Goal: Task Accomplishment & Management: Manage account settings

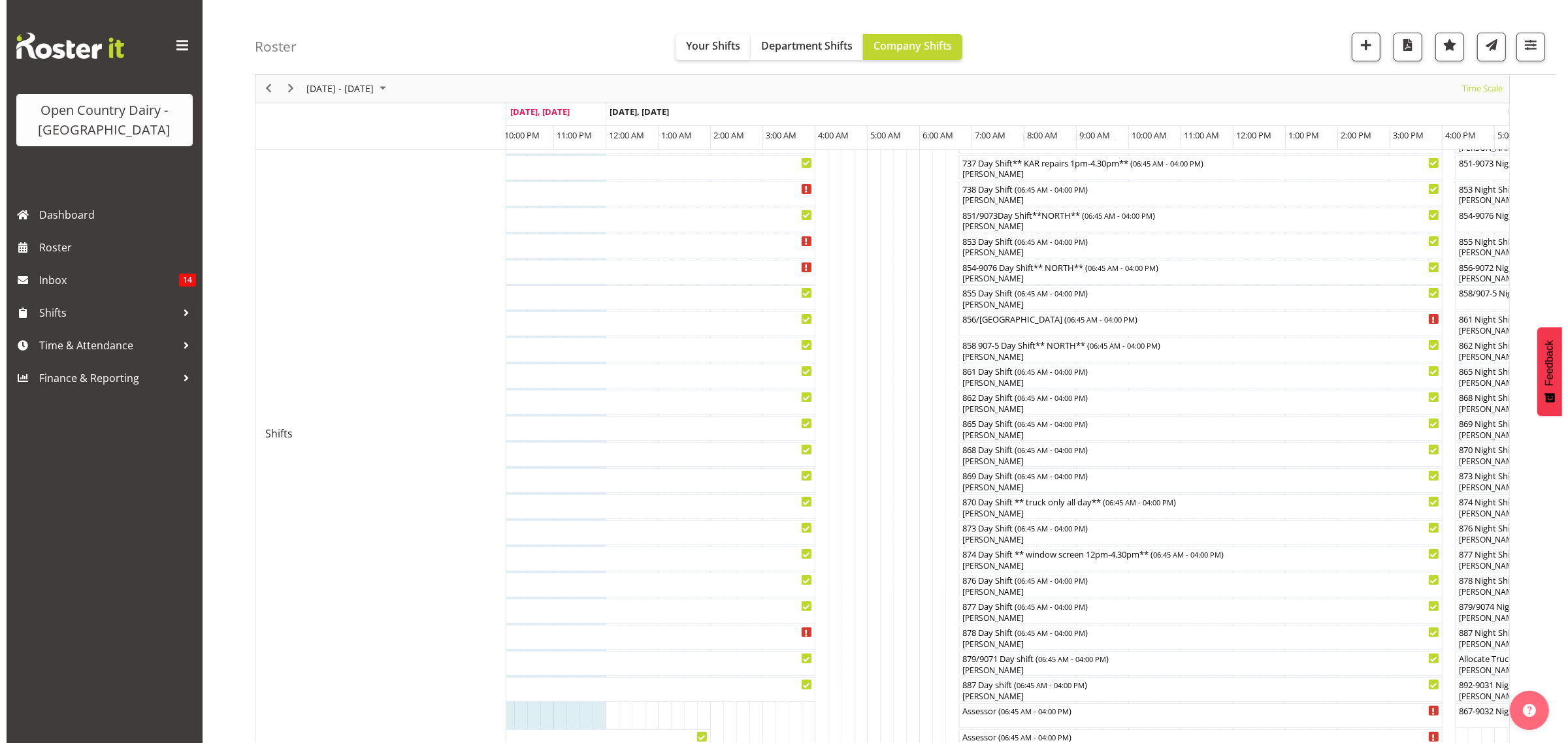
scroll to position [370, 0]
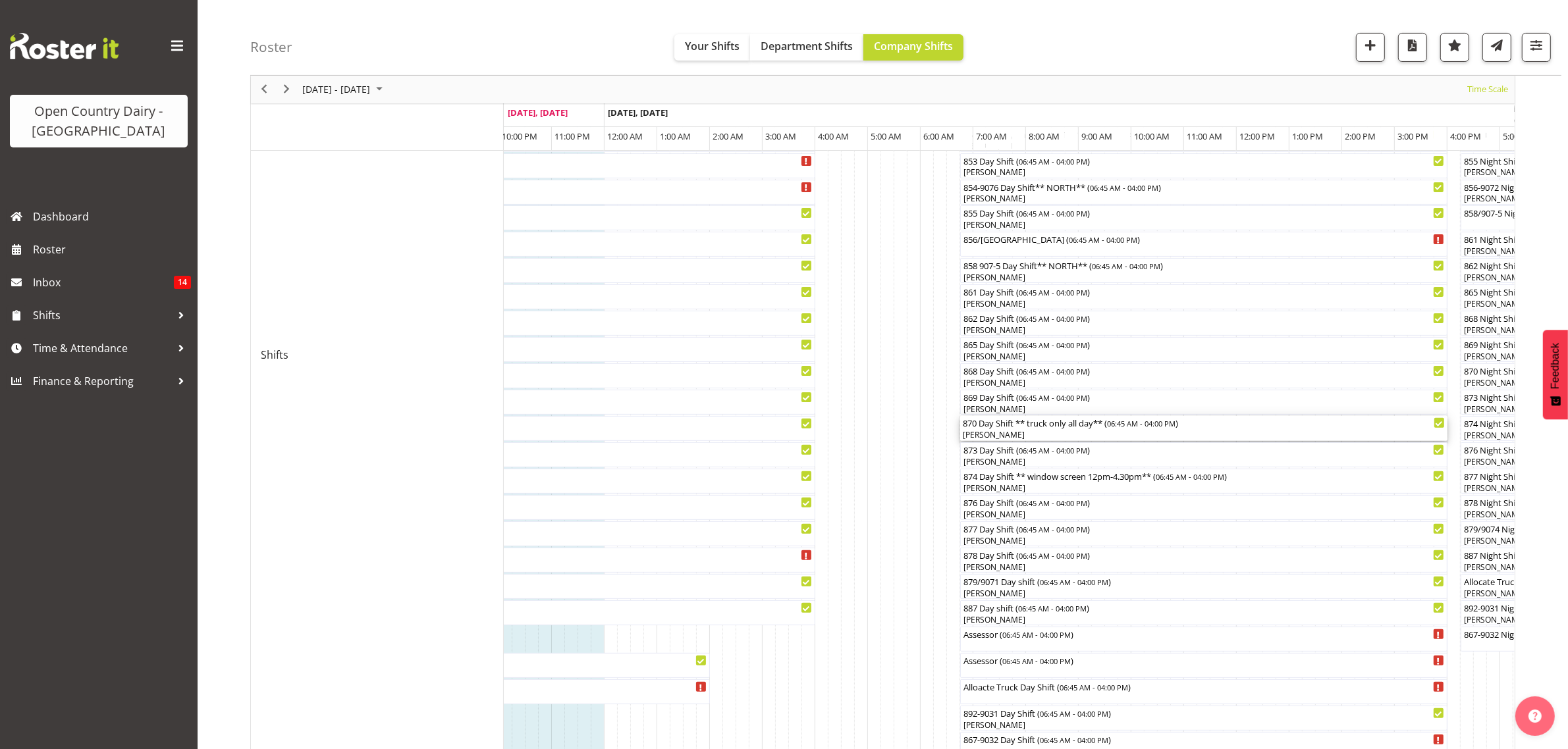
click at [992, 434] on div "[PERSON_NAME]" at bounding box center [1203, 435] width 482 height 12
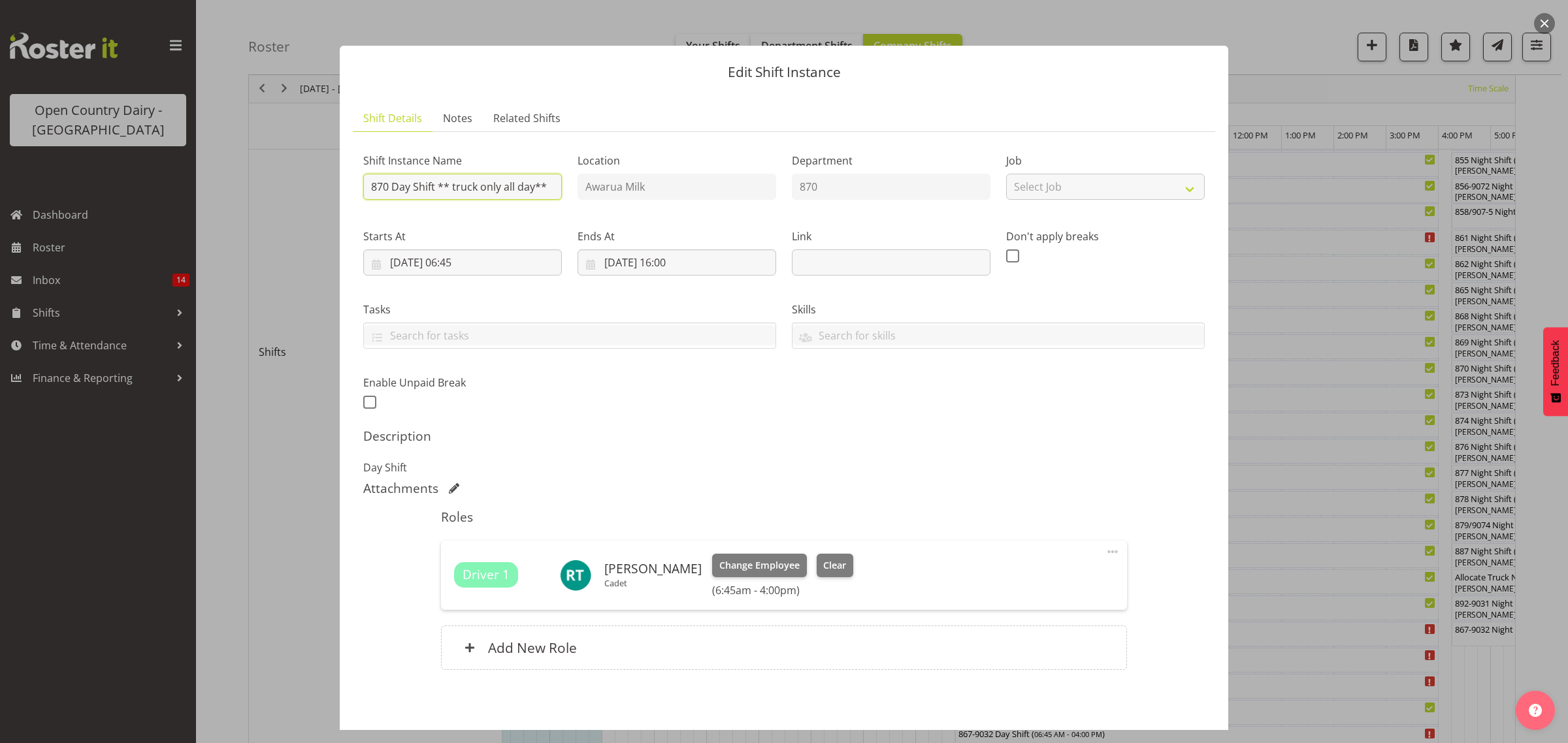
drag, startPoint x: 439, startPoint y: 185, endPoint x: 560, endPoint y: 191, distance: 121.1
click at [560, 191] on div "Shift Instance Name 870 Day Shift ** truck only all day**" at bounding box center [462, 173] width 214 height 76
type input "870 Day Shift"
click at [689, 416] on div "Shift Instance Name 870 Day Shift Location Awarua Milk Department 870 Job Selec…" at bounding box center [783, 277] width 857 height 286
click at [831, 568] on span "Clear" at bounding box center [834, 565] width 23 height 15
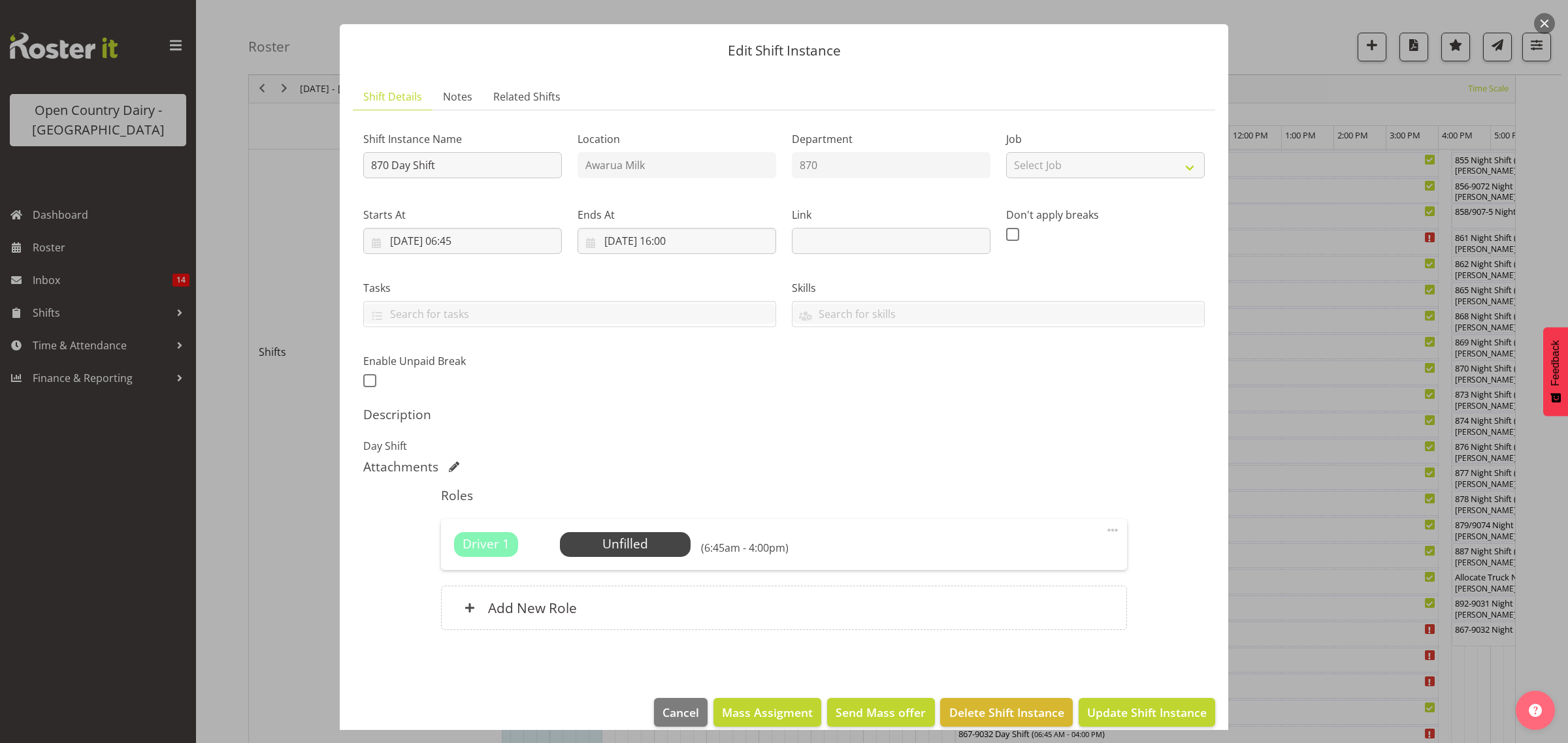
scroll to position [38, 0]
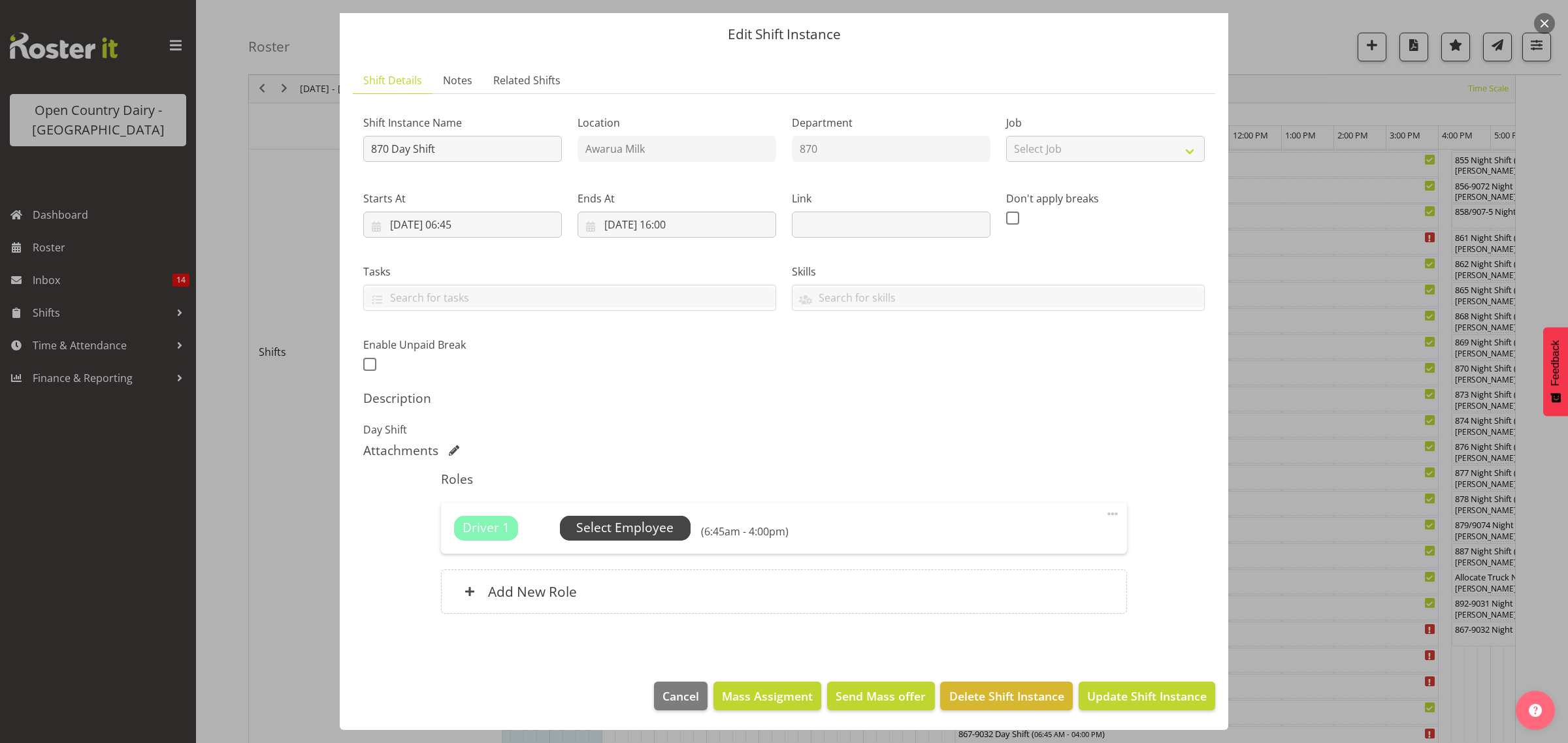
click at [664, 523] on span "Select Employee" at bounding box center [625, 528] width 97 height 19
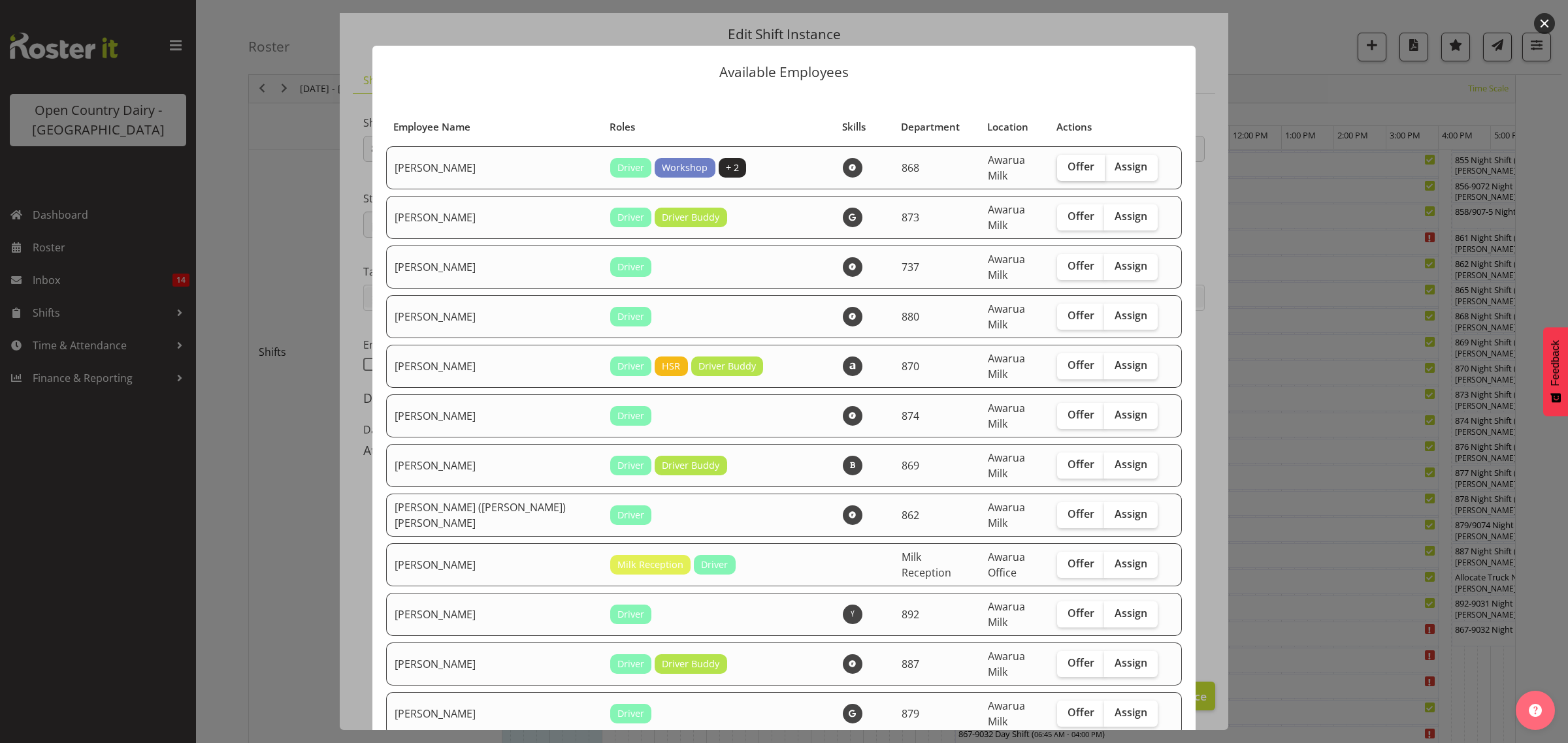
click at [1067, 170] on span "Offer" at bounding box center [1081, 166] width 27 height 13
click at [1057, 170] on input "Offer" at bounding box center [1061, 167] width 9 height 9
checkbox input "true"
click at [1075, 217] on label "Offer" at bounding box center [1080, 217] width 48 height 26
click at [1065, 217] on input "Offer" at bounding box center [1061, 216] width 9 height 9
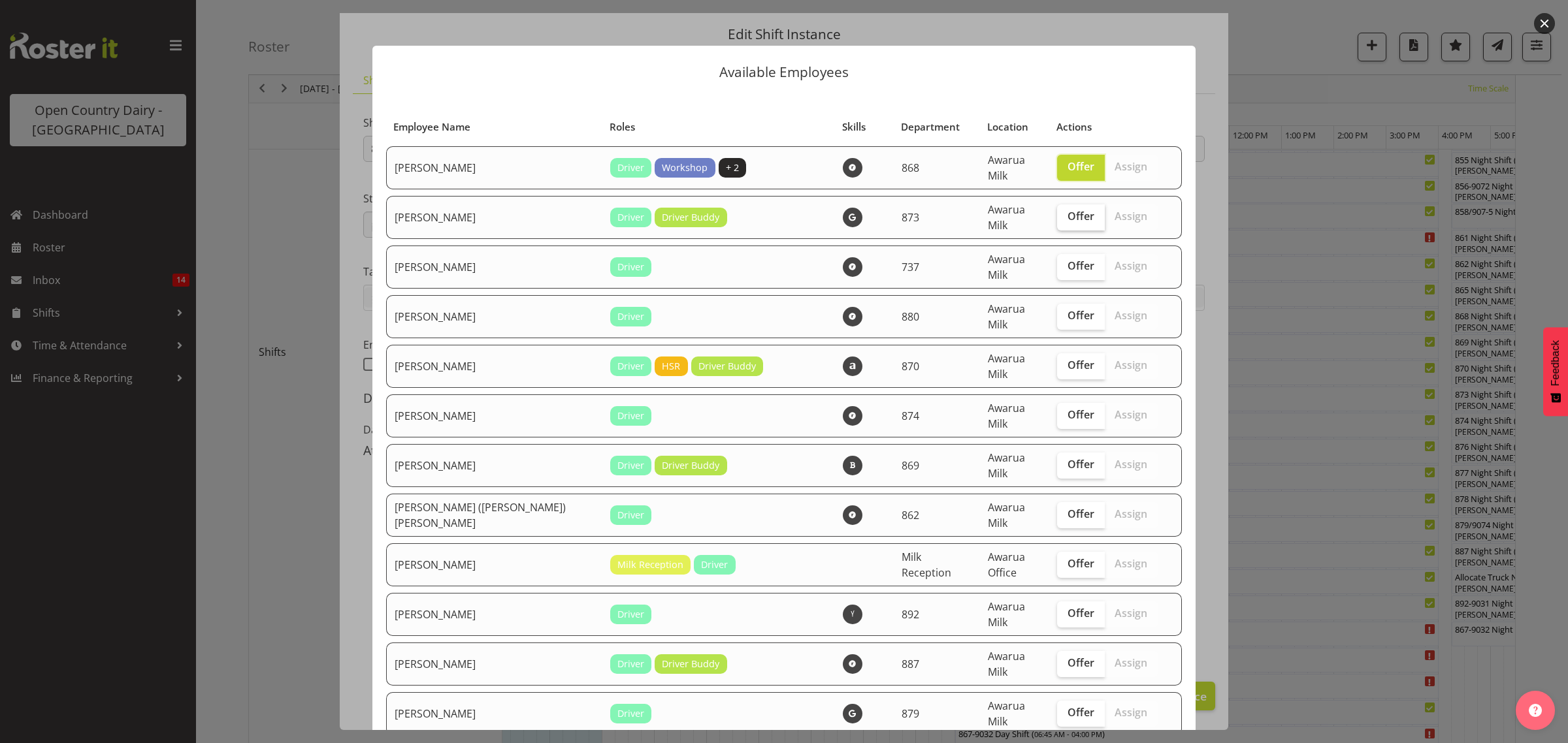
checkbox input "true"
click at [1067, 260] on span "Offer" at bounding box center [1081, 265] width 27 height 13
click at [1062, 262] on input "Offer" at bounding box center [1061, 266] width 9 height 9
checkbox input "true"
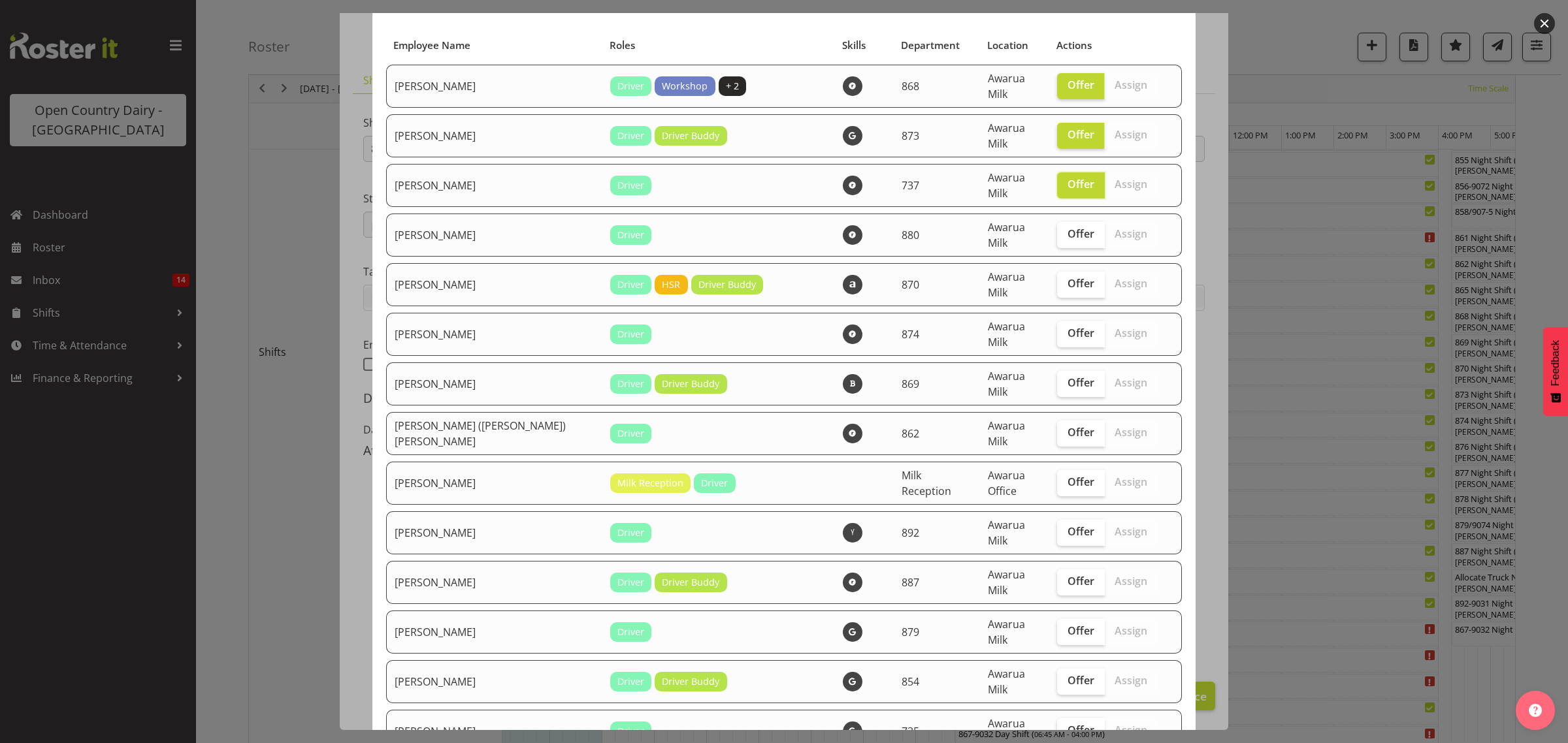
scroll to position [163, 0]
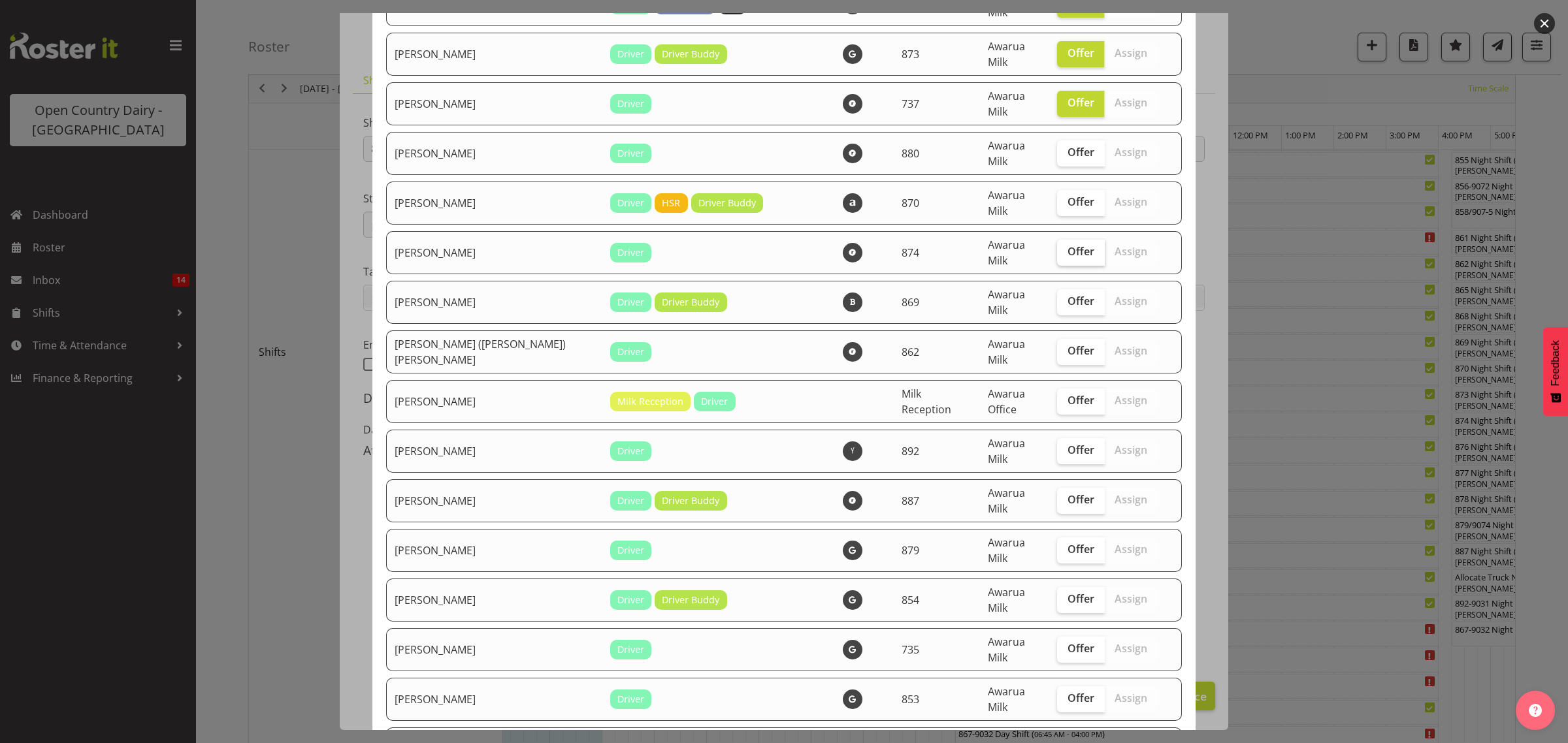
click at [1067, 244] on span "Offer" at bounding box center [1081, 250] width 27 height 13
click at [1057, 247] on input "Offer" at bounding box center [1061, 251] width 9 height 9
checkbox input "true"
click at [1059, 289] on label "Offer" at bounding box center [1080, 302] width 48 height 26
click at [1059, 297] on input "Offer" at bounding box center [1061, 301] width 9 height 9
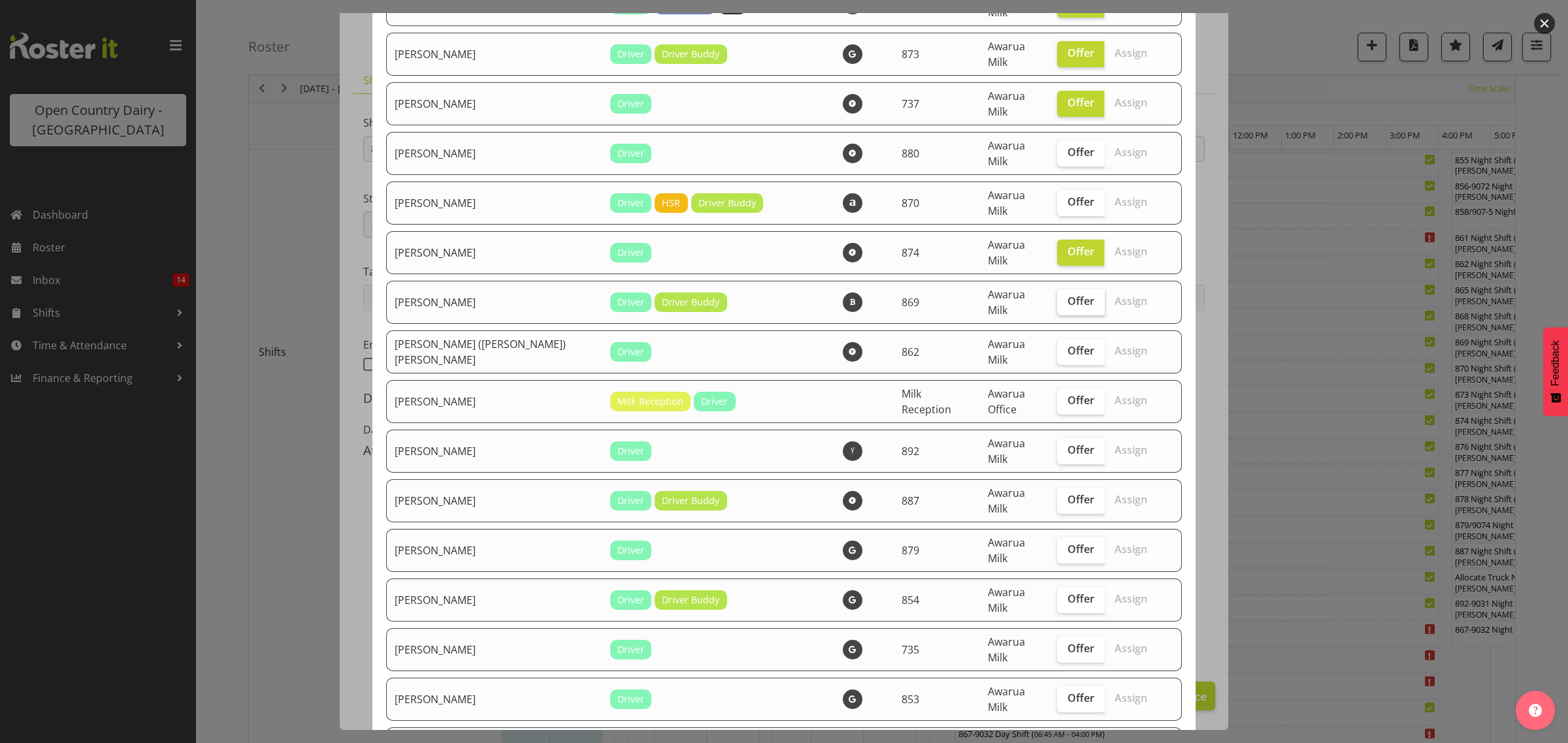
checkbox input "true"
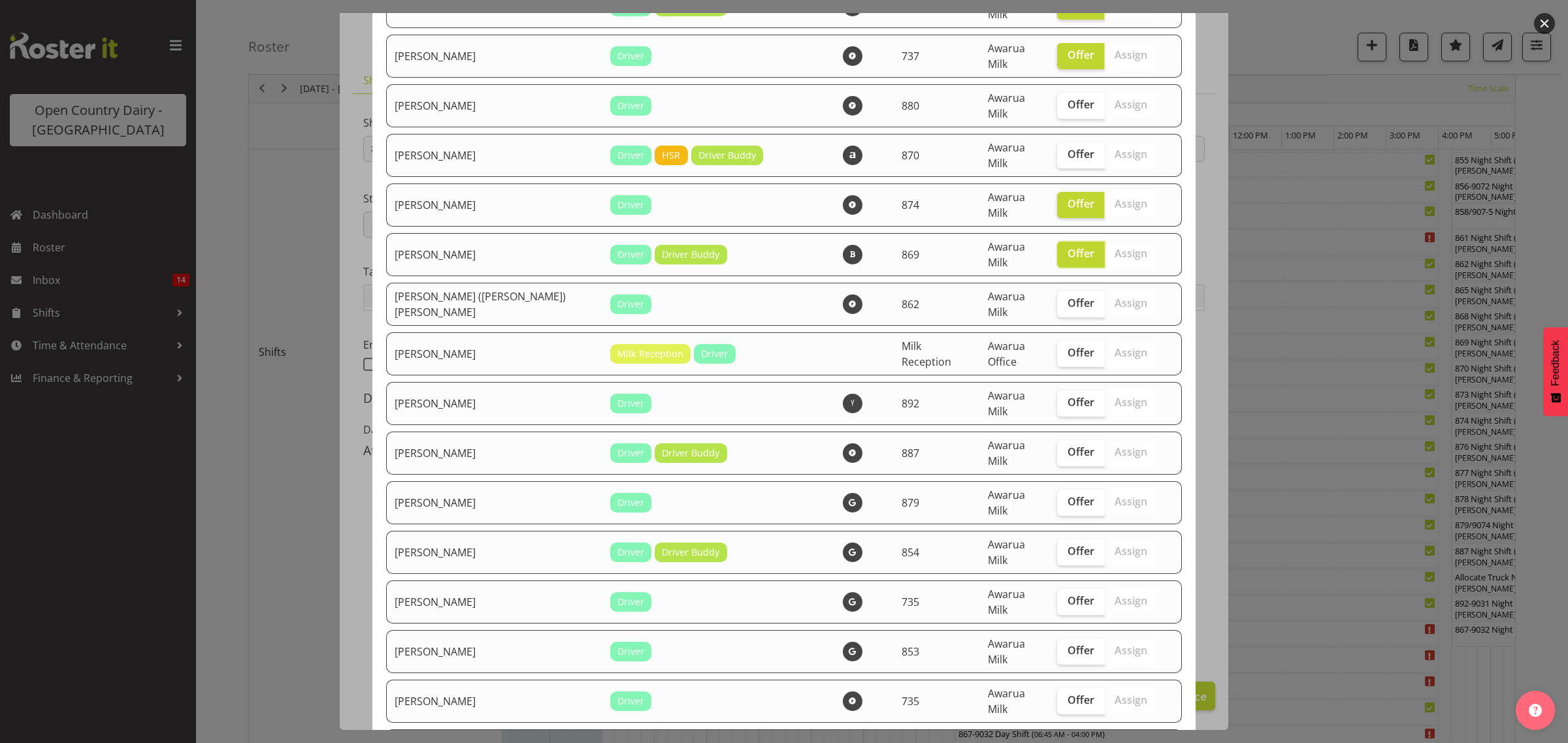
scroll to position [244, 0]
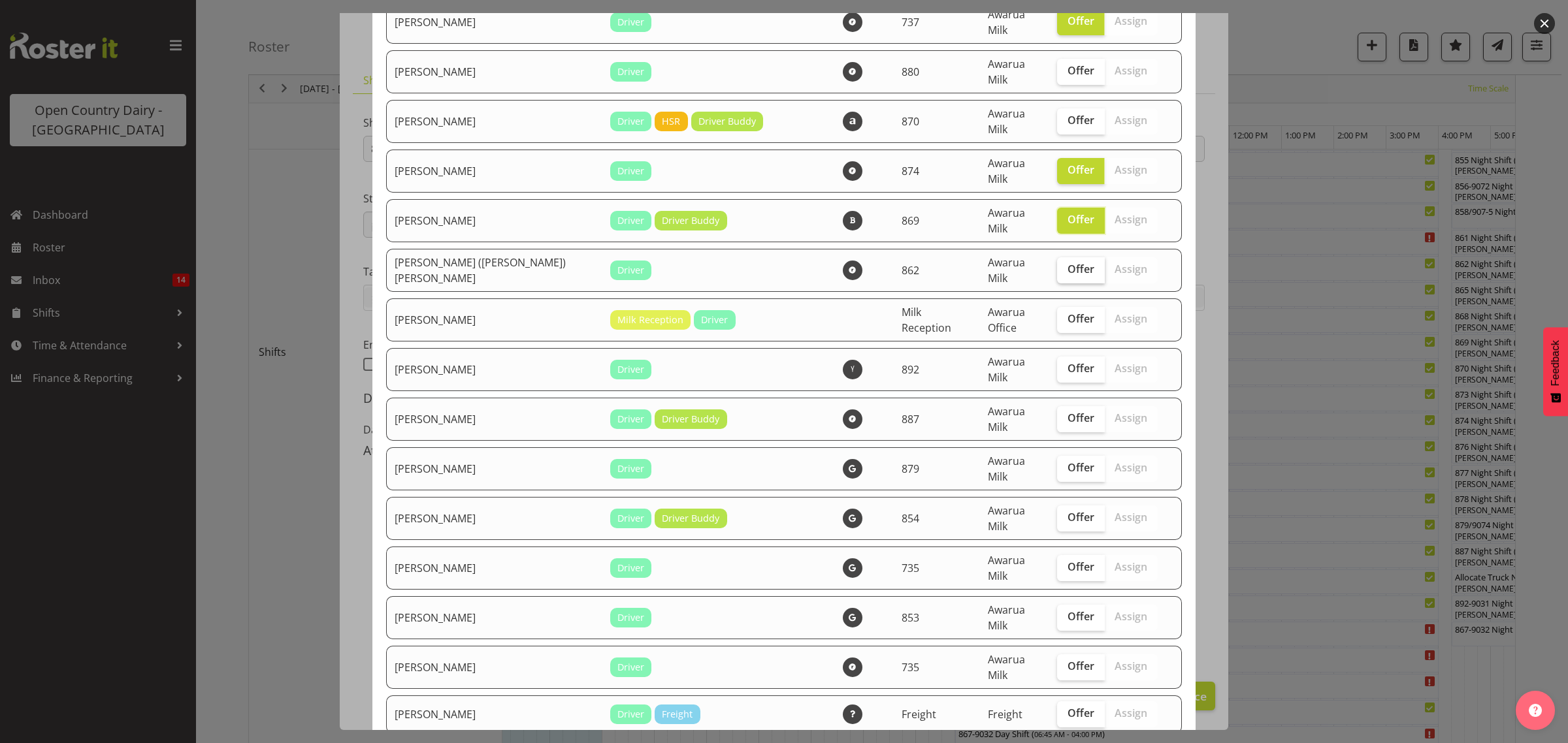
click at [1067, 263] on span "Offer" at bounding box center [1081, 269] width 27 height 13
click at [1065, 265] on input "Offer" at bounding box center [1061, 269] width 9 height 9
checkbox input "true"
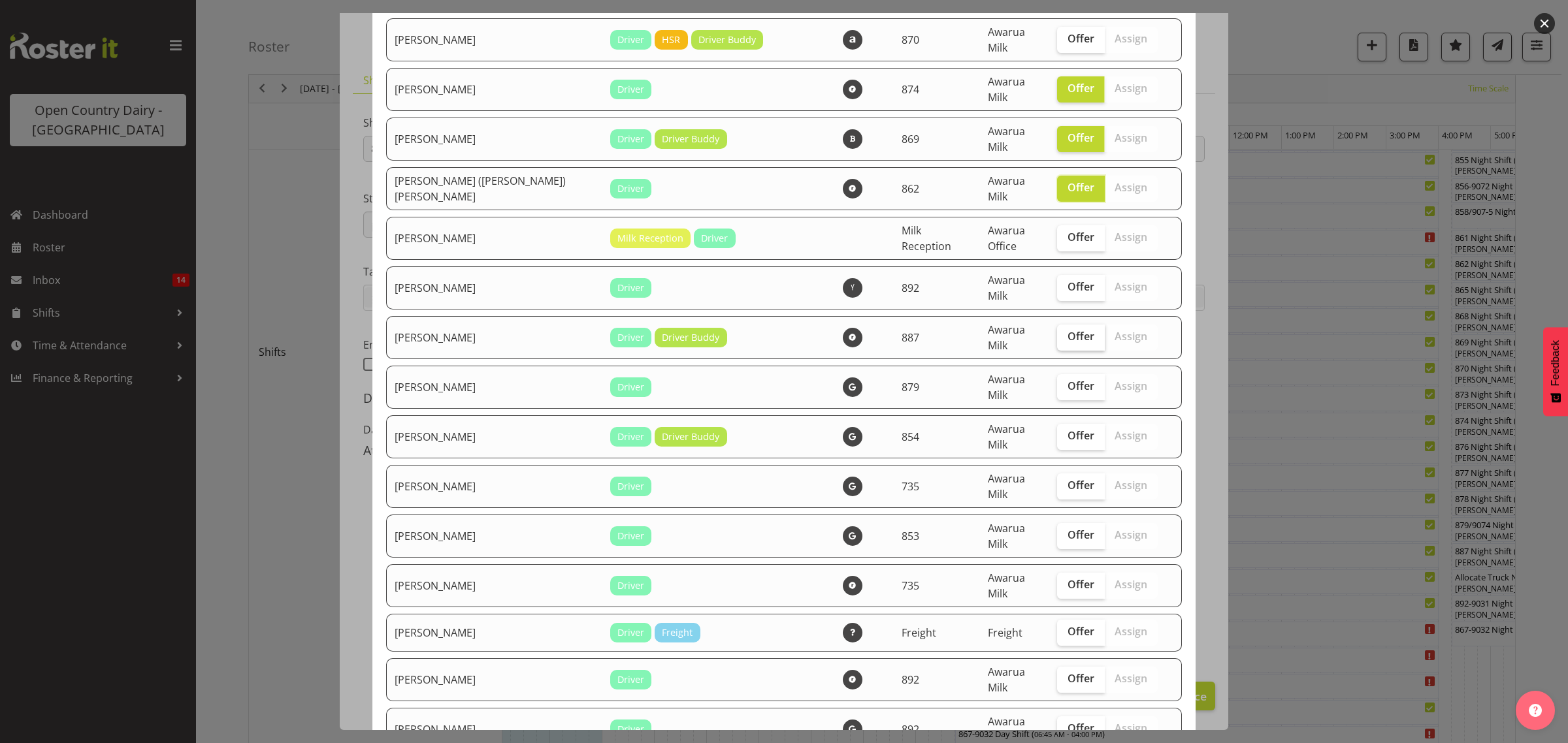
click at [1067, 330] on span "Offer" at bounding box center [1081, 336] width 27 height 13
click at [1062, 333] on input "Offer" at bounding box center [1061, 337] width 9 height 9
checkbox input "true"
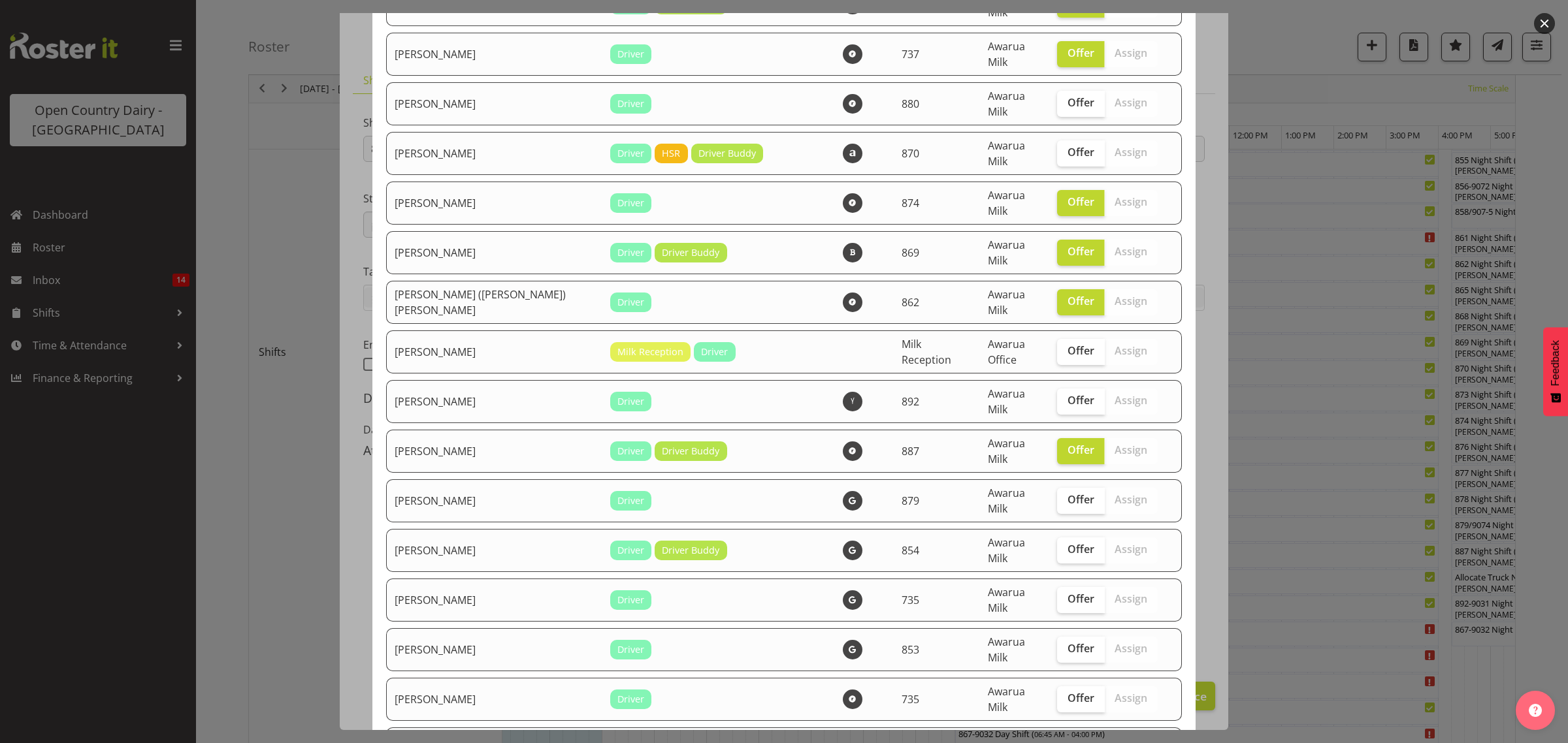
scroll to position [244, 0]
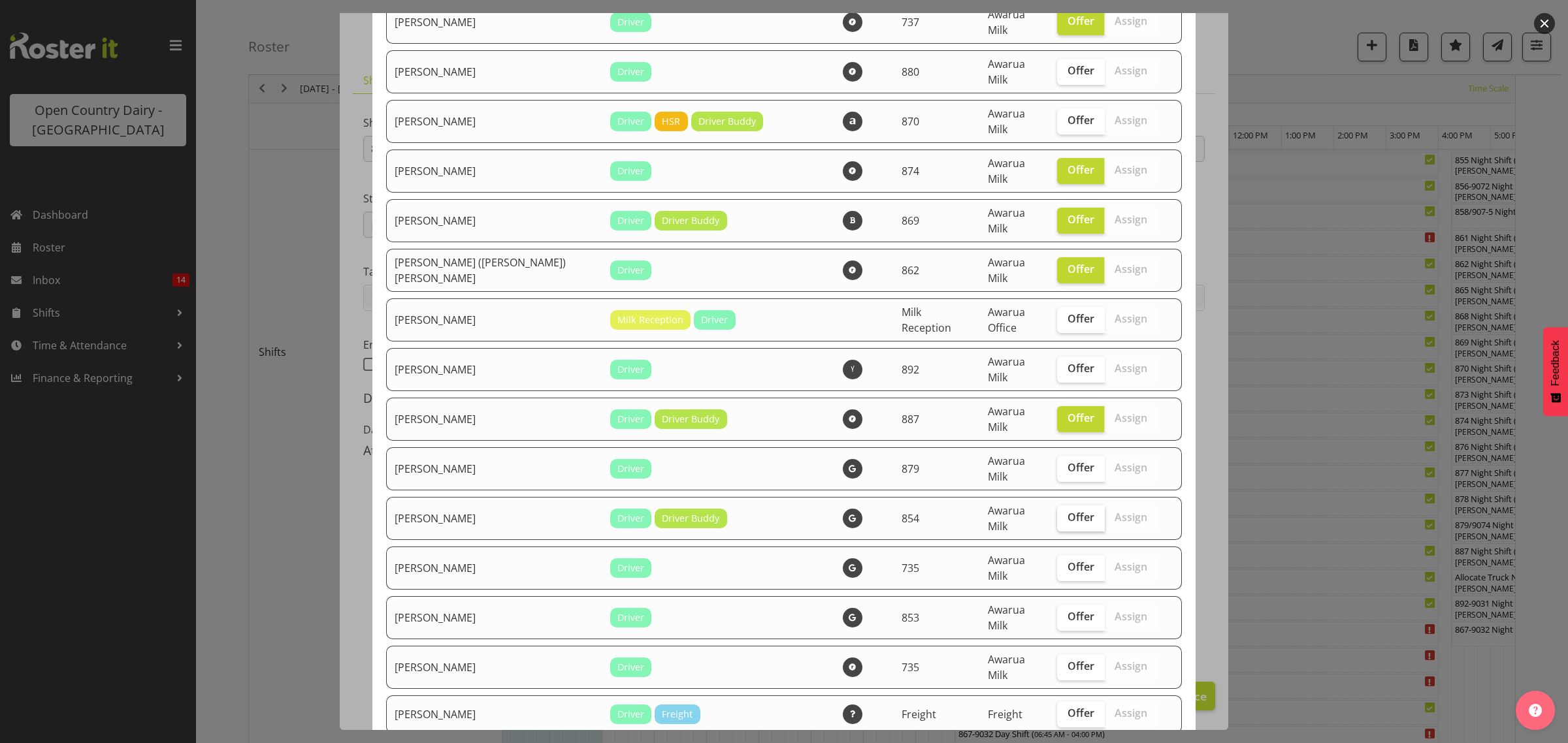
click at [1067, 510] on span "Offer" at bounding box center [1081, 516] width 27 height 13
click at [1057, 513] on input "Offer" at bounding box center [1061, 517] width 9 height 9
checkbox input "true"
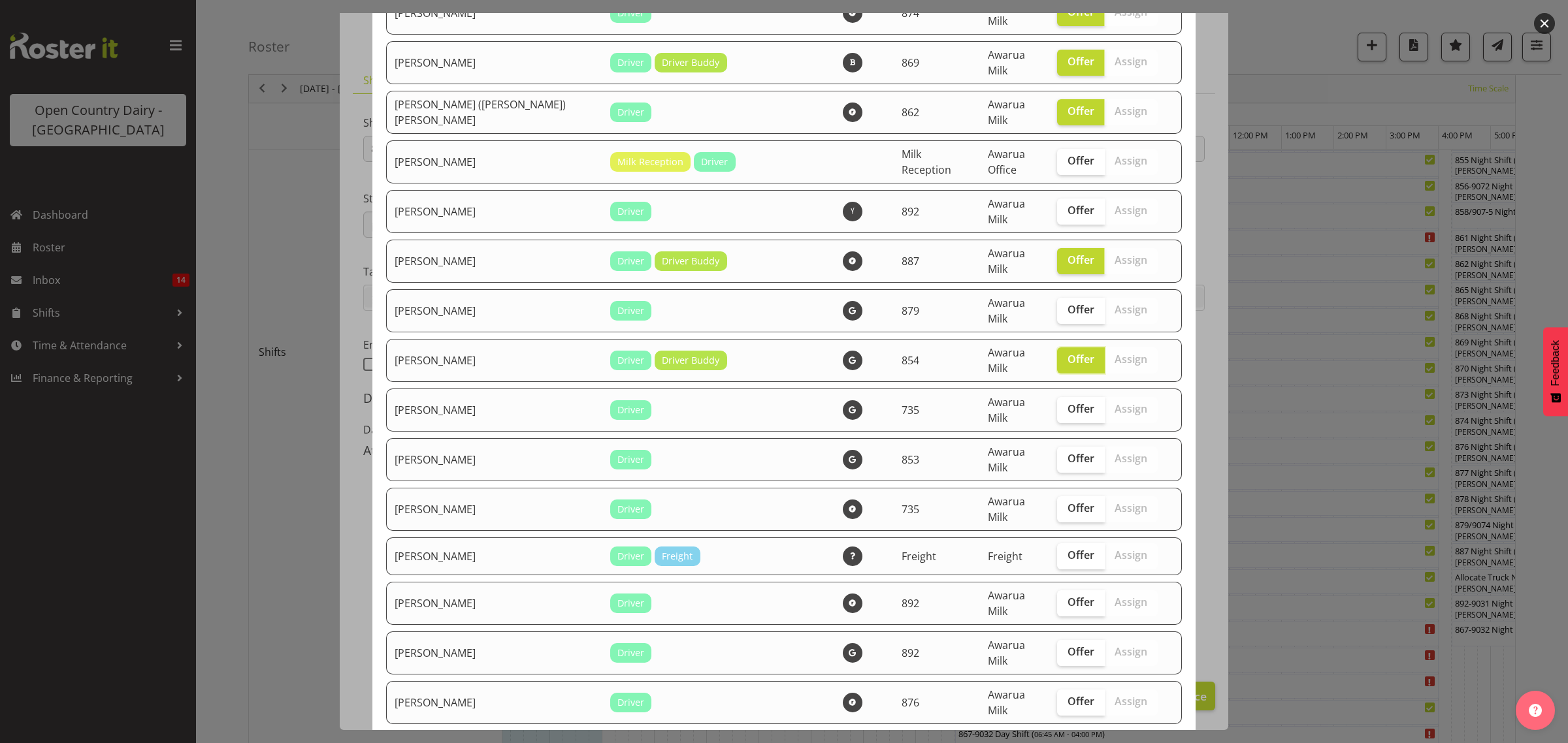
scroll to position [408, 0]
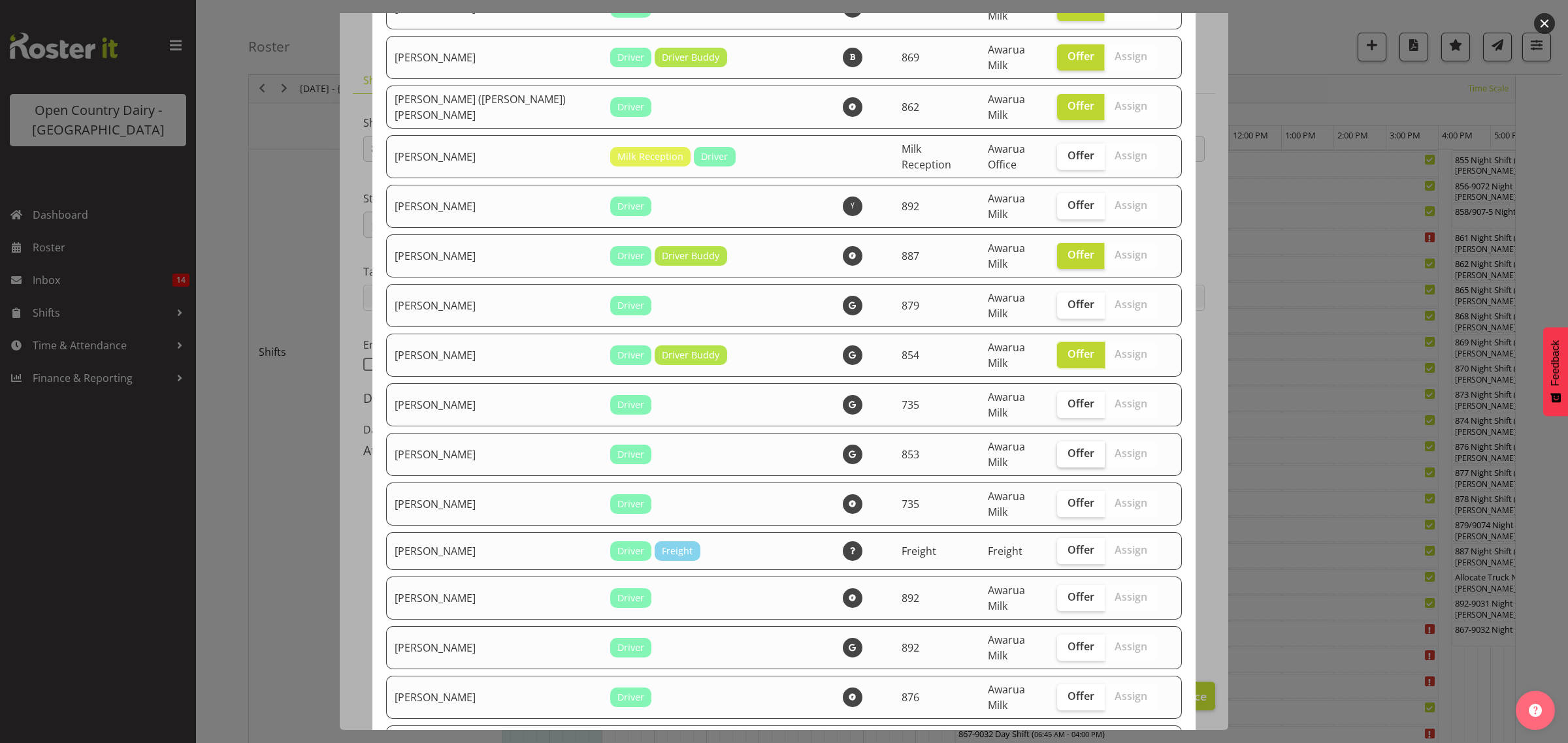
click at [1067, 446] on span "Offer" at bounding box center [1081, 452] width 27 height 13
click at [1057, 449] on input "Offer" at bounding box center [1061, 453] width 9 height 9
checkbox input "true"
click at [1067, 497] on span "Offer" at bounding box center [1081, 502] width 27 height 13
click at [1063, 499] on input "Offer" at bounding box center [1061, 502] width 9 height 9
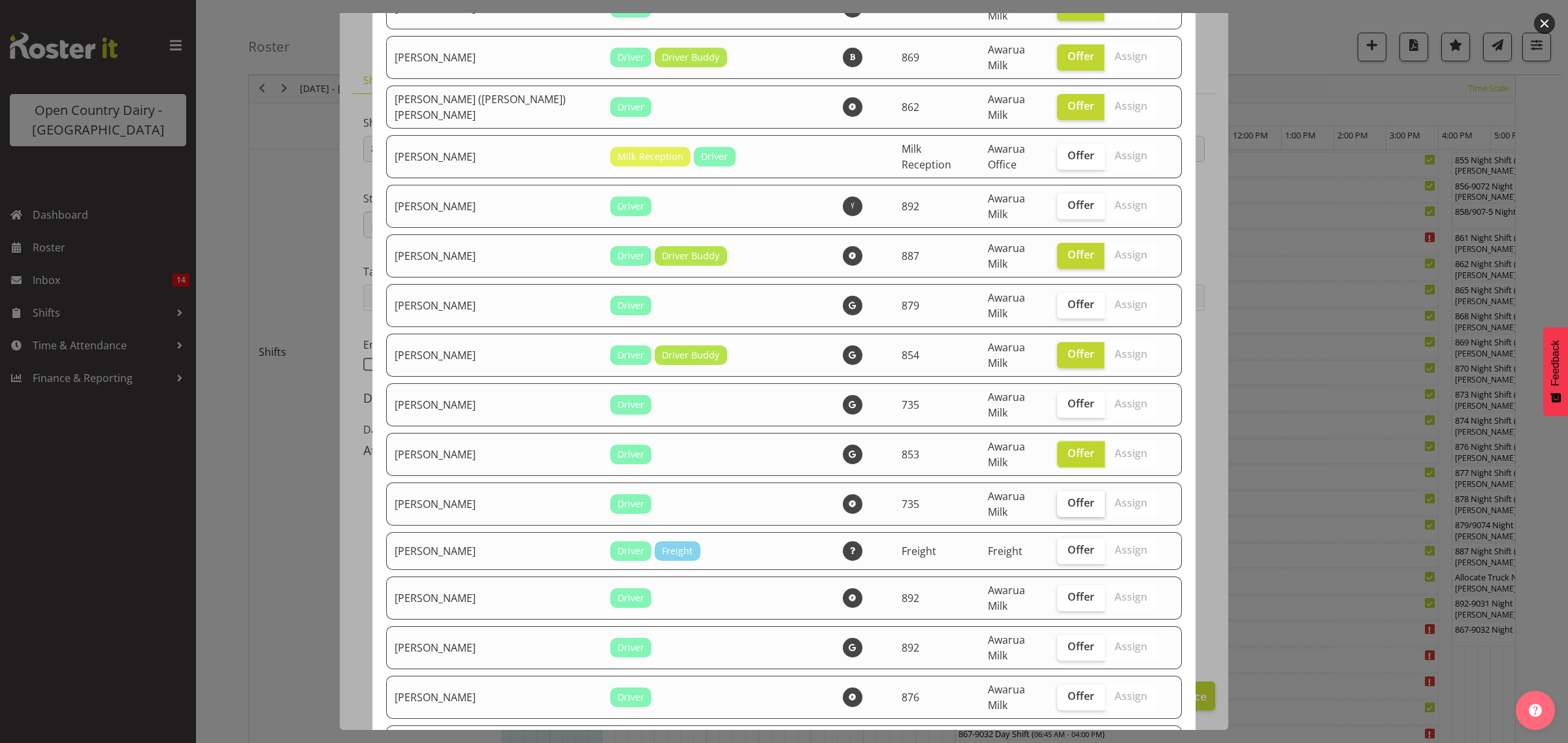
checkbox input "true"
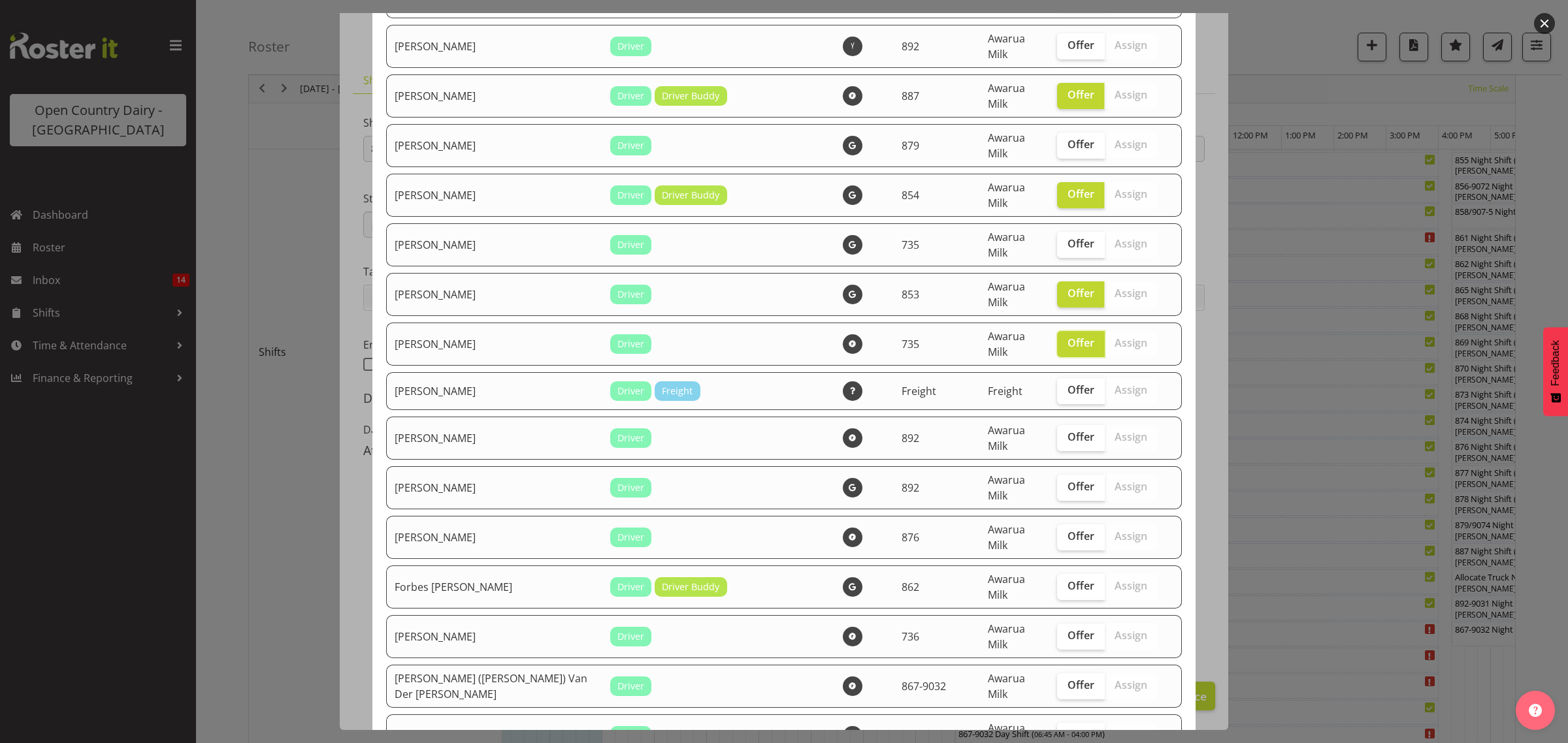
scroll to position [571, 0]
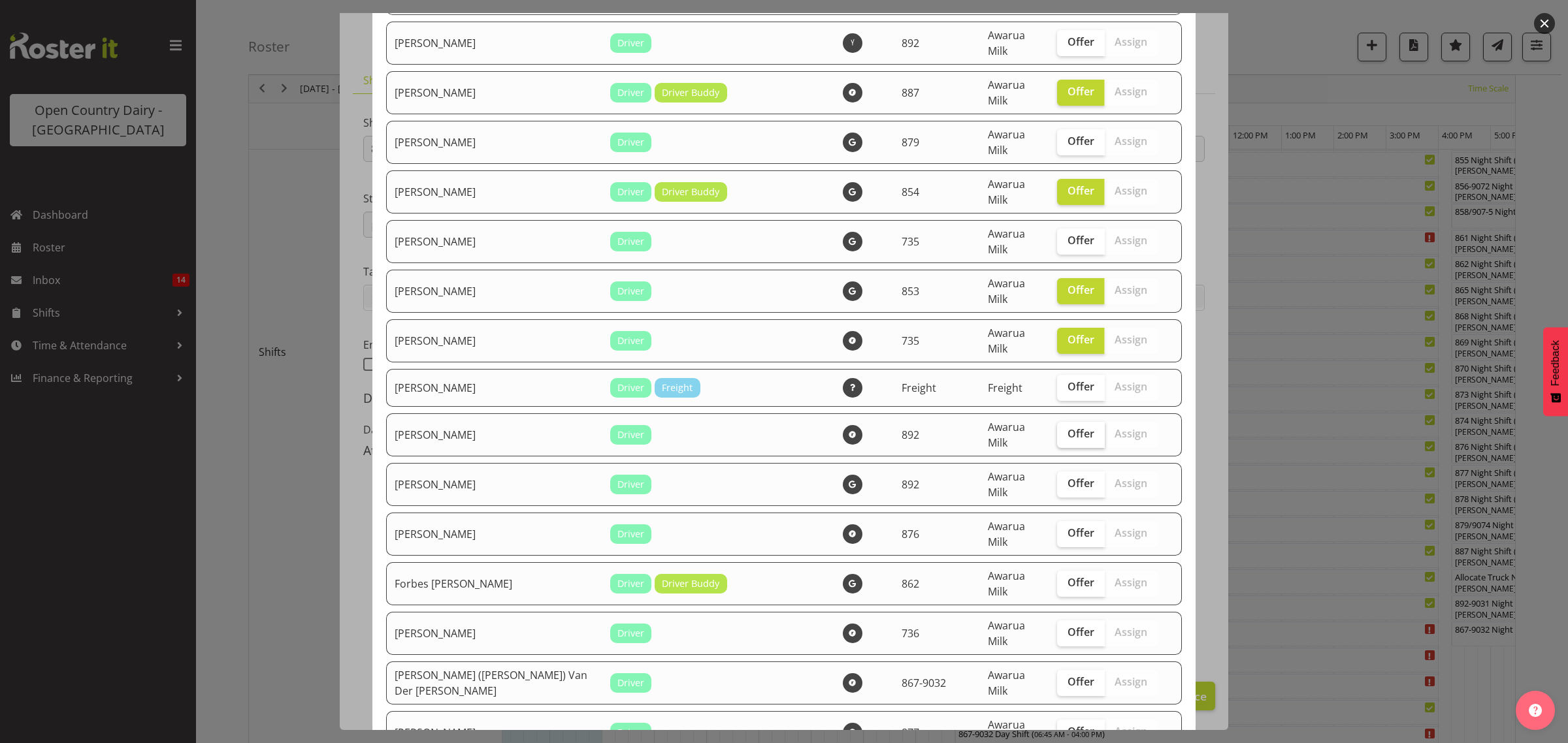
click at [1067, 427] on span "Offer" at bounding box center [1081, 433] width 27 height 13
click at [1057, 430] on input "Offer" at bounding box center [1061, 434] width 9 height 9
checkbox input "true"
click at [1067, 476] on span "Offer" at bounding box center [1081, 482] width 27 height 13
click at [1062, 479] on input "Offer" at bounding box center [1061, 483] width 9 height 9
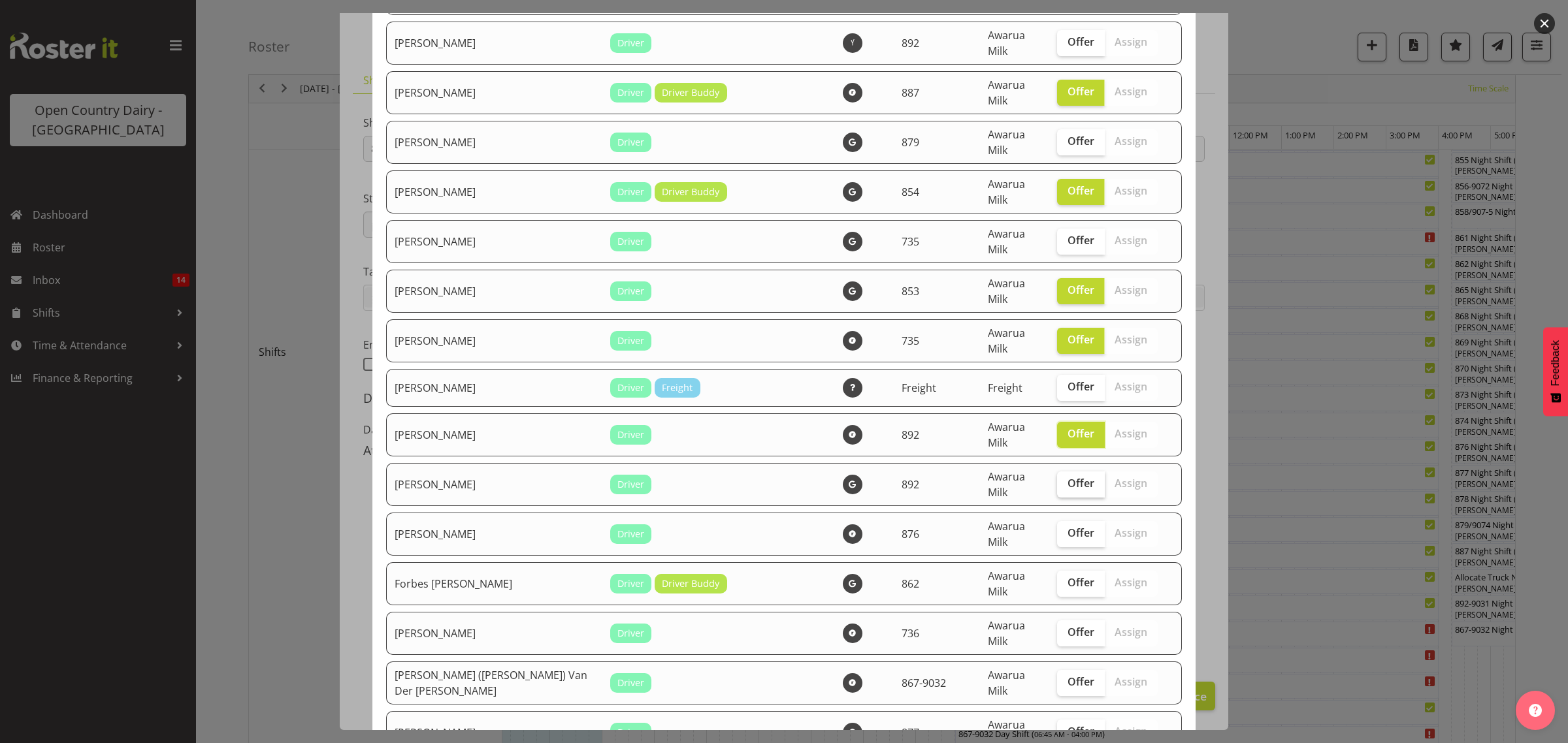
checkbox input "true"
click at [1067, 527] on span "Offer" at bounding box center [1081, 533] width 27 height 13
click at [1062, 529] on input "Offer" at bounding box center [1061, 533] width 9 height 9
checkbox input "true"
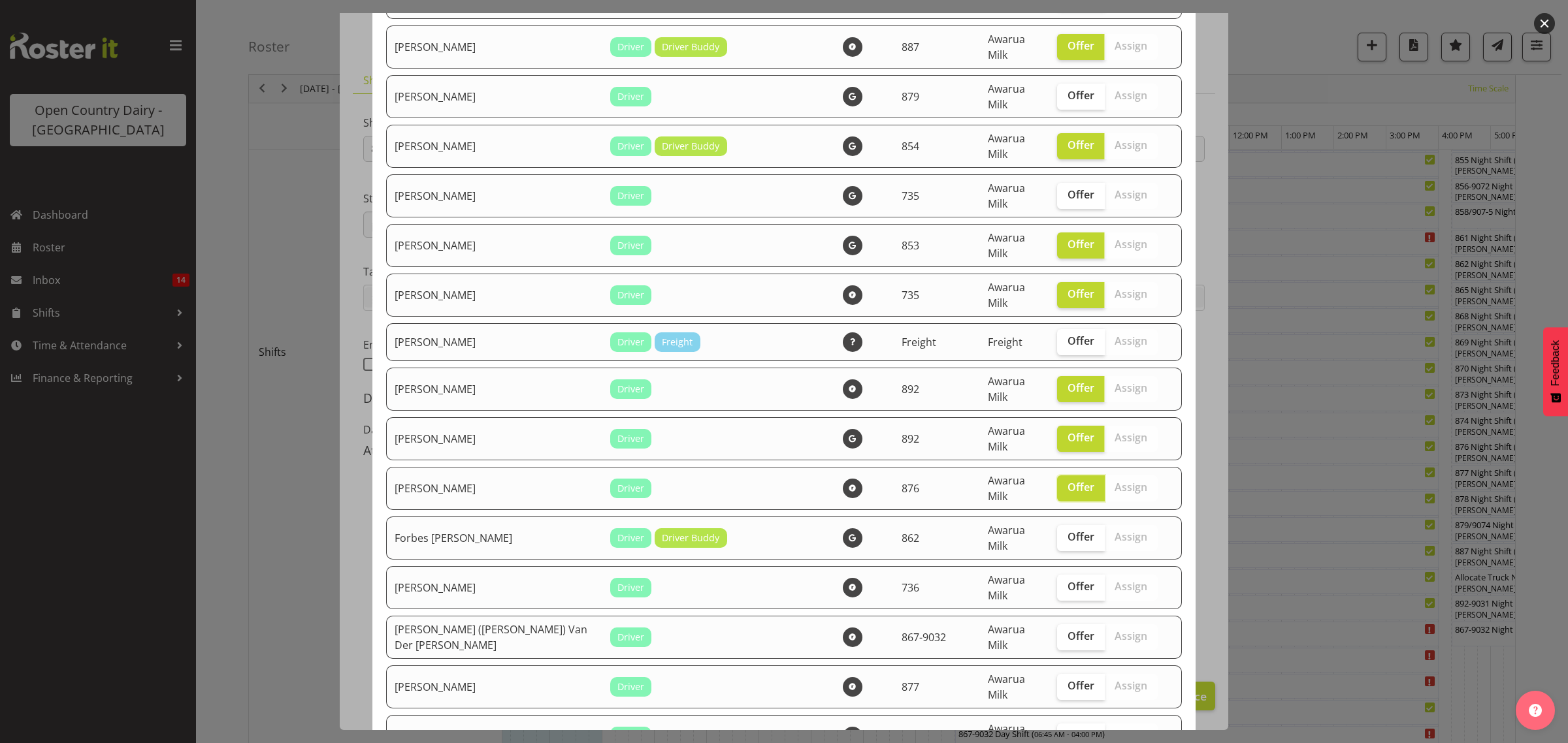
scroll to position [653, 0]
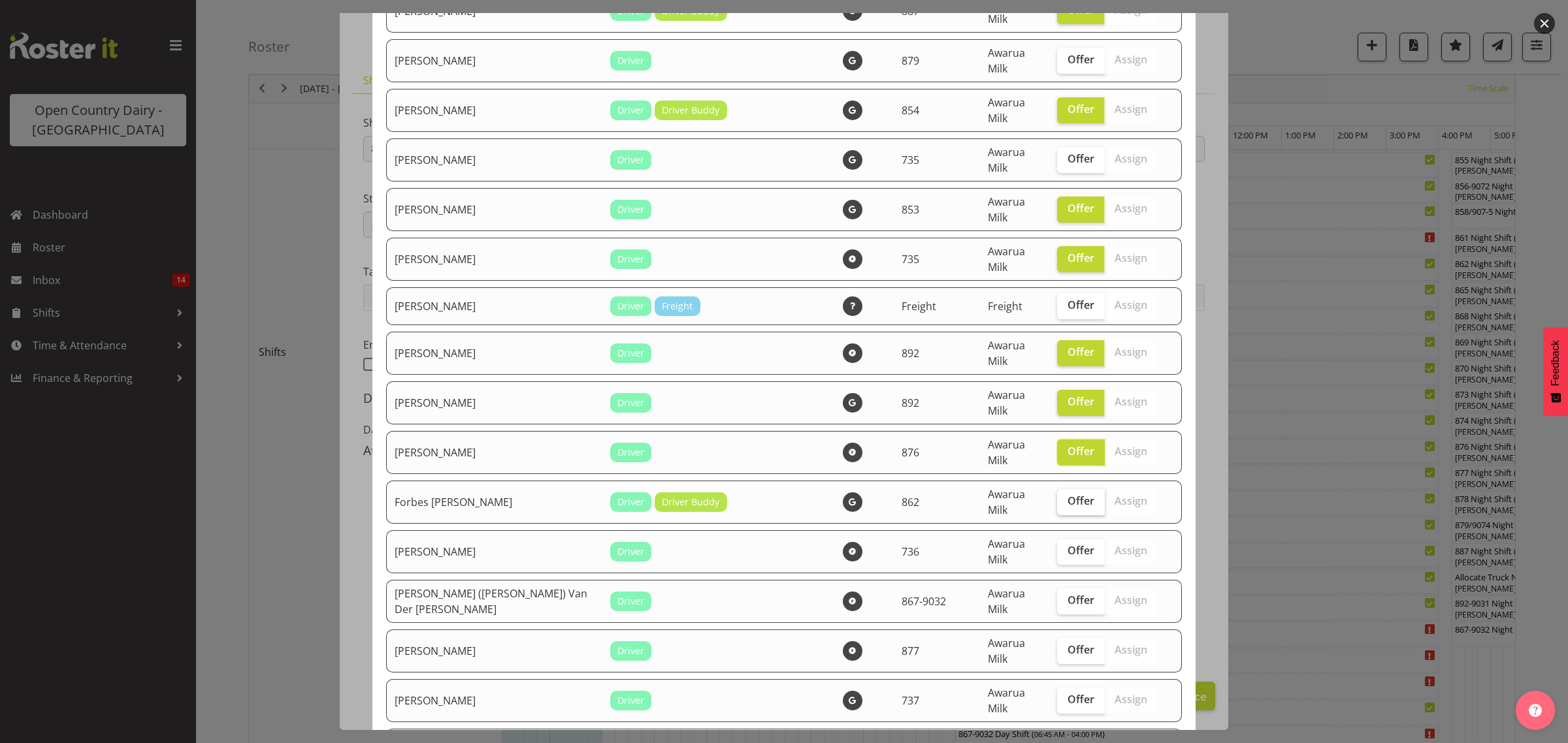
click at [1071, 495] on span "Offer" at bounding box center [1081, 501] width 27 height 13
click at [1065, 497] on input "Offer" at bounding box center [1061, 501] width 9 height 9
checkbox input "true"
click at [1067, 544] on span "Offer" at bounding box center [1081, 550] width 27 height 13
click at [1057, 546] on input "Offer" at bounding box center [1061, 550] width 9 height 9
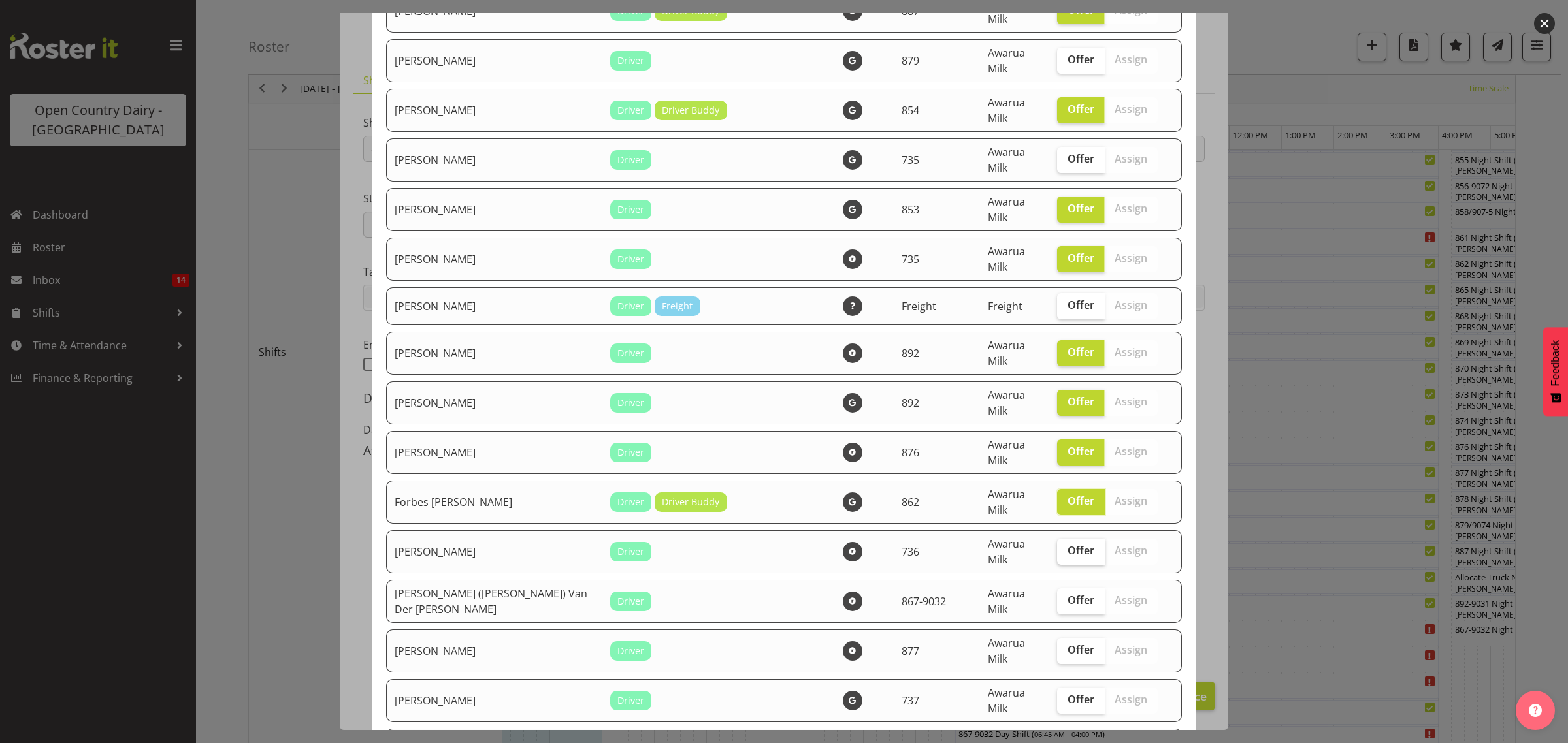
checkbox input "true"
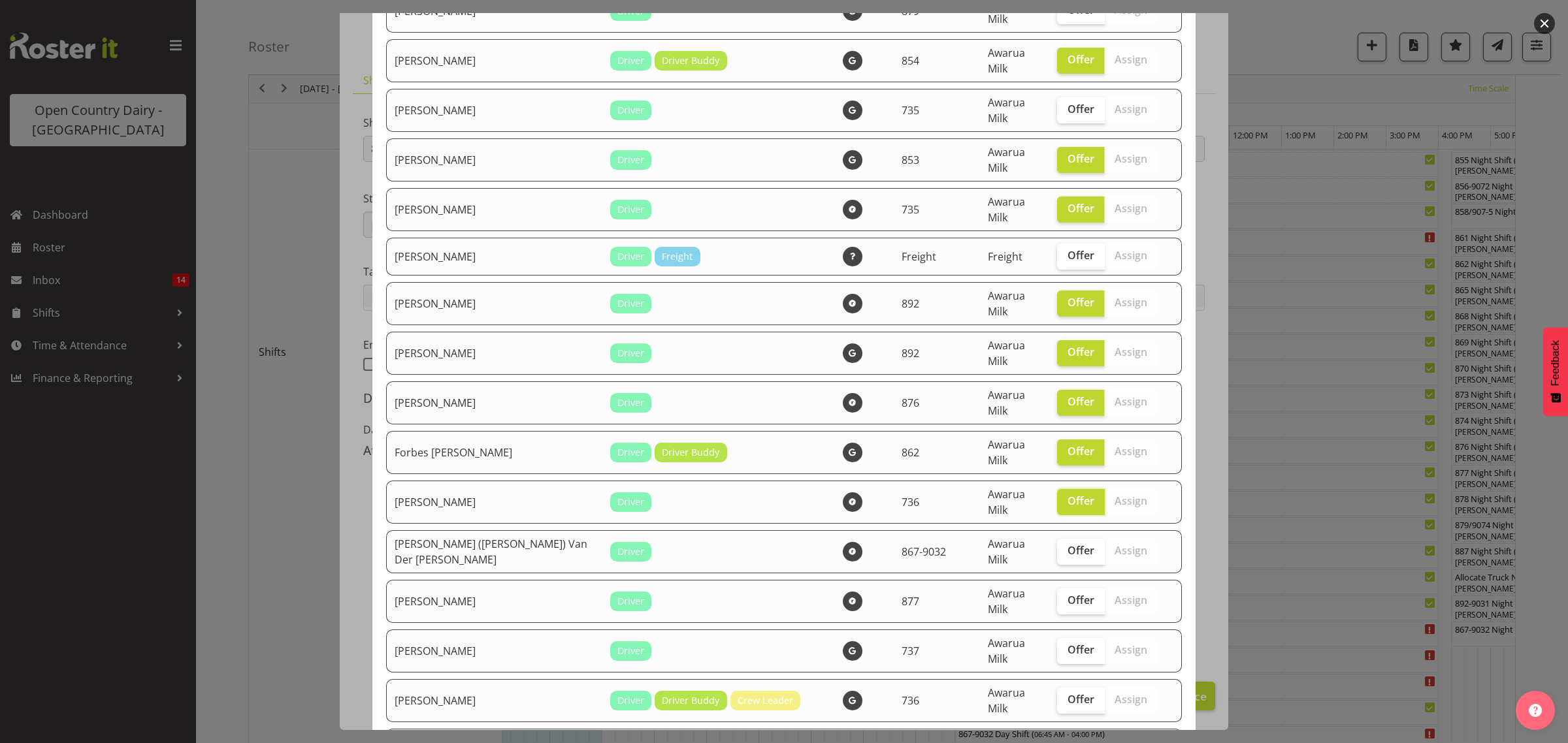
scroll to position [816, 0]
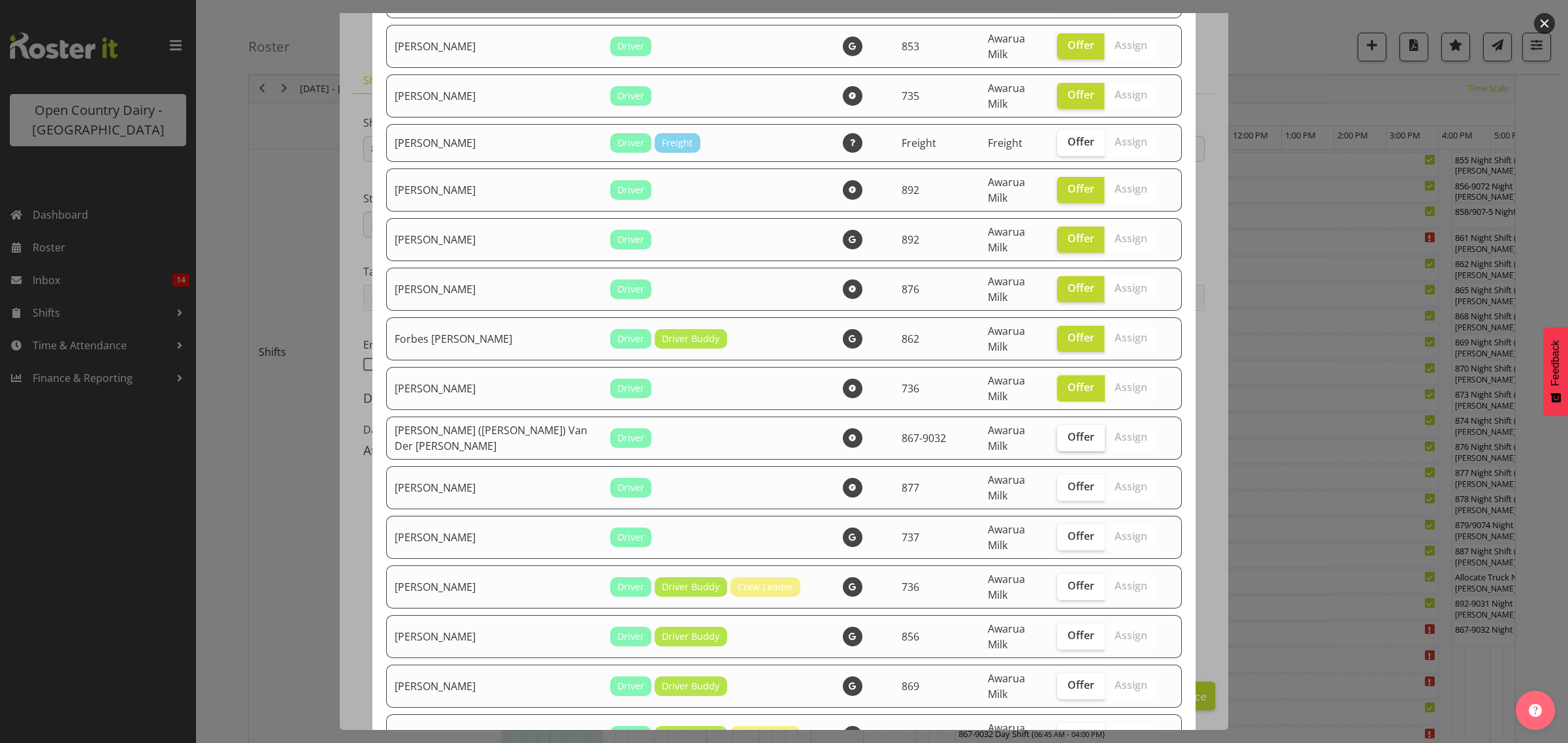
click at [1067, 431] on span "Offer" at bounding box center [1081, 436] width 27 height 13
click at [1057, 433] on input "Offer" at bounding box center [1061, 436] width 9 height 9
checkbox input "true"
click at [1067, 480] on span "Offer" at bounding box center [1081, 486] width 27 height 13
click at [1063, 482] on input "Offer" at bounding box center [1061, 486] width 9 height 9
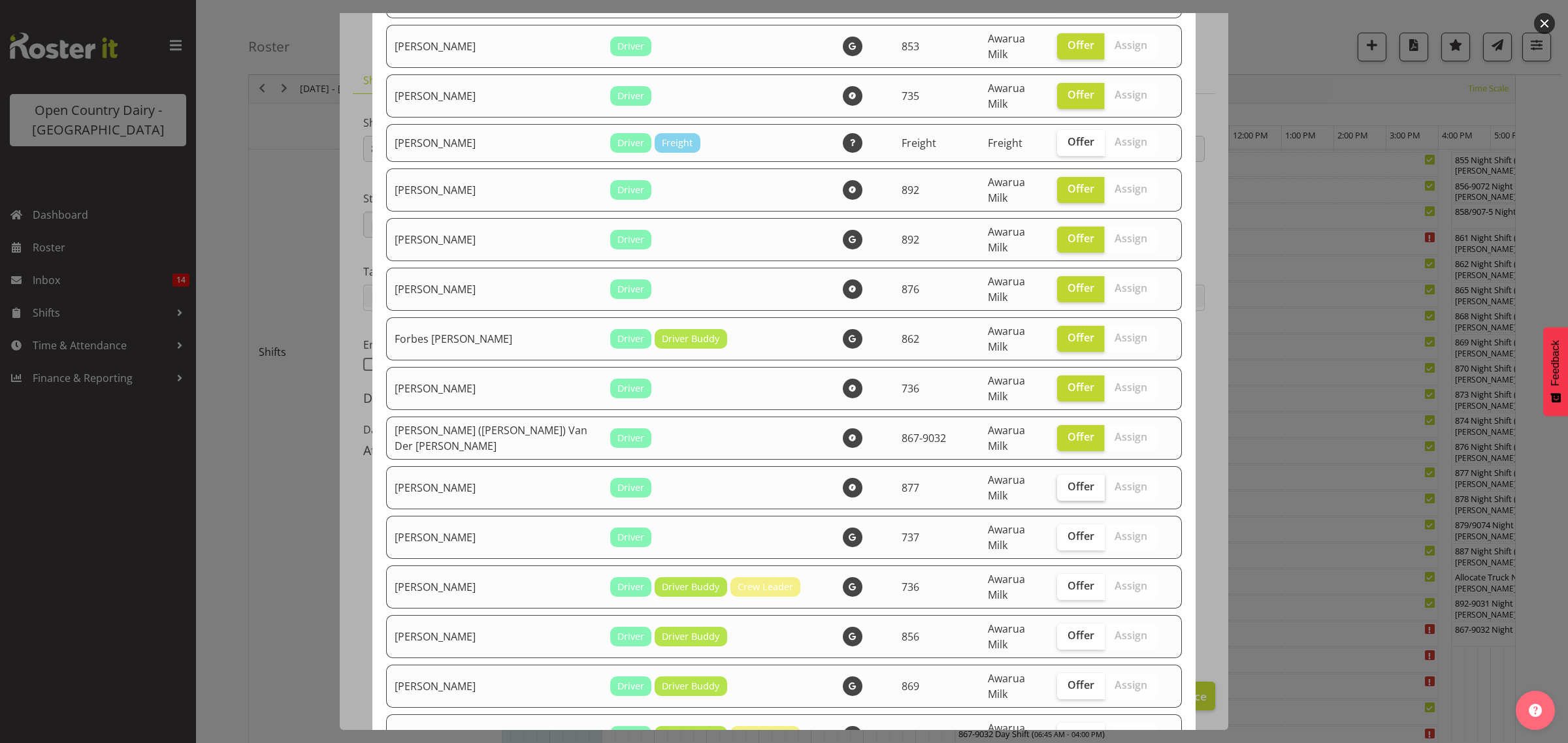
checkbox input "true"
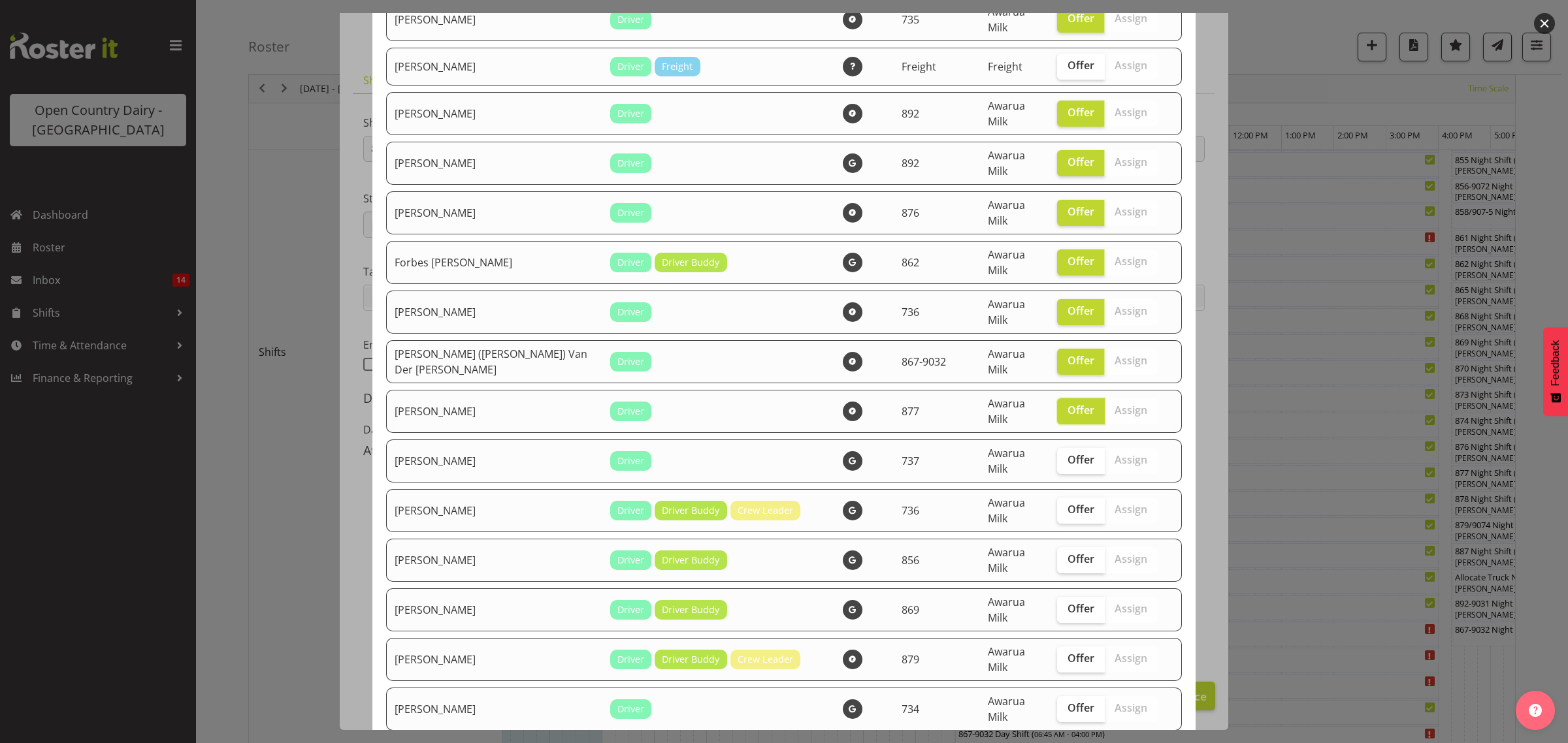
scroll to position [898, 0]
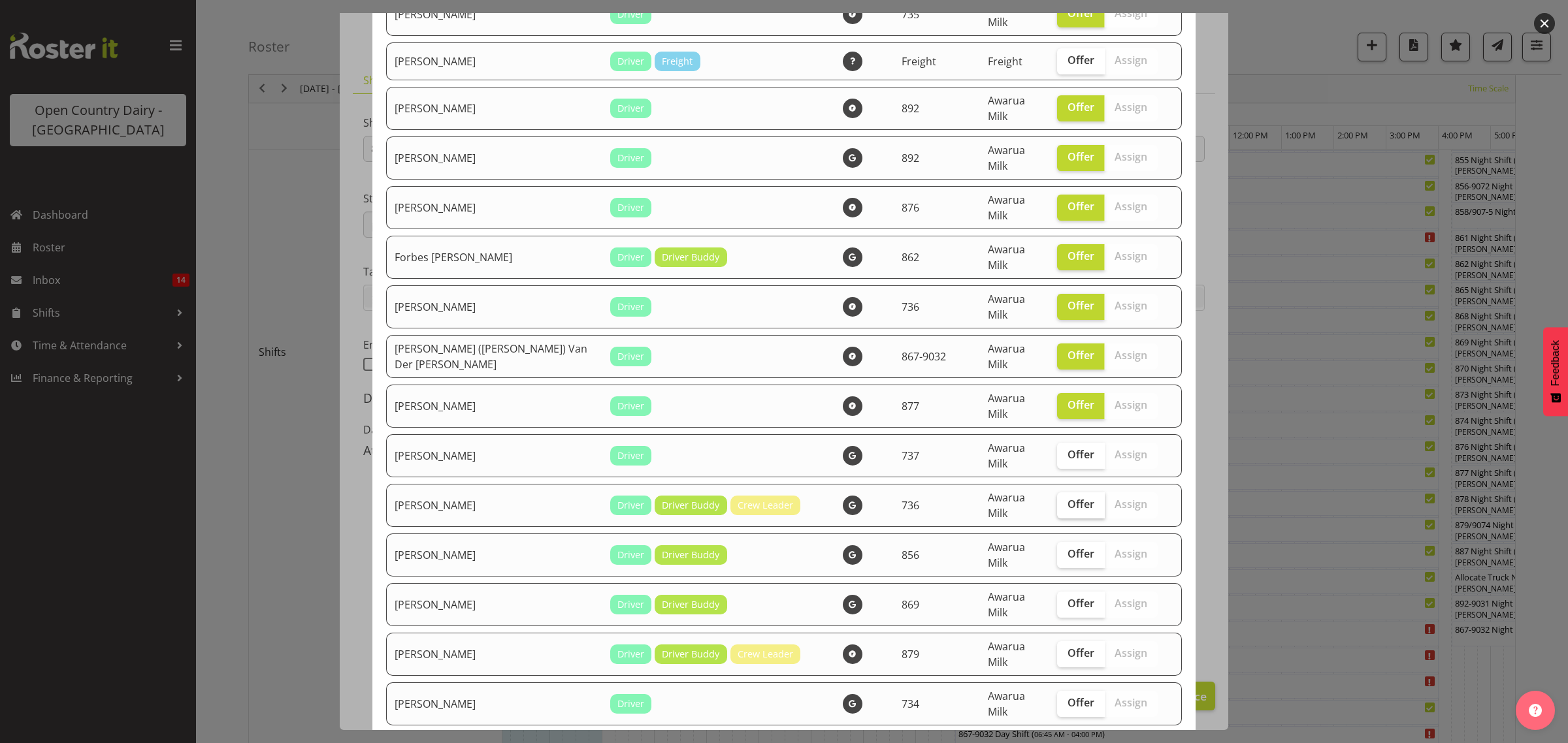
click at [1067, 498] on span "Offer" at bounding box center [1081, 503] width 27 height 13
click at [1059, 501] on input "Offer" at bounding box center [1061, 504] width 9 height 9
checkbox input "true"
click at [1067, 547] on span "Offer" at bounding box center [1081, 553] width 27 height 13
click at [1057, 550] on input "Offer" at bounding box center [1061, 554] width 9 height 9
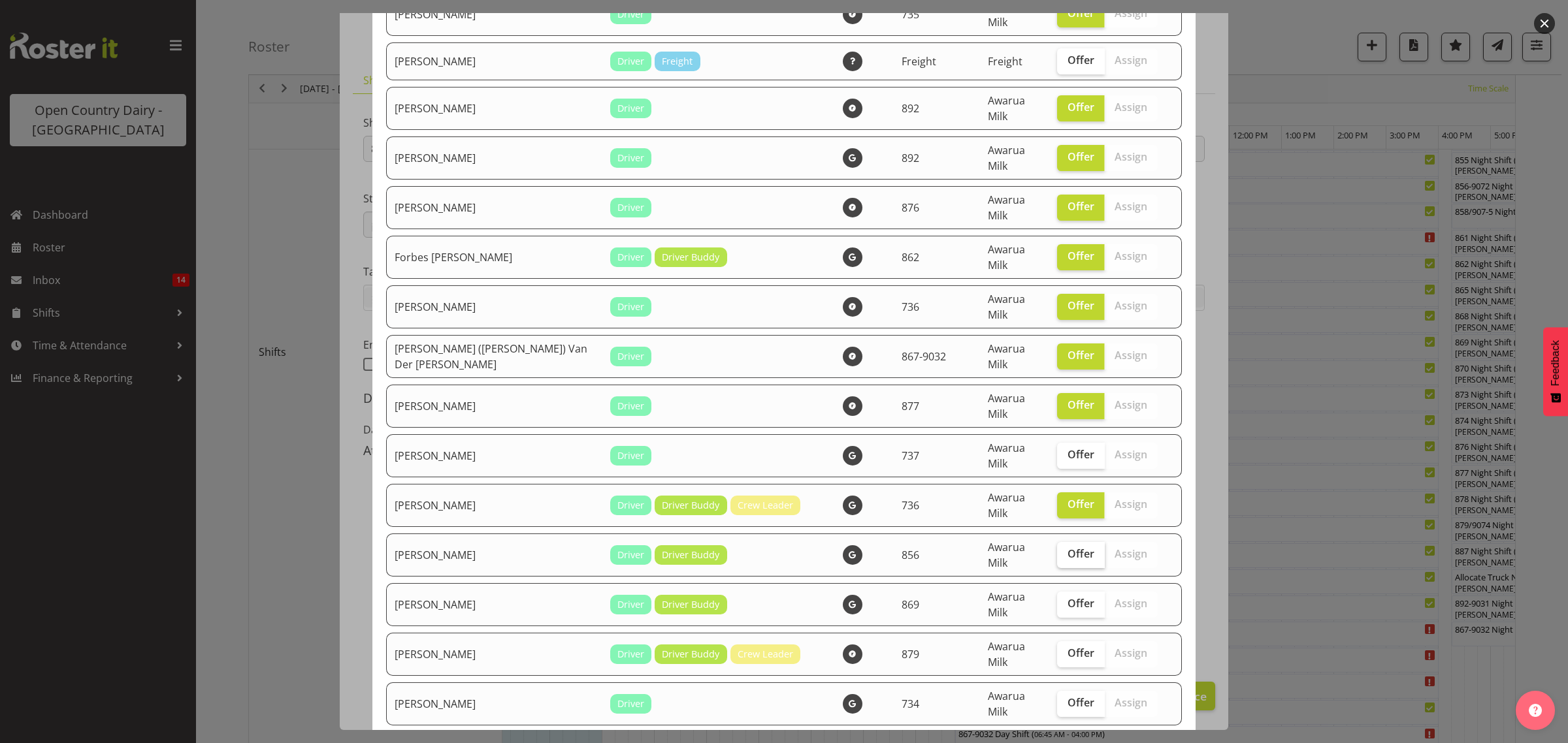
checkbox input "true"
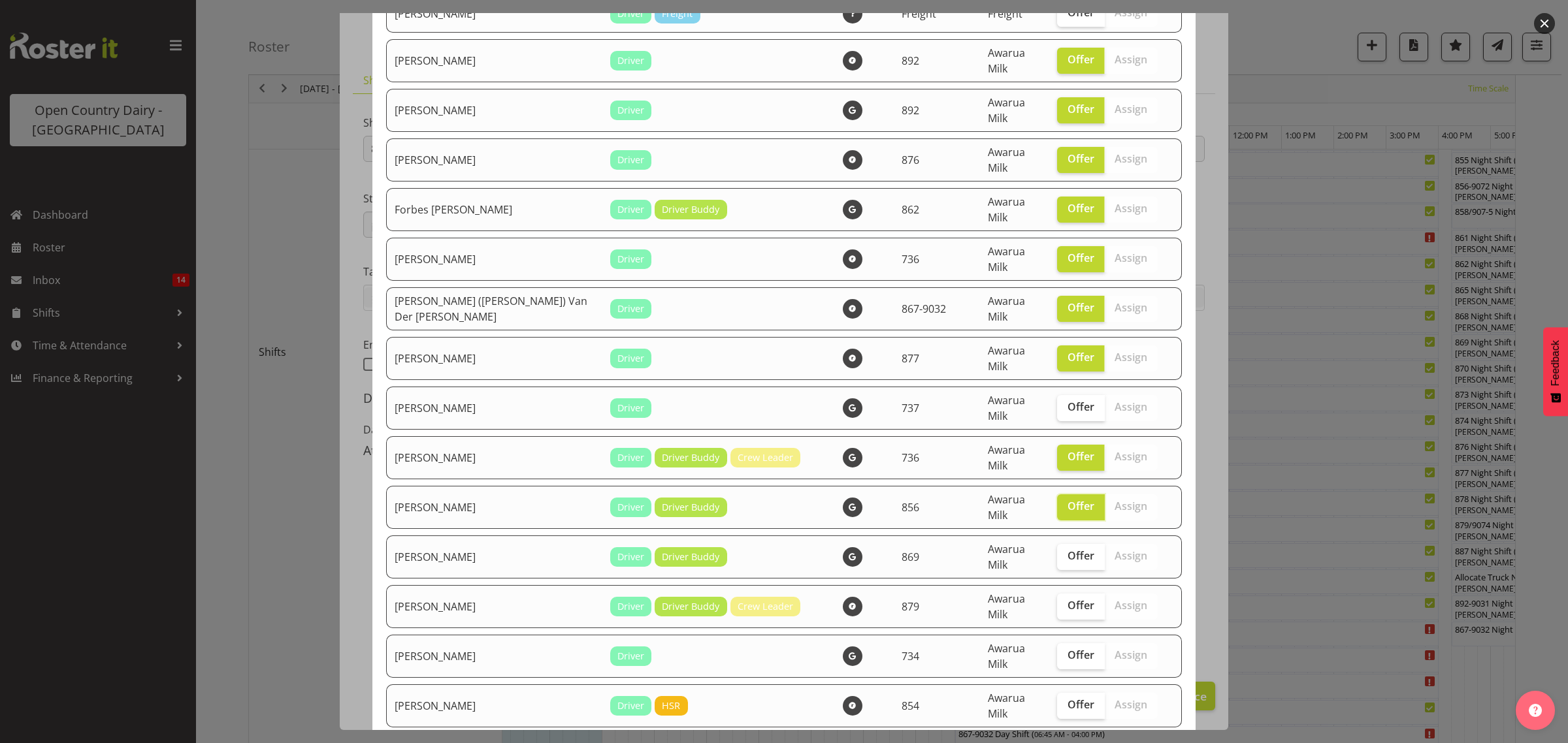
scroll to position [980, 0]
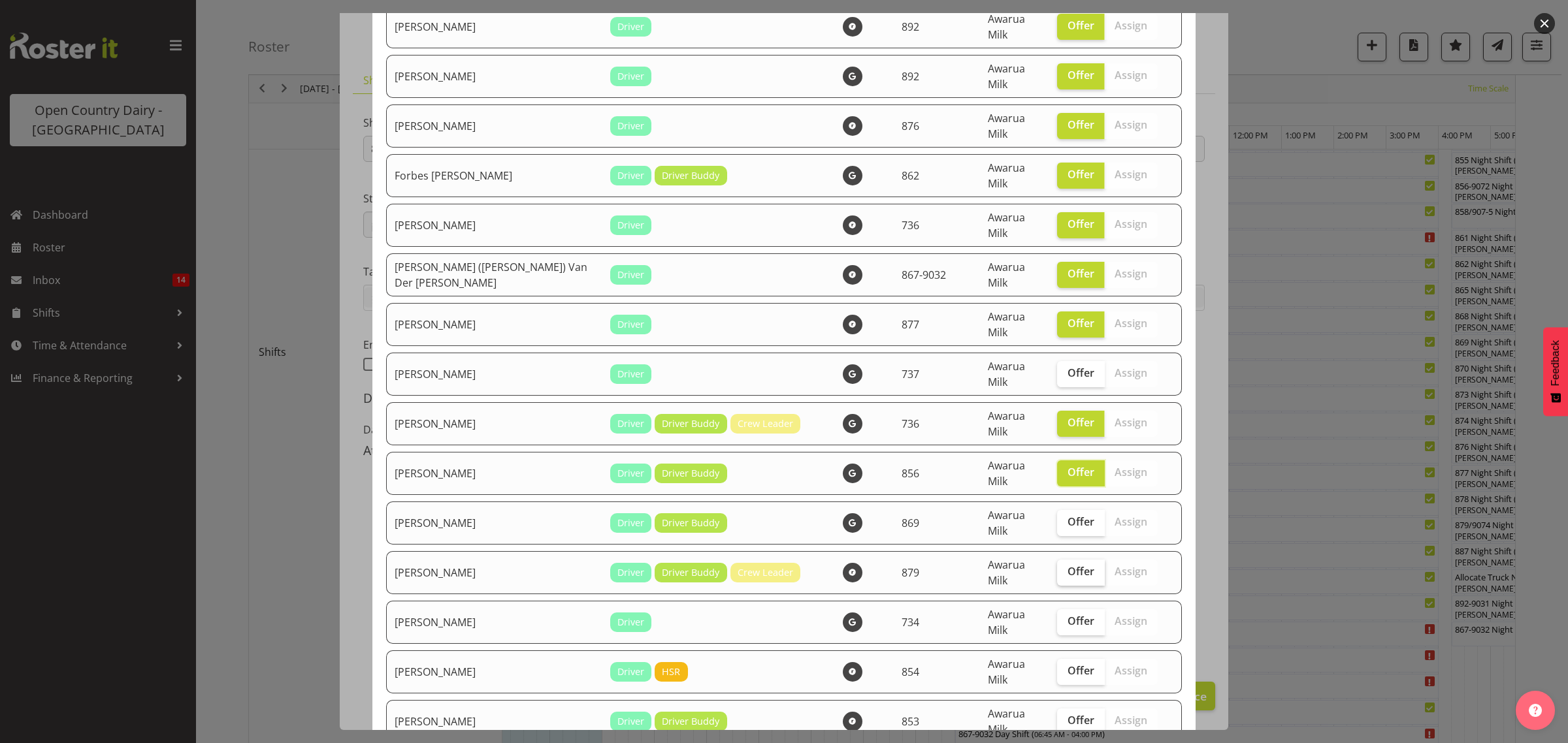
click at [1067, 565] on span "Offer" at bounding box center [1081, 570] width 27 height 13
click at [1057, 567] on input "Offer" at bounding box center [1061, 571] width 9 height 9
checkbox input "true"
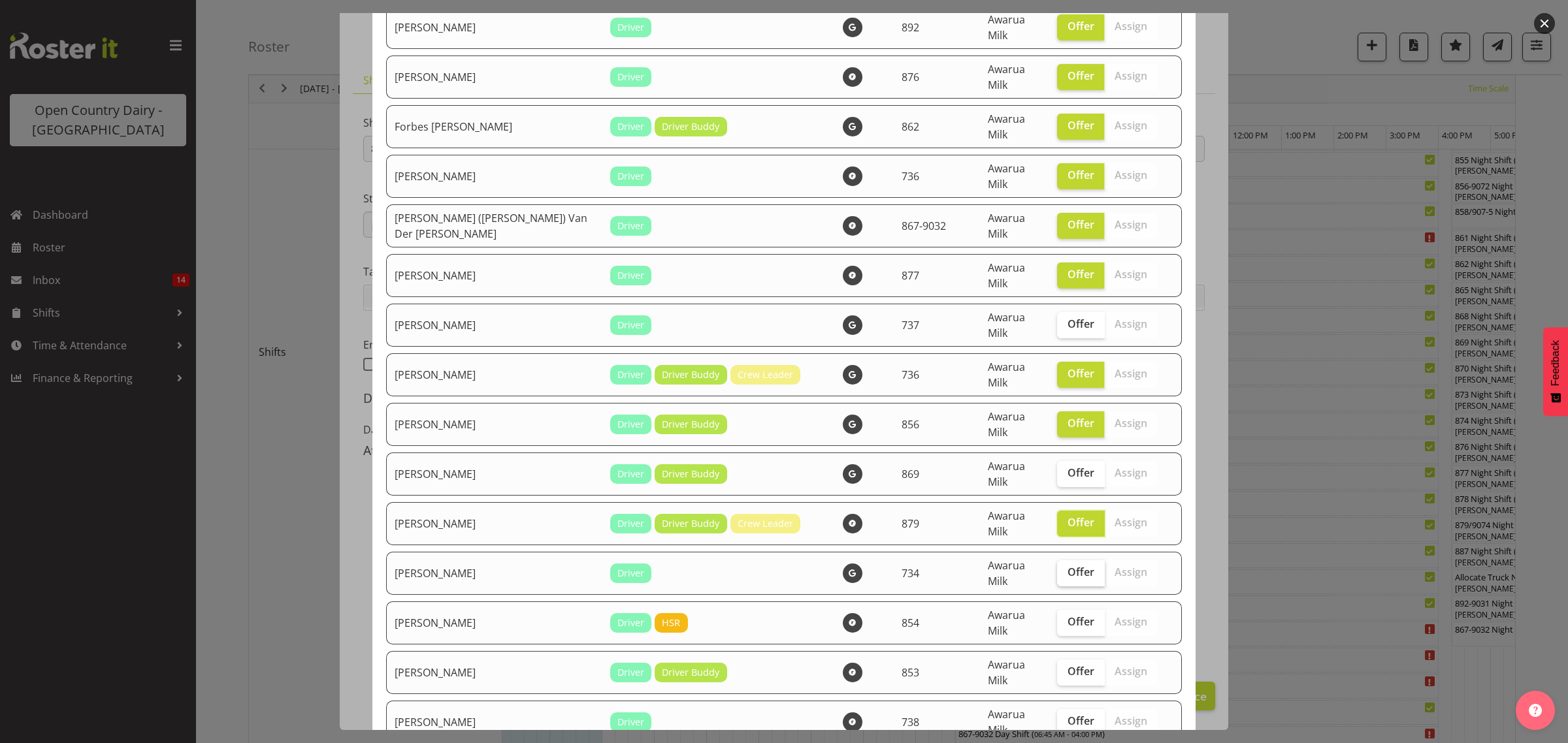
scroll to position [1143, 0]
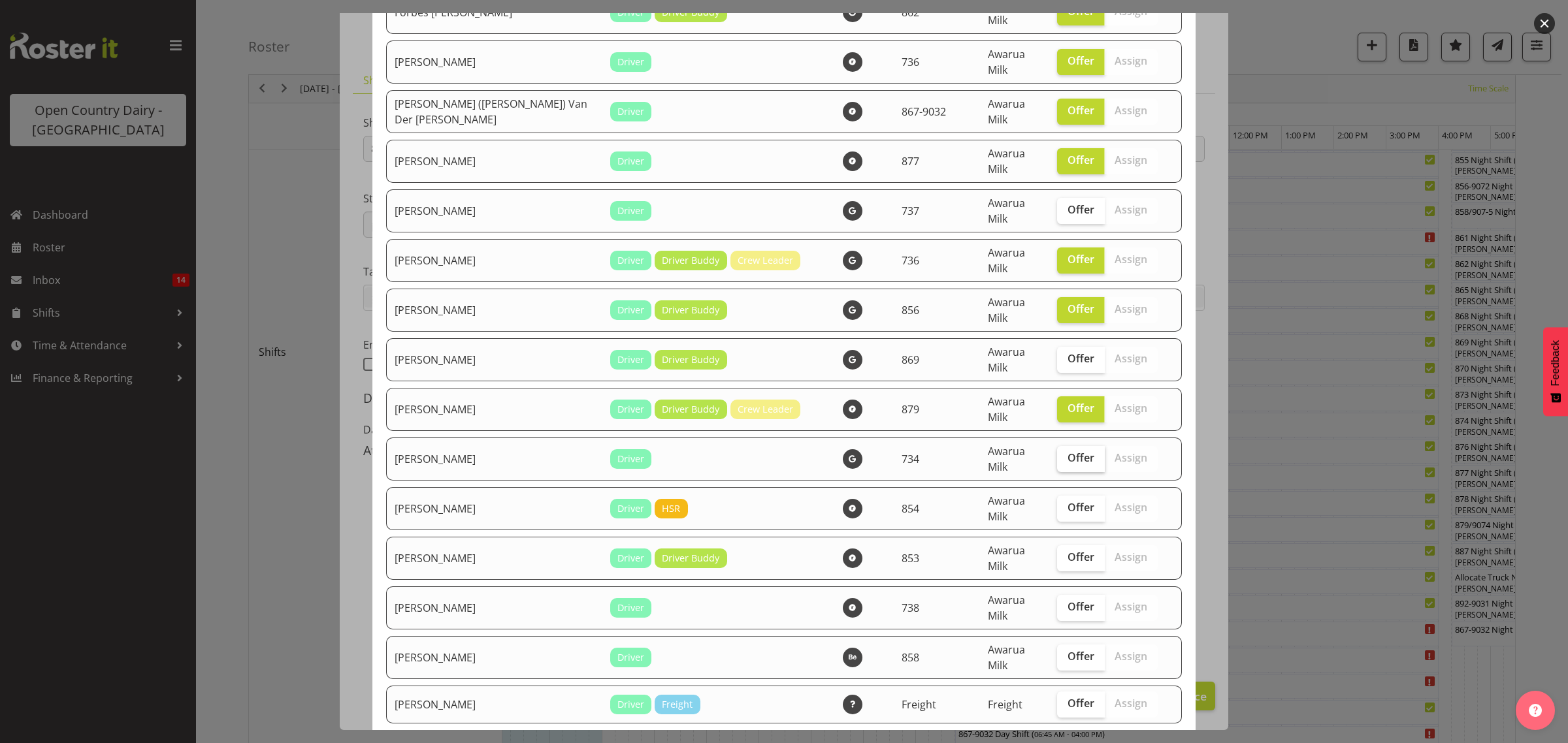
click at [1067, 451] on span "Offer" at bounding box center [1081, 457] width 27 height 13
click at [1062, 454] on input "Offer" at bounding box center [1061, 458] width 9 height 9
checkbox input "true"
click at [1067, 501] on span "Offer" at bounding box center [1081, 506] width 27 height 13
click at [1057, 503] on input "Offer" at bounding box center [1061, 507] width 9 height 9
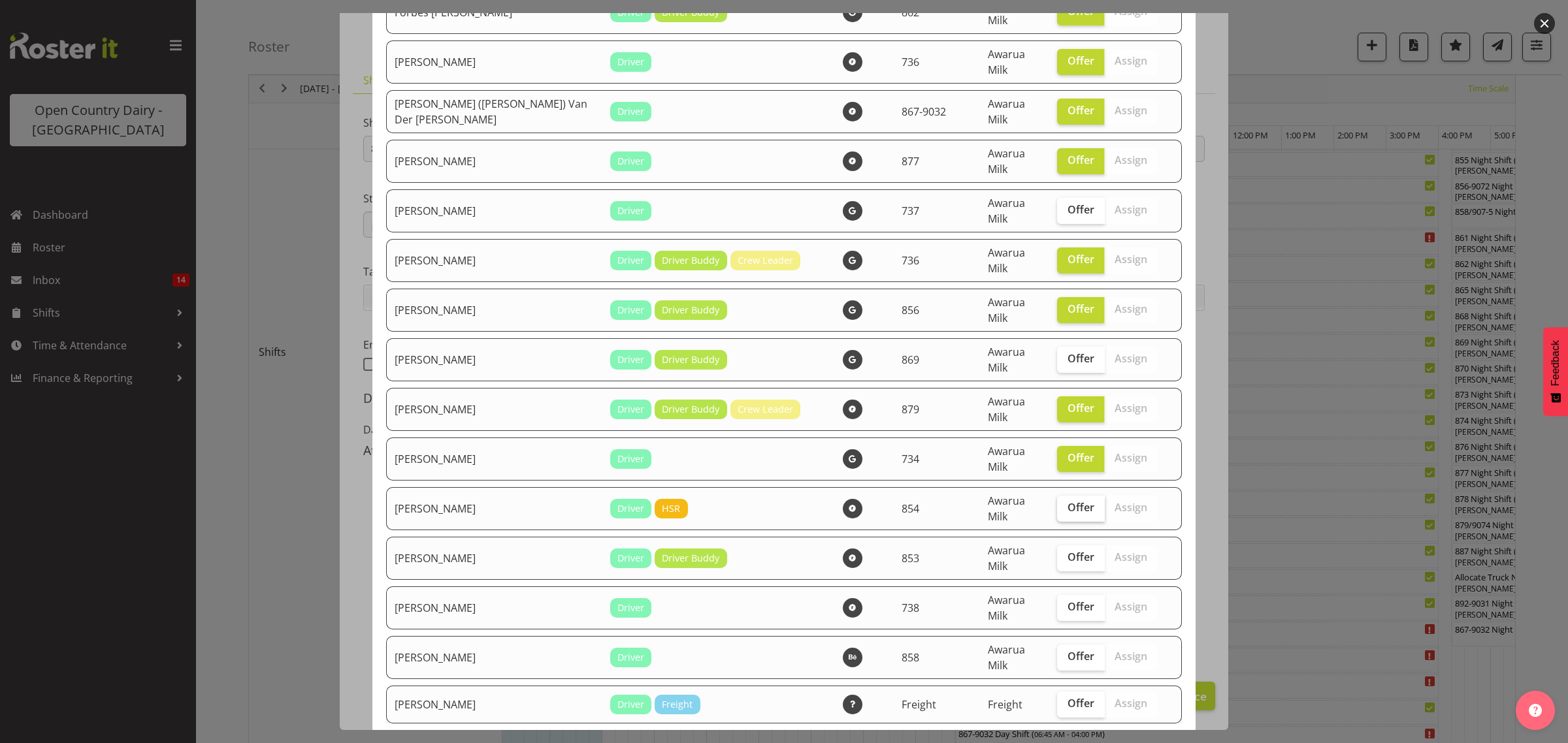
checkbox input "true"
click at [1062, 545] on label "Offer" at bounding box center [1080, 558] width 48 height 26
click at [1062, 553] on input "Offer" at bounding box center [1061, 557] width 9 height 9
checkbox input "true"
click at [1067, 600] on span "Offer" at bounding box center [1081, 606] width 27 height 13
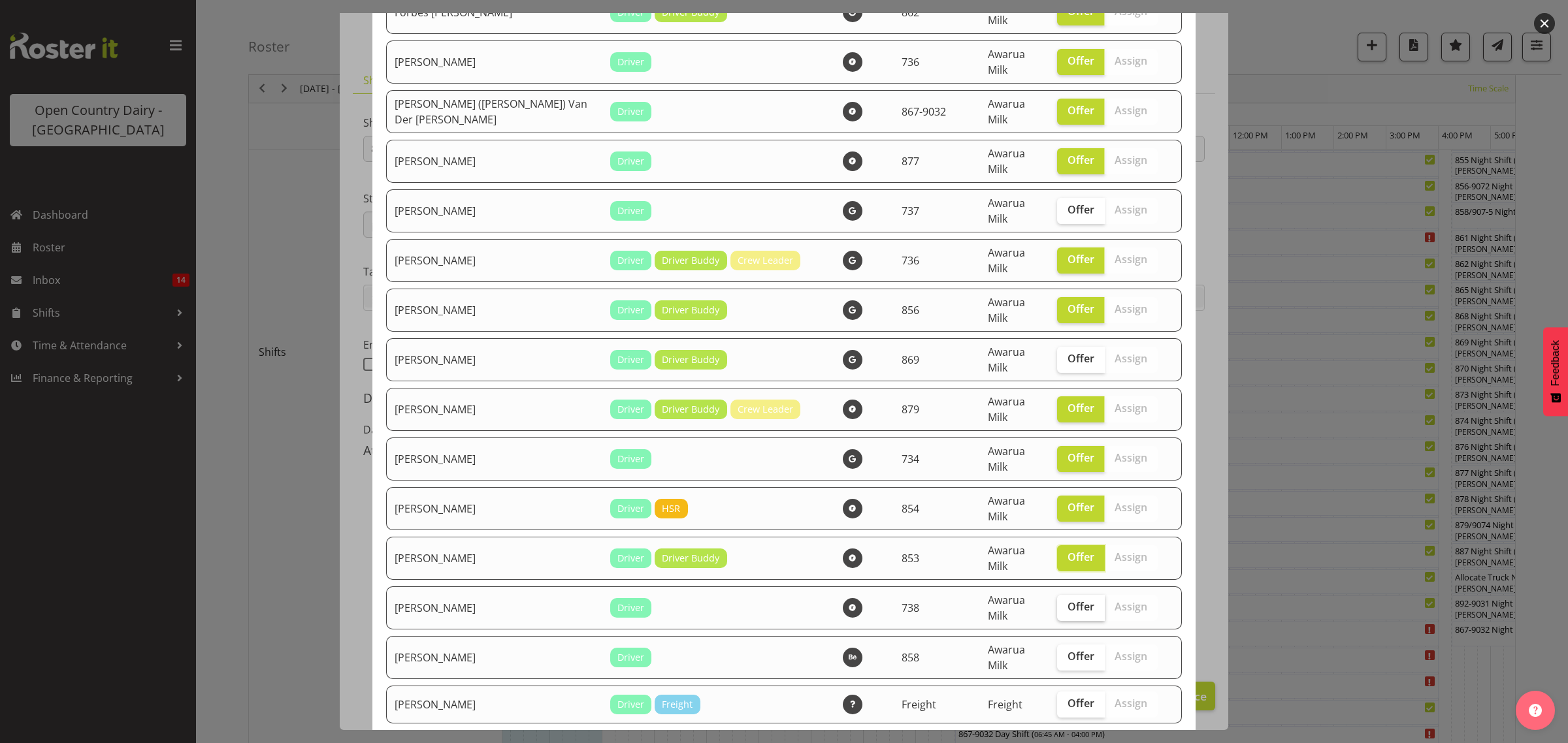
click at [1057, 602] on input "Offer" at bounding box center [1061, 606] width 9 height 9
checkbox input "true"
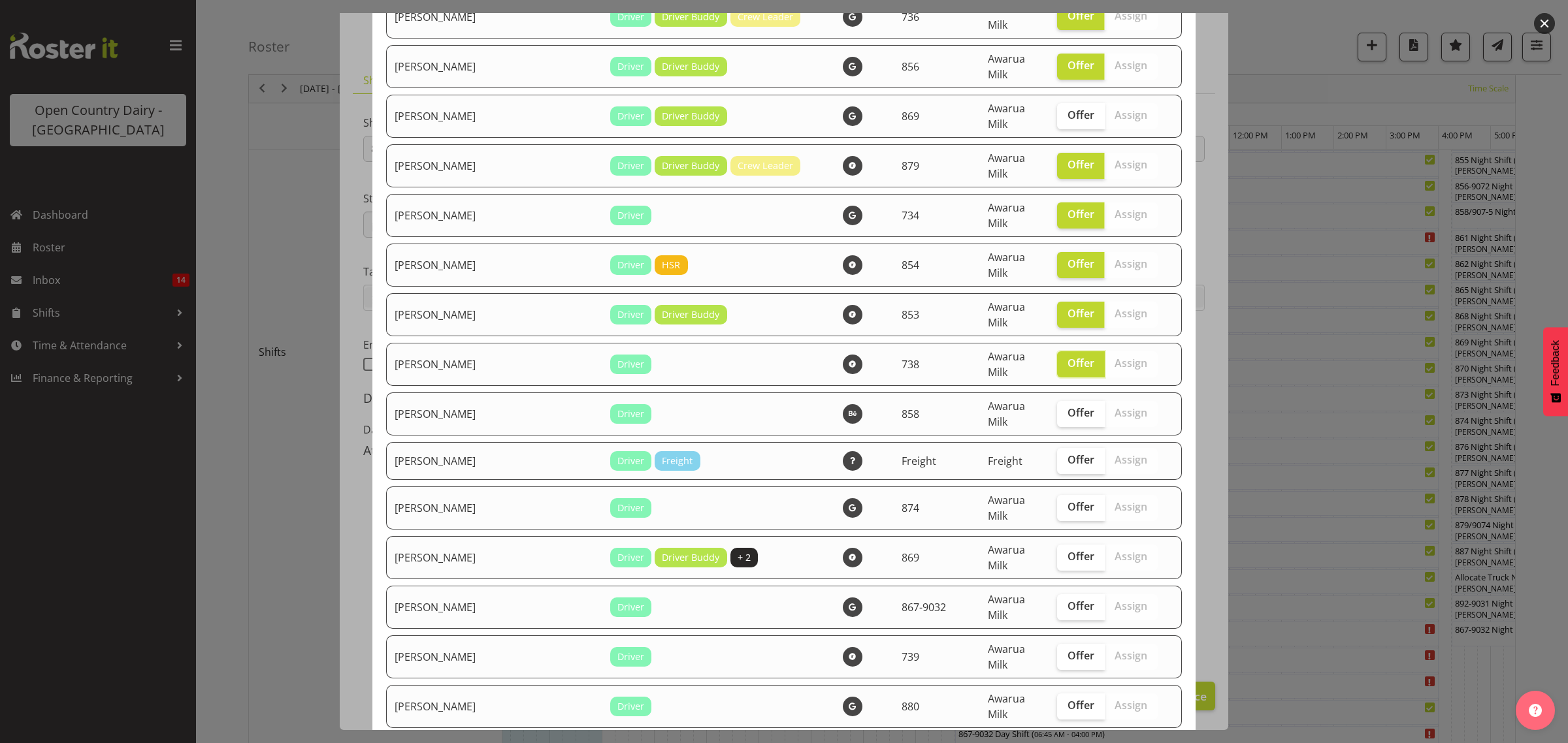
scroll to position [1387, 0]
click at [1068, 499] on span "Offer" at bounding box center [1081, 504] width 27 height 13
click at [1065, 501] on input "Offer" at bounding box center [1061, 505] width 9 height 9
checkbox input "true"
click at [1067, 548] on span "Offer" at bounding box center [1081, 554] width 27 height 13
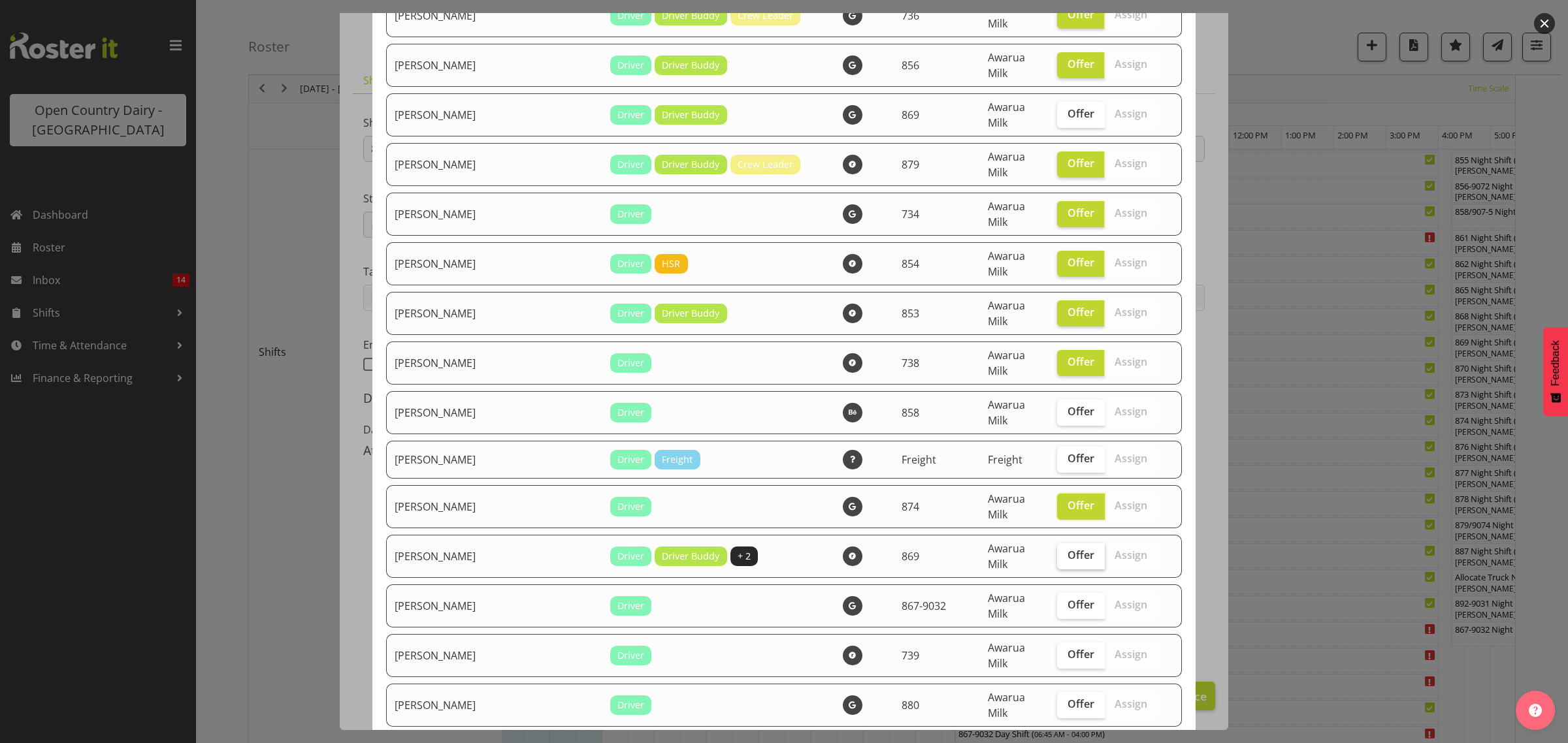
click at [1057, 551] on input "Offer" at bounding box center [1061, 555] width 9 height 9
checkbox input "true"
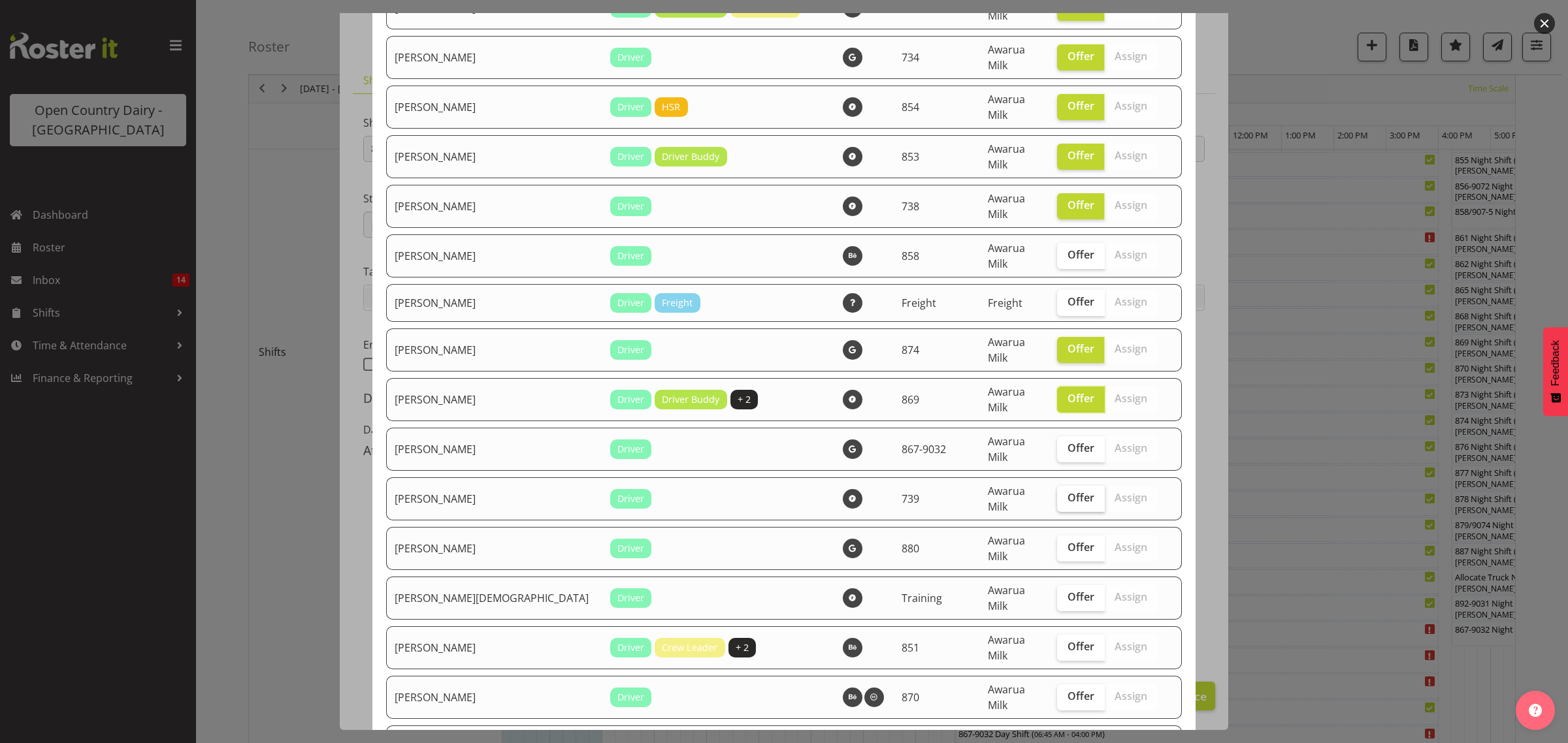
scroll to position [1551, 0]
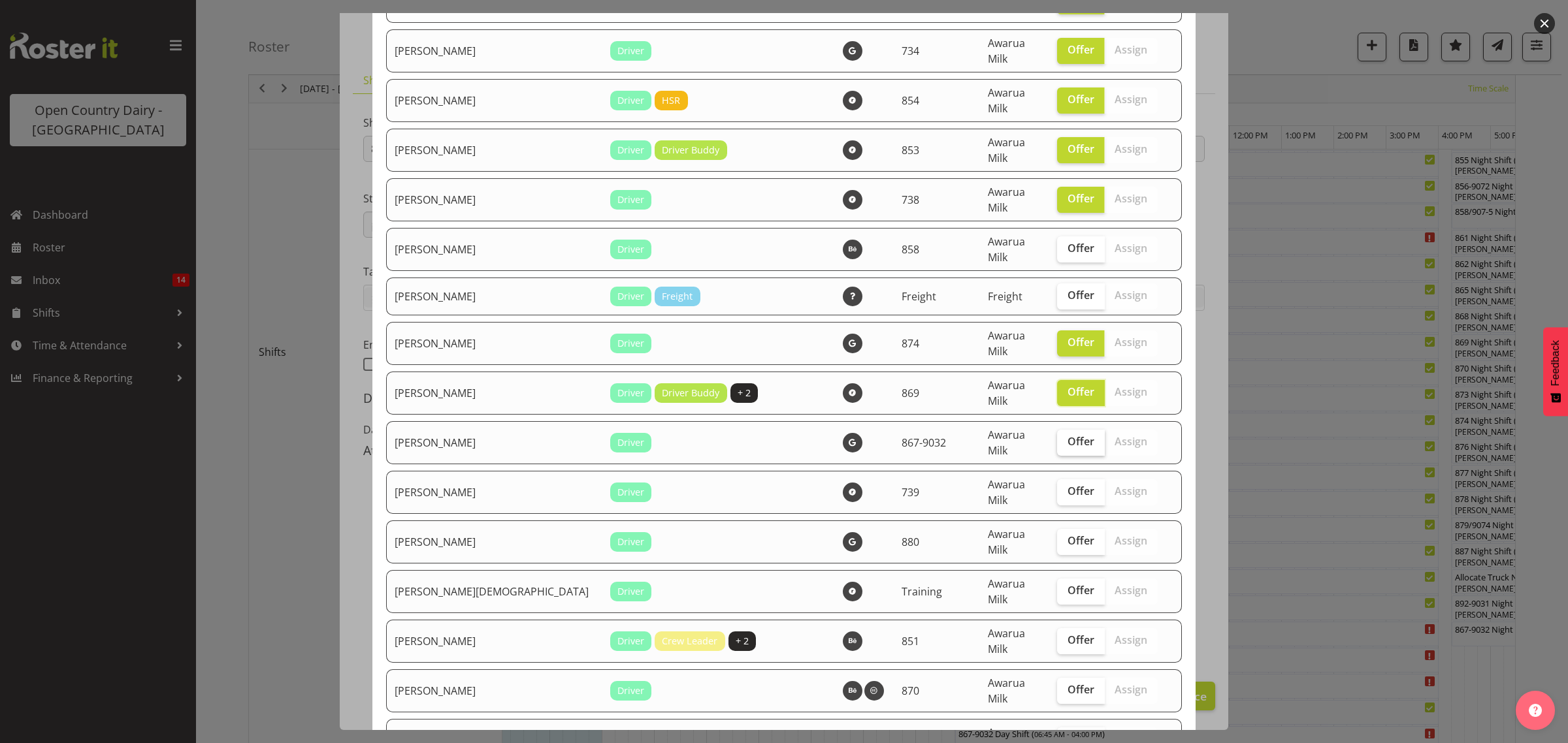
click at [1067, 435] on span "Offer" at bounding box center [1081, 440] width 27 height 13
click at [1060, 437] on input "Offer" at bounding box center [1061, 441] width 9 height 9
checkbox input "true"
click at [1062, 578] on label "Offer" at bounding box center [1080, 591] width 48 height 26
click at [1062, 587] on input "Offer" at bounding box center [1061, 591] width 9 height 9
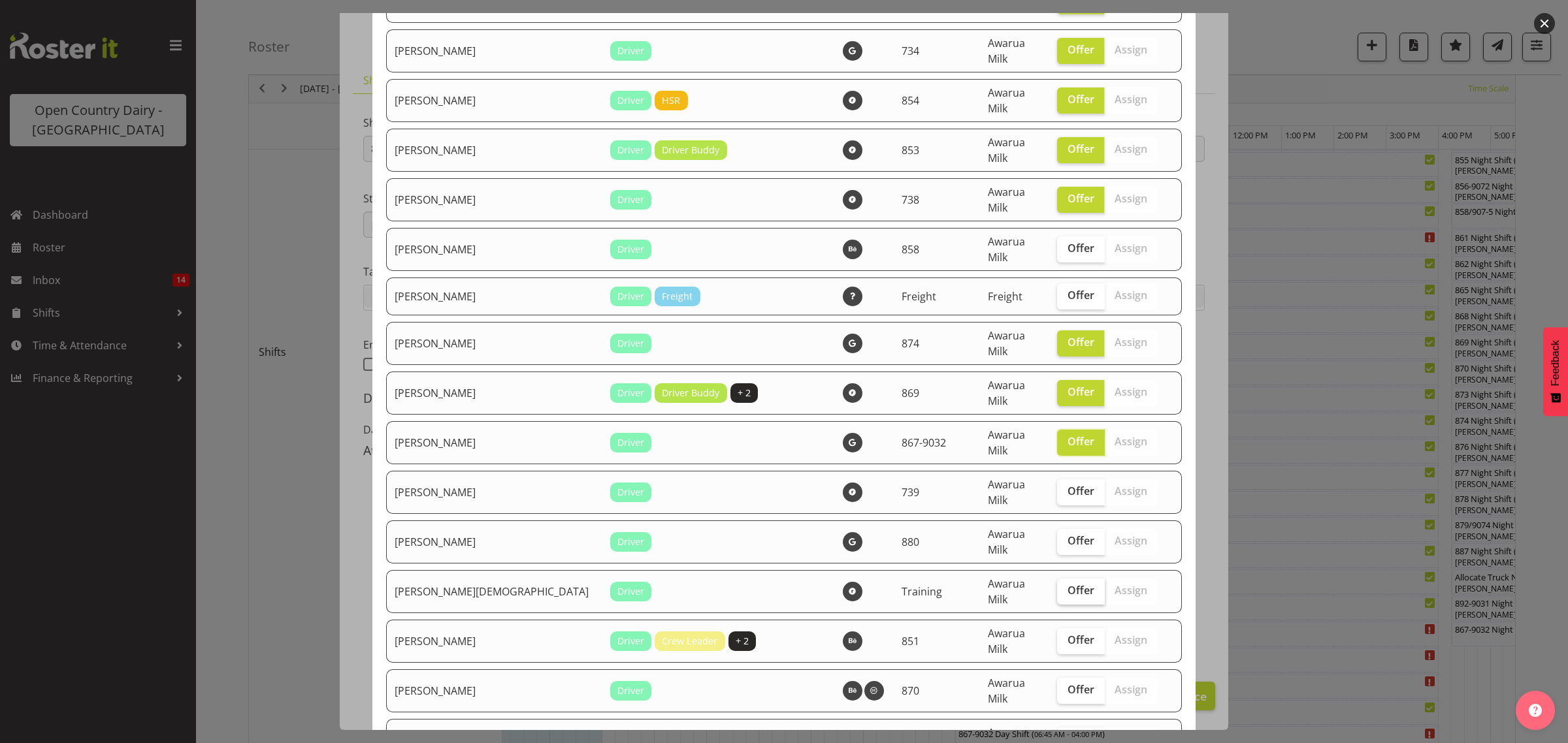
checkbox input "true"
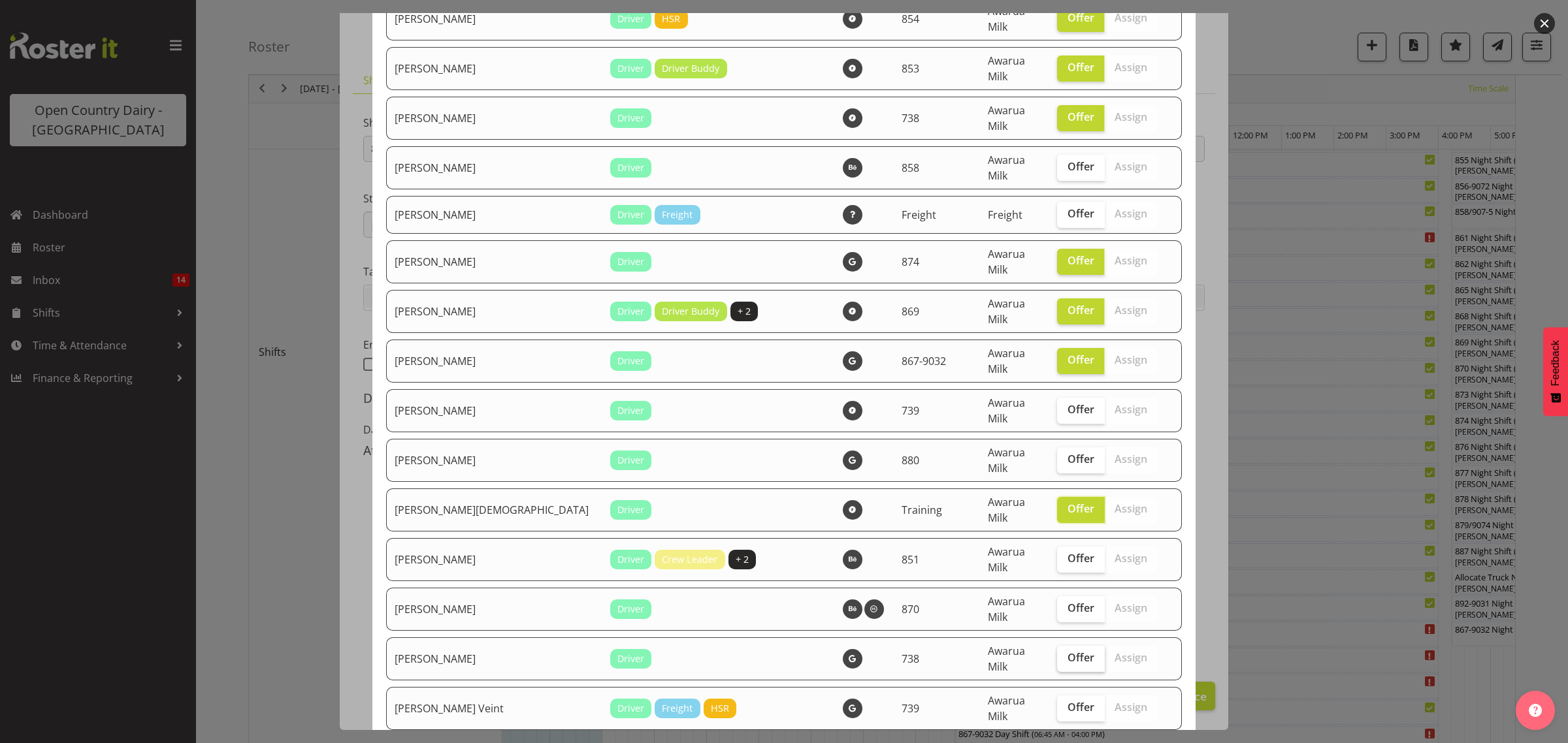
click at [1071, 651] on span "Offer" at bounding box center [1081, 657] width 27 height 13
click at [1065, 654] on input "Offer" at bounding box center [1061, 658] width 9 height 9
checkbox input "true"
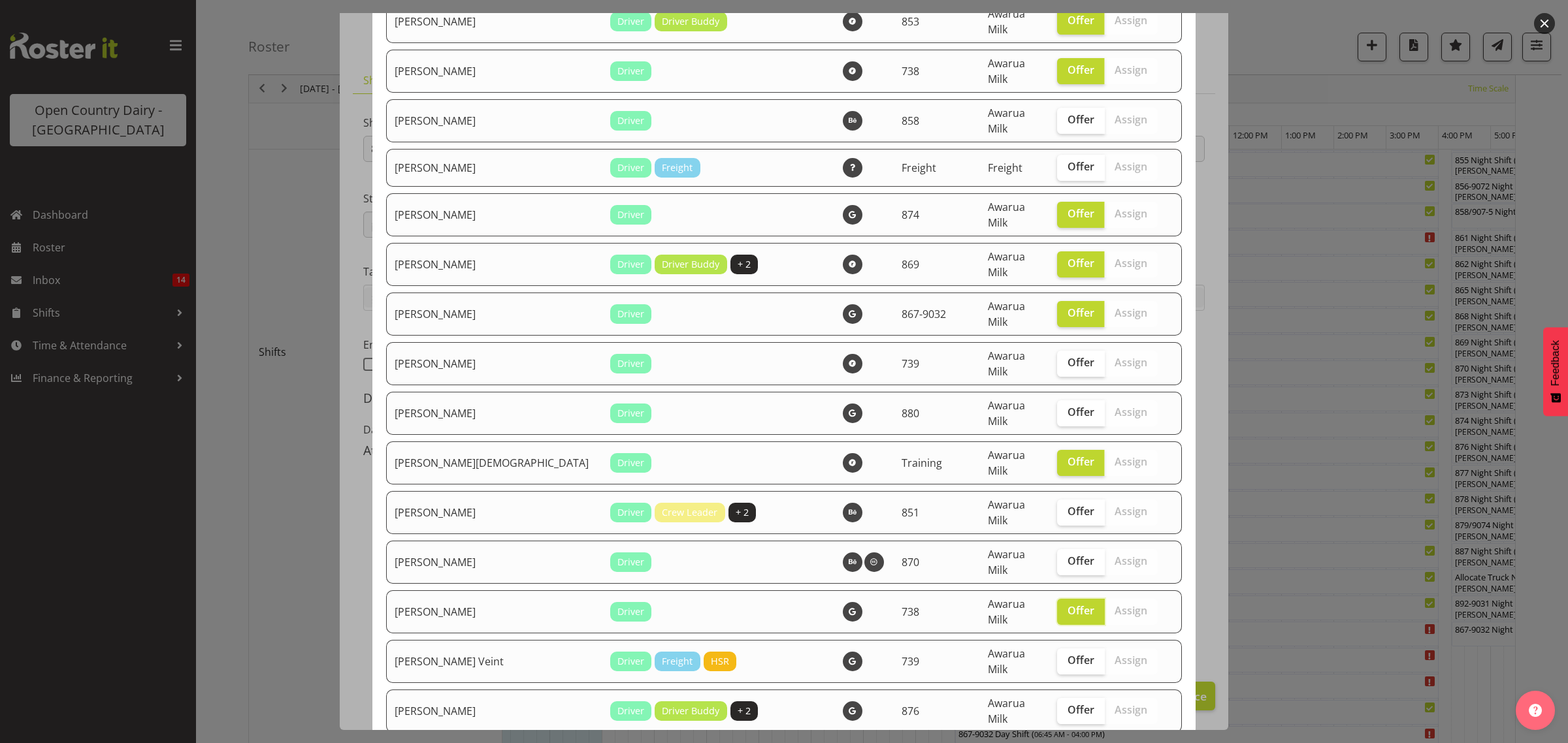
scroll to position [1714, 0]
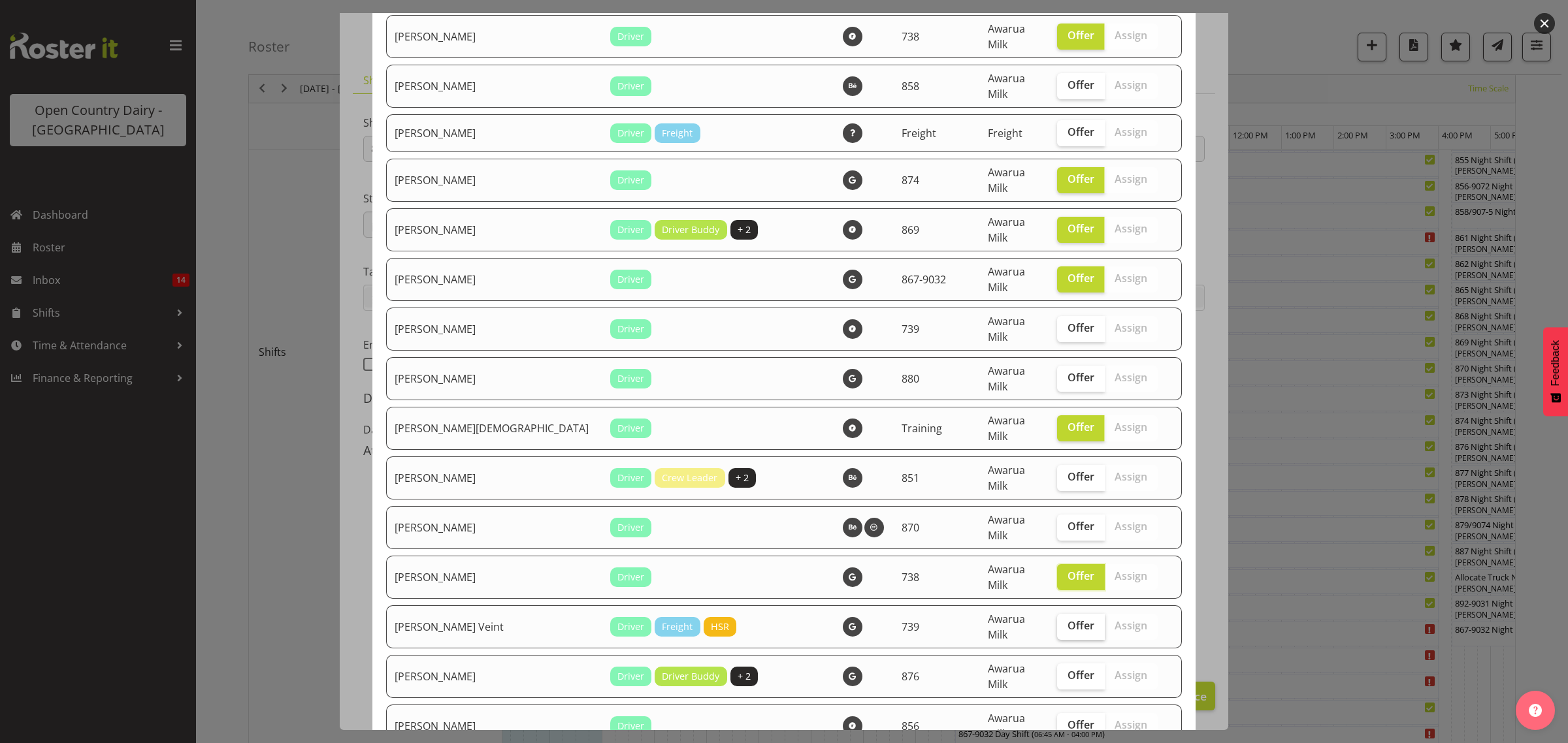
click at [1067, 619] on span "Offer" at bounding box center [1081, 625] width 27 height 13
click at [1059, 622] on input "Offer" at bounding box center [1061, 626] width 9 height 9
checkbox input "true"
click at [1067, 668] on span "Offer" at bounding box center [1081, 674] width 27 height 13
click at [1057, 671] on input "Offer" at bounding box center [1061, 675] width 9 height 9
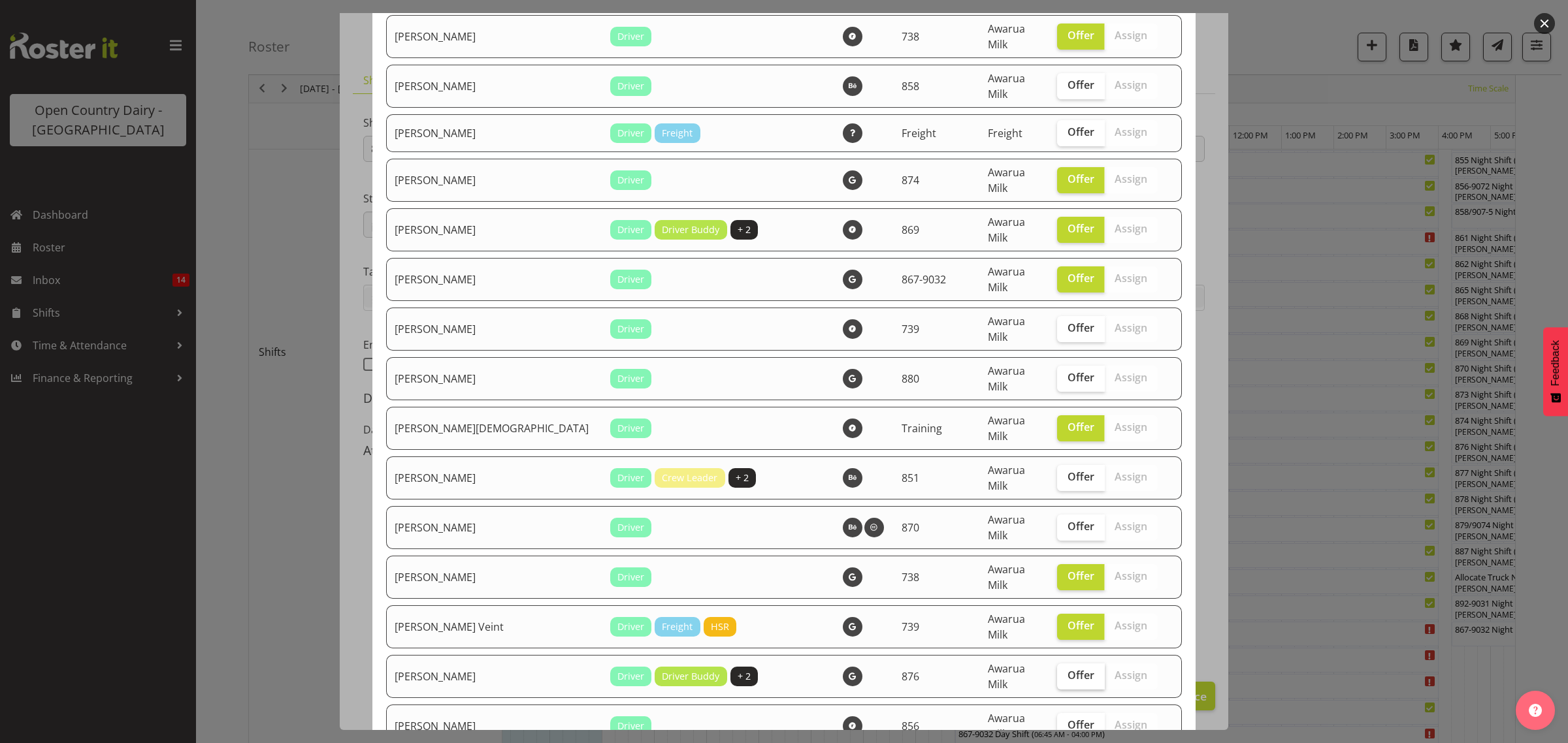
checkbox input "true"
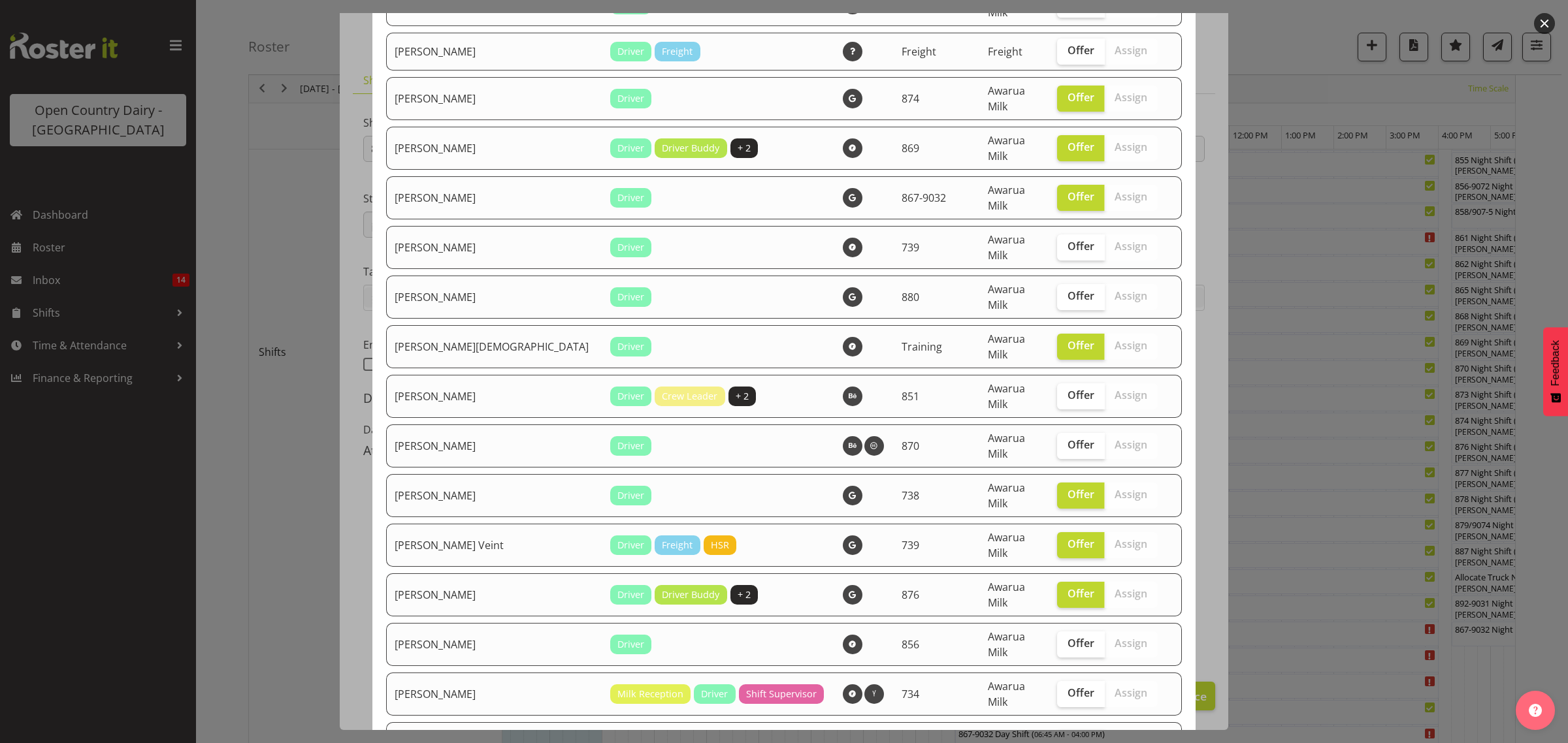
click at [1067, 736] on span "Offer" at bounding box center [1081, 742] width 27 height 13
click at [1062, 738] on input "Offer" at bounding box center [1061, 742] width 9 height 9
checkbox input "true"
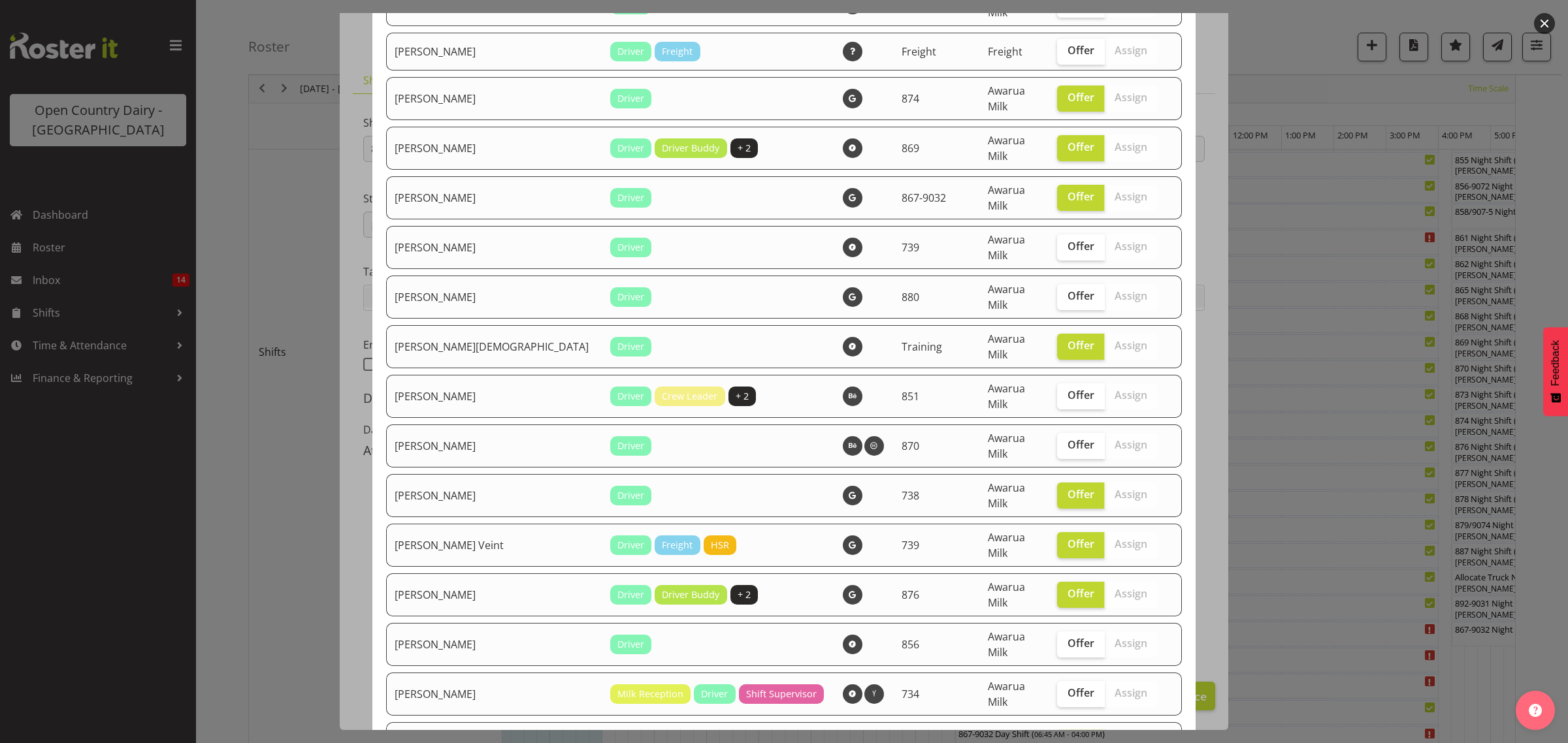
checkbox input "true"
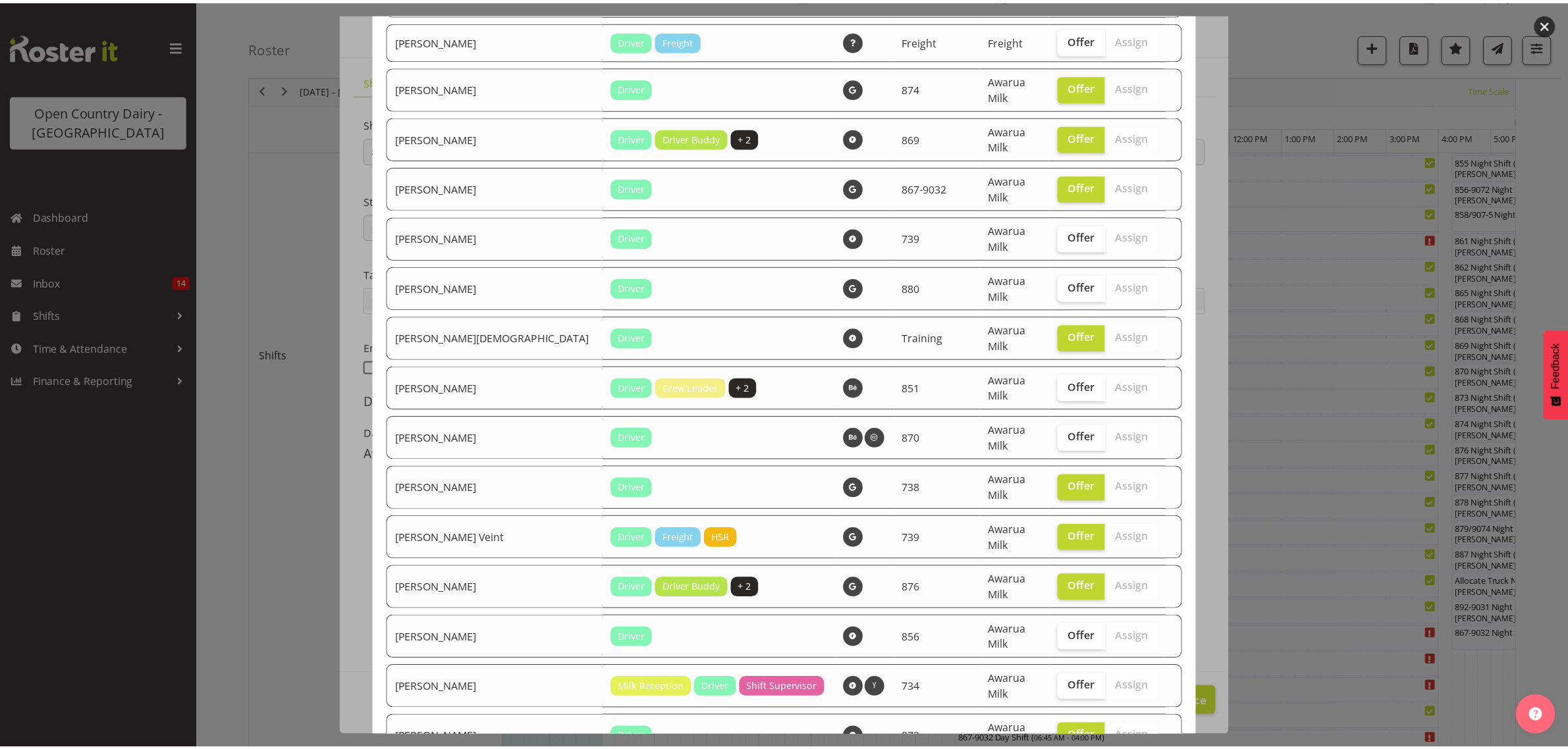
scroll to position [1830, 0]
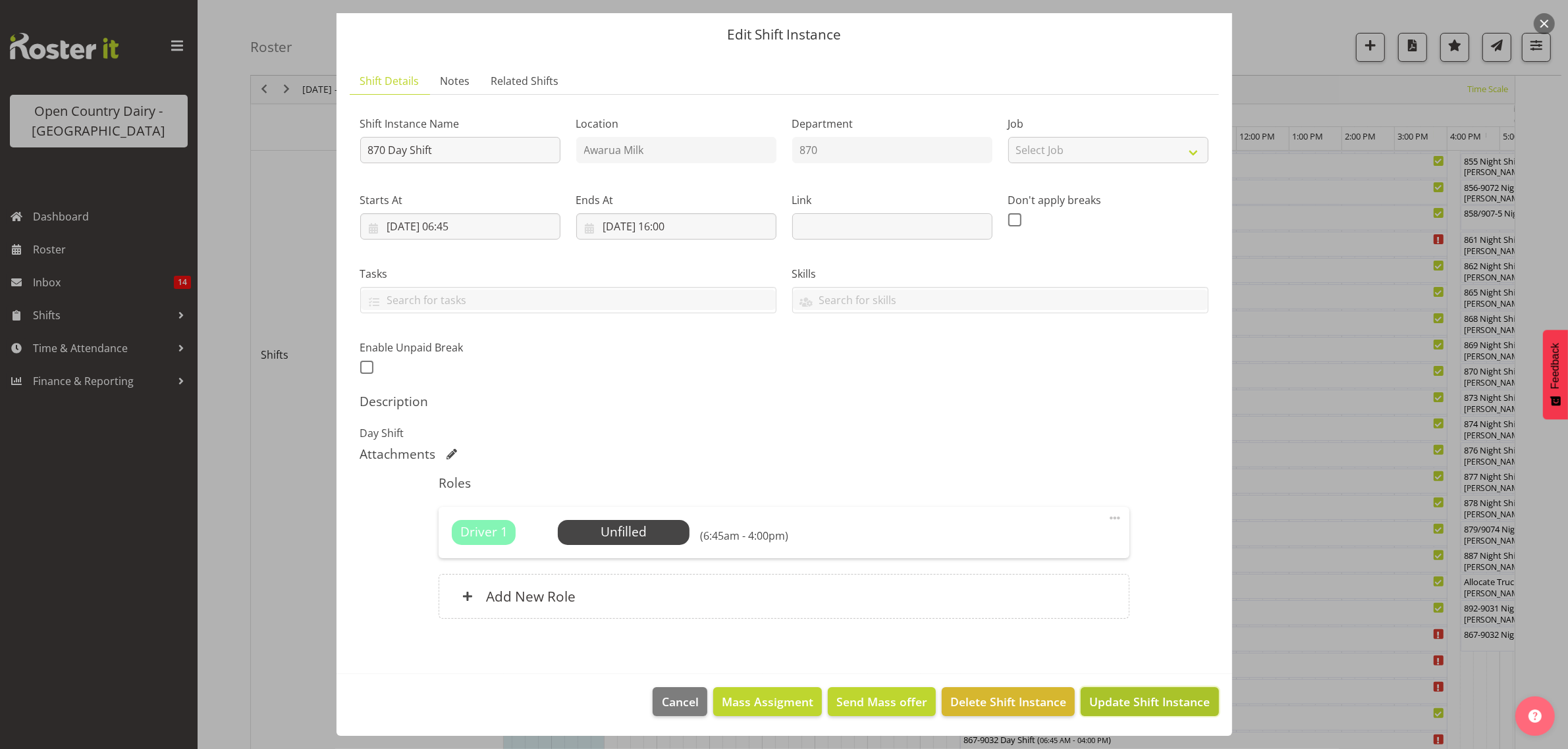
click at [1110, 702] on span "Update Shift Instance" at bounding box center [1148, 702] width 120 height 18
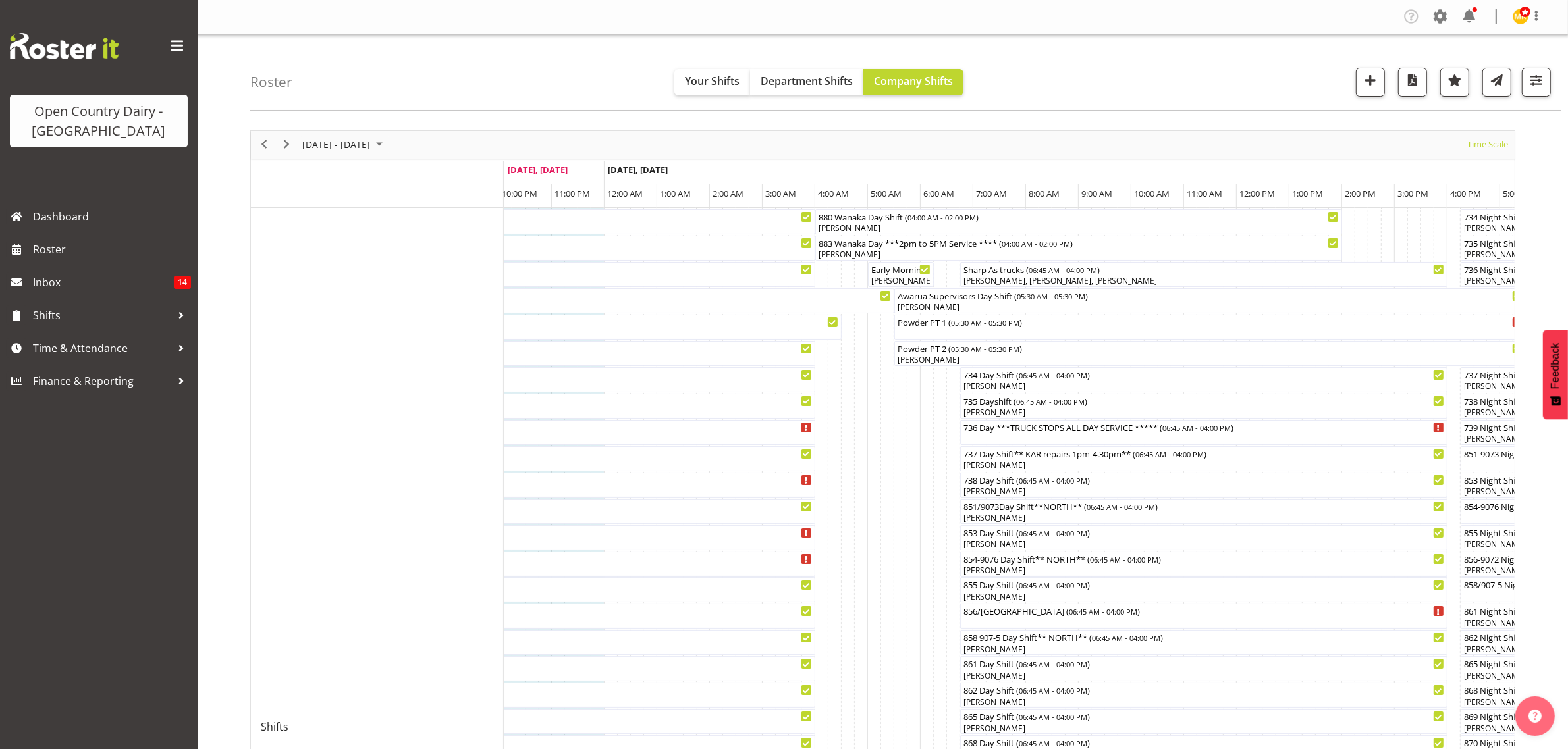
scroll to position [246, 0]
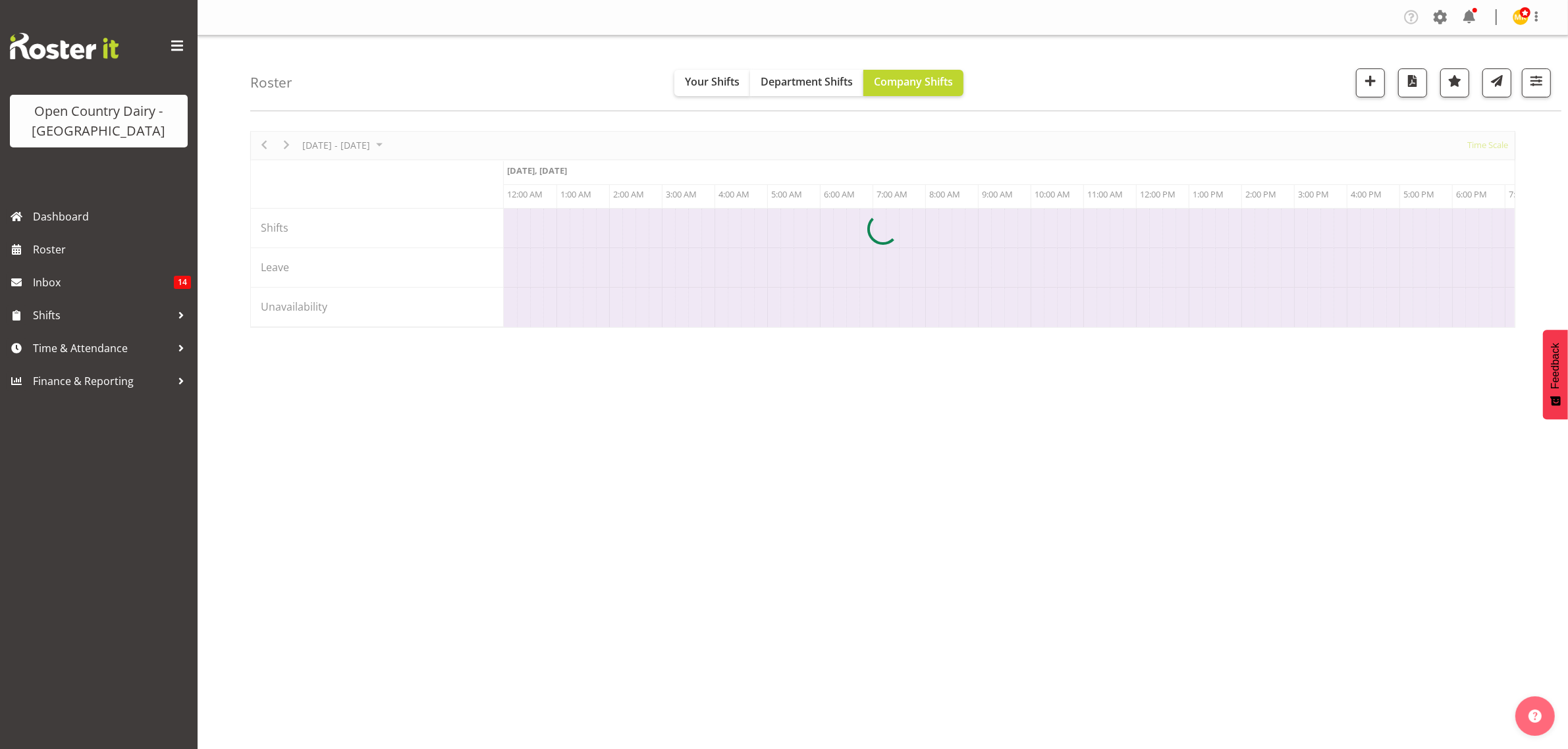
scroll to position [0, 1264]
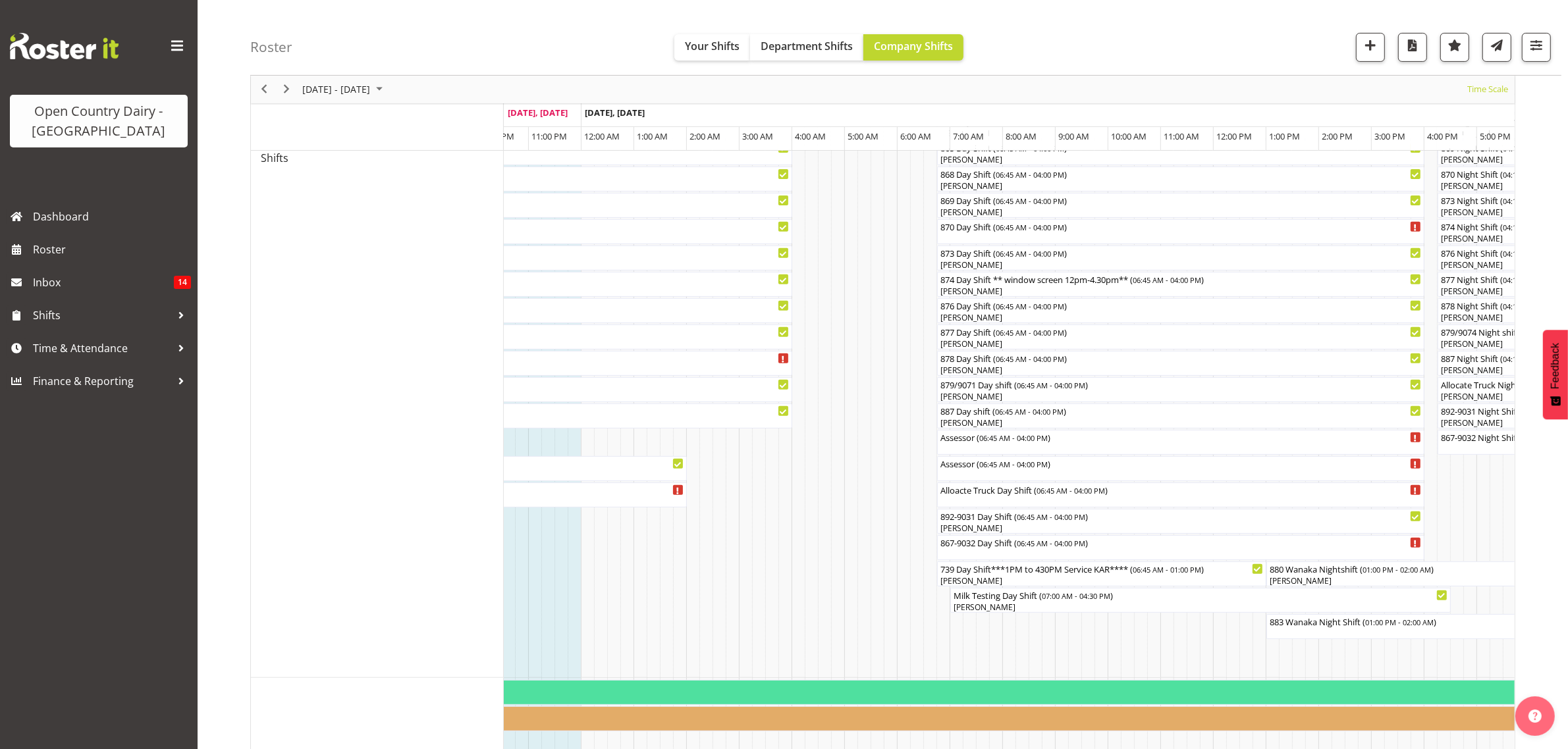
scroll to position [576, 0]
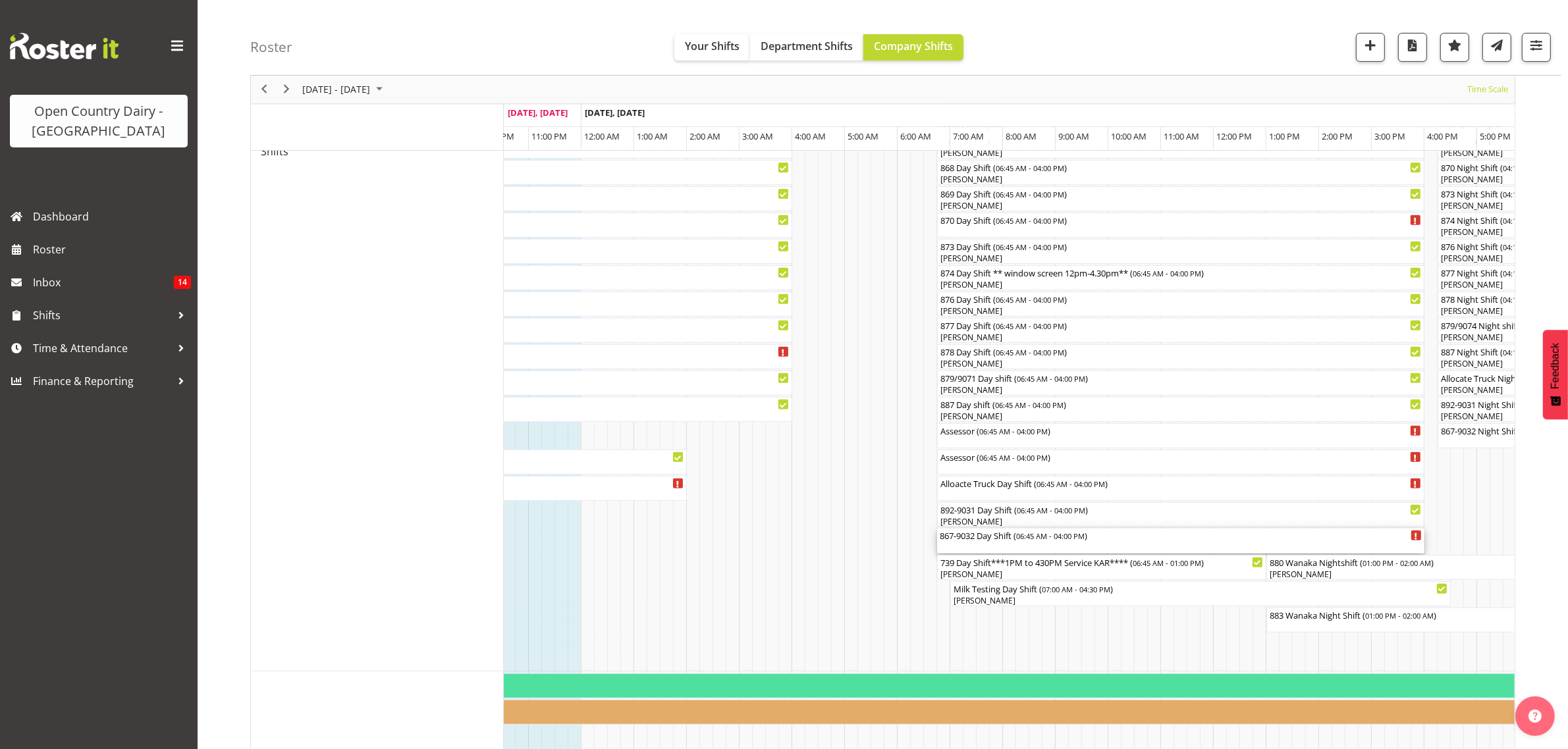
click at [974, 539] on div "867-9032 Day Shift ( 06:45 AM - 04:00 PM )" at bounding box center [1181, 535] width 482 height 13
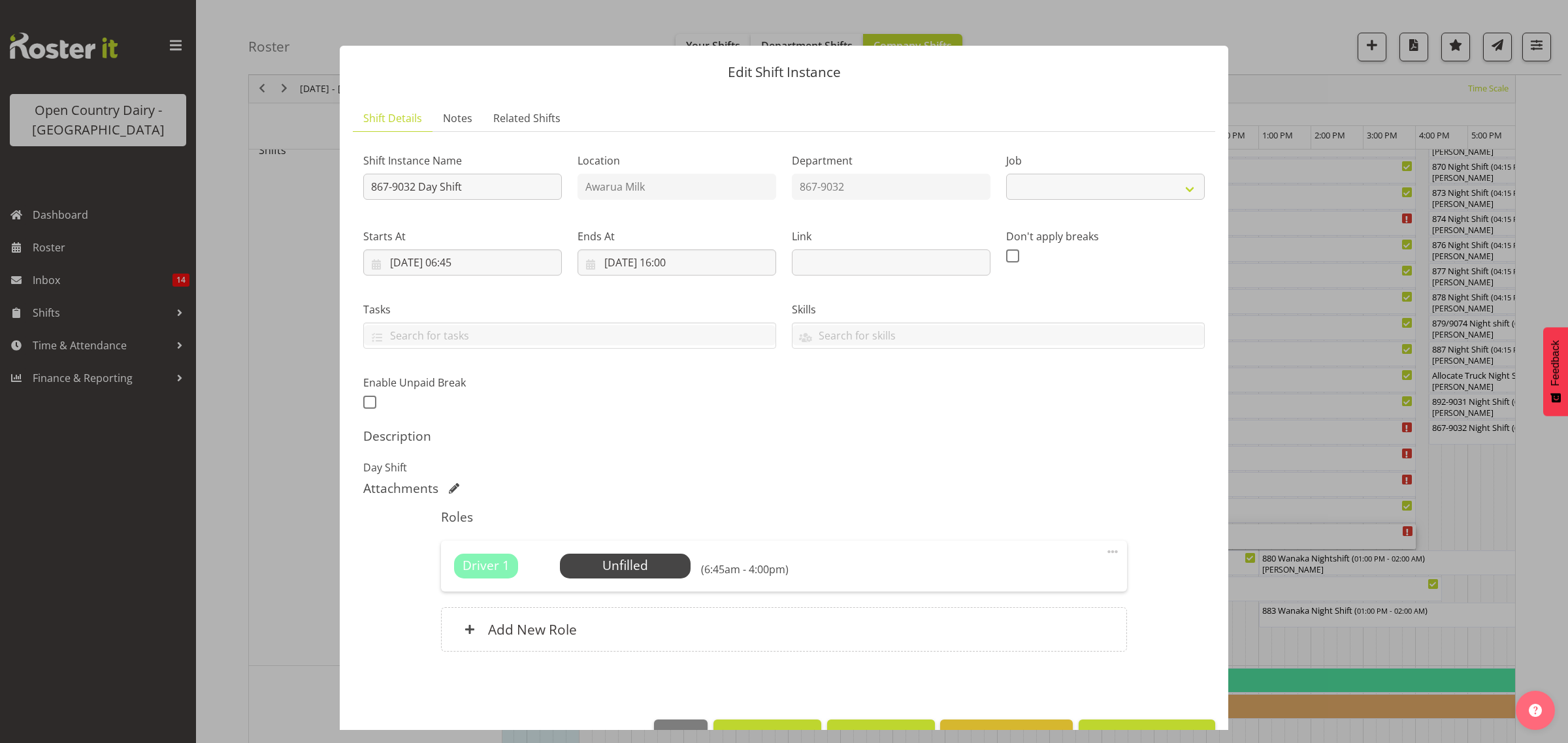
select select "10670"
click at [645, 566] on span "Select Employee" at bounding box center [625, 566] width 97 height 19
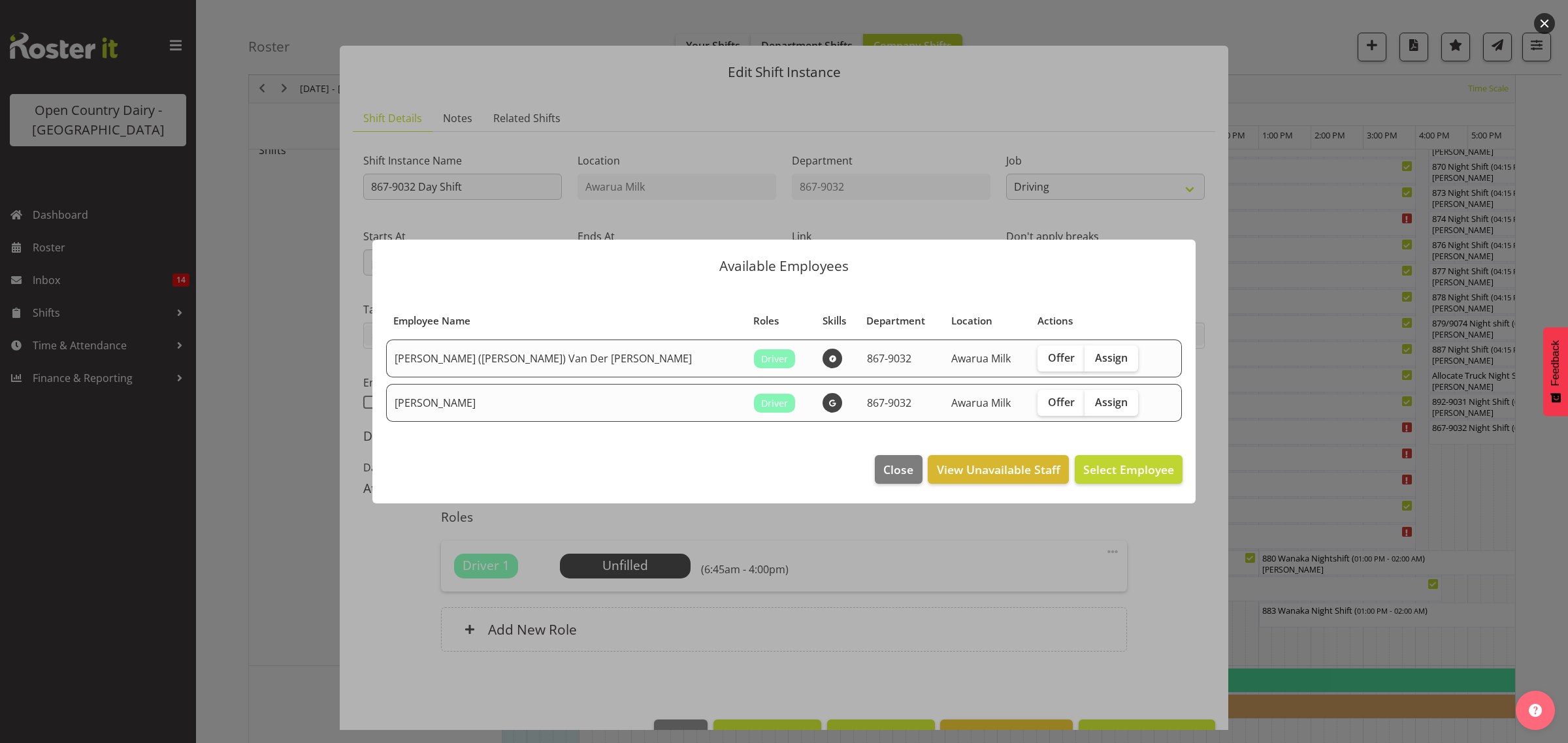
click at [1205, 506] on div "Available Employees Employee Name Roles Skills Department Location Actions [PER…" at bounding box center [783, 372] width 849 height 330
click at [1477, 531] on div at bounding box center [784, 372] width 1568 height 743
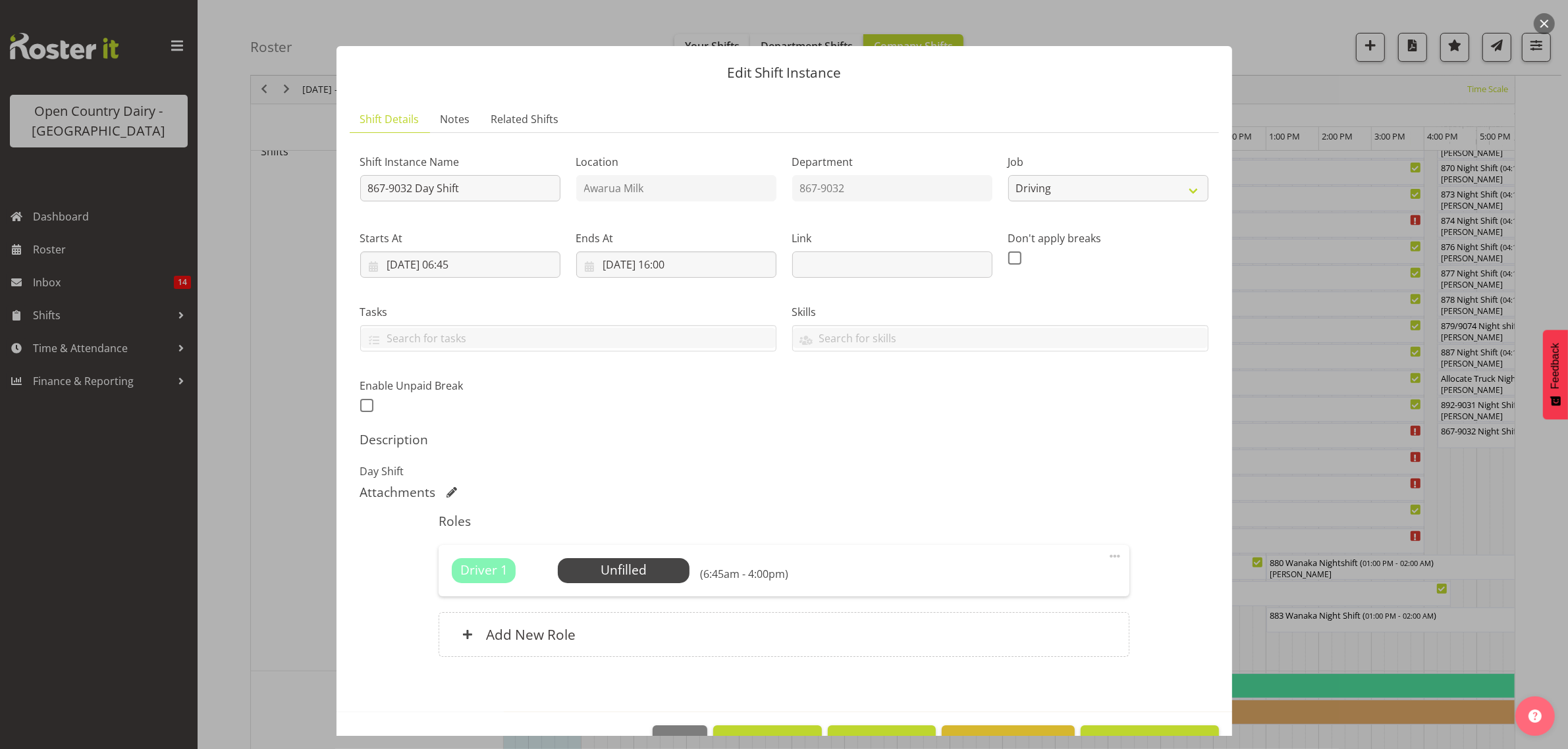
click at [1484, 502] on div at bounding box center [784, 374] width 1568 height 749
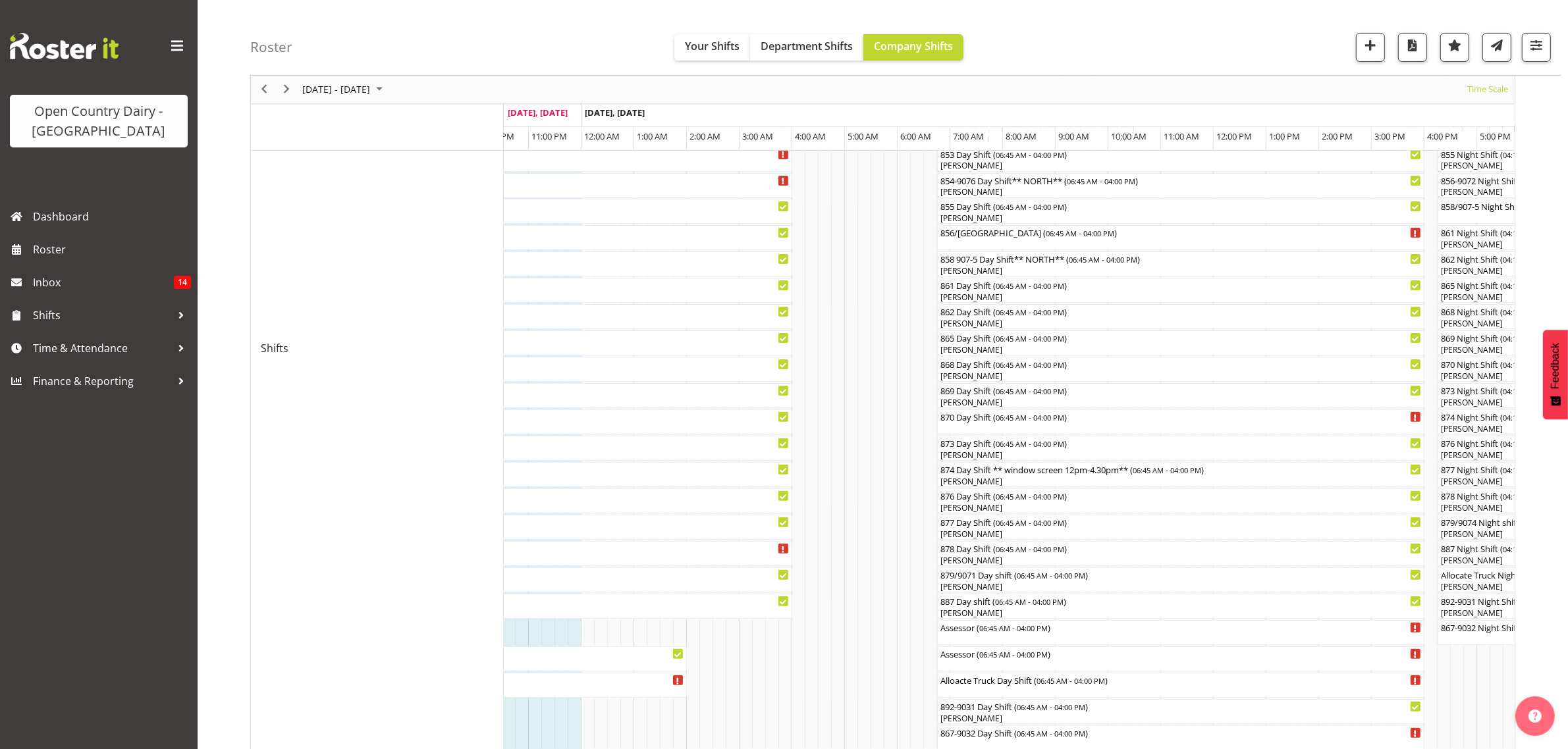
scroll to position [412, 0]
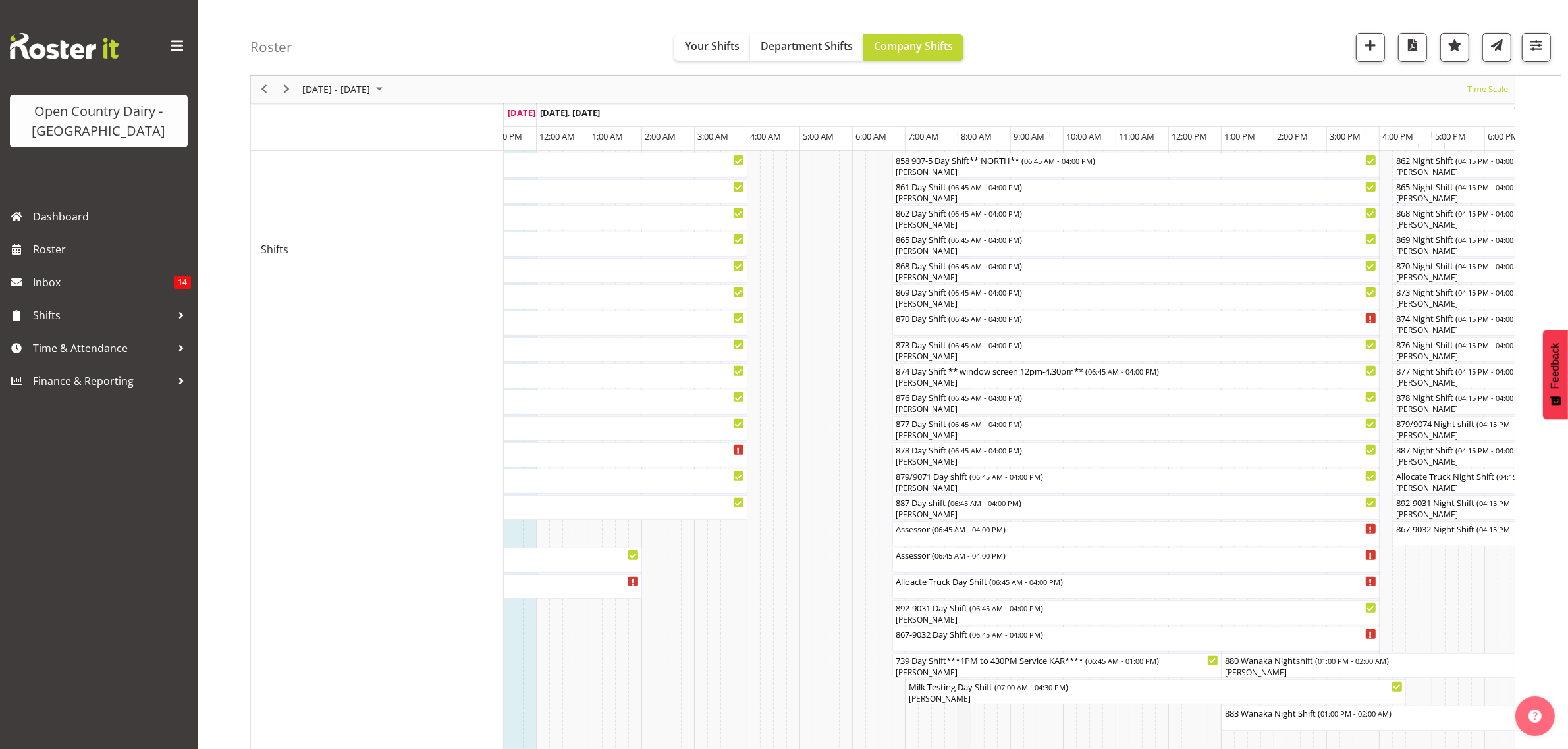
scroll to position [702, 0]
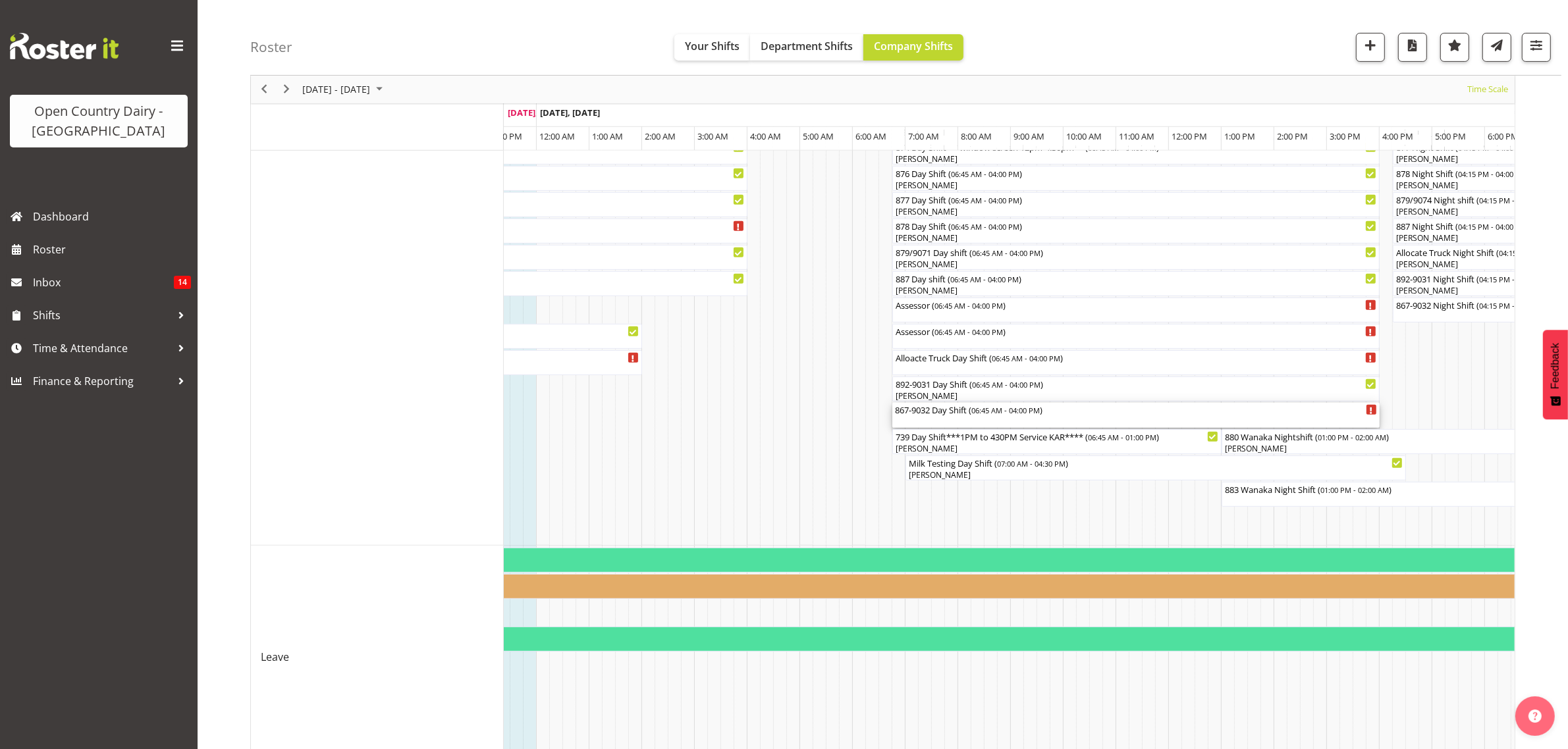
click at [939, 419] on div "867-9032 Day Shift ( 06:45 AM - 04:00 PM )" at bounding box center [1136, 416] width 482 height 25
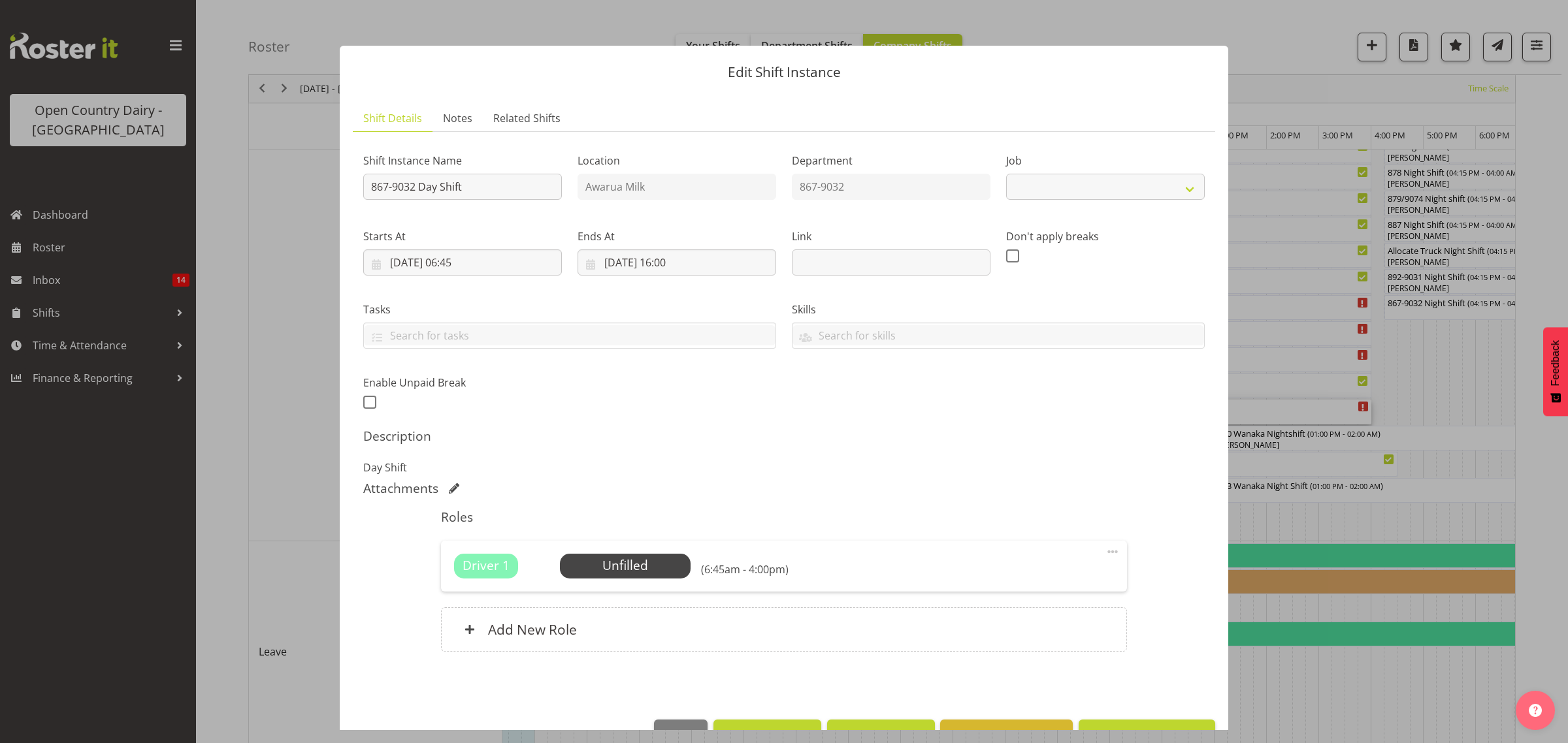
select select "10670"
click at [651, 565] on span "Select Employee" at bounding box center [625, 566] width 97 height 19
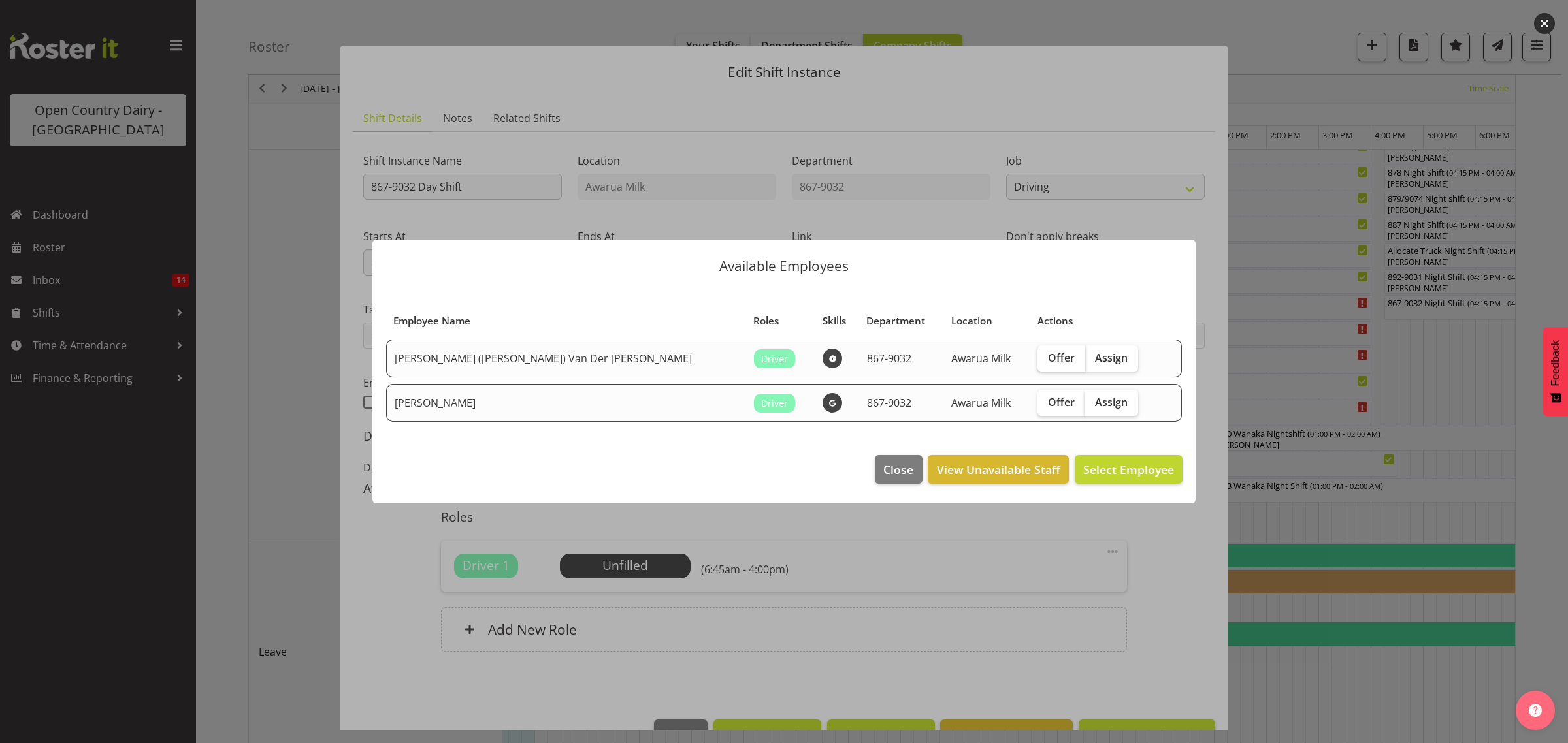
click at [1048, 360] on span "Offer" at bounding box center [1062, 357] width 27 height 13
click at [1037, 360] on input "Offer" at bounding box center [1041, 357] width 9 height 9
checkbox input "true"
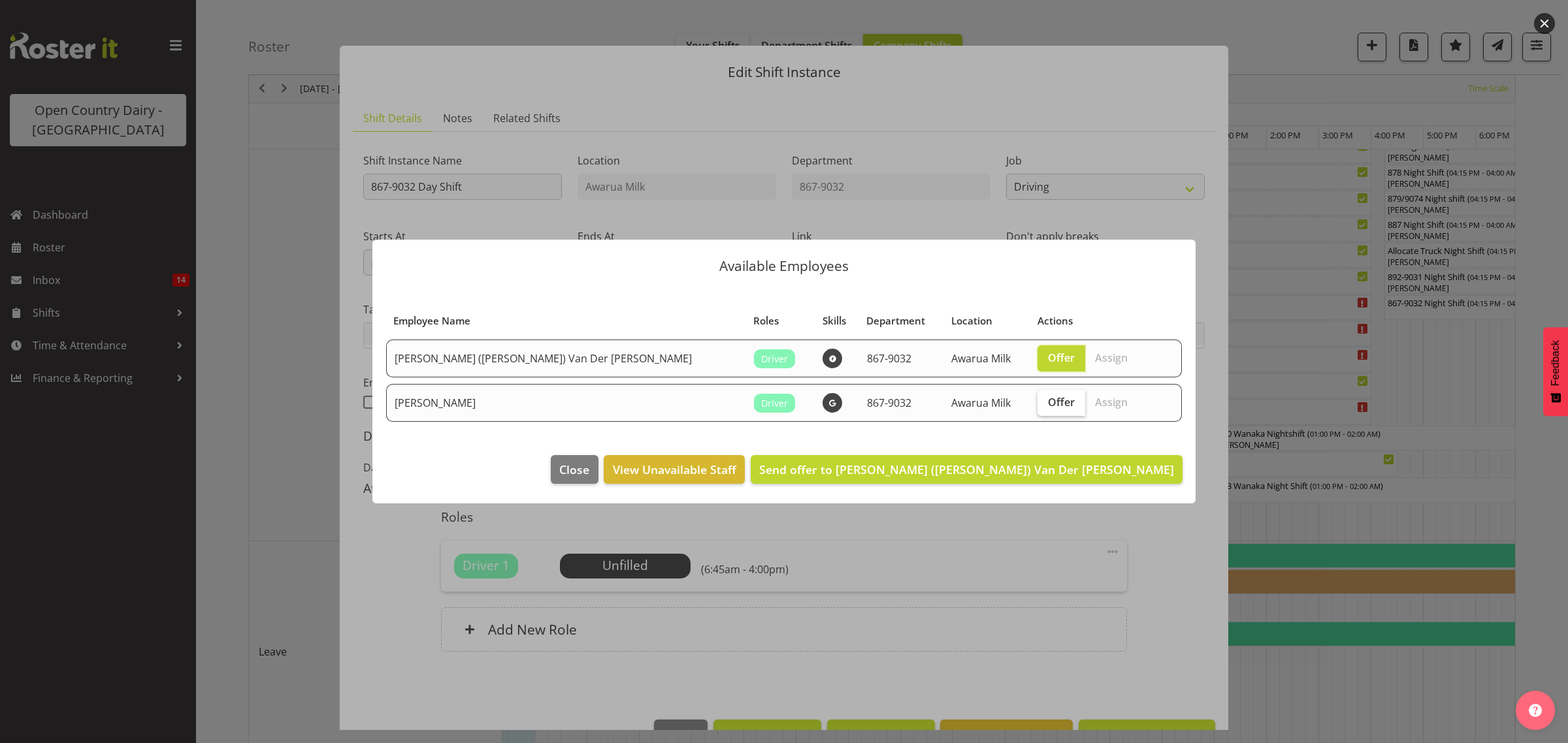
click at [1048, 406] on span "Offer" at bounding box center [1062, 402] width 27 height 13
click at [1037, 406] on input "Offer" at bounding box center [1041, 402] width 9 height 9
checkbox input "true"
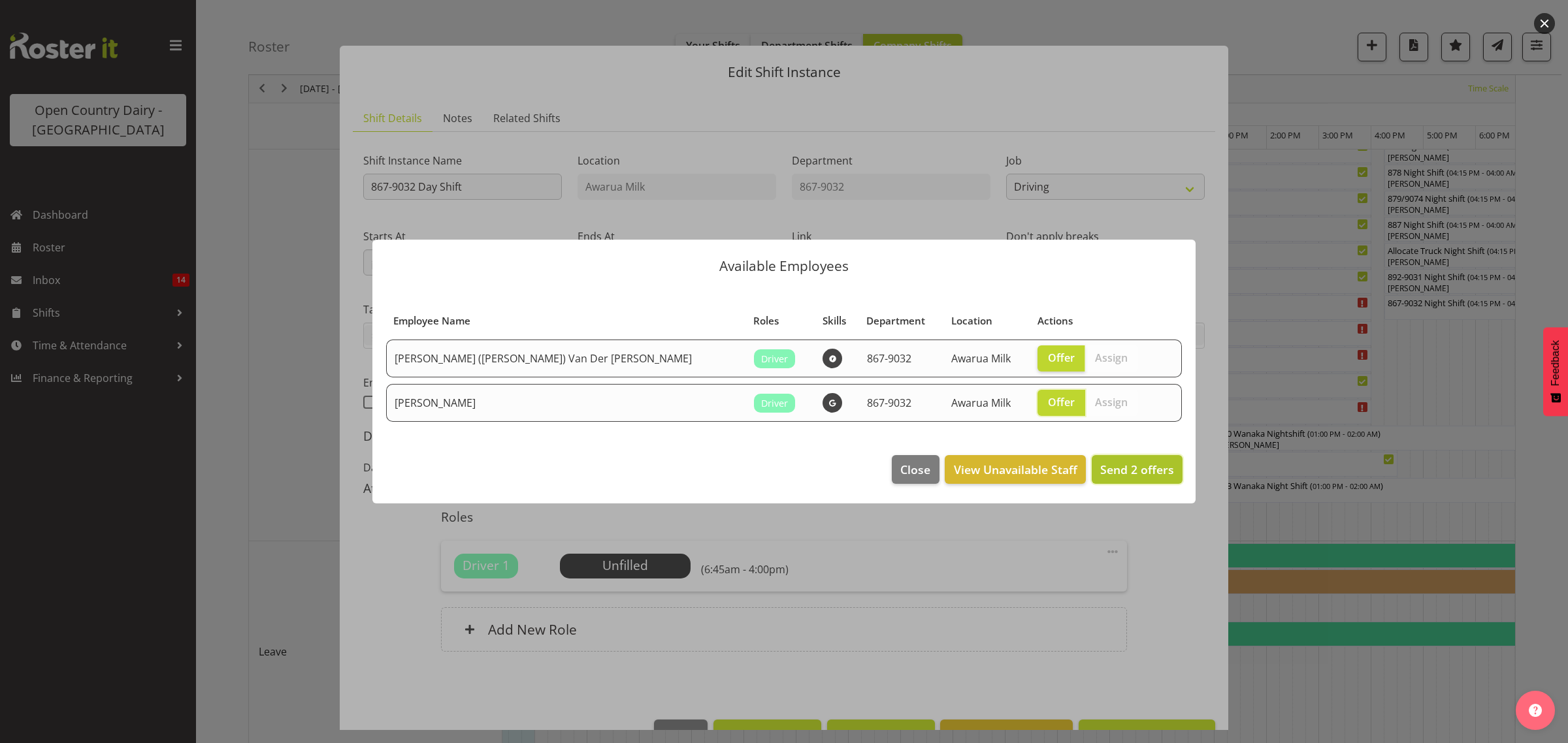
click at [1125, 473] on span "Send 2 offers" at bounding box center [1137, 469] width 74 height 16
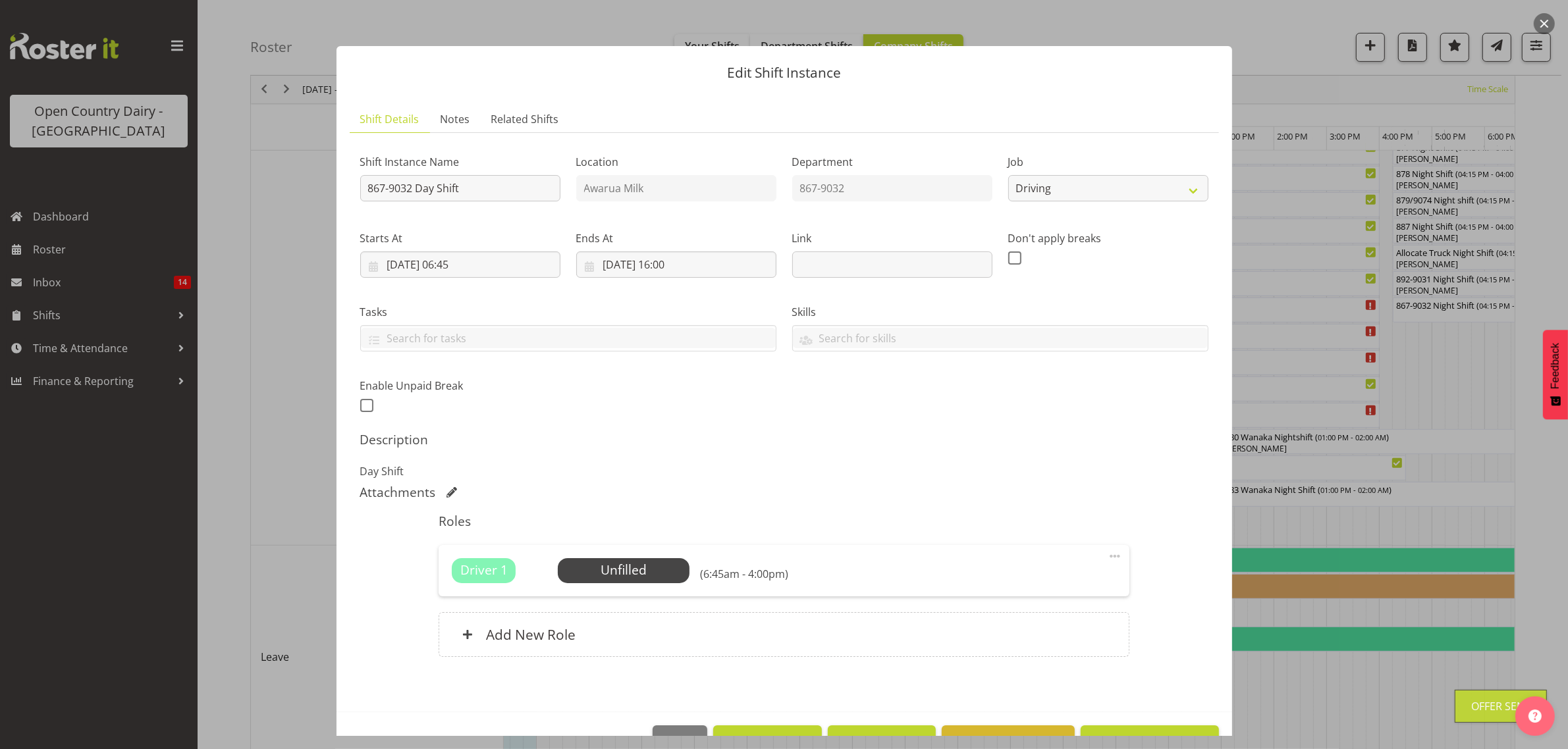
scroll to position [38, 0]
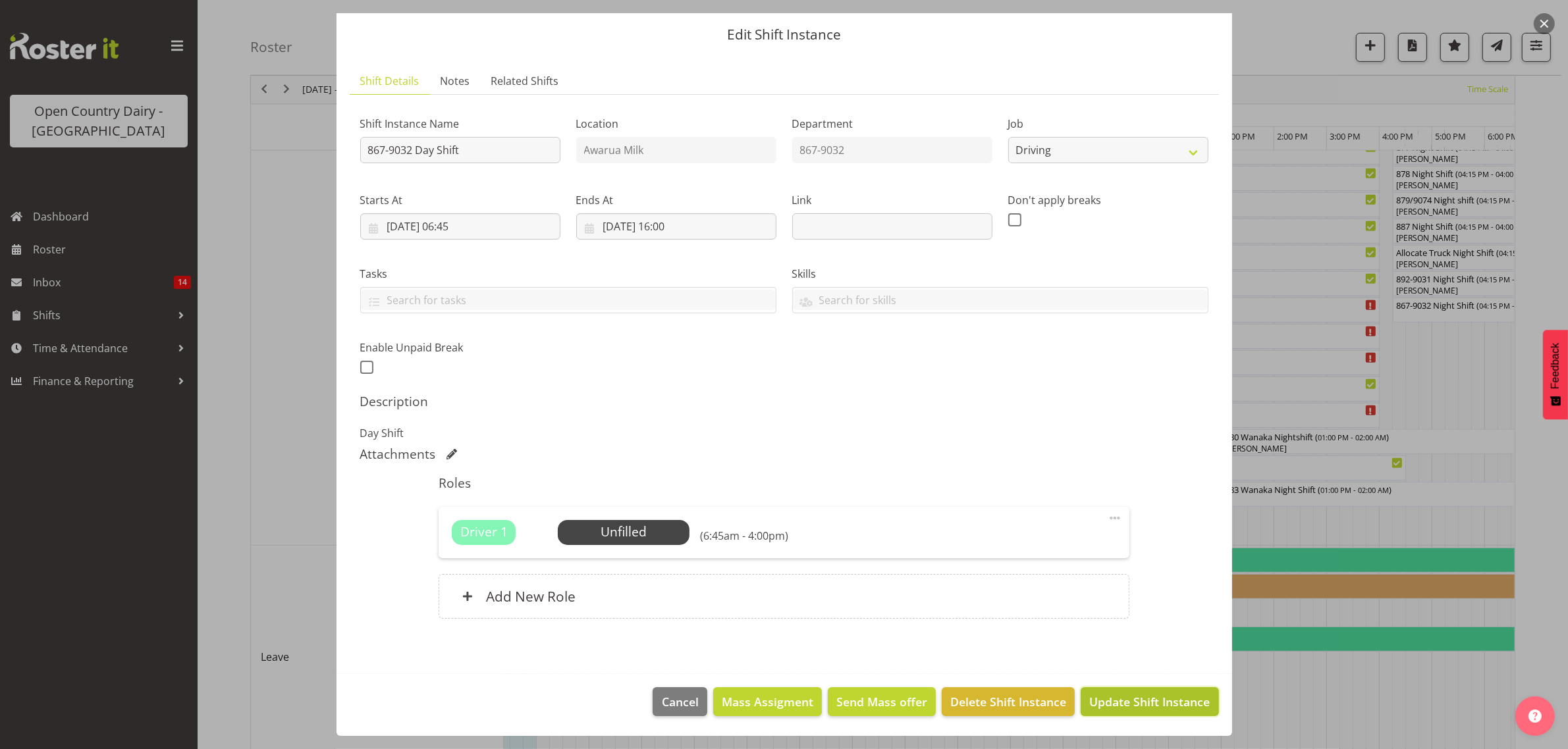
click at [1136, 700] on span "Update Shift Instance" at bounding box center [1148, 702] width 120 height 18
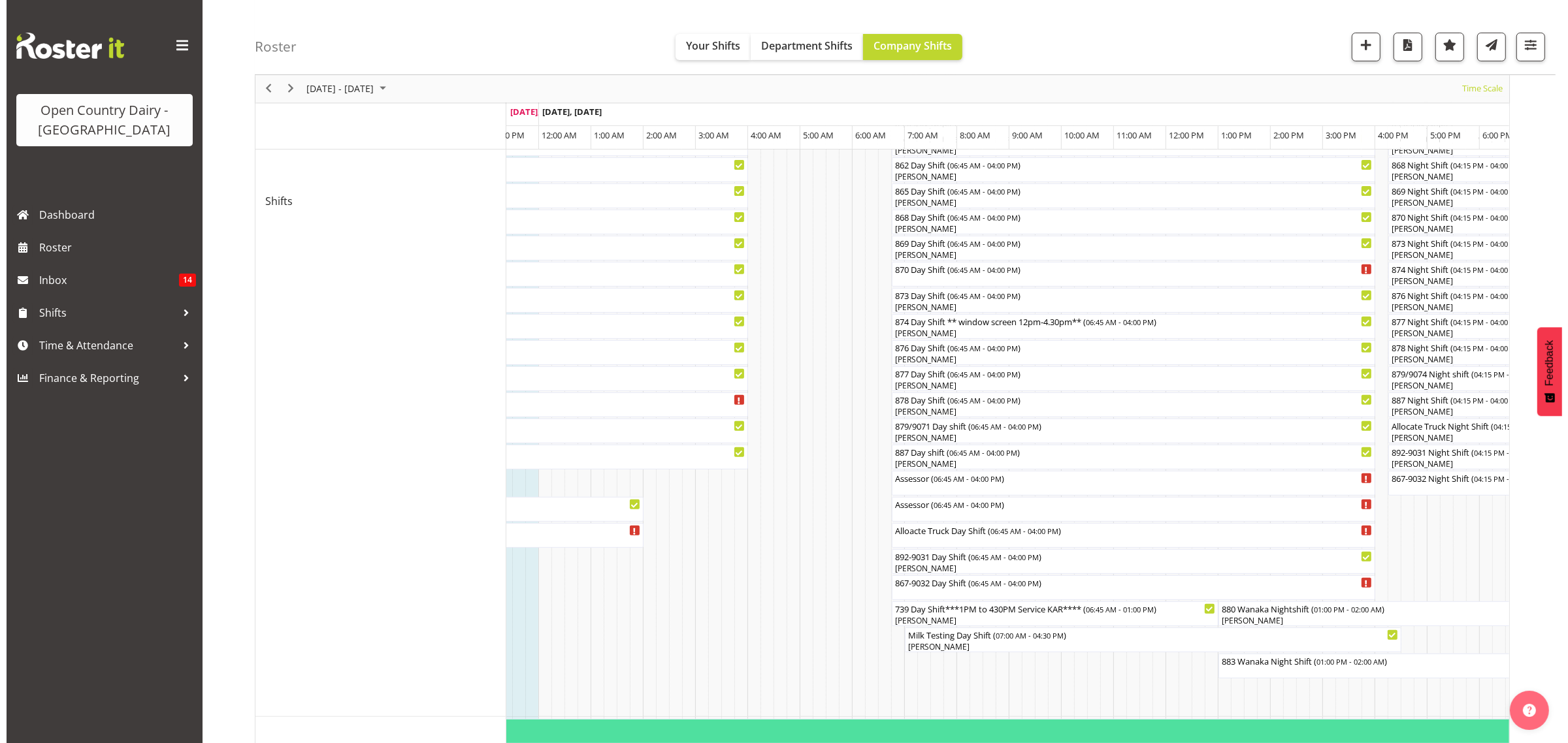
scroll to position [327, 0]
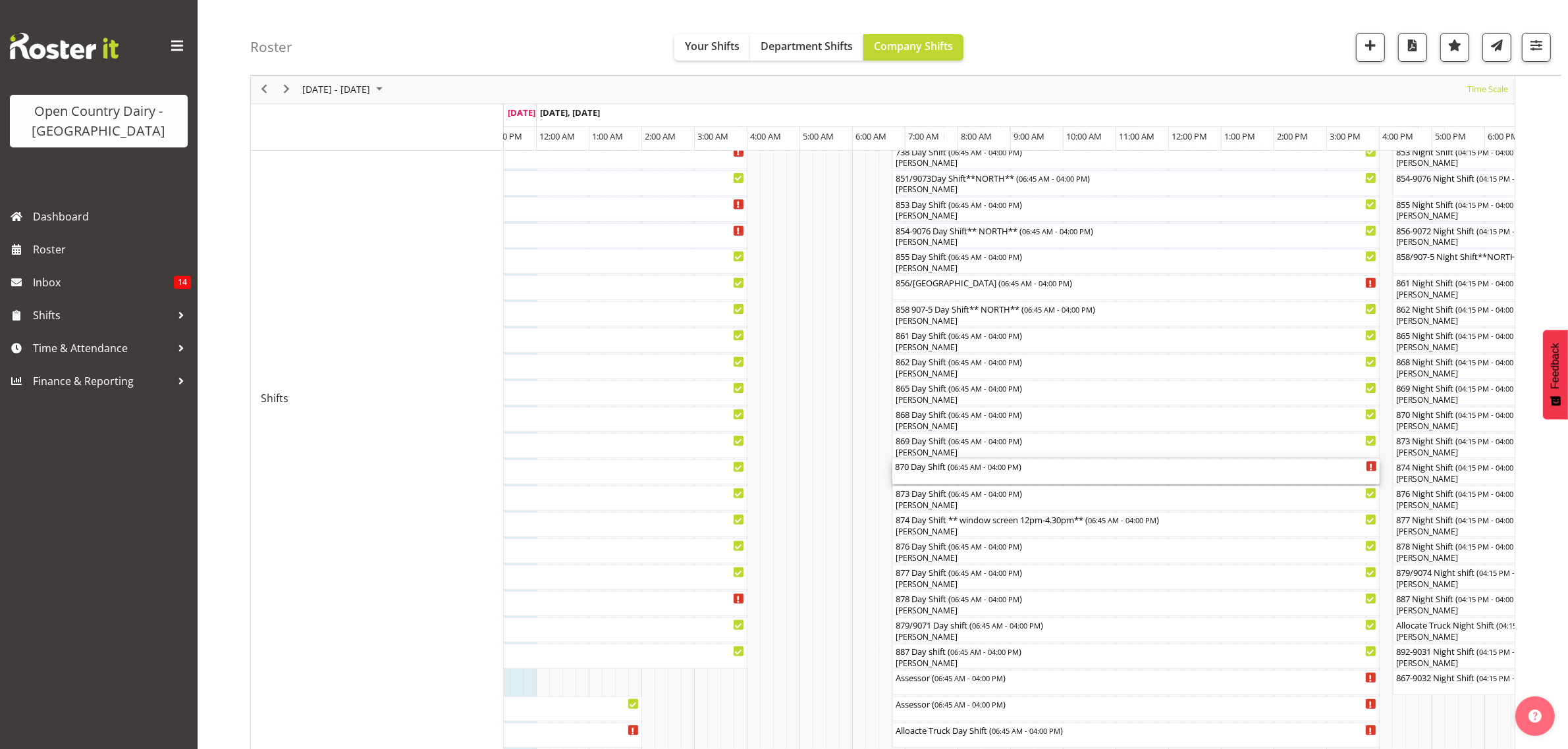
click at [937, 468] on div "870 Day Shift ( 06:45 AM - 04:00 PM )" at bounding box center [1136, 465] width 482 height 13
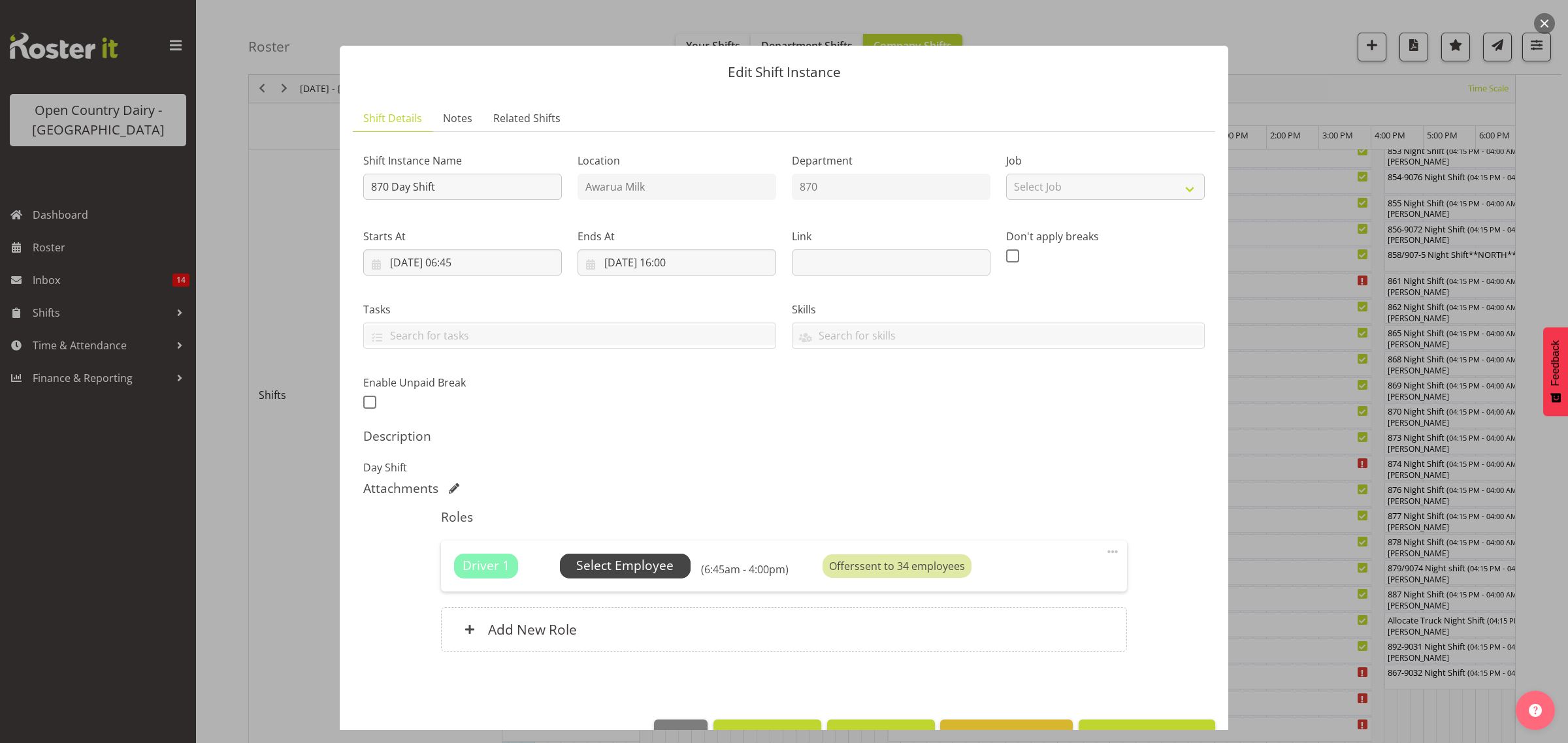
click at [644, 569] on span "Select Employee" at bounding box center [625, 566] width 97 height 19
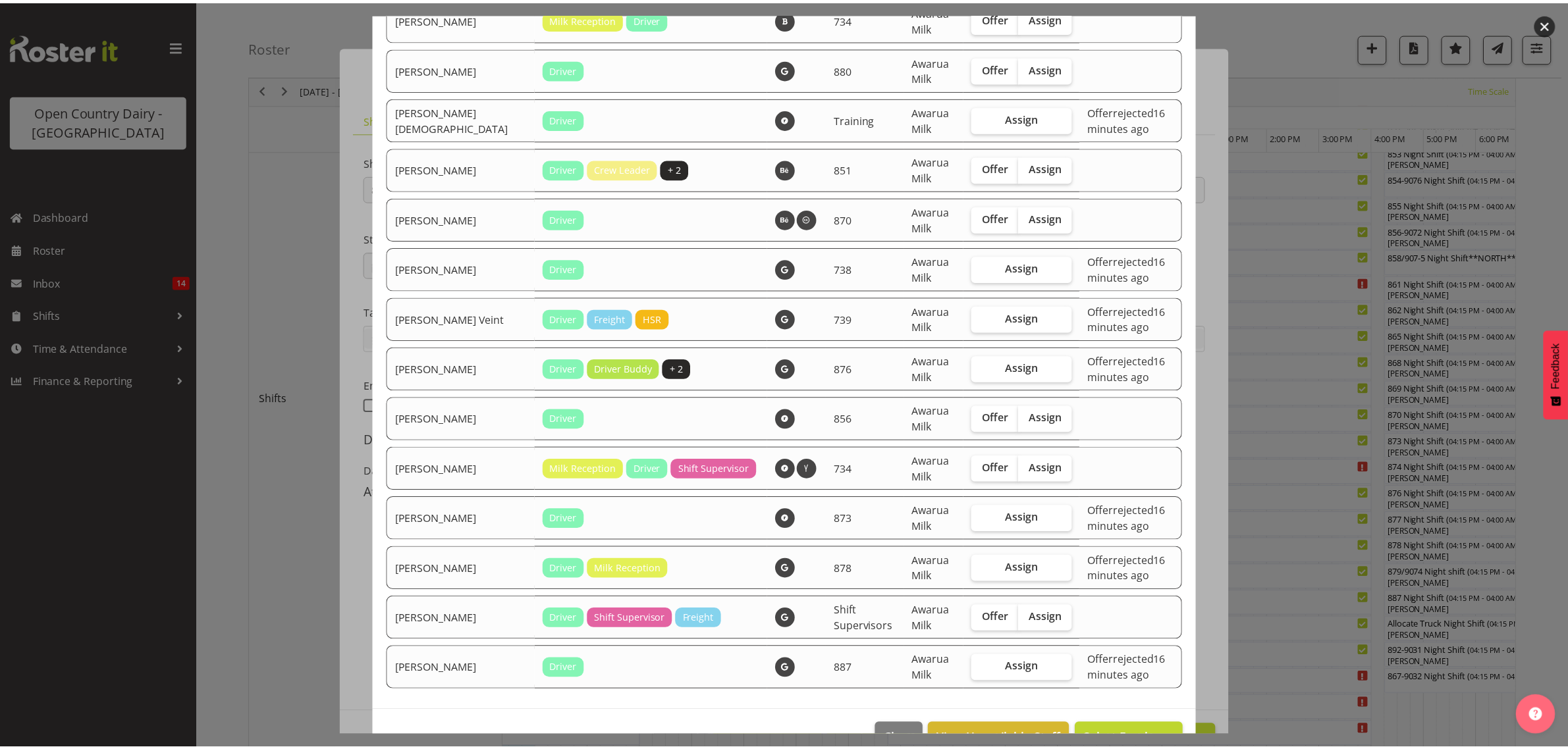
scroll to position [2093, 0]
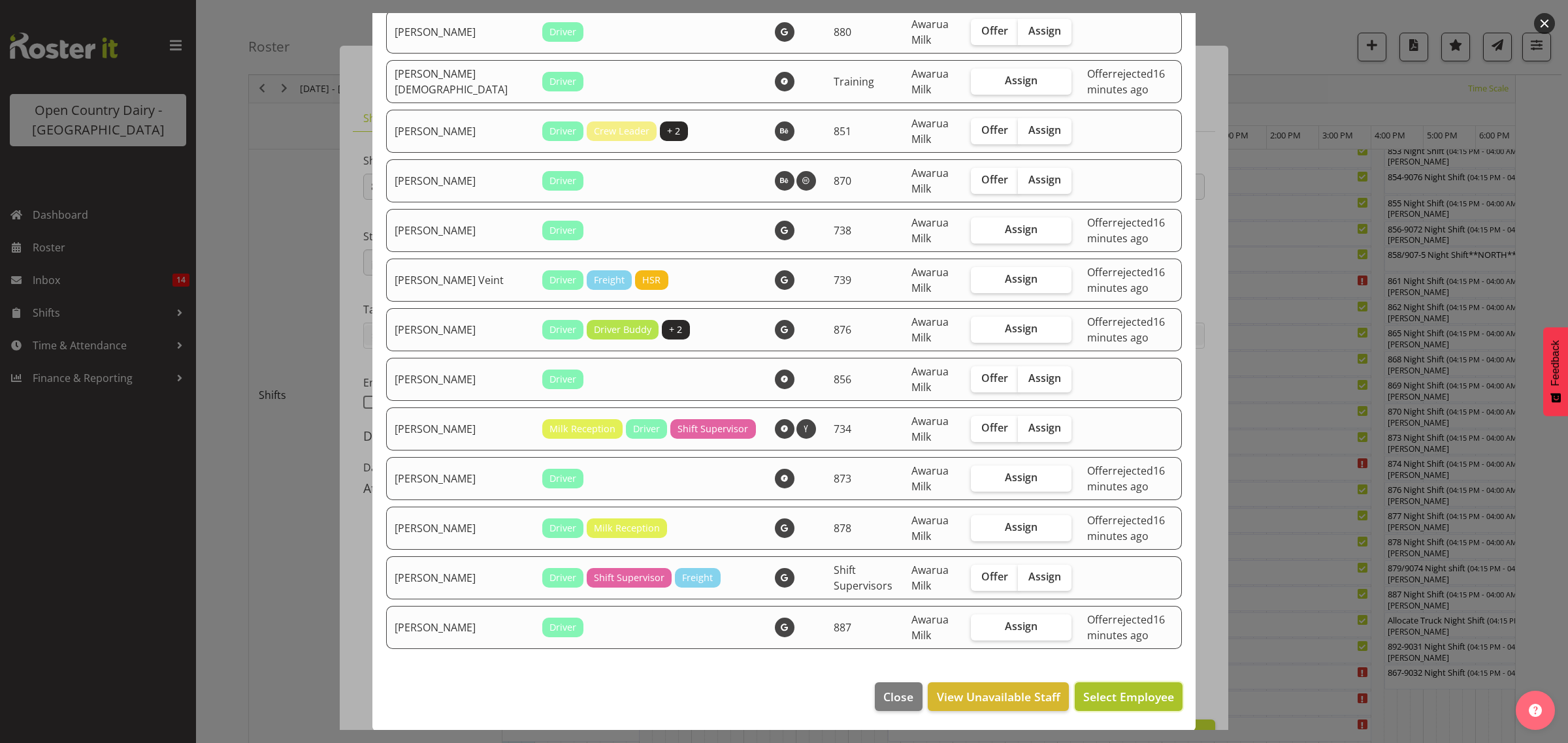
click at [1086, 702] on span "Select Employee" at bounding box center [1128, 696] width 91 height 16
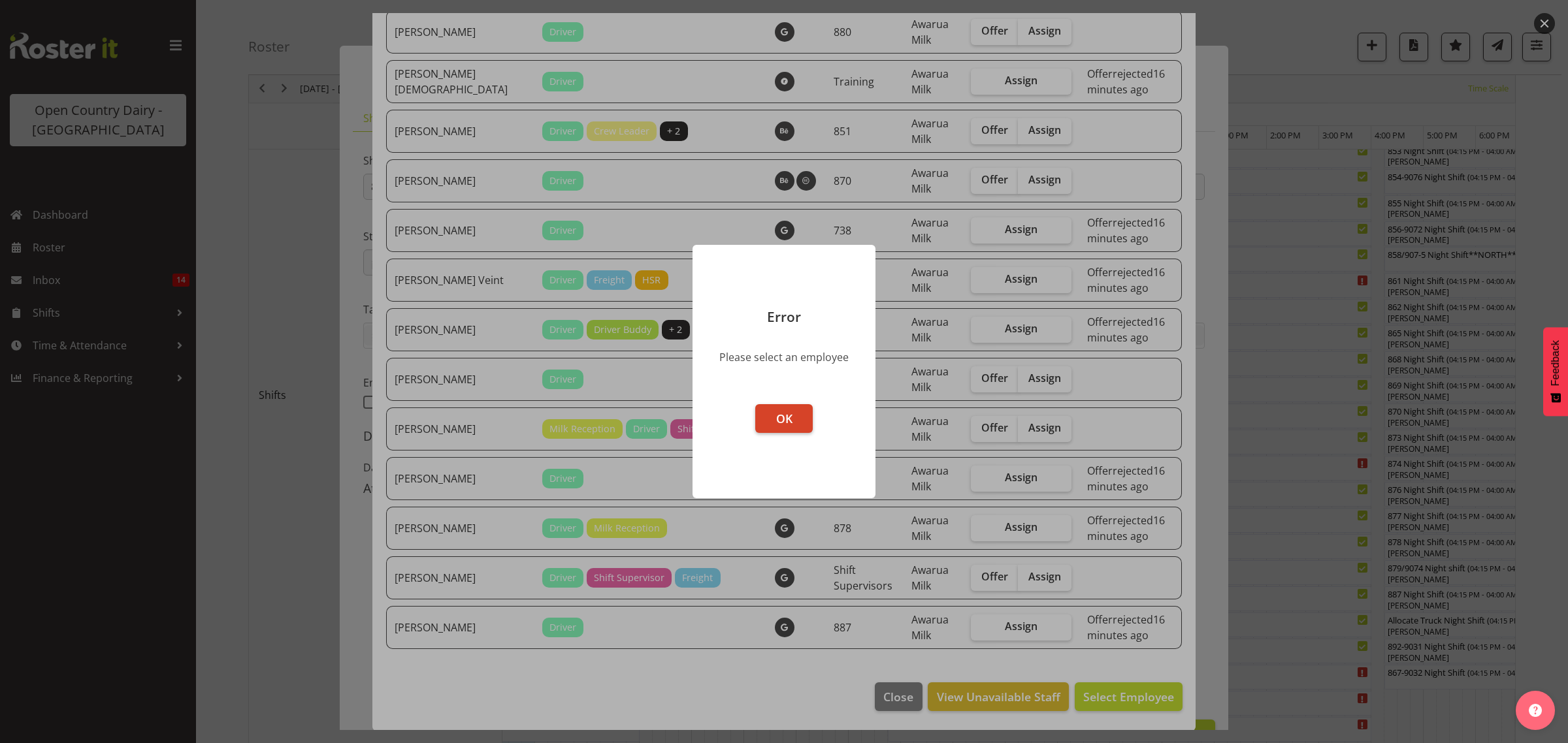
click at [782, 423] on span "OK" at bounding box center [784, 418] width 16 height 16
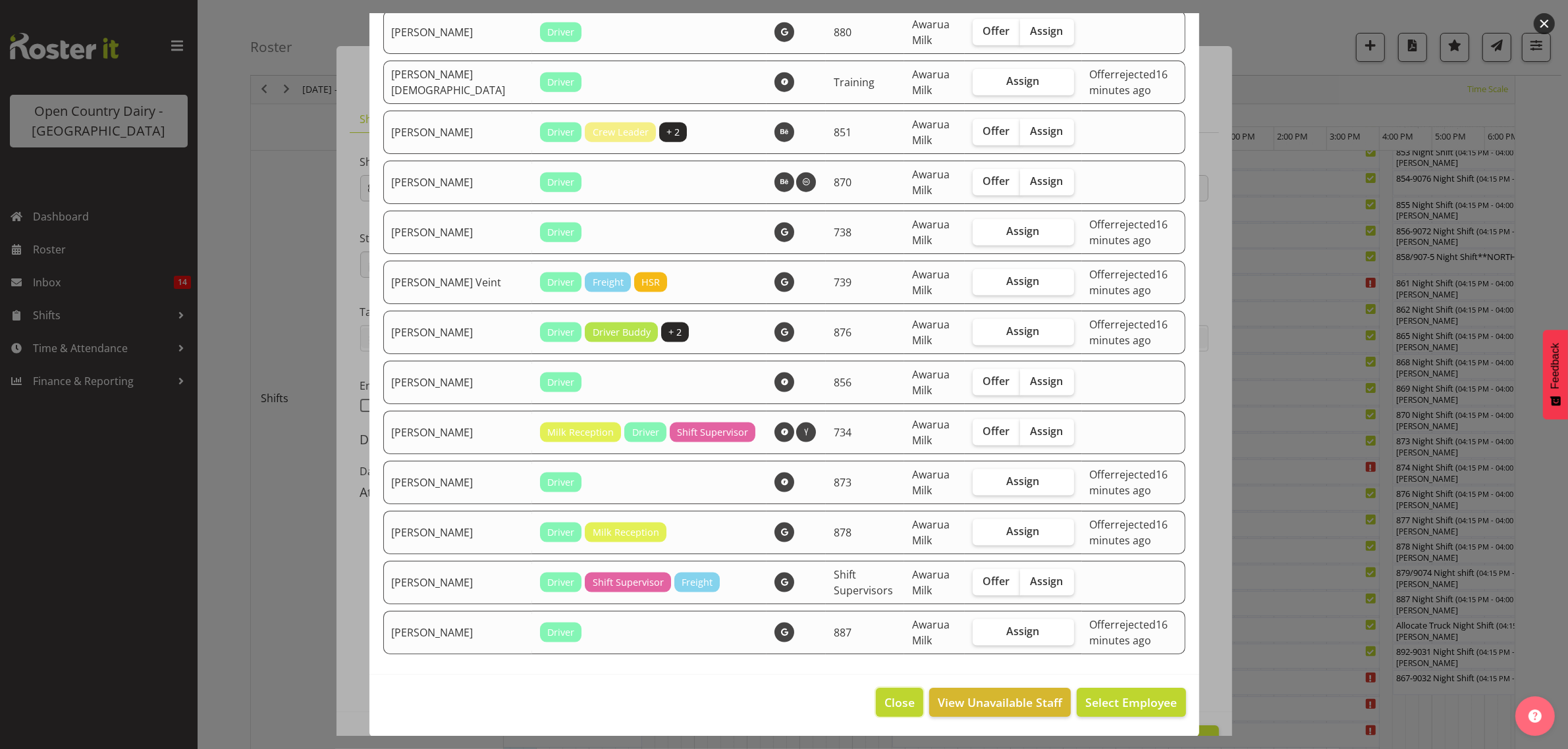
click at [886, 701] on span "Close" at bounding box center [899, 703] width 30 height 18
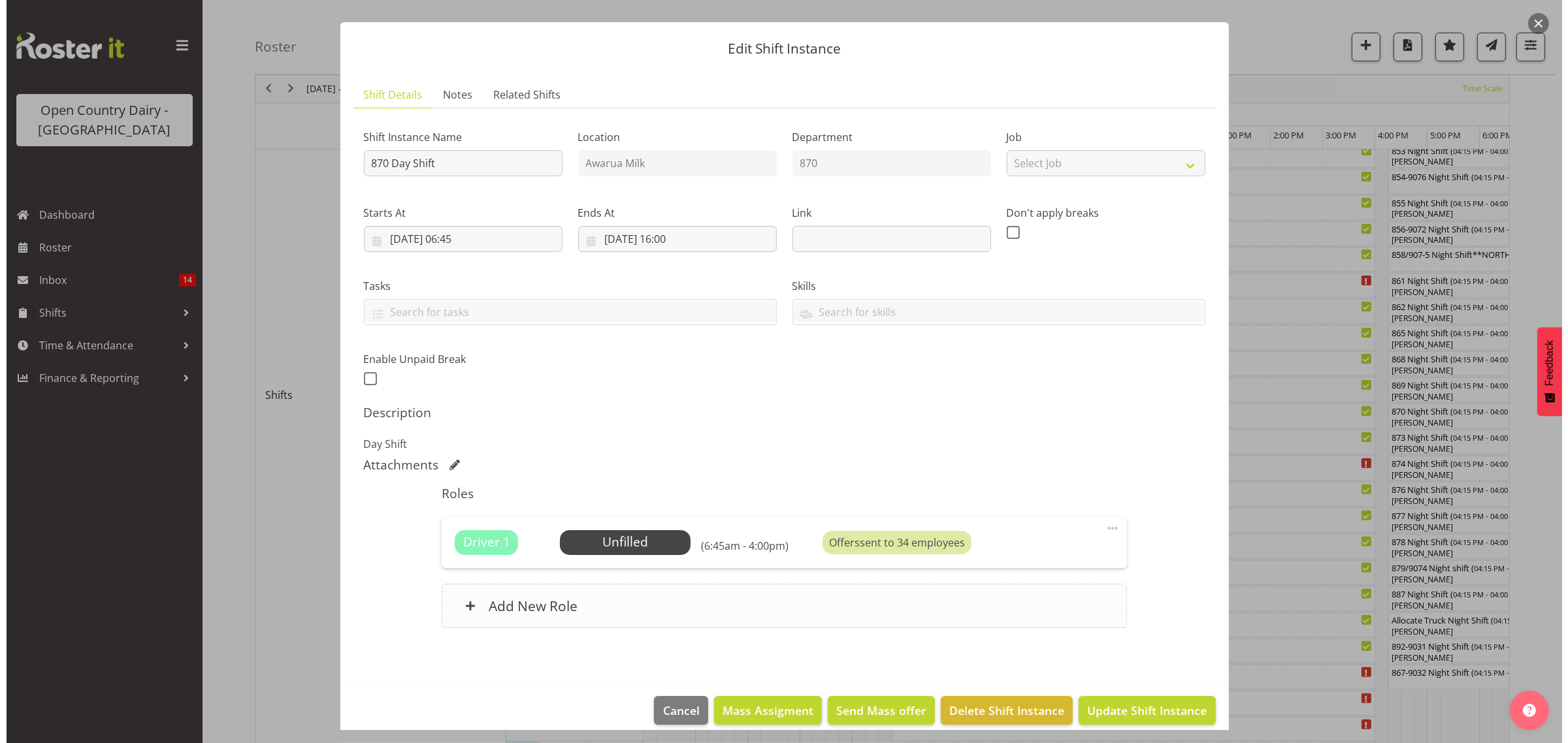
scroll to position [38, 0]
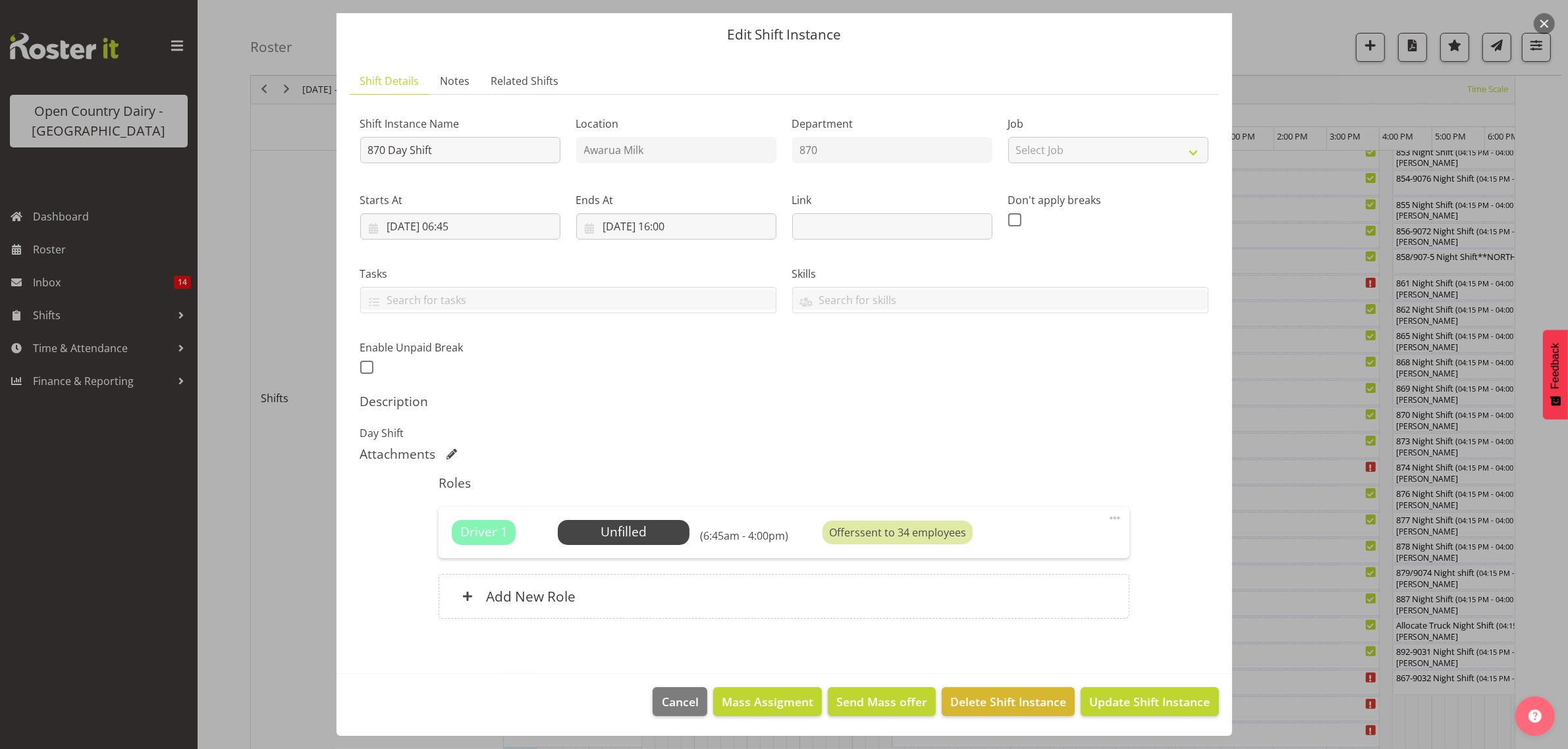
click at [1107, 517] on span at bounding box center [1115, 518] width 16 height 16
click at [819, 597] on div "Add New Role" at bounding box center [784, 596] width 691 height 45
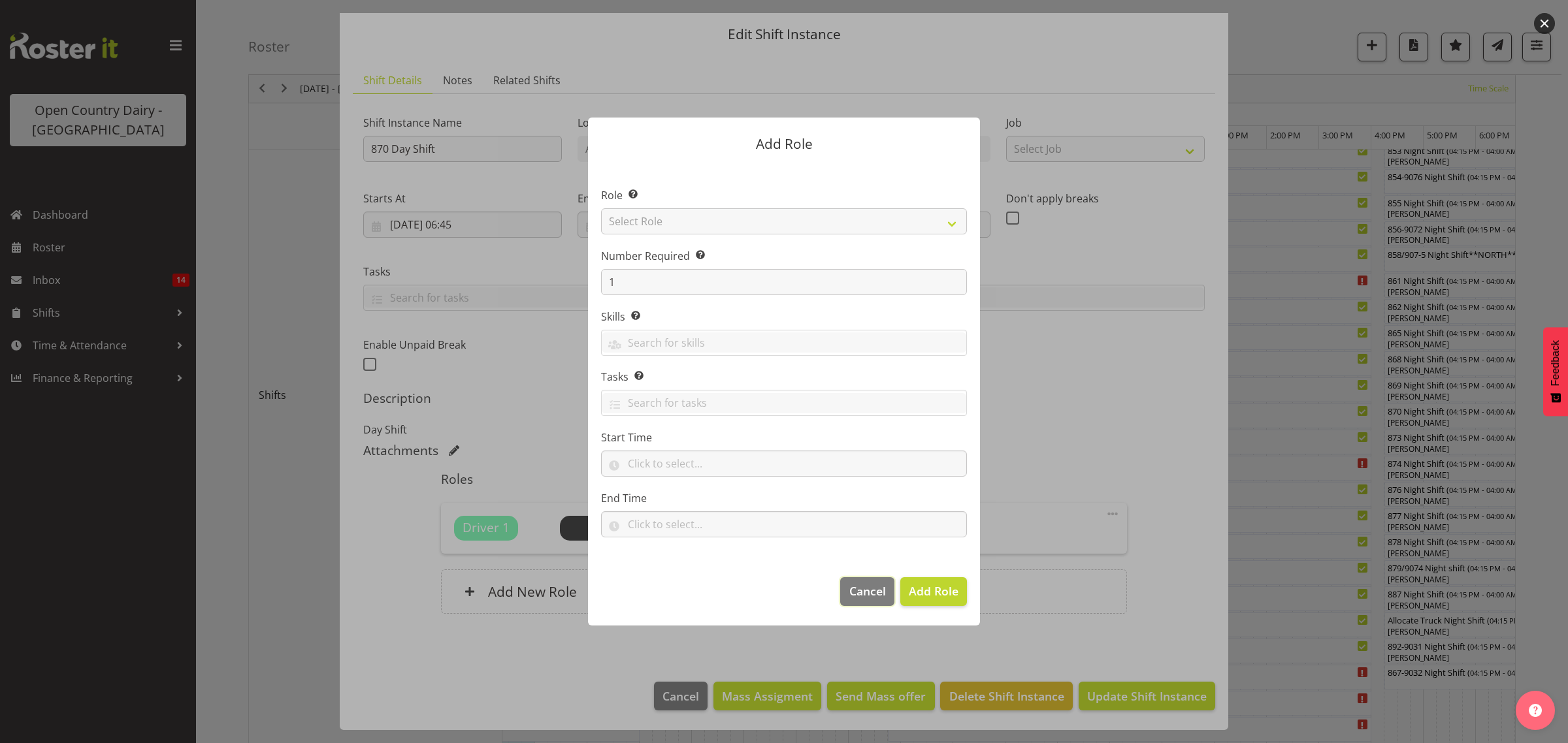
click at [867, 593] on span "Cancel" at bounding box center [867, 591] width 37 height 17
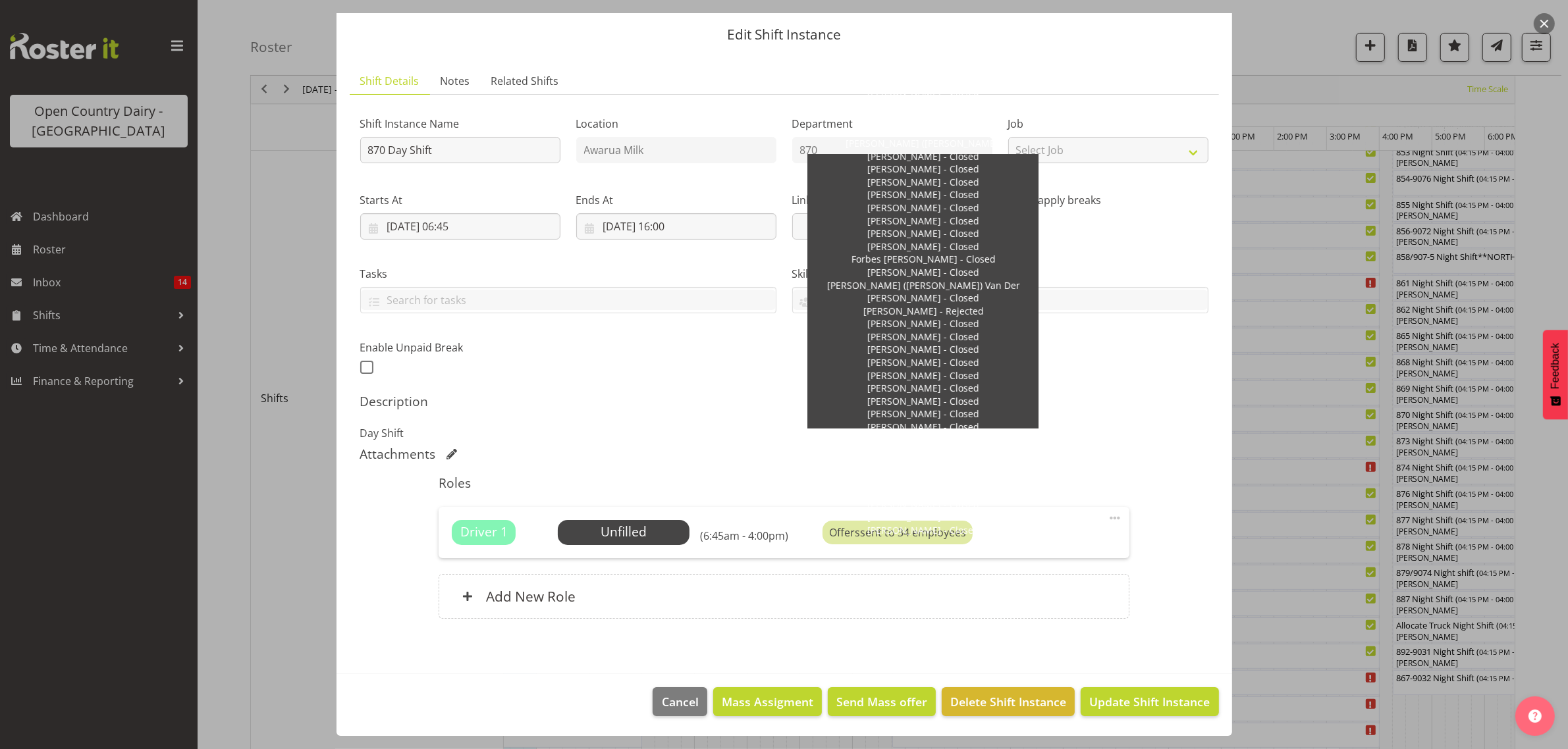
click at [874, 533] on div "Offers sent to 34 employees" at bounding box center [897, 532] width 150 height 23
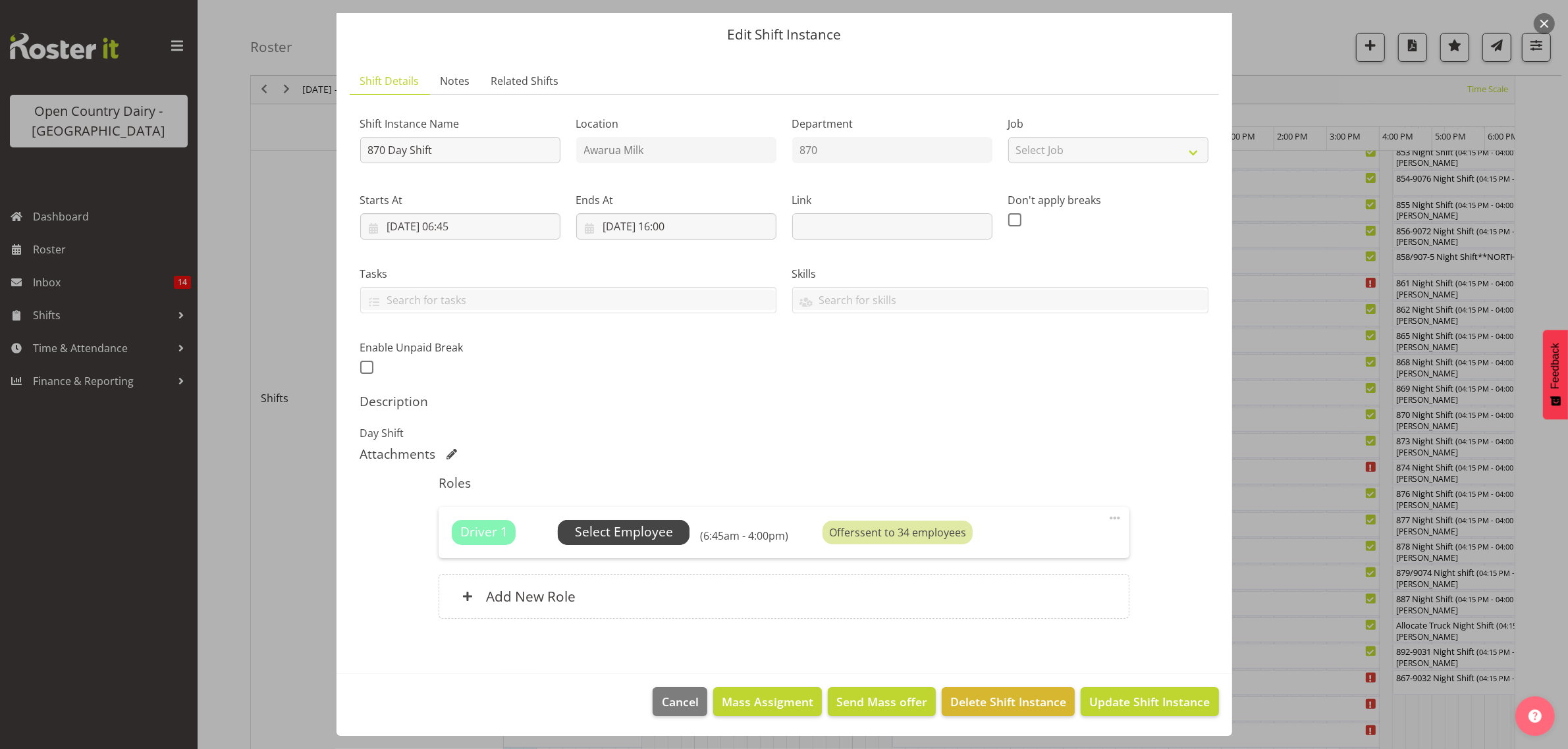
click at [623, 527] on span "Select Employee" at bounding box center [624, 532] width 98 height 20
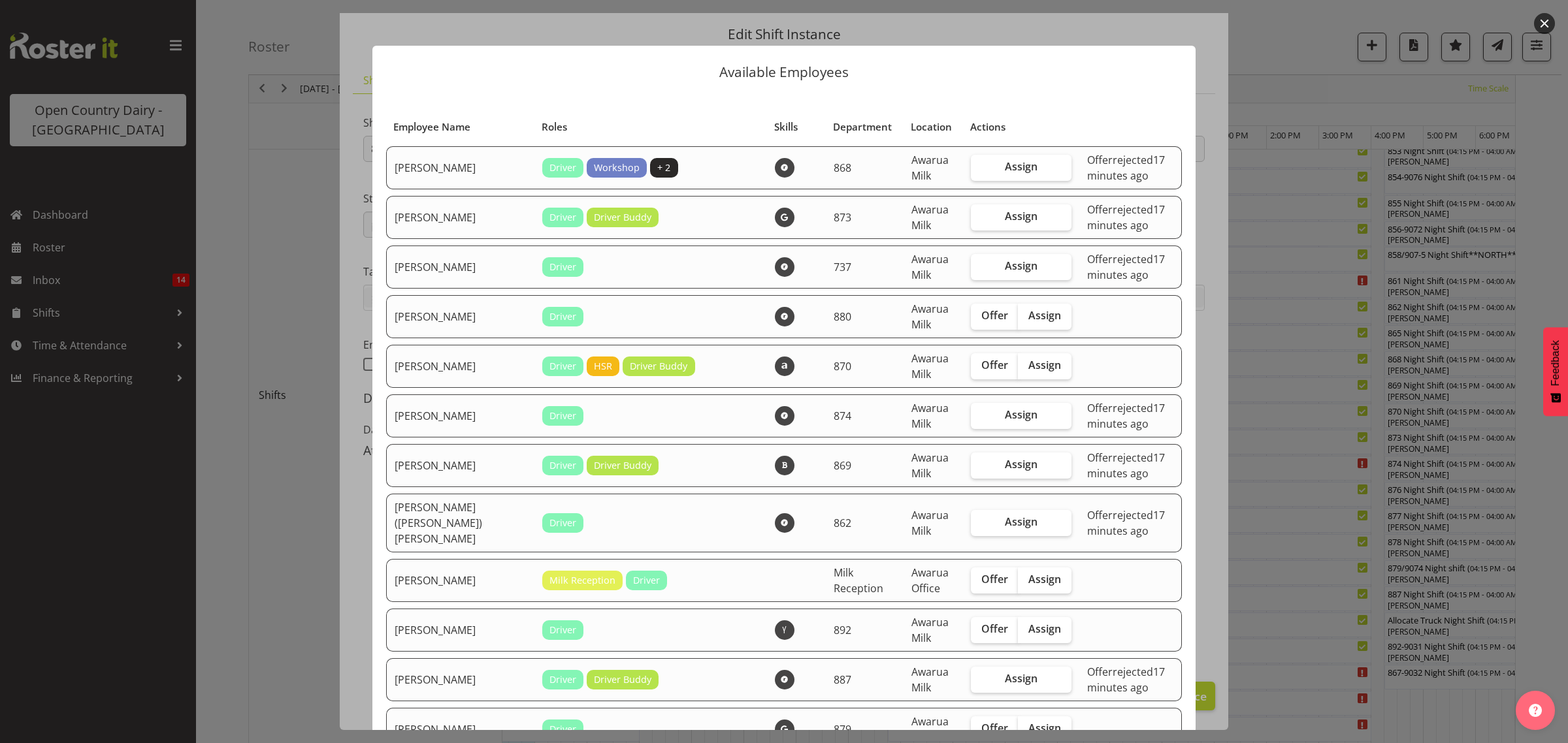
scroll to position [628, 0]
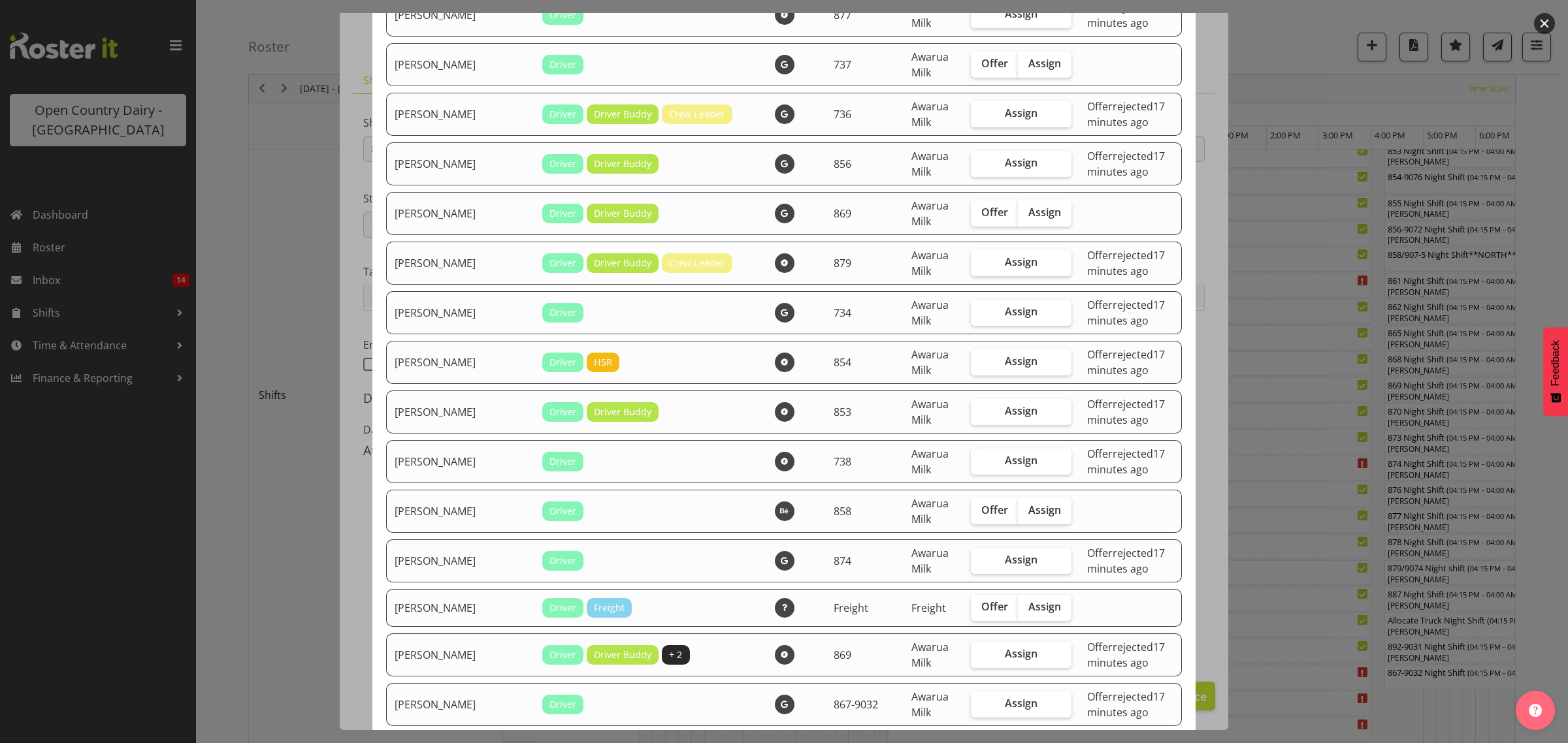
click at [1253, 582] on div at bounding box center [784, 372] width 1568 height 743
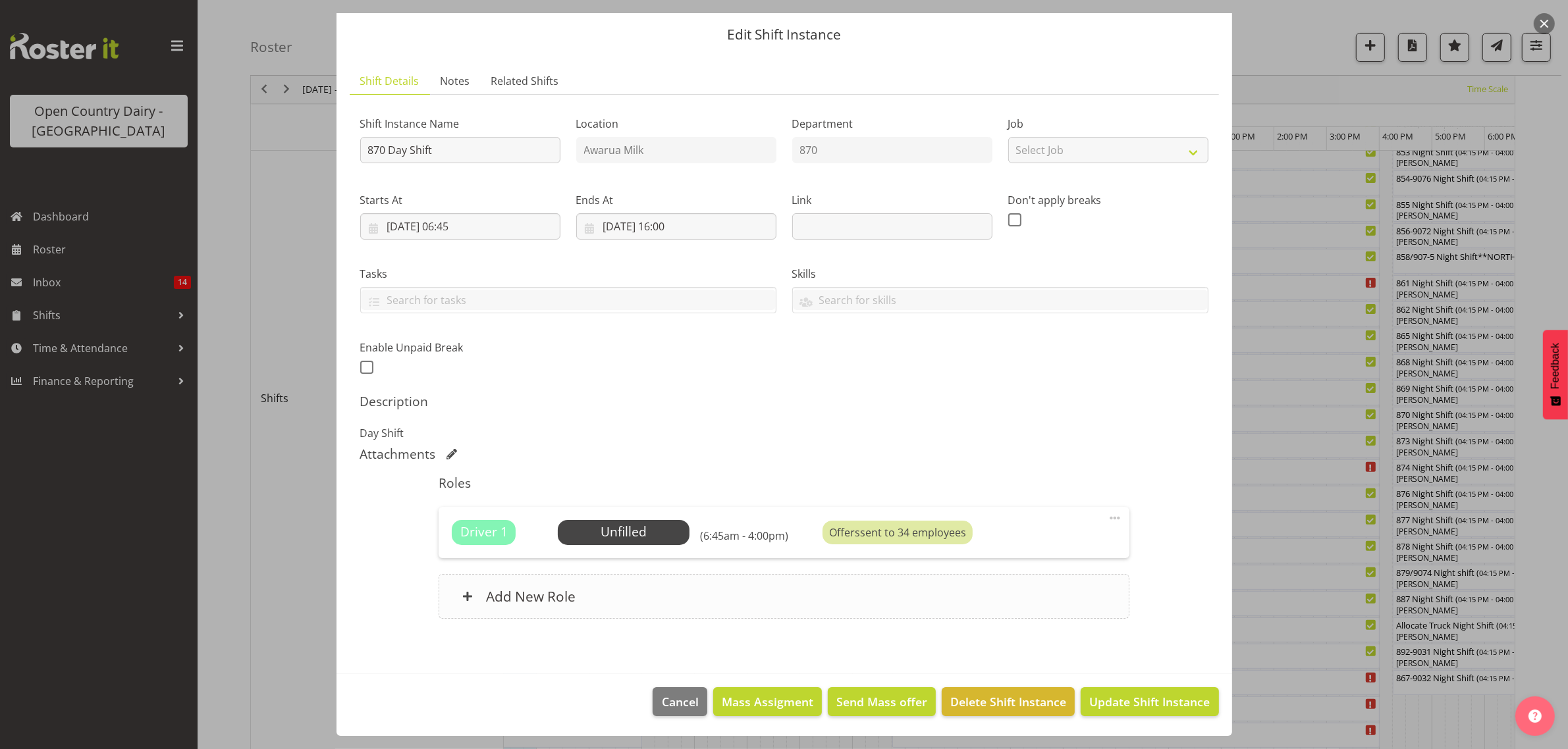
click at [515, 588] on h6 "Add New Role" at bounding box center [531, 596] width 90 height 18
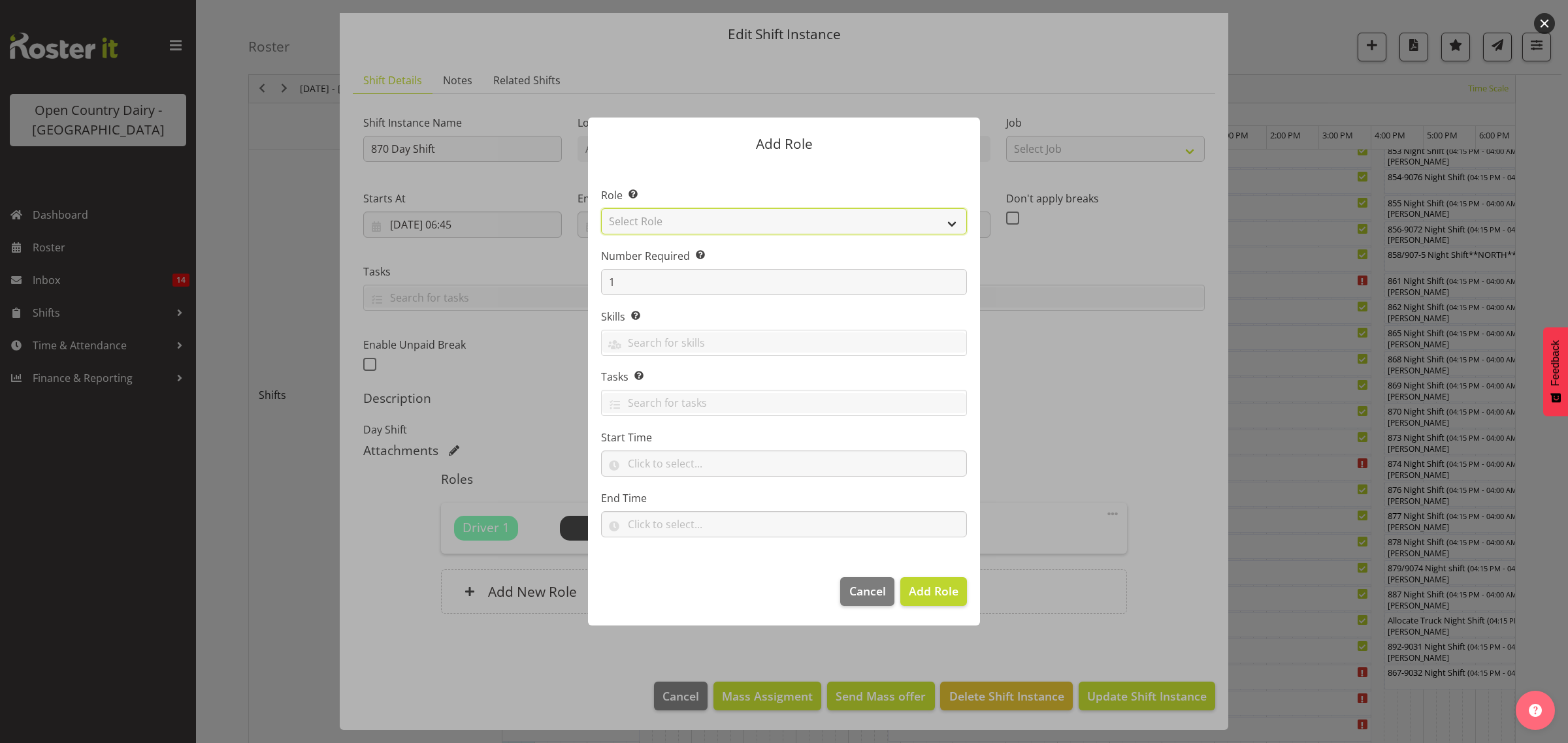
click at [647, 219] on select "Select Role Crew Leader Driver Driver Assessor Dayshift Driver Assessor Nightsh…" at bounding box center [783, 221] width 366 height 26
select select "1154"
click at [601, 209] on select "Select Role Crew Leader Driver Driver Assessor Dayshift Driver Assessor Nightsh…" at bounding box center [783, 221] width 366 height 26
click at [927, 598] on span "Add Role" at bounding box center [932, 591] width 49 height 16
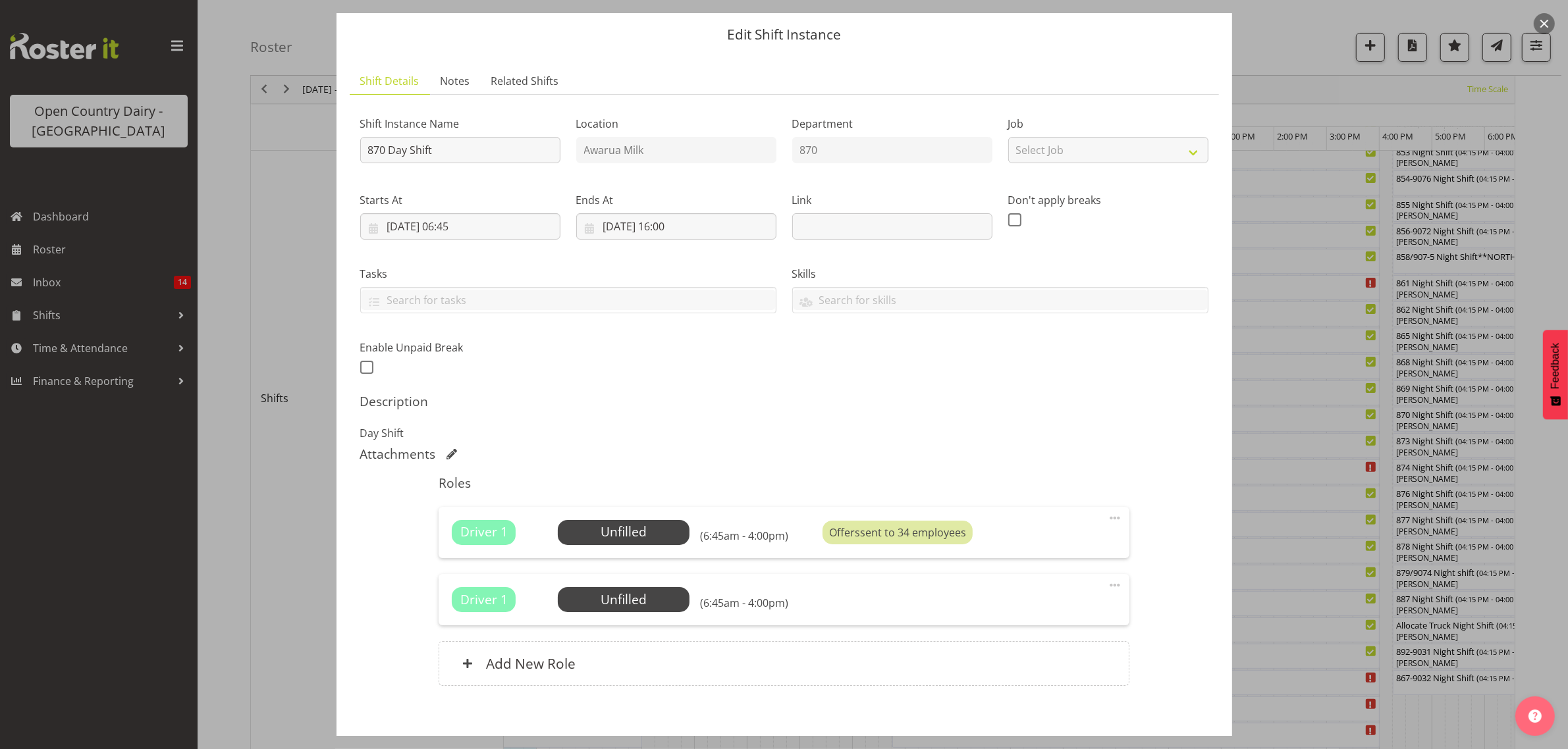
click at [1107, 516] on span at bounding box center [1115, 518] width 16 height 16
click at [1014, 594] on link "Delete" at bounding box center [1058, 595] width 126 height 23
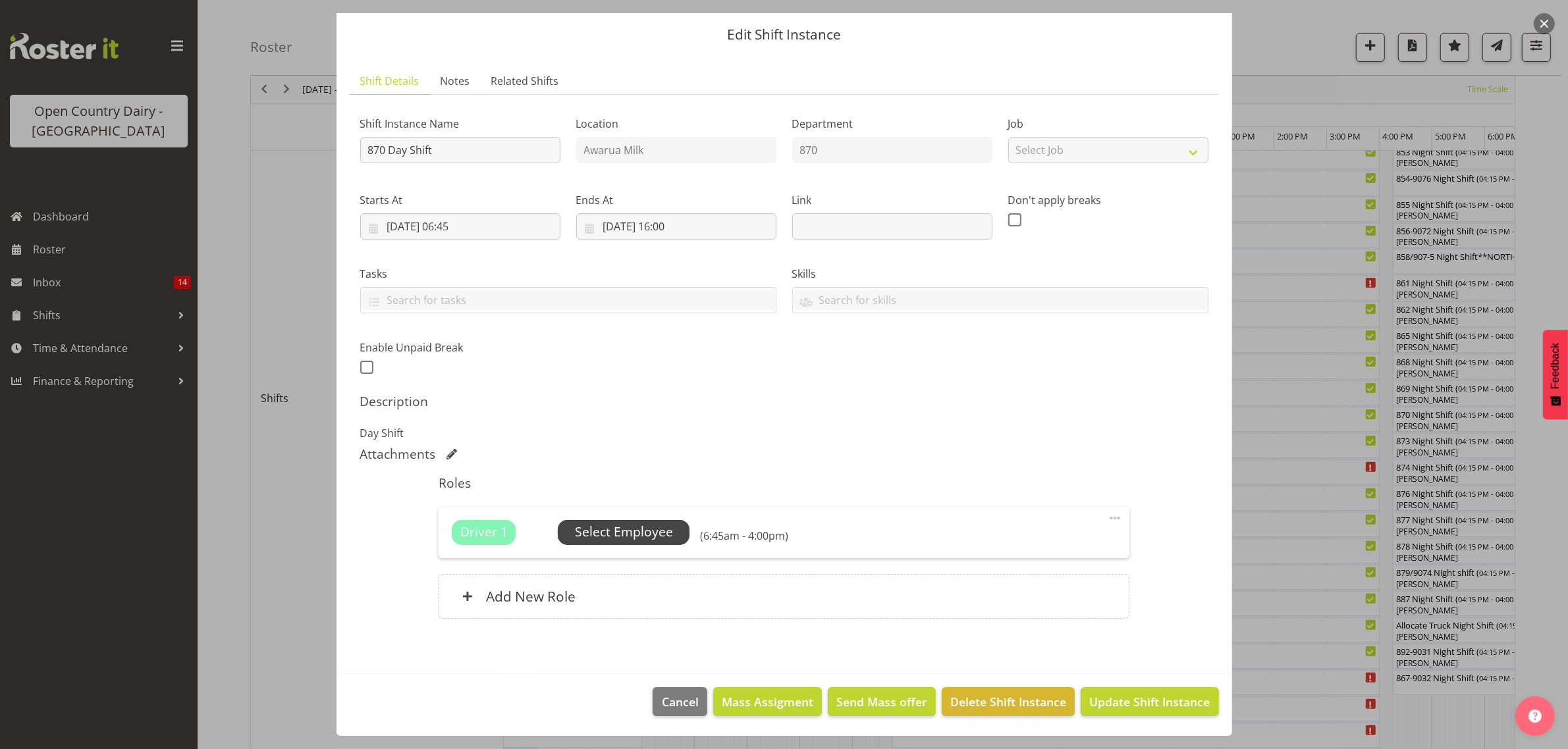
click at [646, 529] on span "Select Employee" at bounding box center [624, 532] width 98 height 20
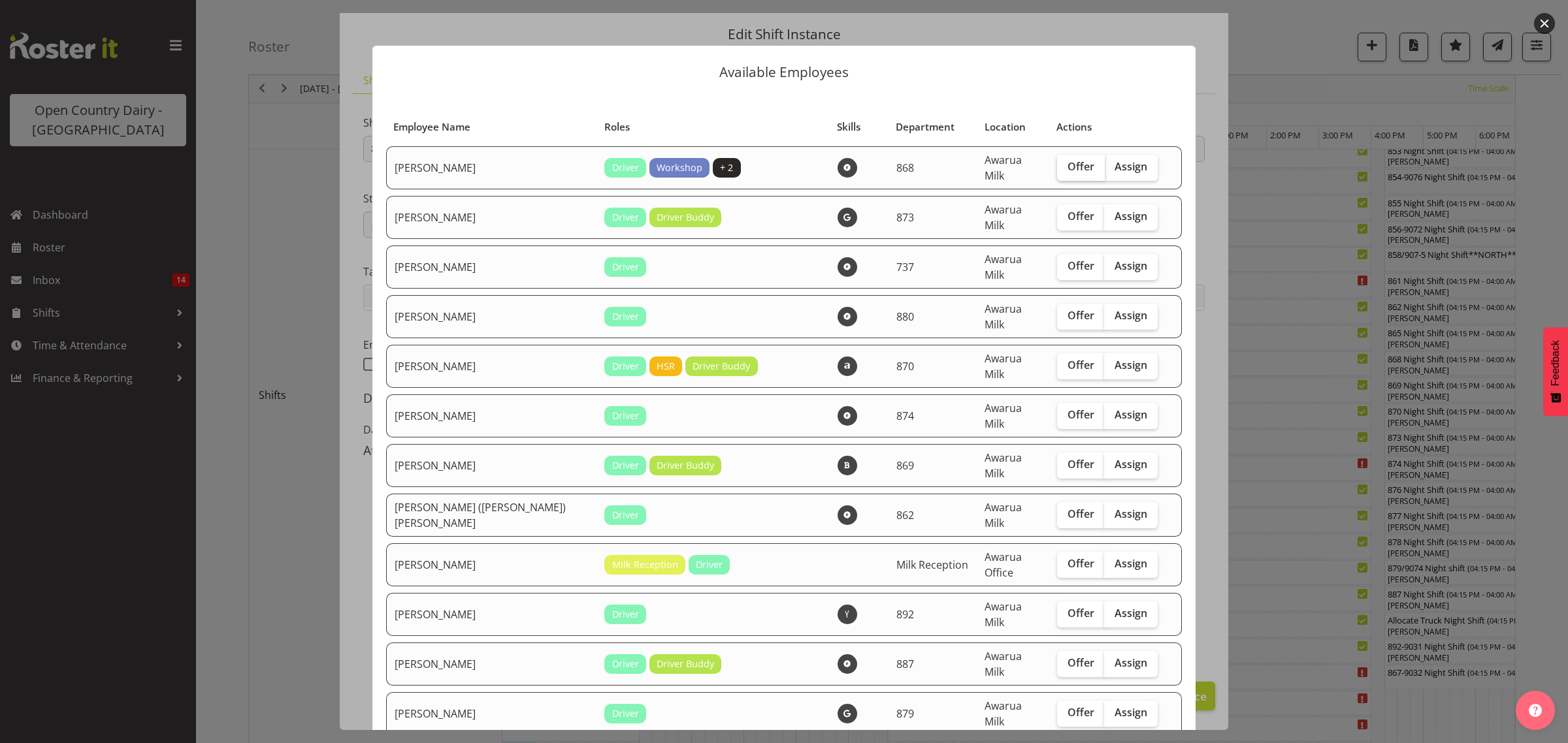
click at [1067, 161] on span "Offer" at bounding box center [1081, 166] width 27 height 13
click at [1065, 163] on input "Offer" at bounding box center [1061, 167] width 9 height 9
checkbox input "true"
click at [1065, 216] on label "Offer" at bounding box center [1080, 217] width 48 height 26
click at [1065, 216] on input "Offer" at bounding box center [1061, 216] width 9 height 9
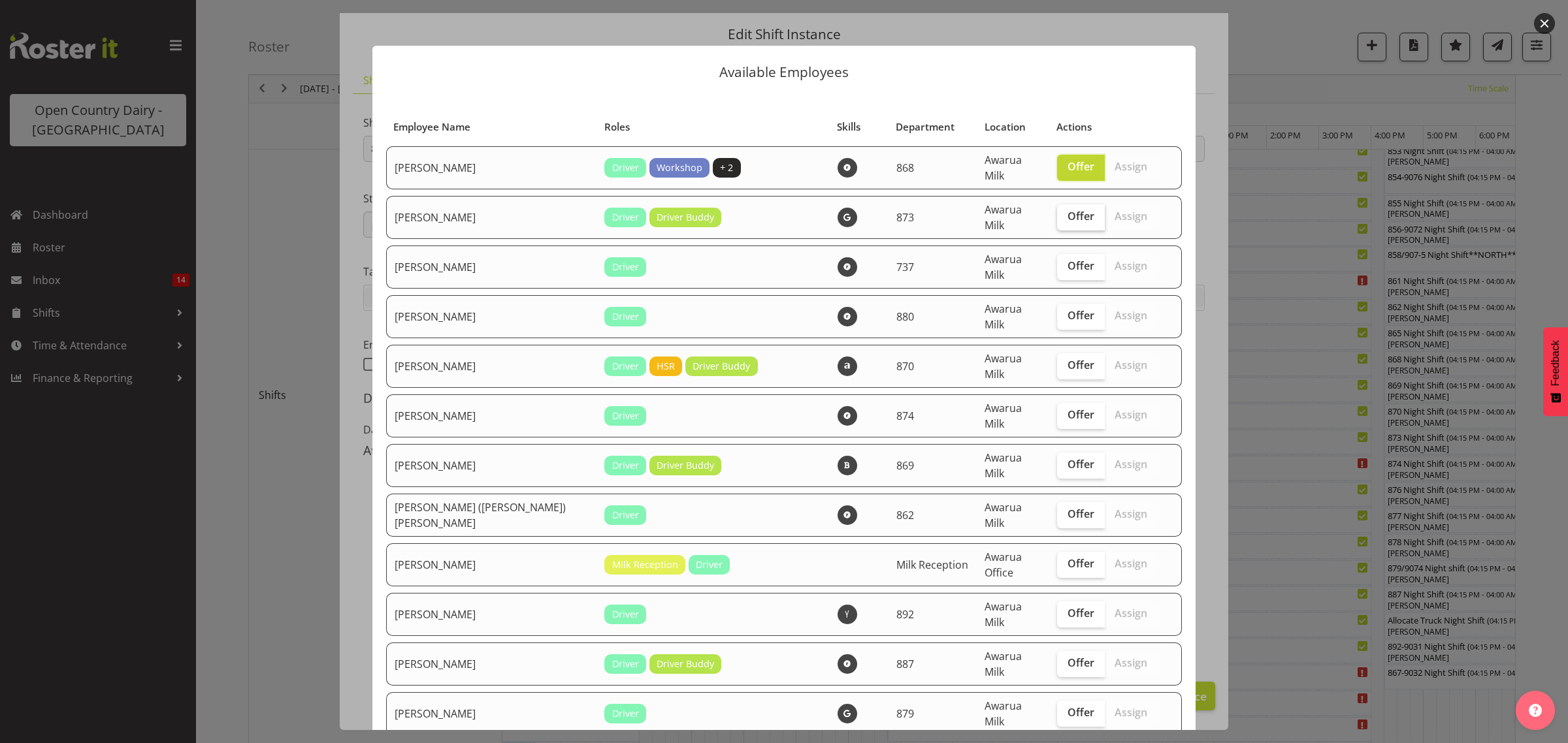
checkbox input "true"
click at [1067, 259] on span "Offer" at bounding box center [1081, 265] width 27 height 13
click at [1057, 262] on input "Offer" at bounding box center [1061, 266] width 9 height 9
checkbox input "true"
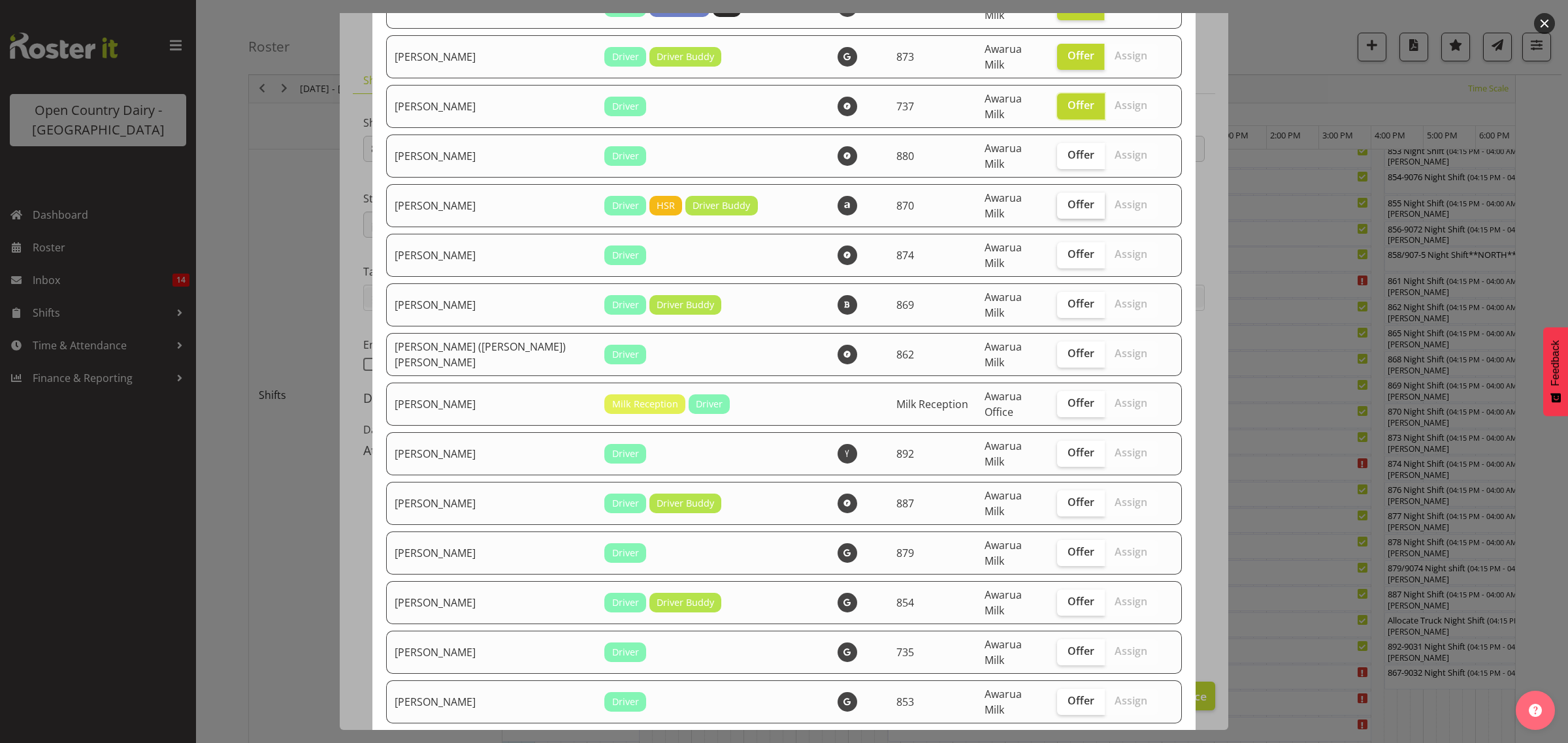
scroll to position [163, 0]
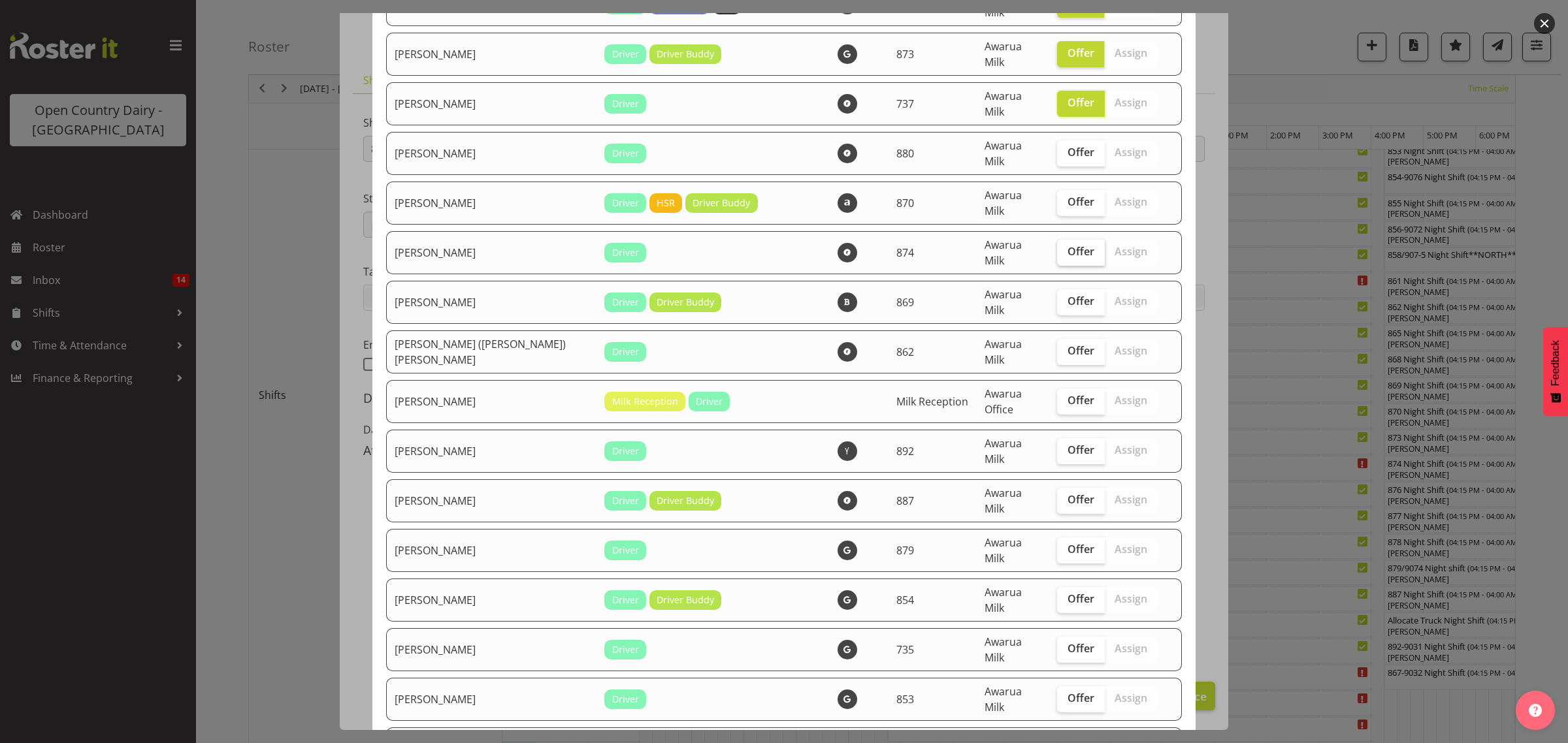
click at [1067, 244] on span "Offer" at bounding box center [1081, 250] width 27 height 13
click at [1060, 247] on input "Offer" at bounding box center [1061, 251] width 9 height 9
checkbox input "true"
click at [1067, 295] on span "Offer" at bounding box center [1081, 301] width 27 height 13
click at [1059, 297] on input "Offer" at bounding box center [1061, 301] width 9 height 9
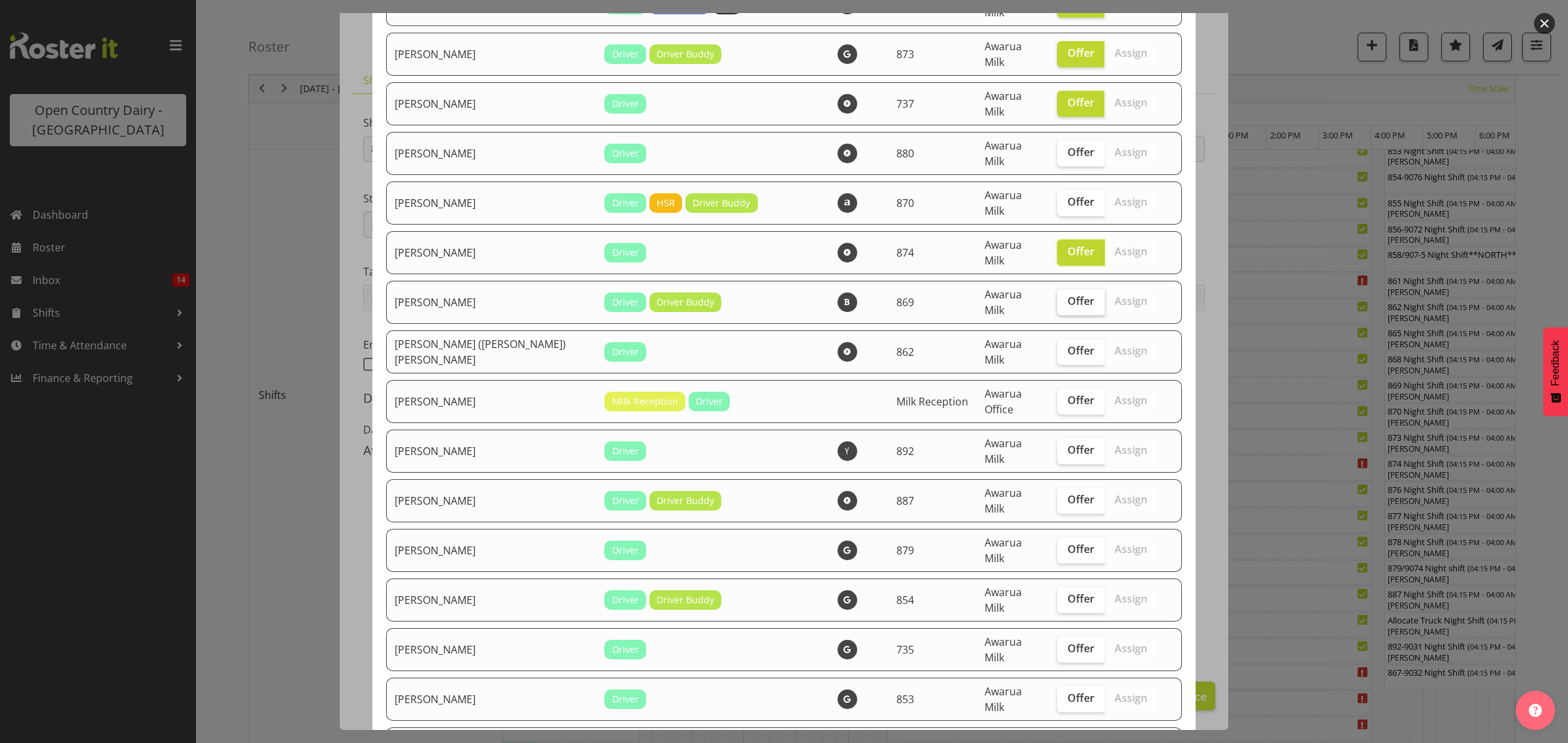
checkbox input "true"
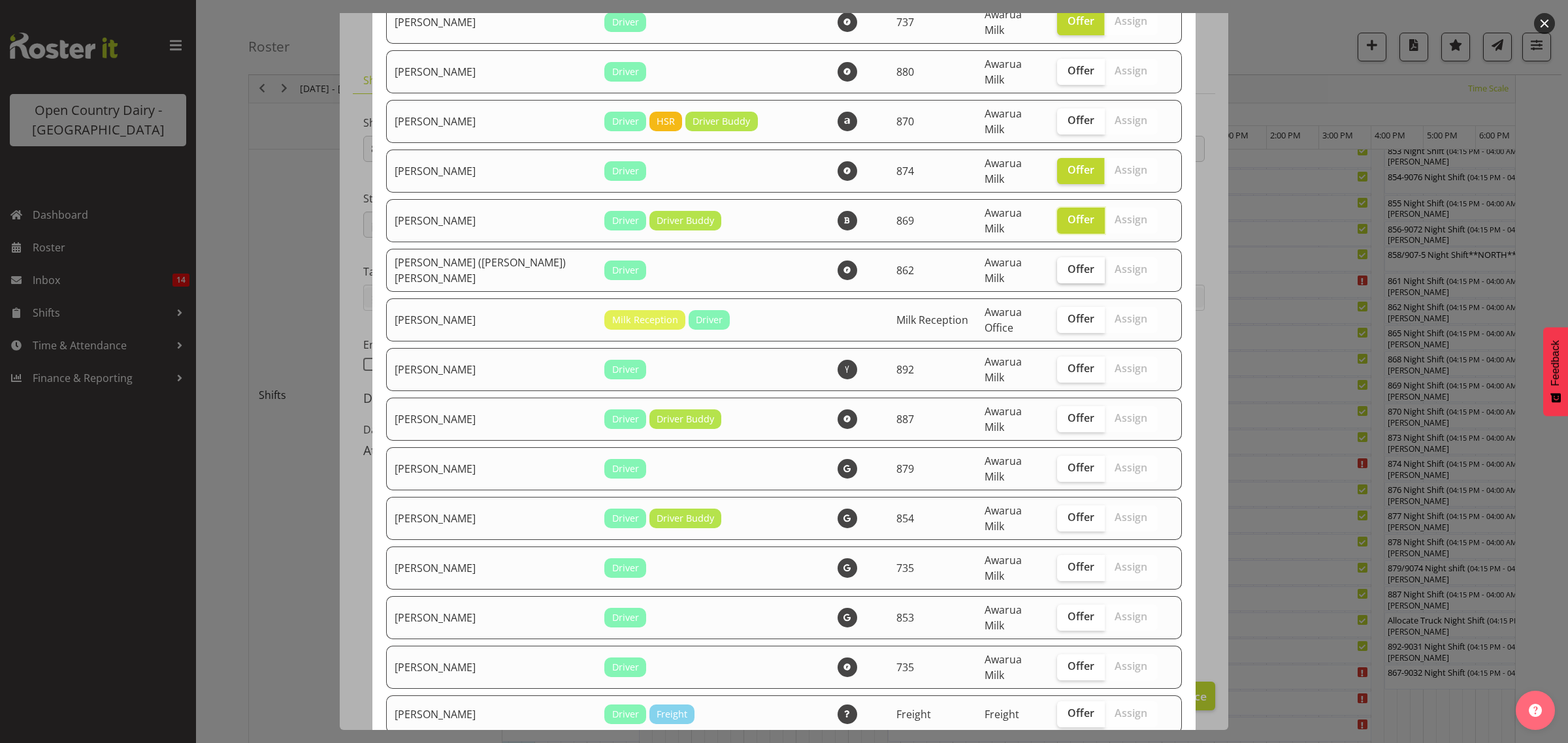
click at [1067, 263] on span "Offer" at bounding box center [1081, 269] width 27 height 13
click at [1057, 265] on input "Offer" at bounding box center [1061, 269] width 9 height 9
checkbox input "true"
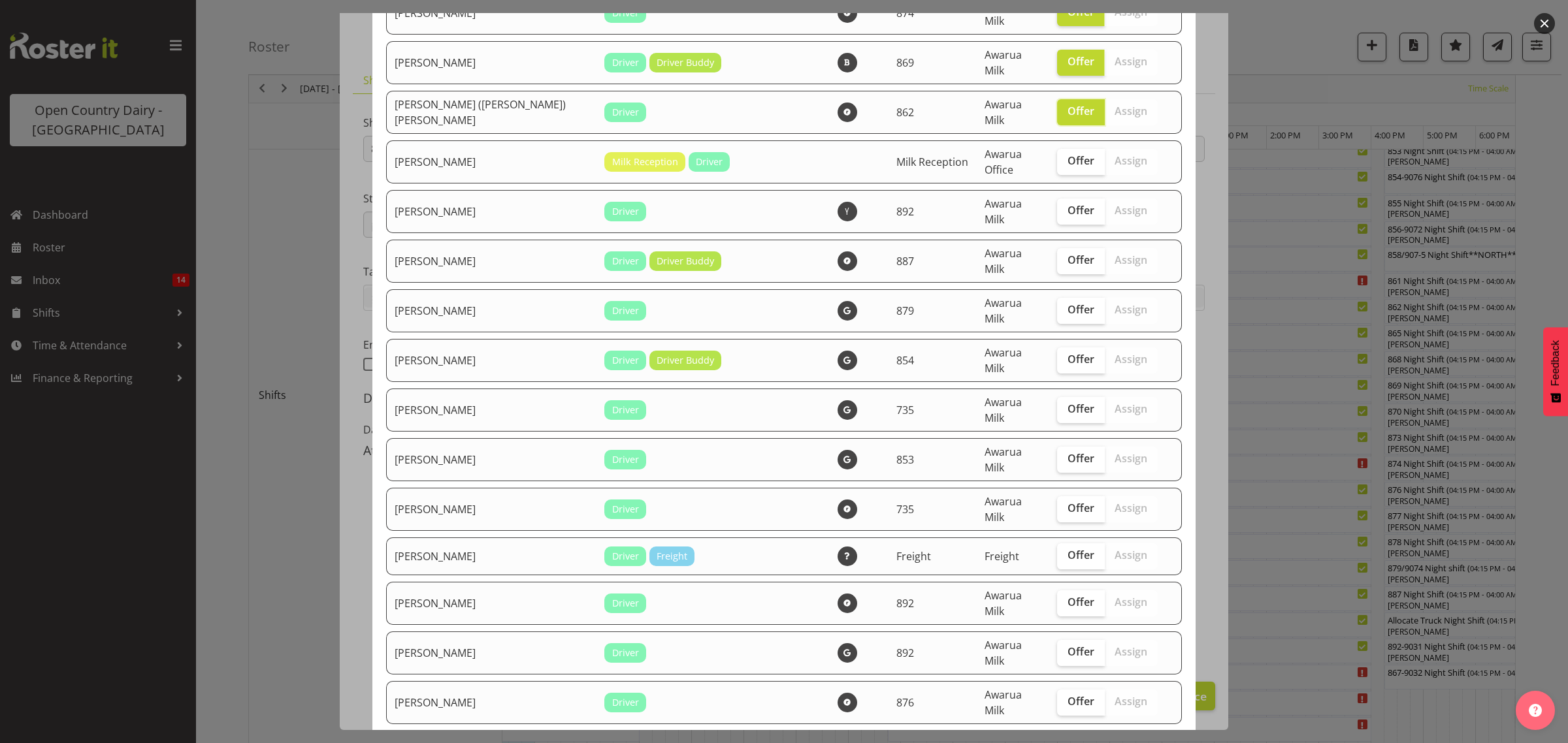
scroll to position [408, 0]
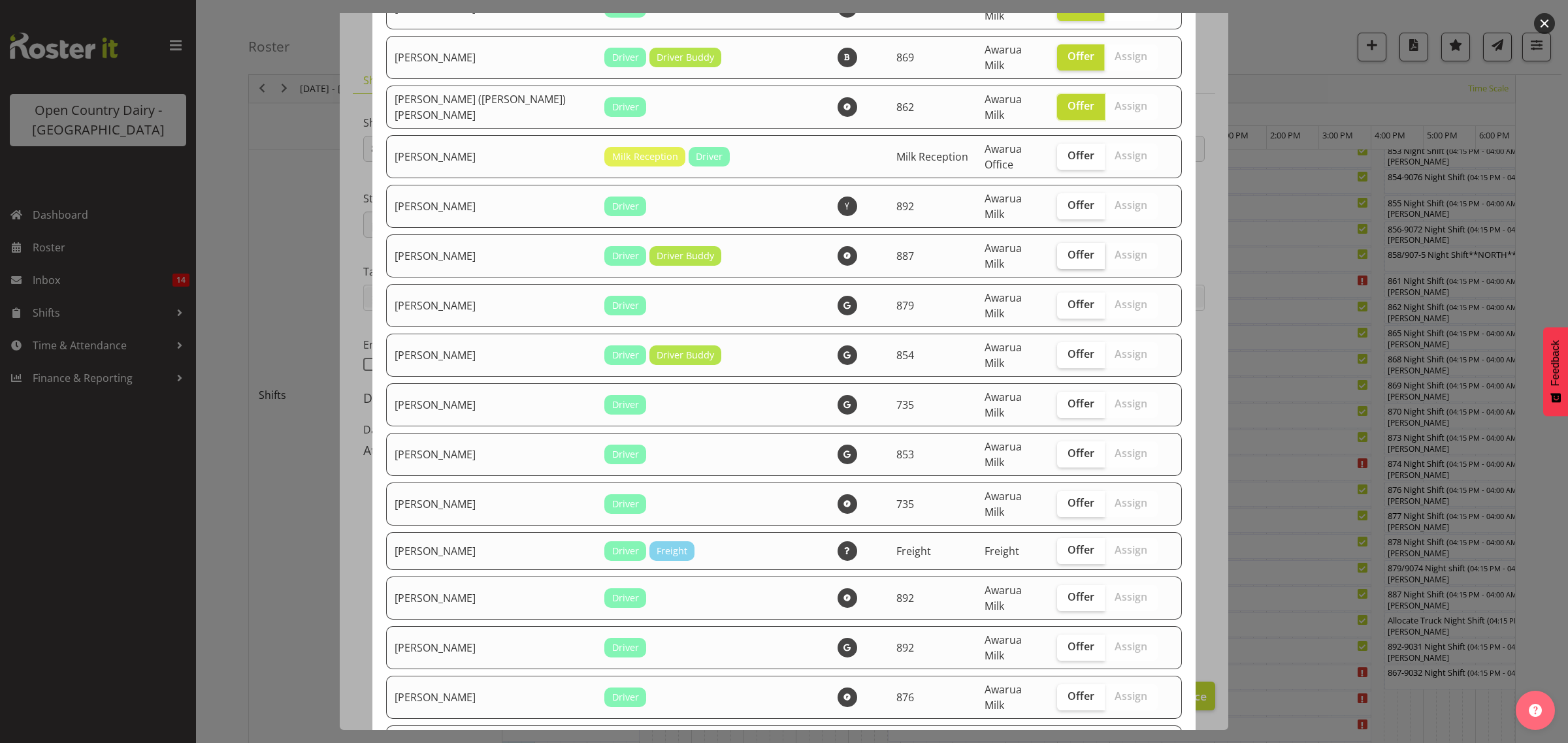
click at [1067, 248] on span "Offer" at bounding box center [1081, 254] width 27 height 13
click at [1059, 250] on input "Offer" at bounding box center [1061, 254] width 9 height 9
checkbox input "true"
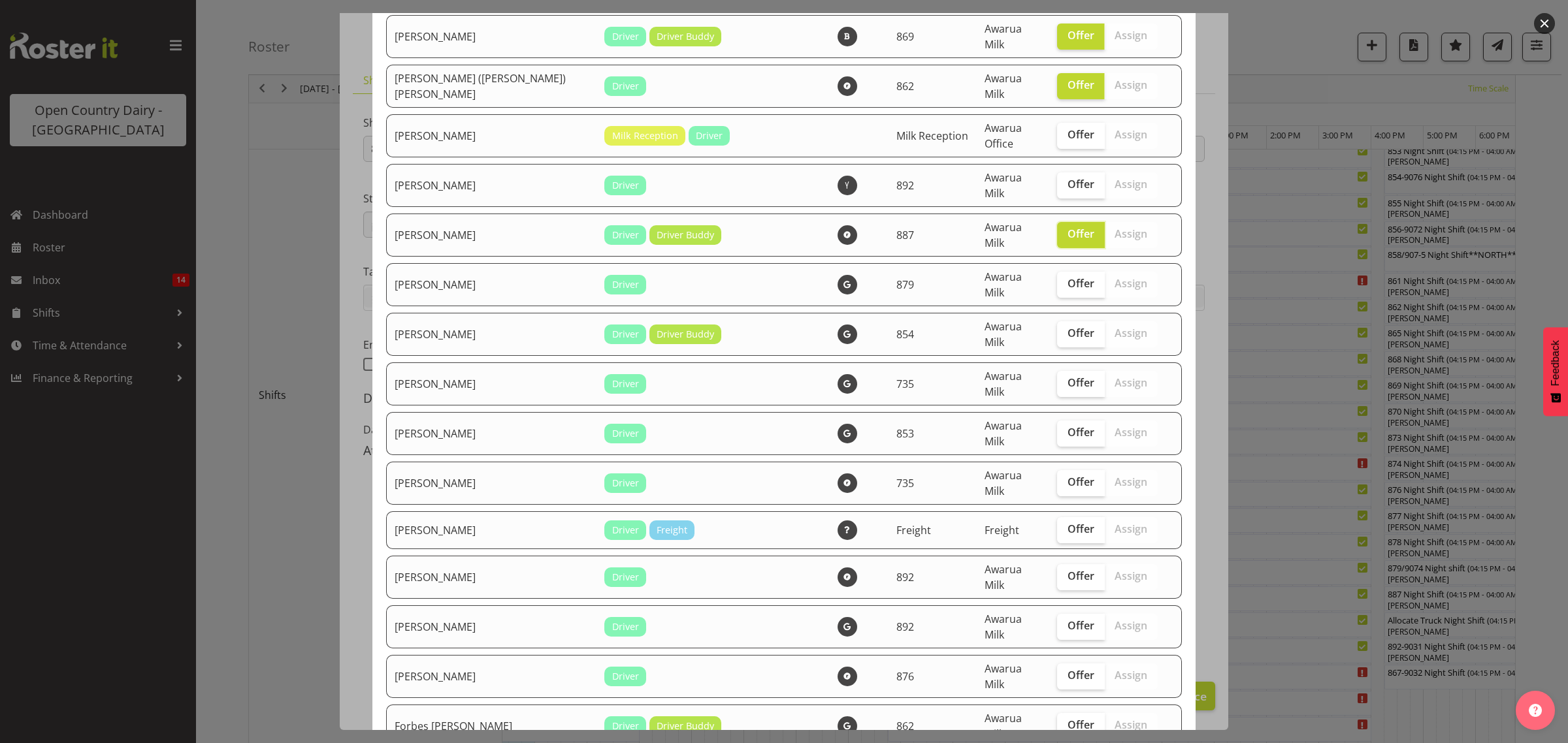
scroll to position [490, 0]
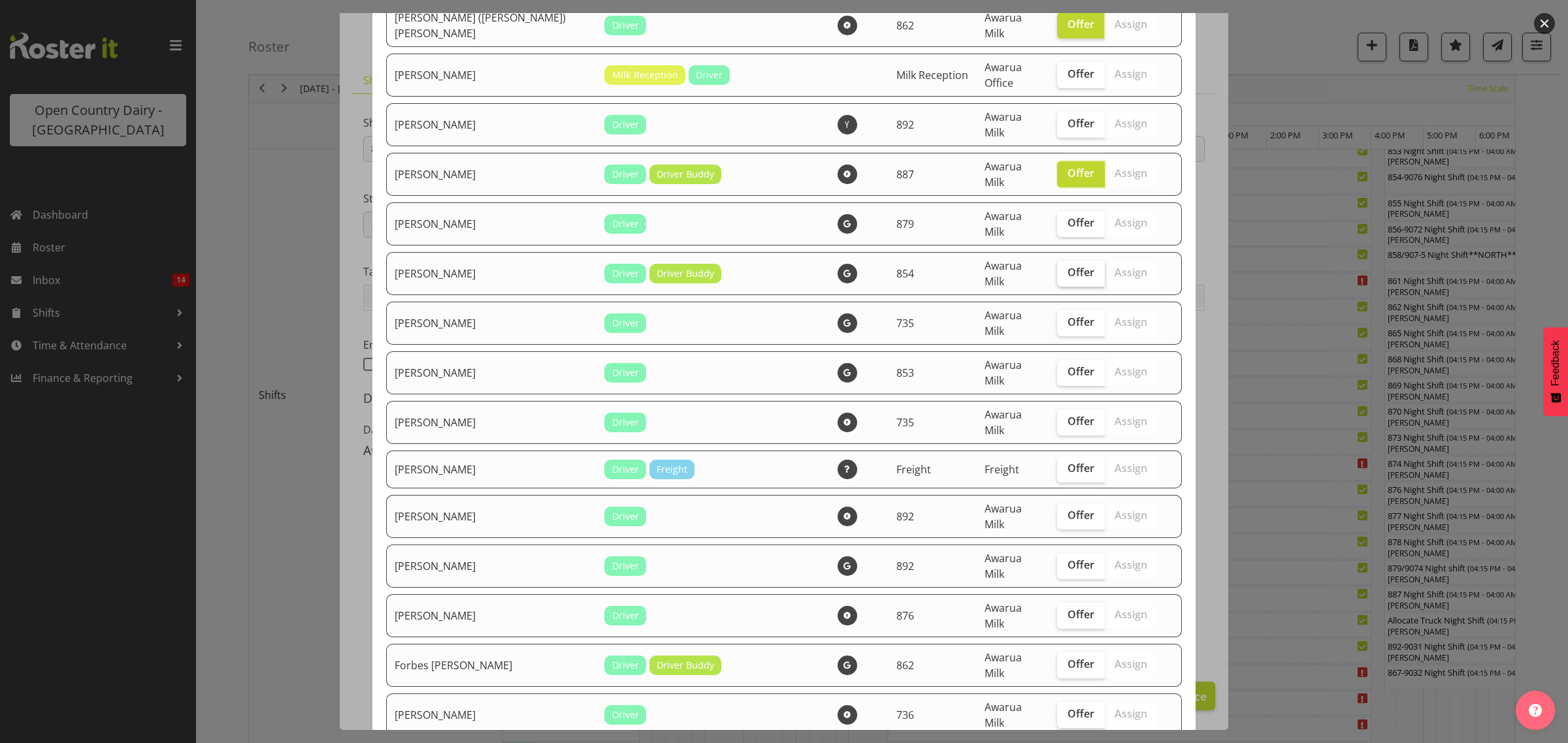
click at [1057, 261] on label "Offer" at bounding box center [1080, 274] width 48 height 26
click at [1057, 269] on input "Offer" at bounding box center [1061, 273] width 9 height 9
checkbox input "true"
click at [1067, 365] on span "Offer" at bounding box center [1081, 371] width 27 height 13
click at [1057, 368] on input "Offer" at bounding box center [1061, 372] width 9 height 9
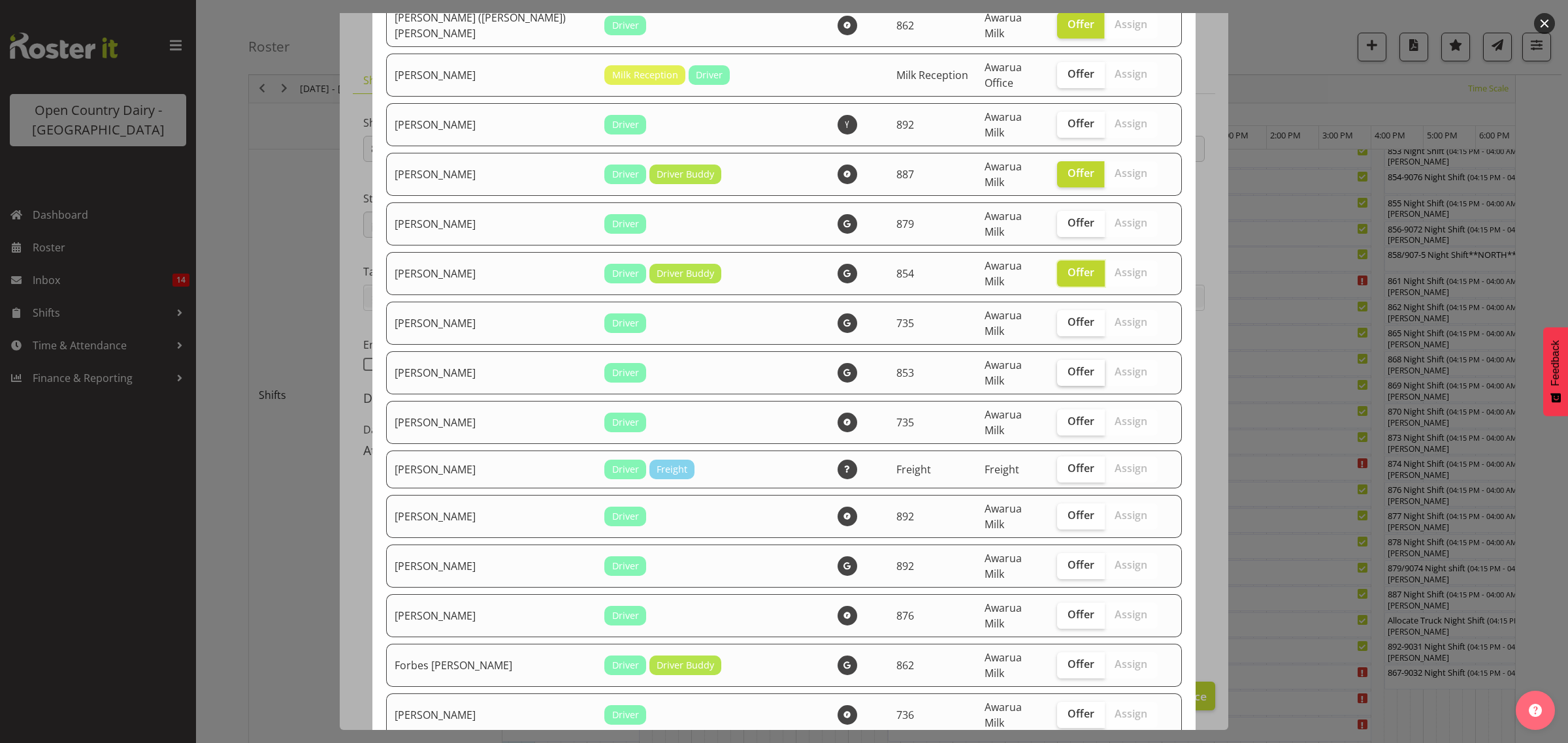
checkbox input "true"
click at [1057, 409] on label "Offer" at bounding box center [1080, 422] width 48 height 26
click at [1057, 417] on input "Offer" at bounding box center [1061, 421] width 9 height 9
checkbox input "true"
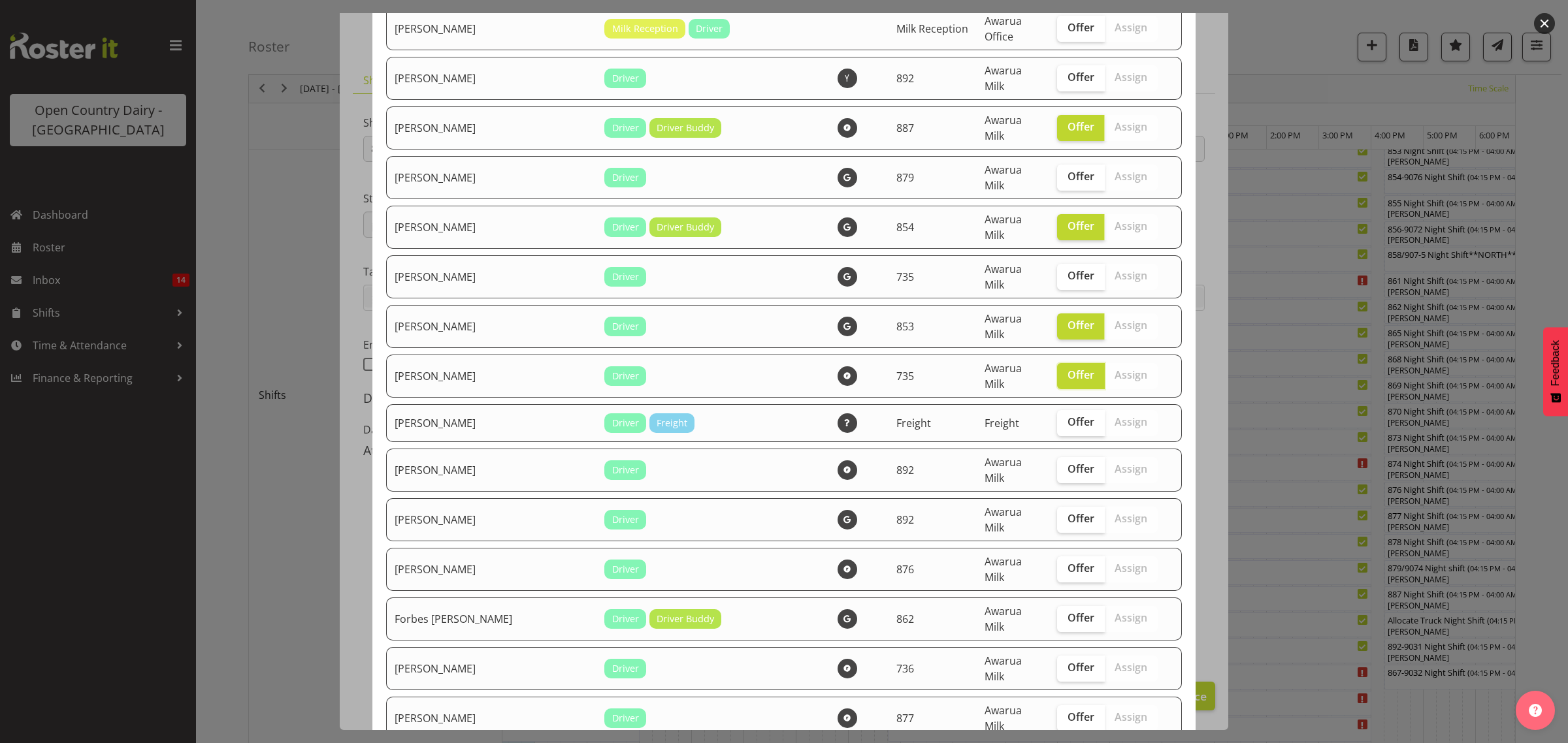
scroll to position [571, 0]
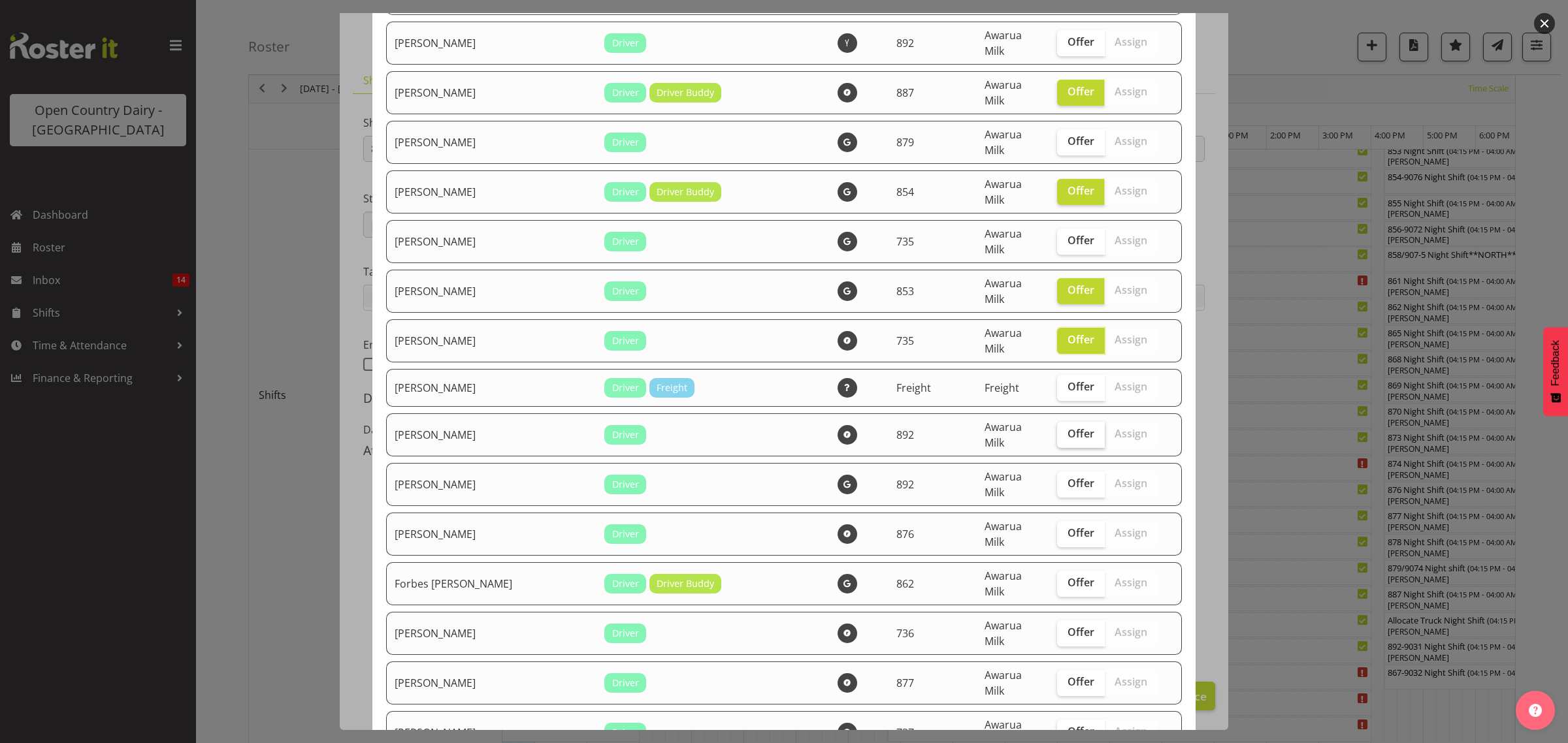
click at [1067, 427] on span "Offer" at bounding box center [1081, 433] width 27 height 13
click at [1064, 430] on input "Offer" at bounding box center [1061, 434] width 9 height 9
checkbox input "true"
click at [1067, 476] on span "Offer" at bounding box center [1081, 482] width 27 height 13
click at [1062, 479] on input "Offer" at bounding box center [1061, 483] width 9 height 9
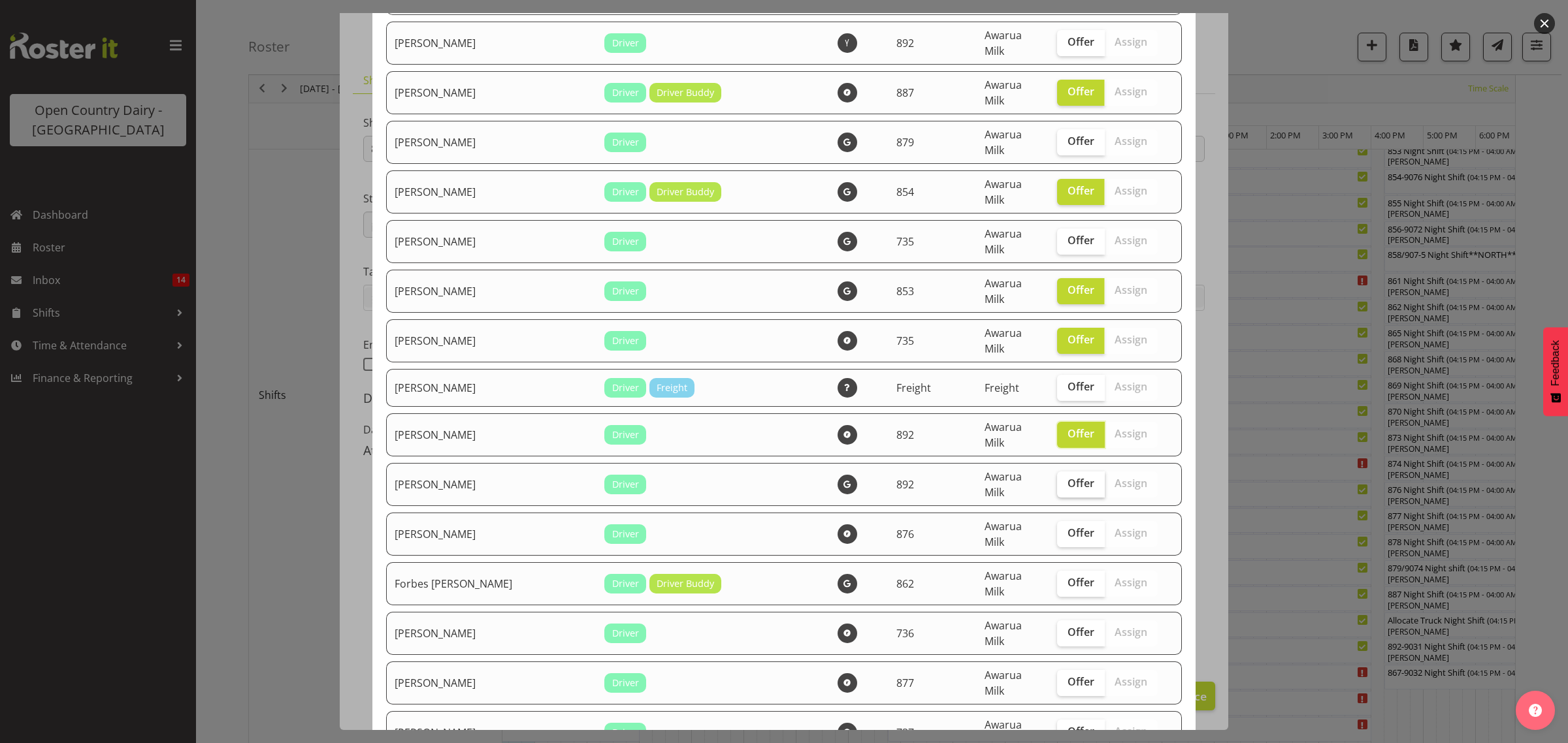
checkbox input "true"
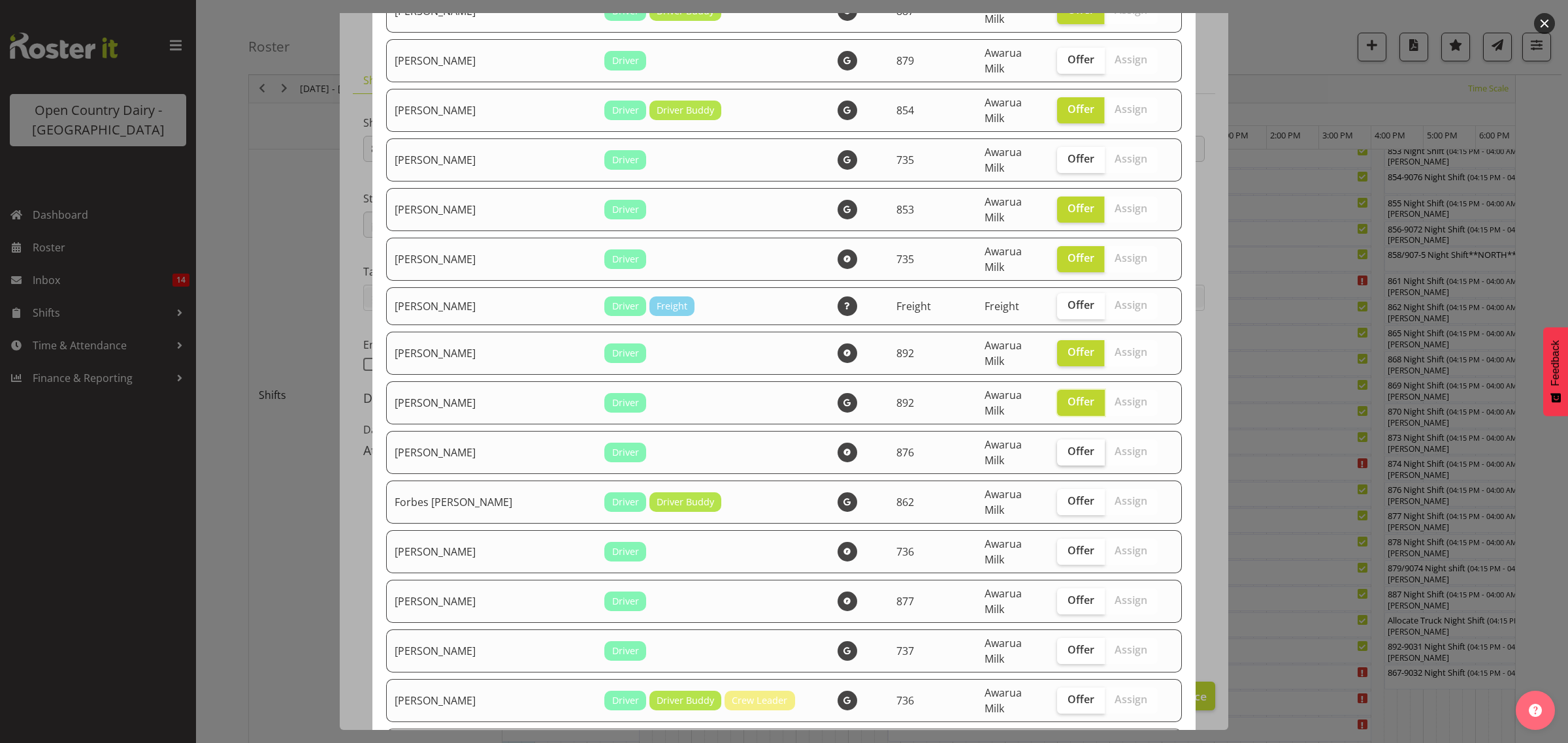
click at [1067, 444] on span "Offer" at bounding box center [1081, 450] width 27 height 13
click at [1063, 447] on input "Offer" at bounding box center [1061, 451] width 9 height 9
checkbox input "true"
click at [1067, 495] on span "Offer" at bounding box center [1081, 501] width 27 height 13
click at [1057, 497] on input "Offer" at bounding box center [1061, 501] width 9 height 9
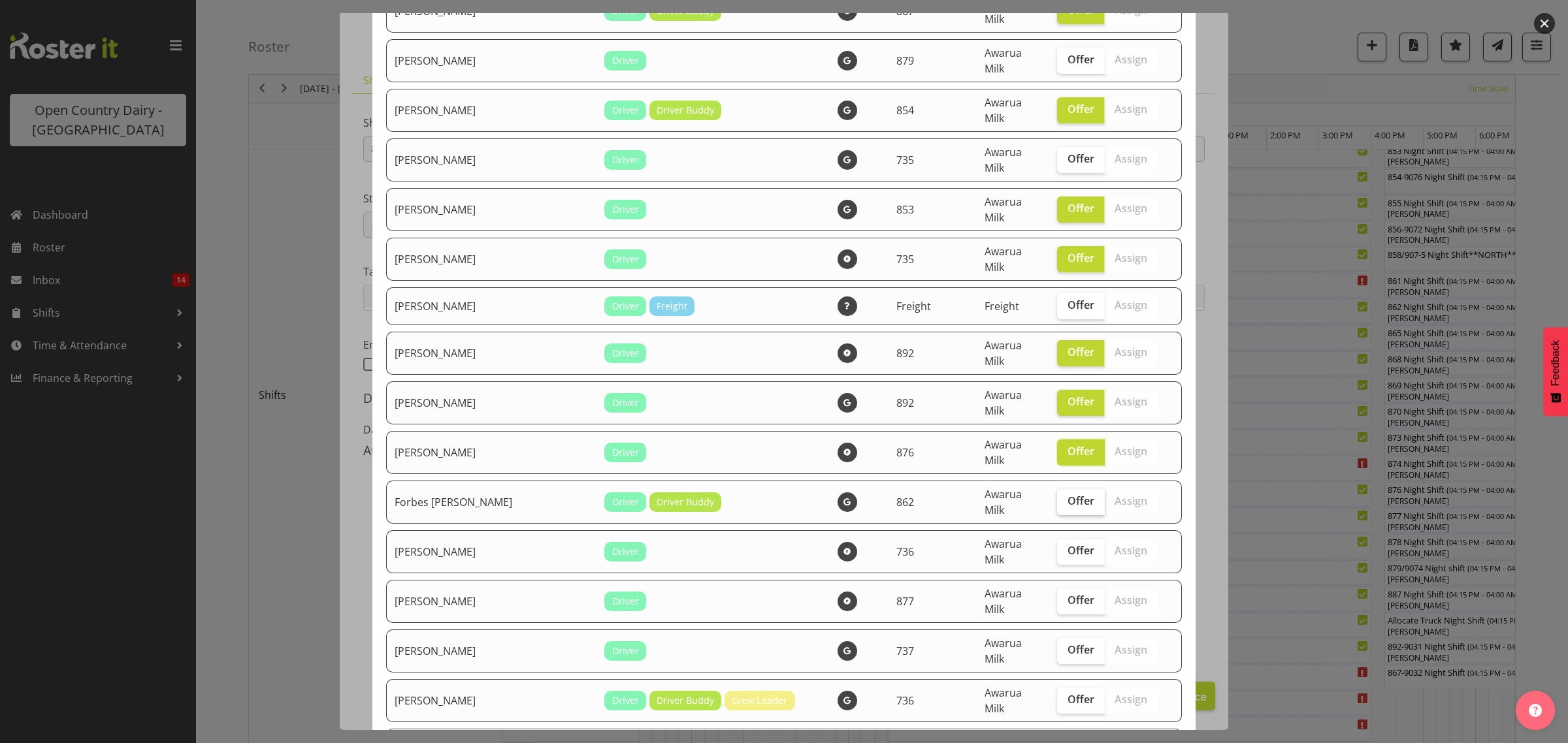
checkbox input "true"
click at [1067, 544] on span "Offer" at bounding box center [1081, 550] width 27 height 13
click at [1057, 546] on input "Offer" at bounding box center [1061, 550] width 9 height 9
checkbox input "true"
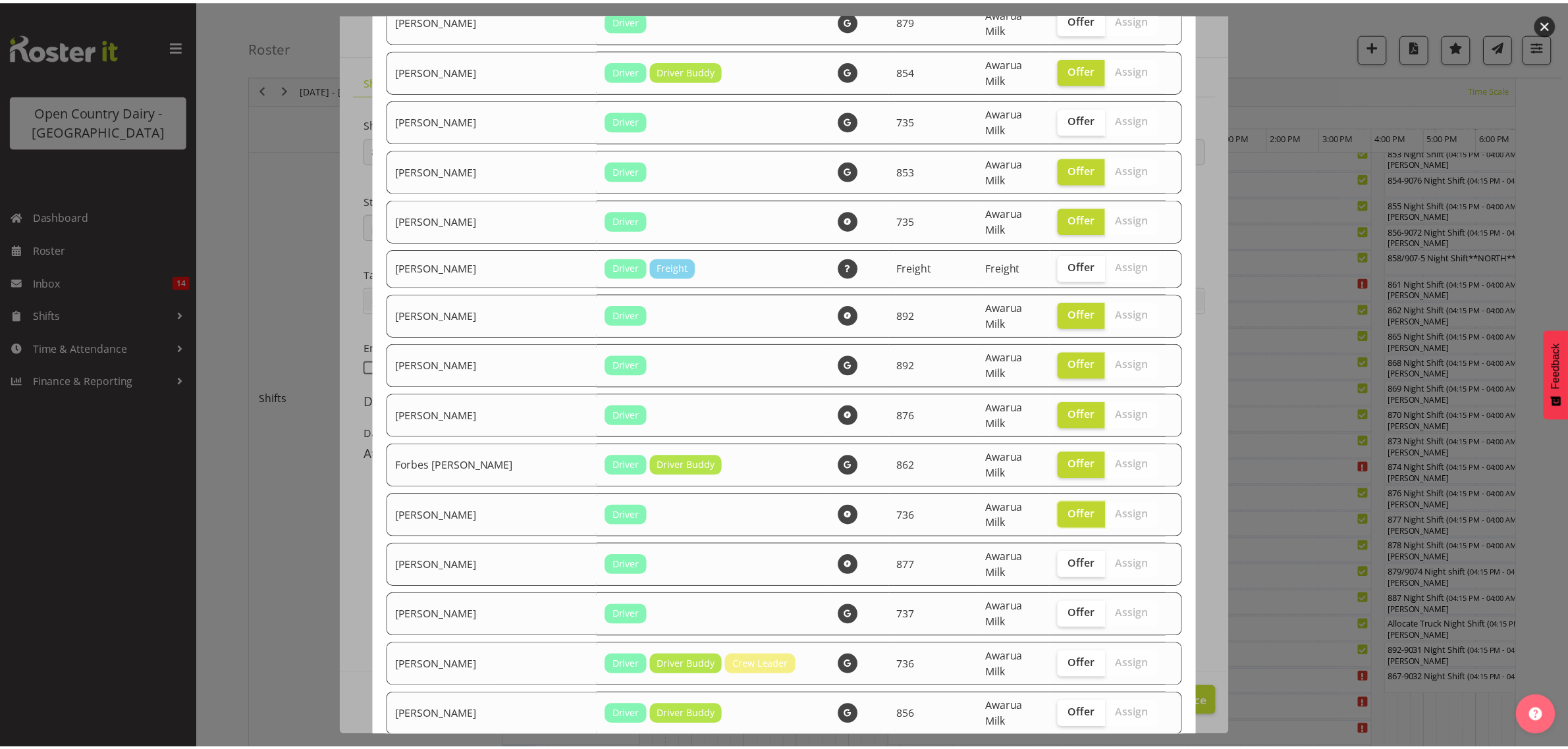
scroll to position [740, 0]
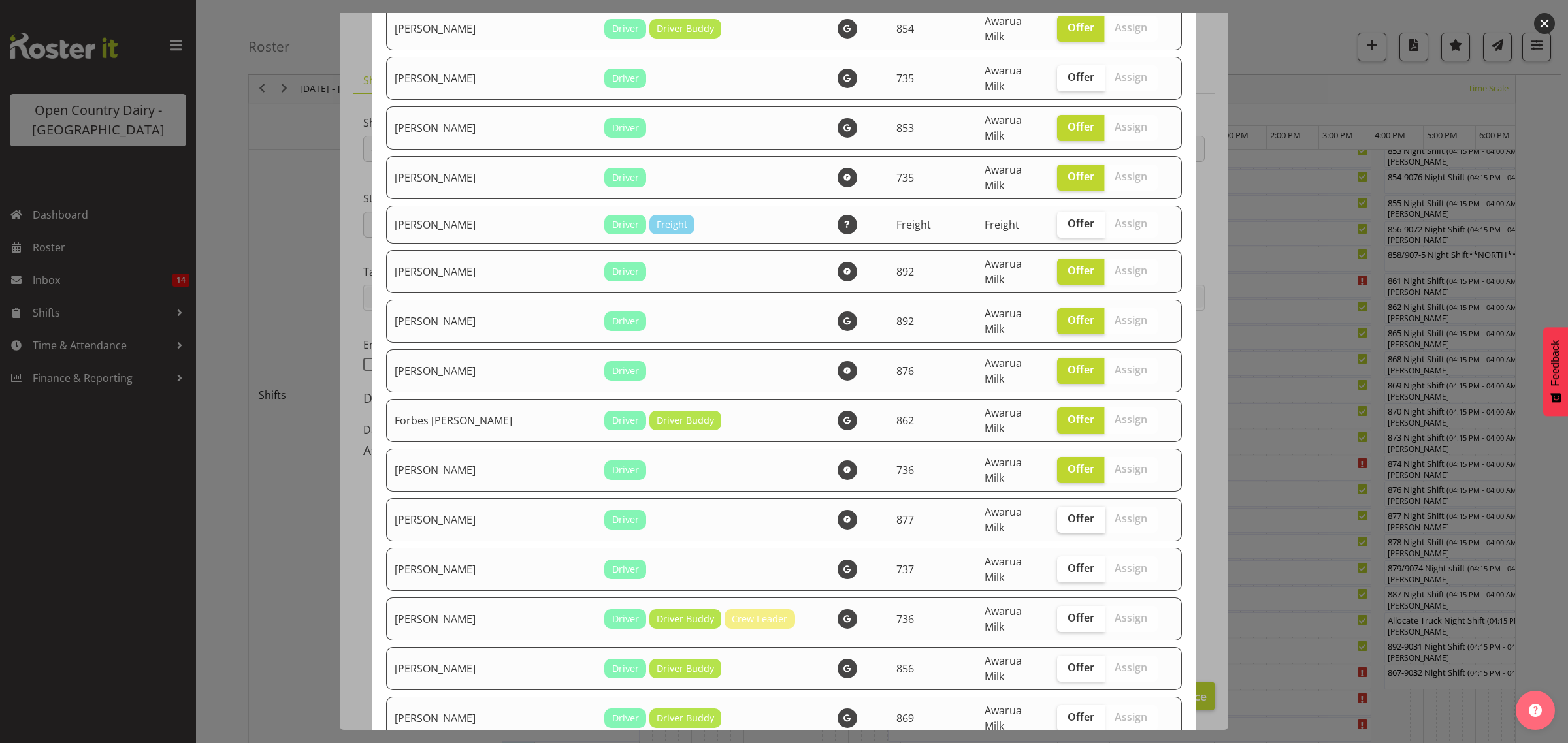
click at [1067, 512] on span "Offer" at bounding box center [1081, 518] width 27 height 13
click at [1057, 514] on input "Offer" at bounding box center [1061, 518] width 9 height 9
checkbox input "true"
click at [1067, 562] on span "Offer" at bounding box center [1081, 567] width 27 height 13
click at [1057, 565] on input "Offer" at bounding box center [1061, 568] width 9 height 9
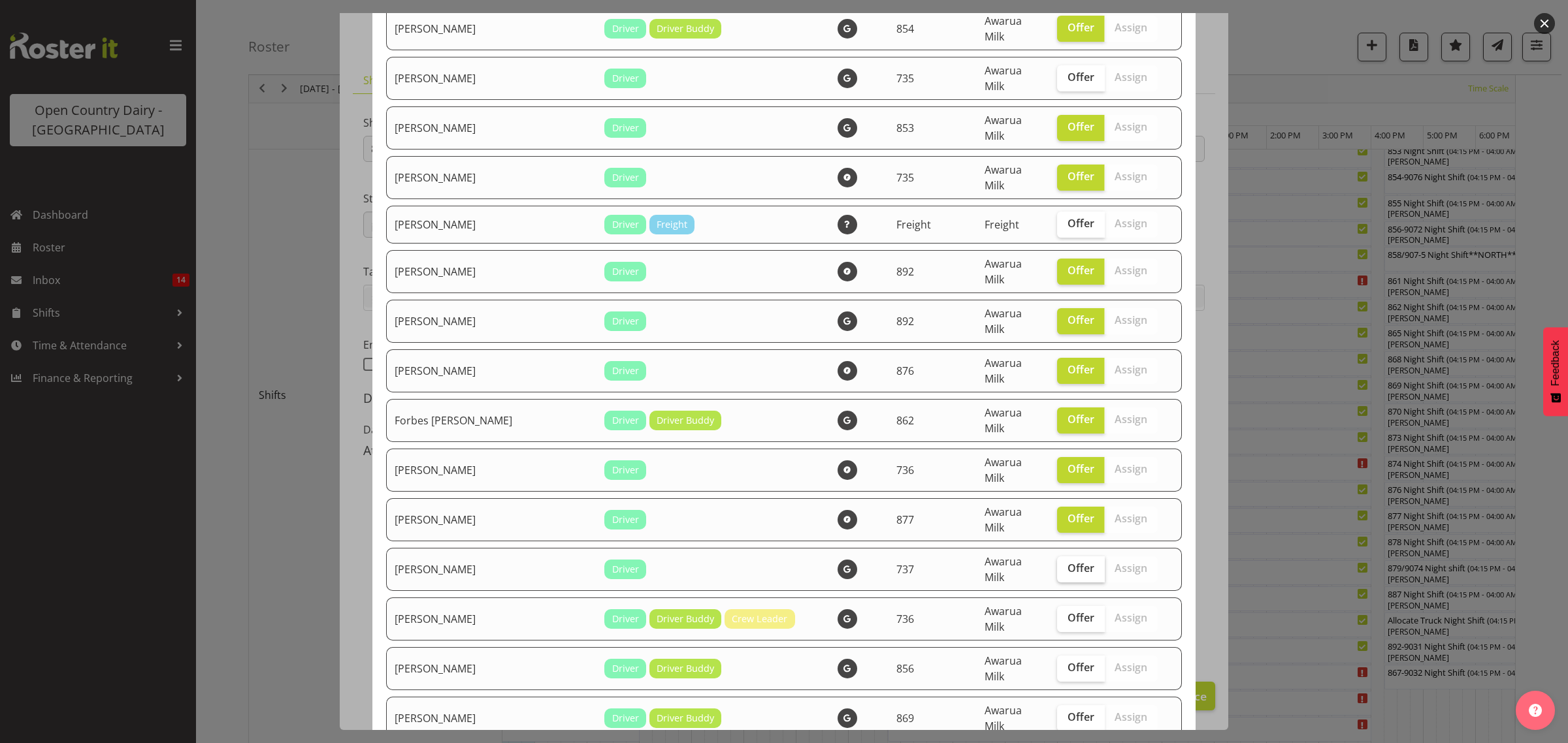
checkbox input "true"
click at [1287, 484] on div at bounding box center [784, 372] width 1568 height 743
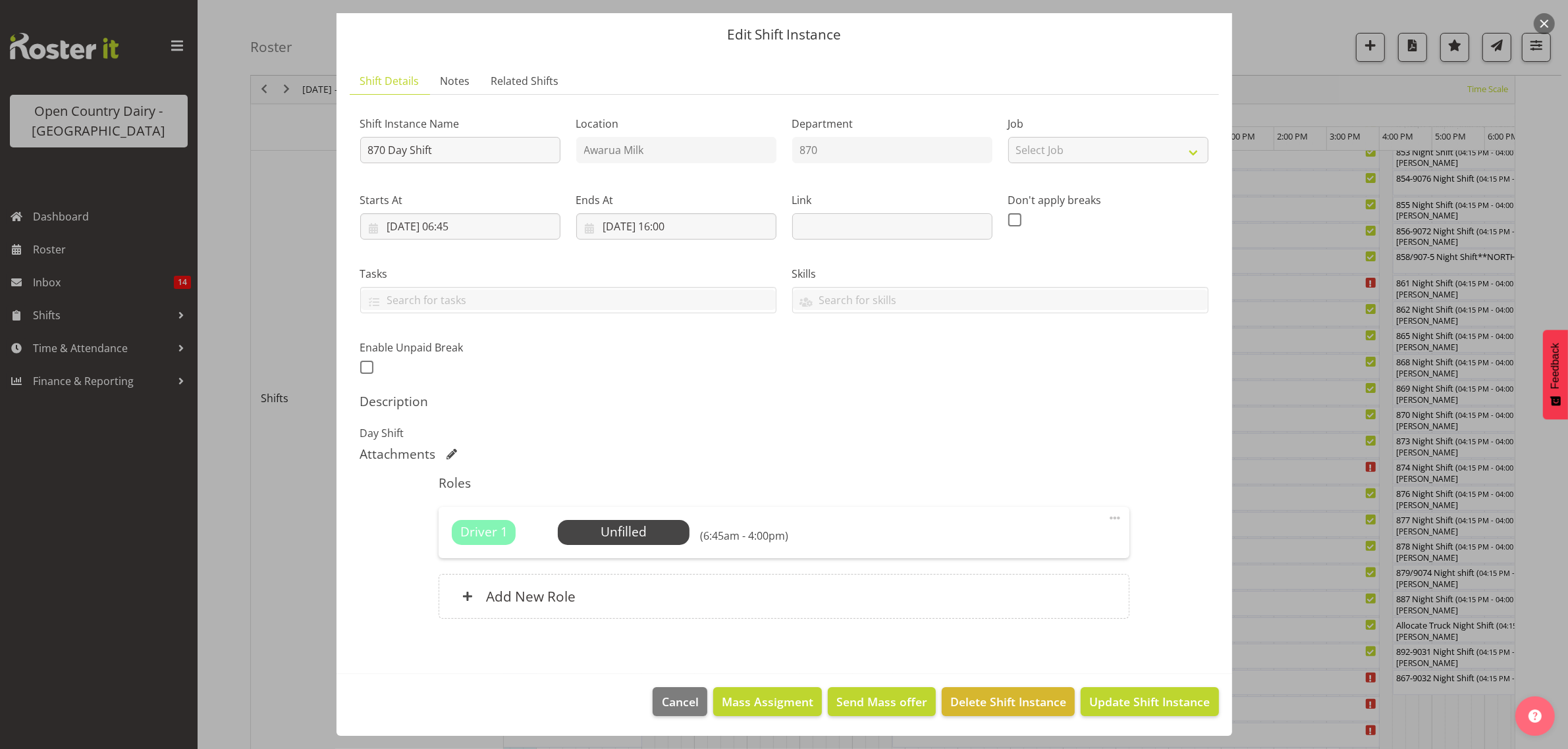
click at [1292, 484] on div at bounding box center [784, 374] width 1568 height 749
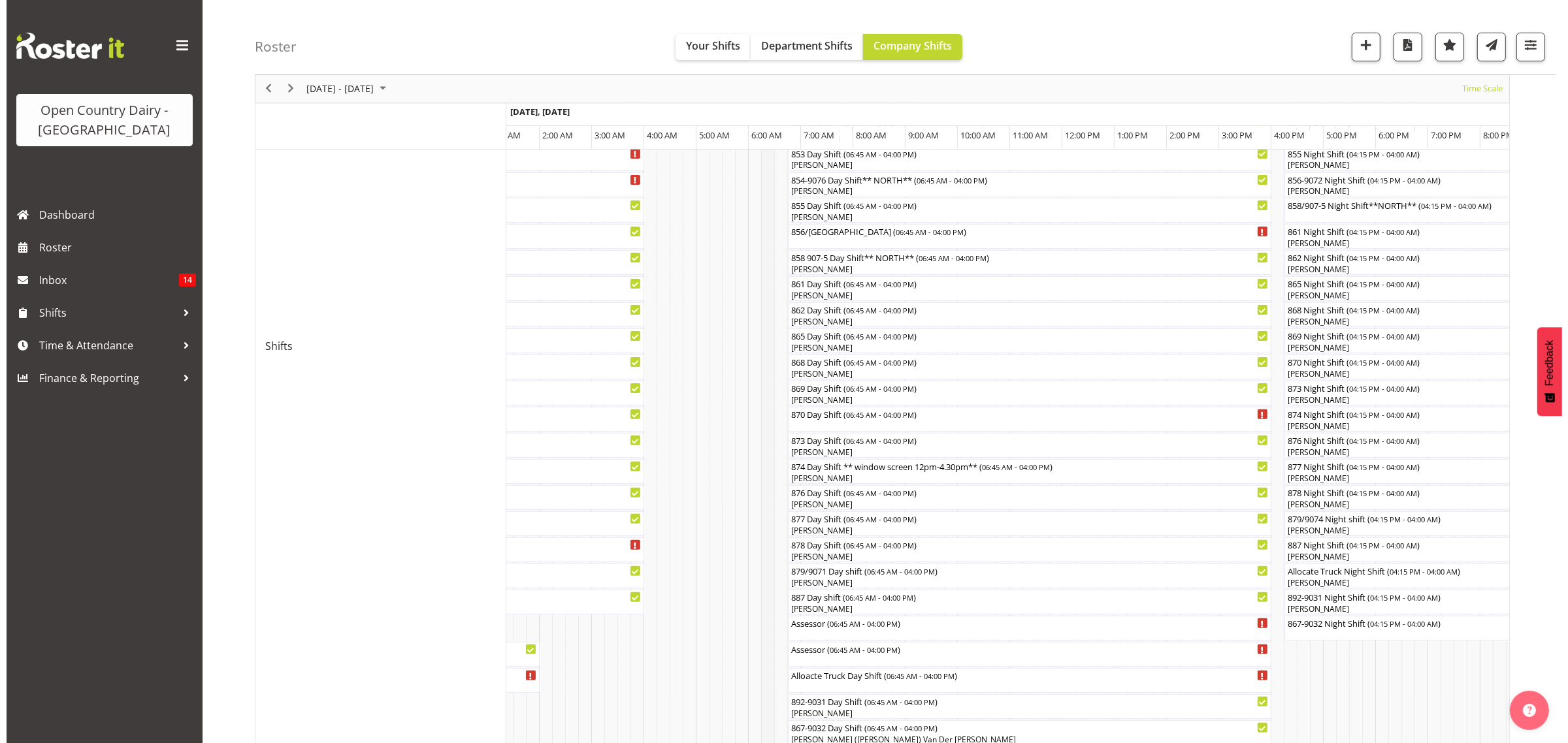
scroll to position [370, 0]
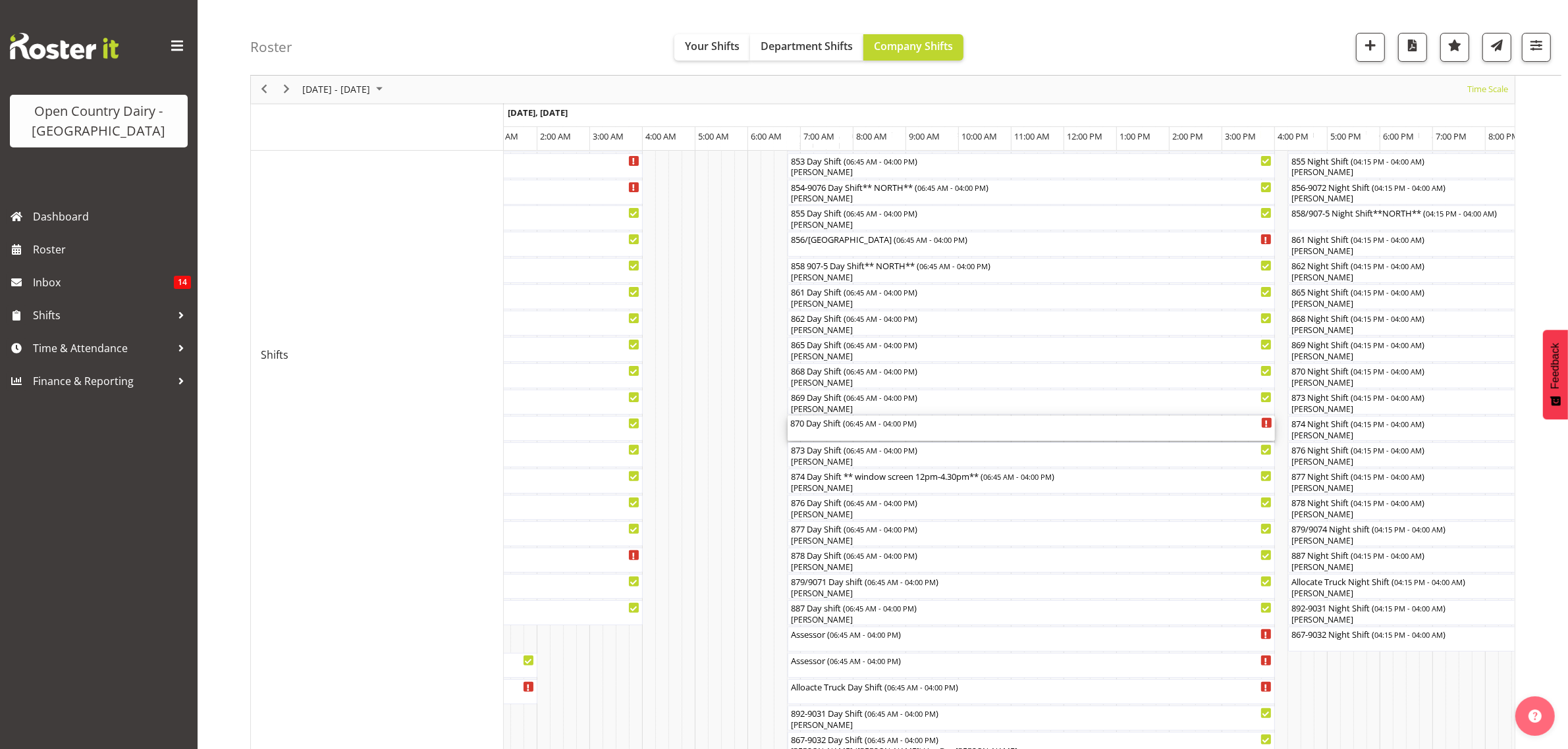
click at [830, 423] on div "870 Day Shift ( 06:45 AM - 04:00 PM )" at bounding box center [1031, 421] width 482 height 13
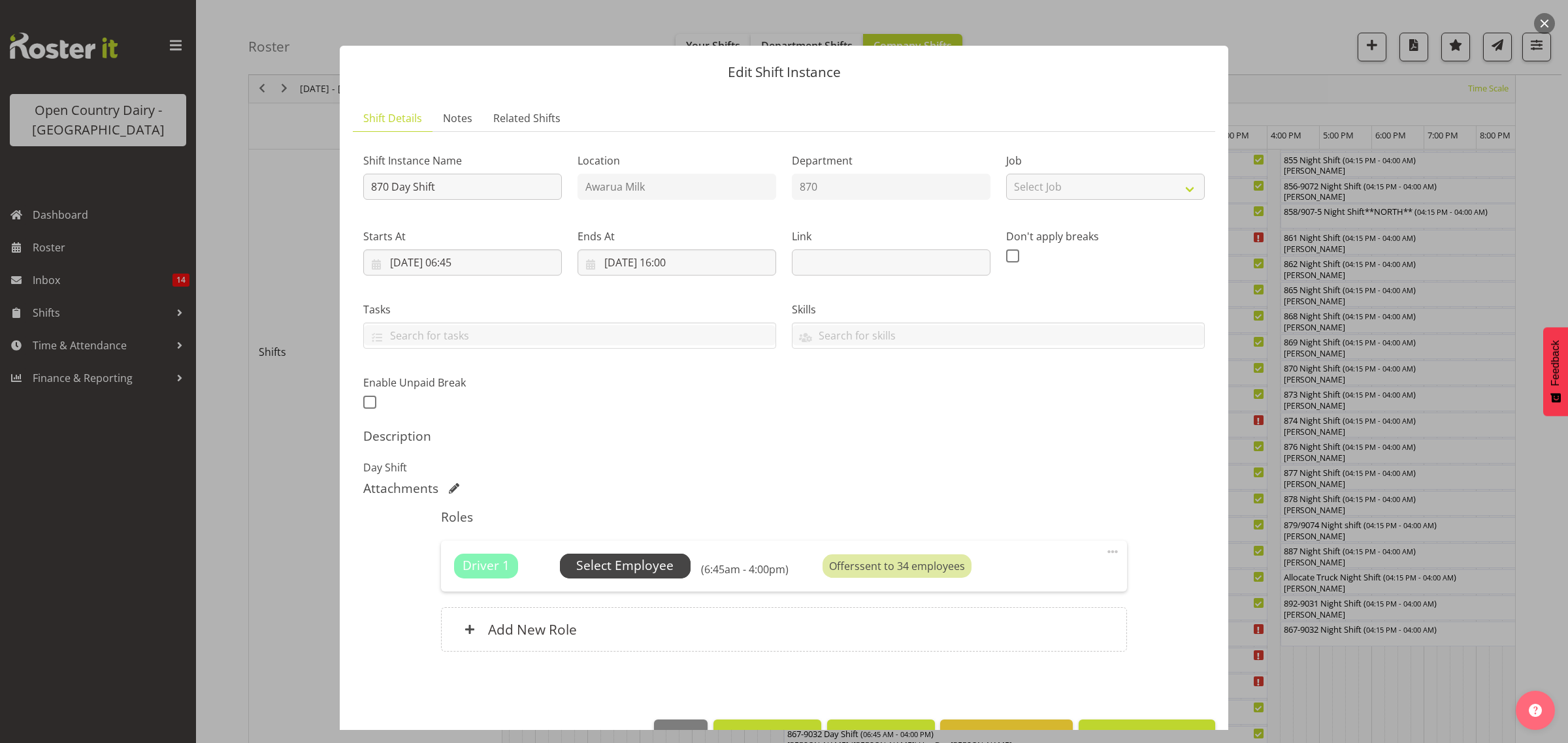
click at [601, 566] on span "Select Employee" at bounding box center [625, 566] width 97 height 19
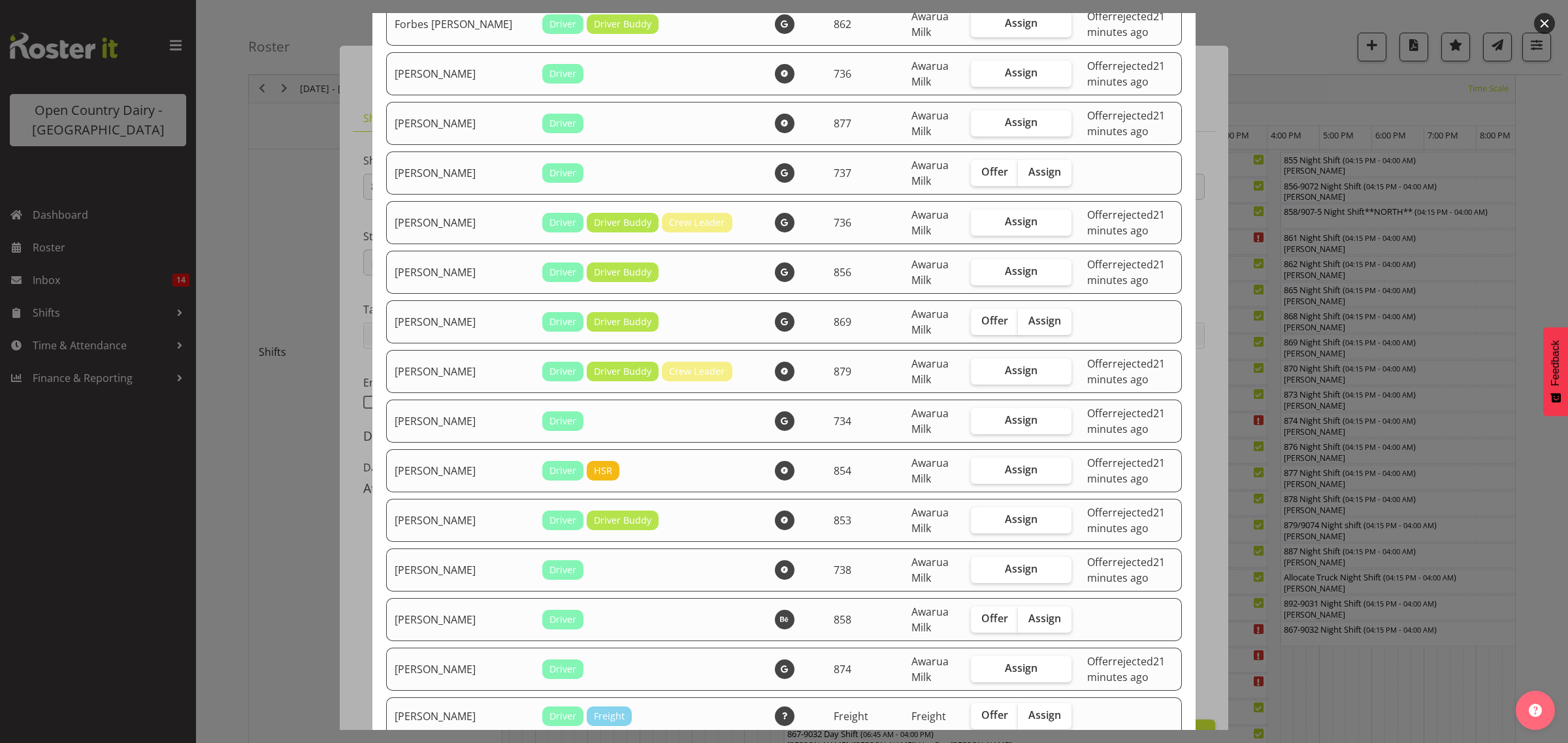
scroll to position [1143, 0]
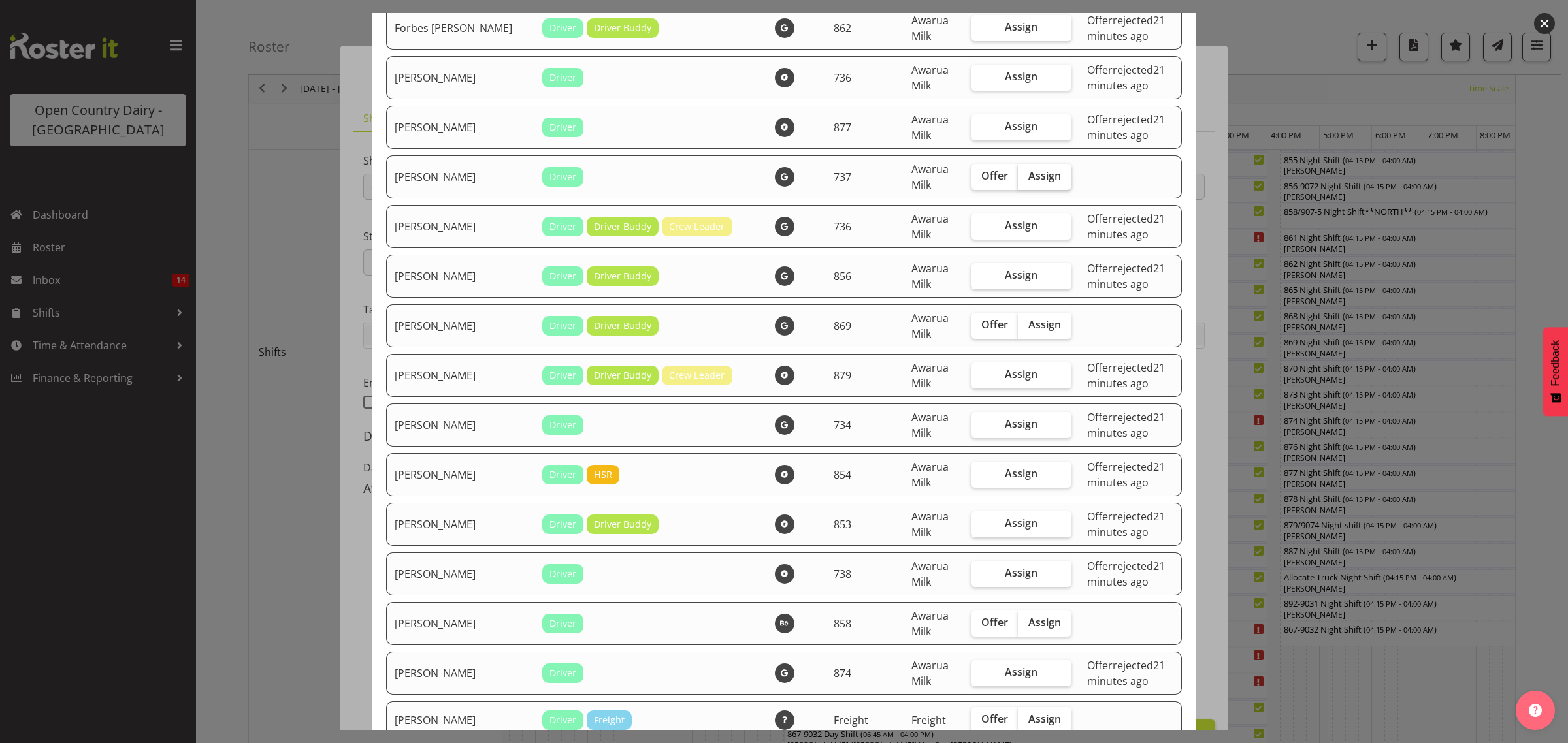
click at [1029, 169] on span "Assign" at bounding box center [1045, 175] width 33 height 13
click at [1027, 172] on input "Assign" at bounding box center [1022, 176] width 9 height 9
checkbox input "true"
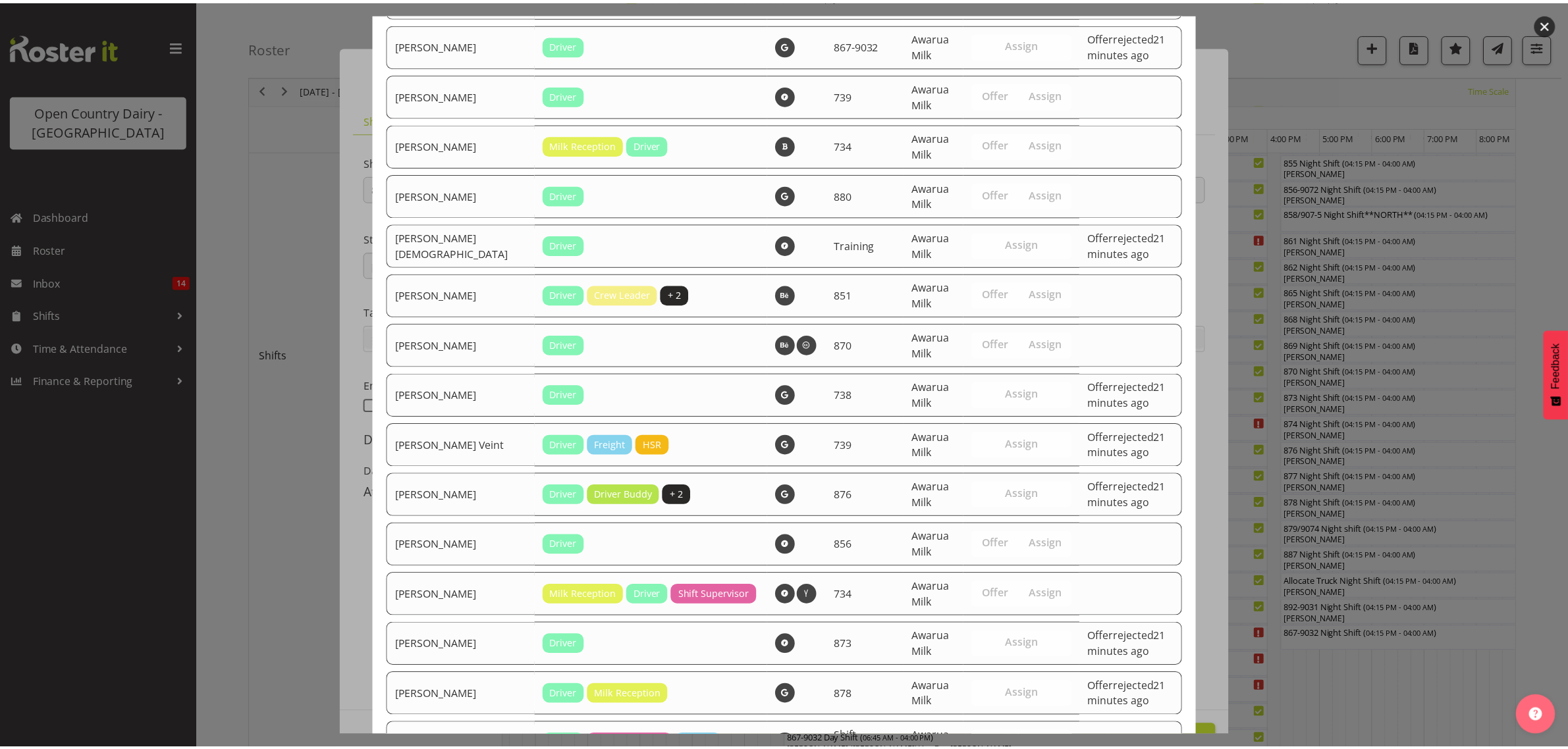
scroll to position [2093, 0]
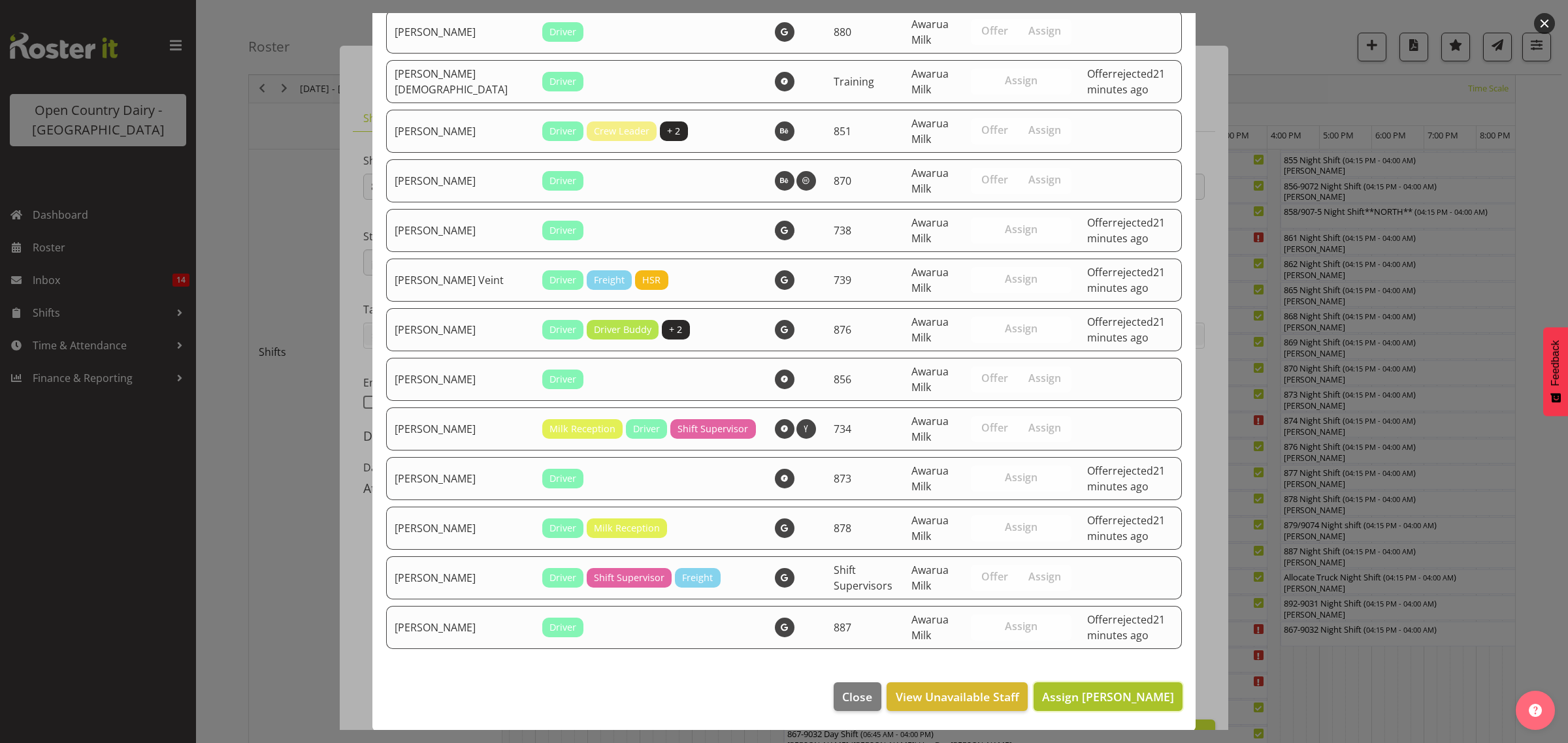
click at [1097, 698] on span "Assign Jack Townley" at bounding box center [1108, 696] width 132 height 16
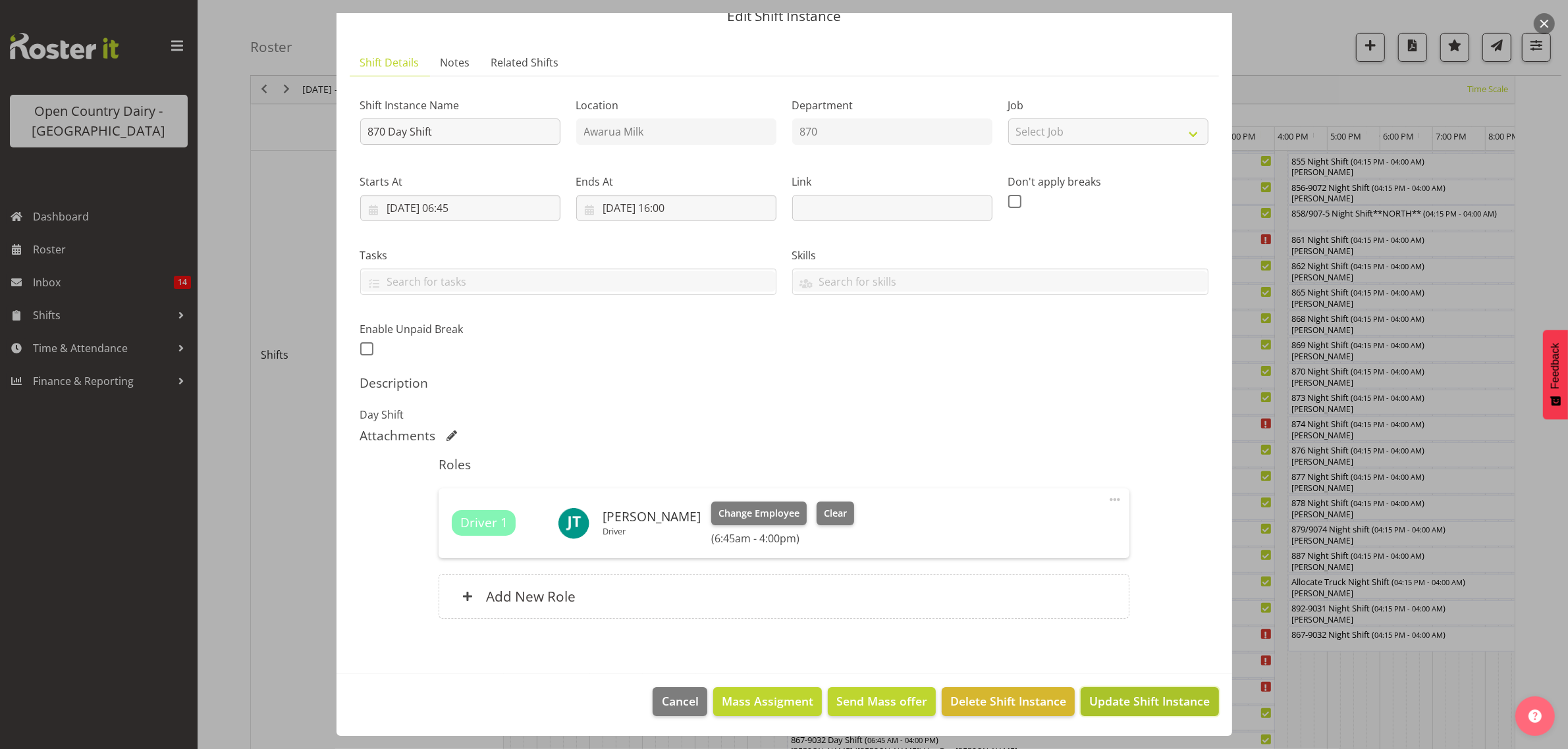
click at [1118, 695] on span "Update Shift Instance" at bounding box center [1148, 701] width 120 height 18
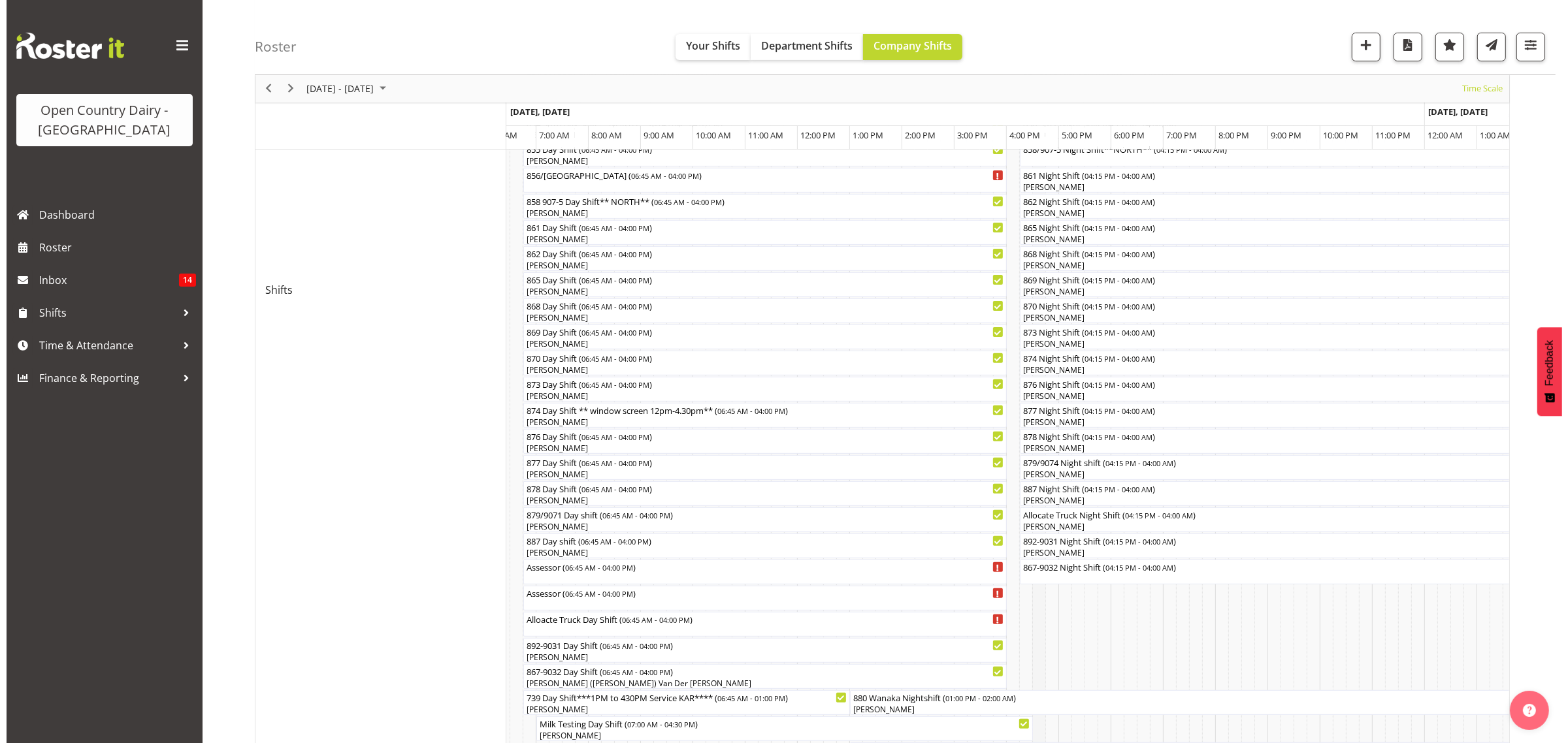
scroll to position [571, 0]
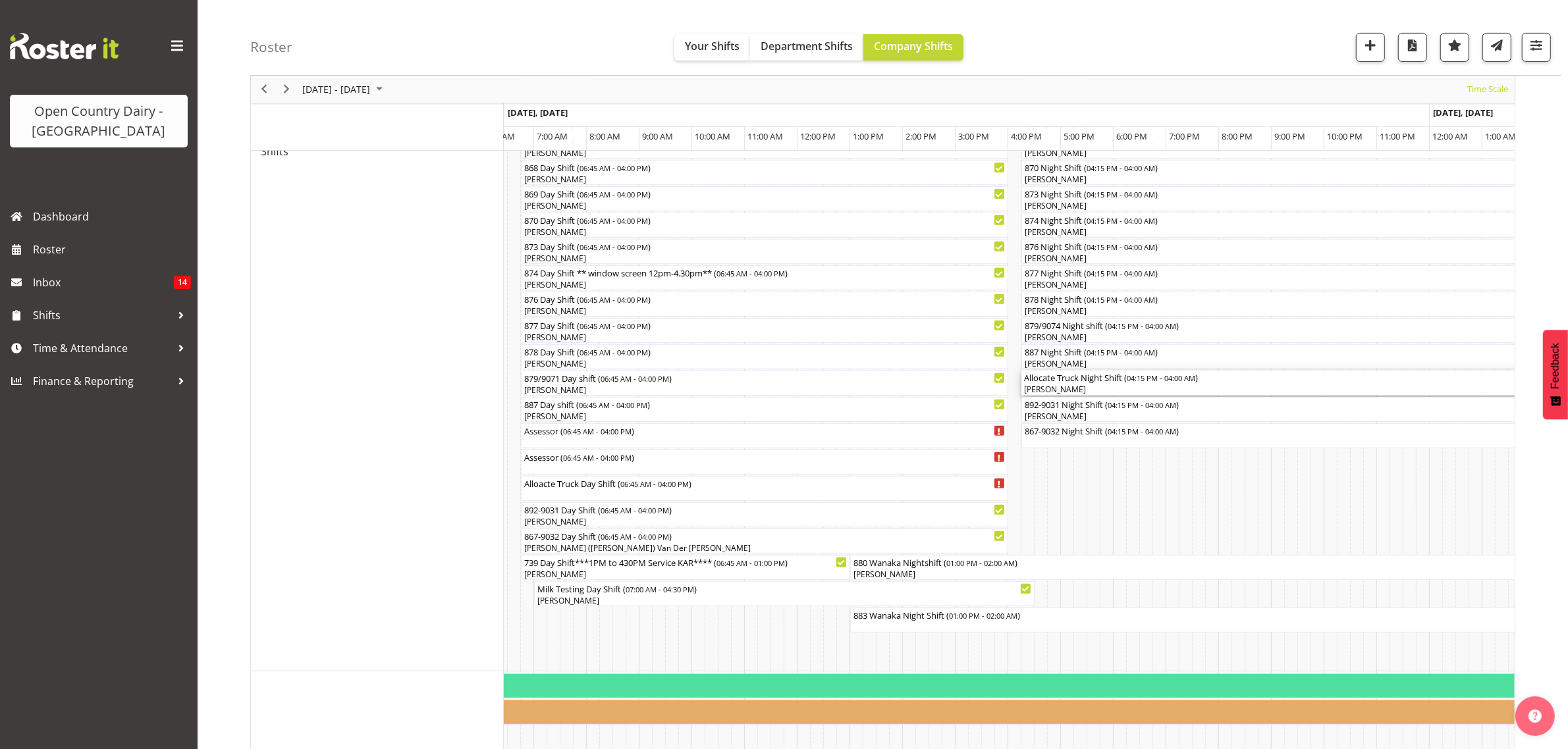
click at [1054, 379] on div "Allocate Truck Night Shift ( 04:15 PM - 04:00 AM )" at bounding box center [1330, 376] width 613 height 13
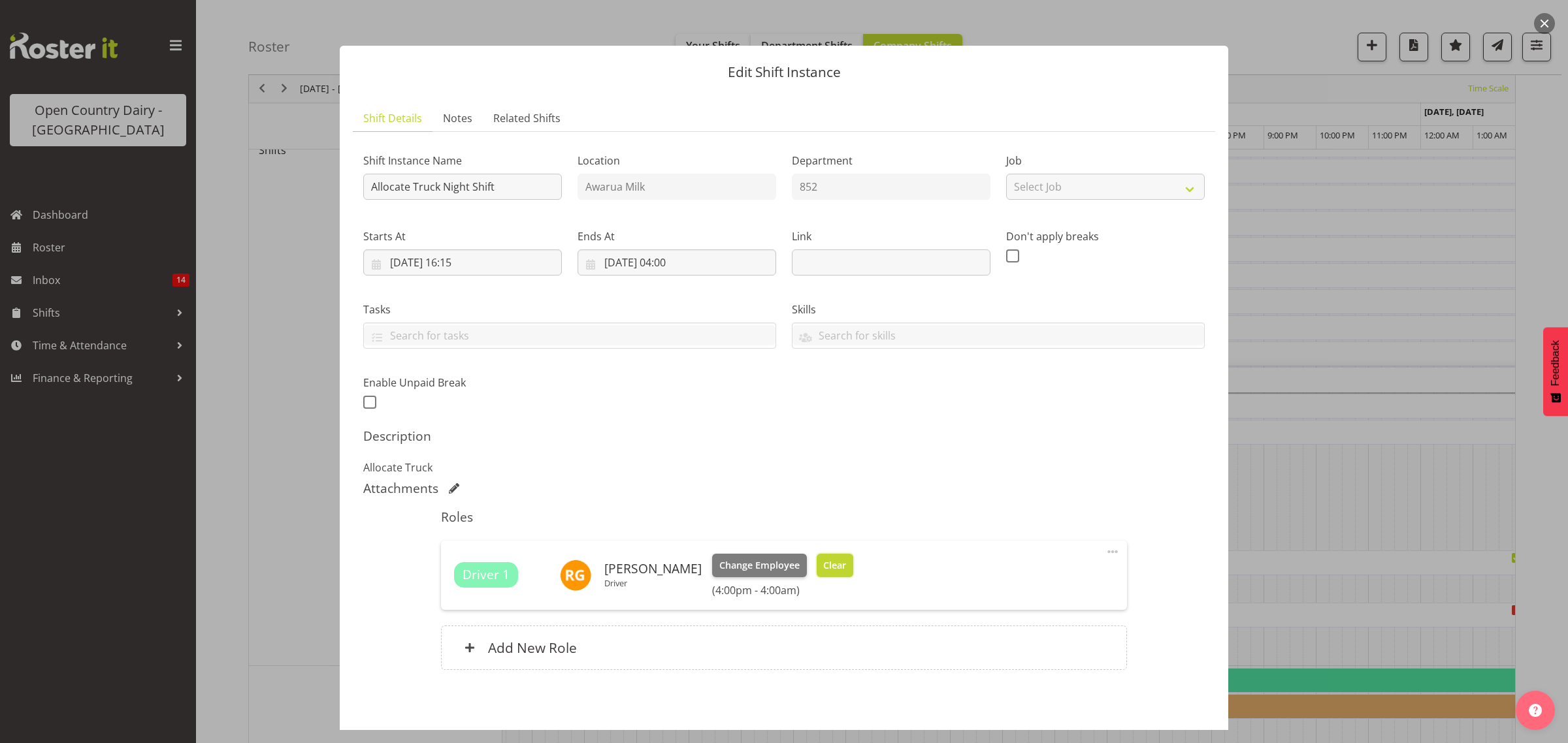
click at [834, 574] on button "Clear" at bounding box center [834, 565] width 37 height 23
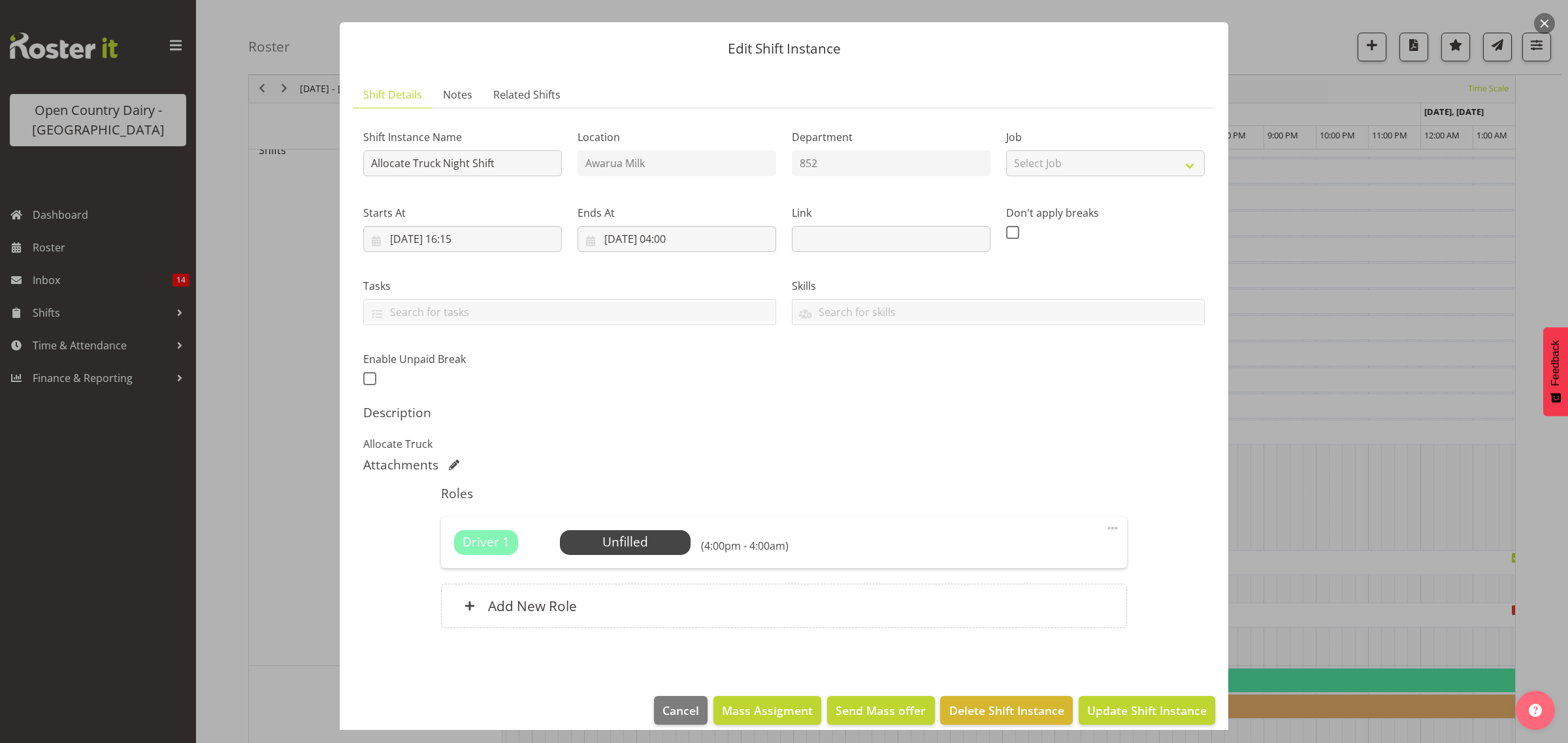
scroll to position [38, 0]
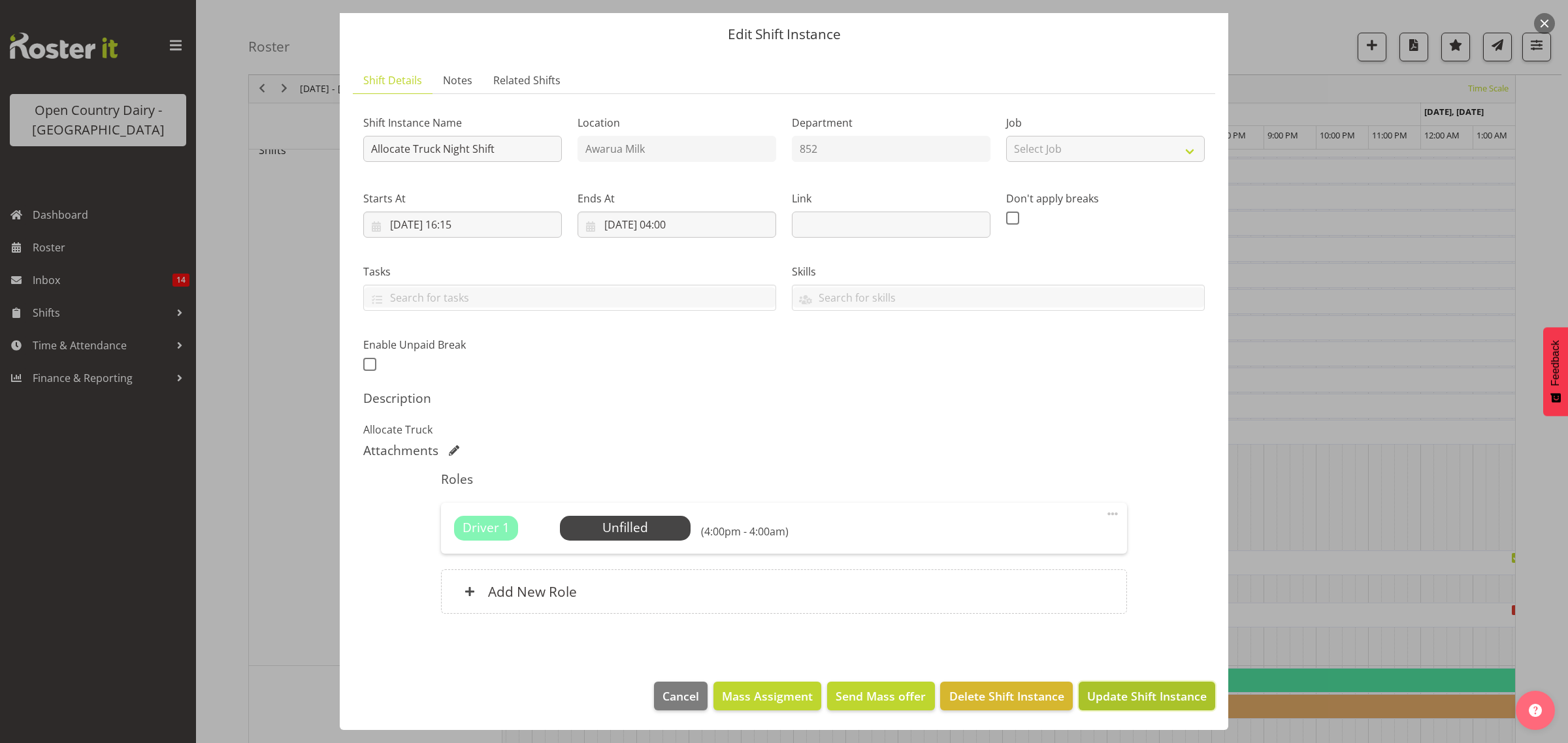
click at [1125, 691] on span "Update Shift Instance" at bounding box center [1146, 696] width 119 height 17
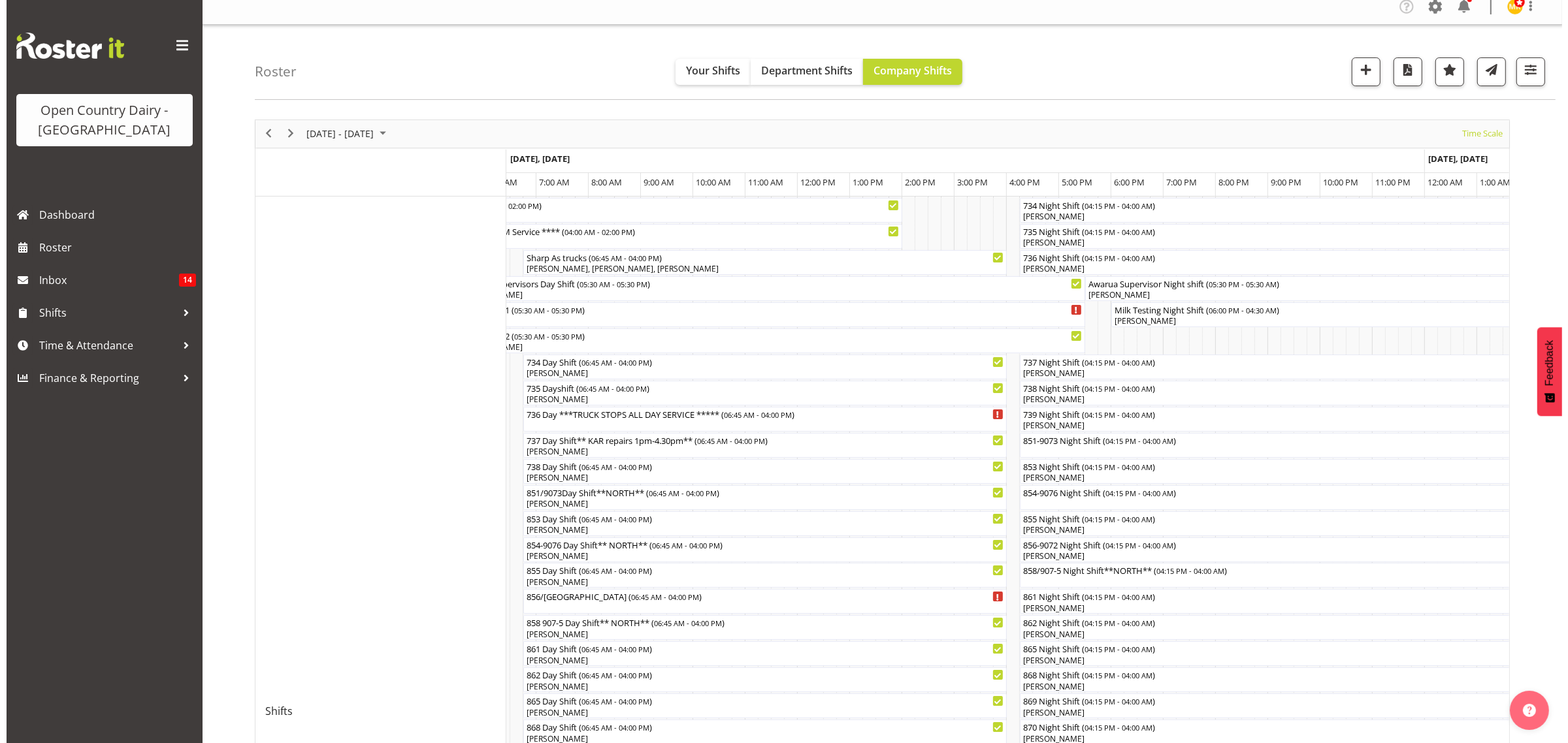
scroll to position [327, 0]
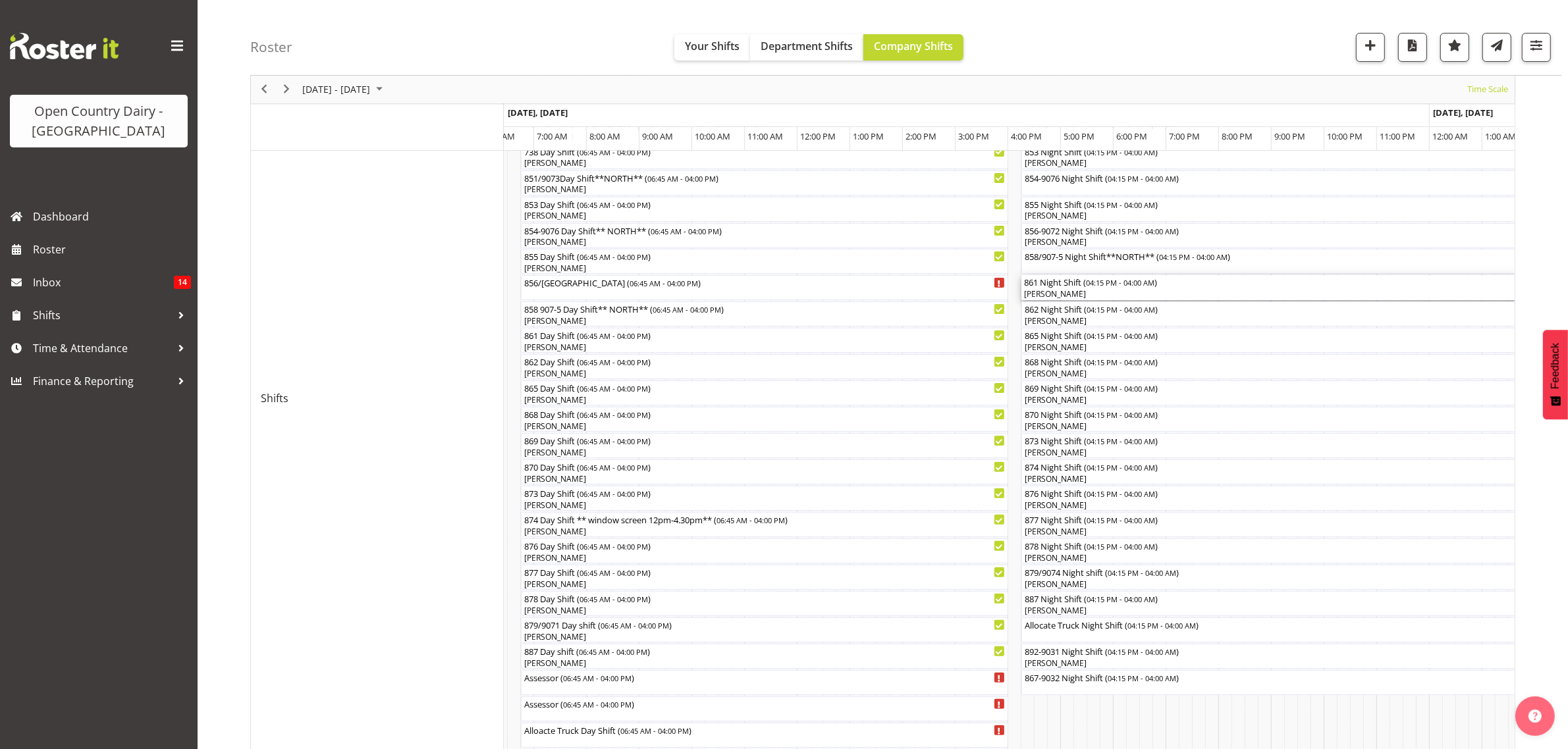
click at [1054, 291] on div "[PERSON_NAME]" at bounding box center [1330, 294] width 613 height 12
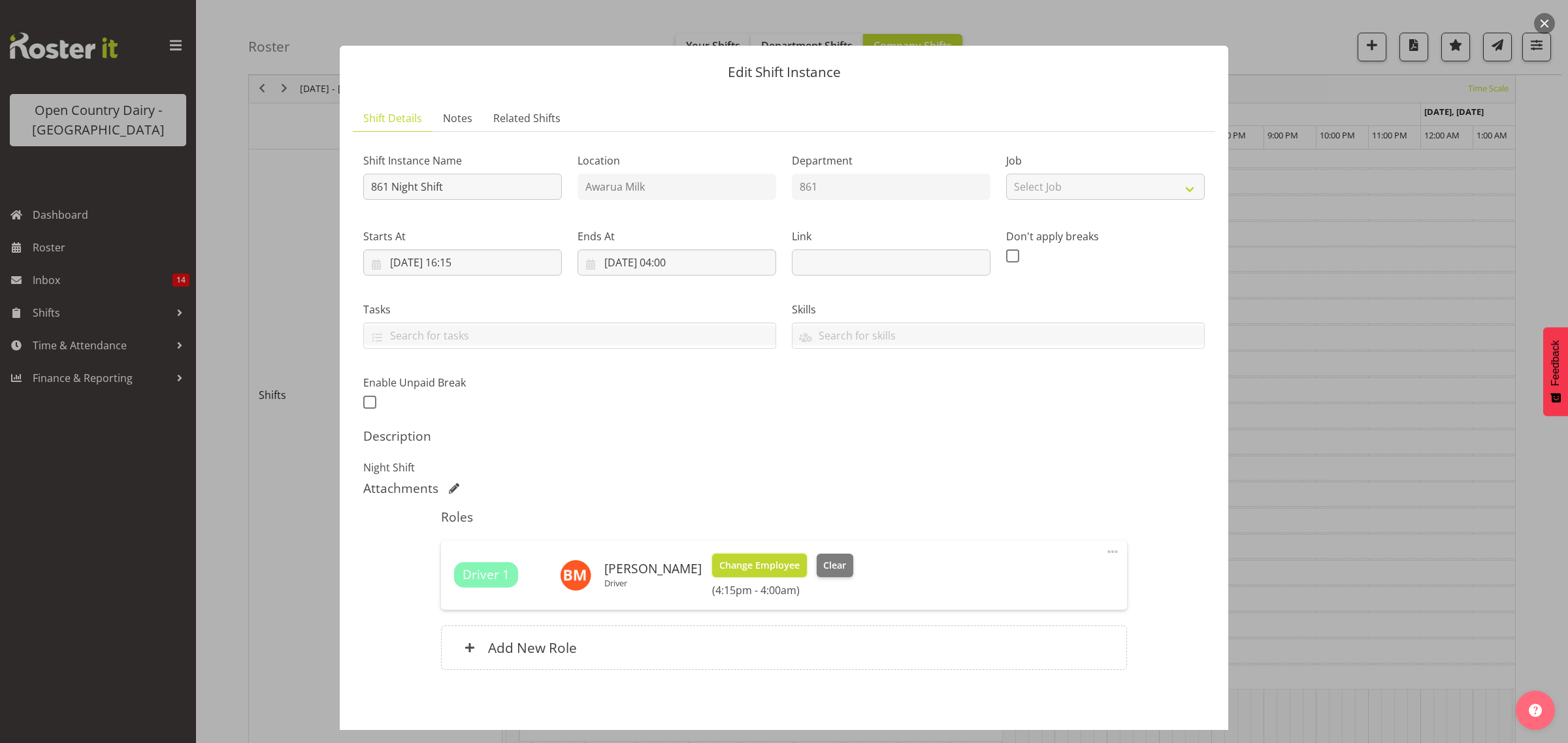
click at [749, 566] on span "Change Employee" at bounding box center [759, 565] width 81 height 15
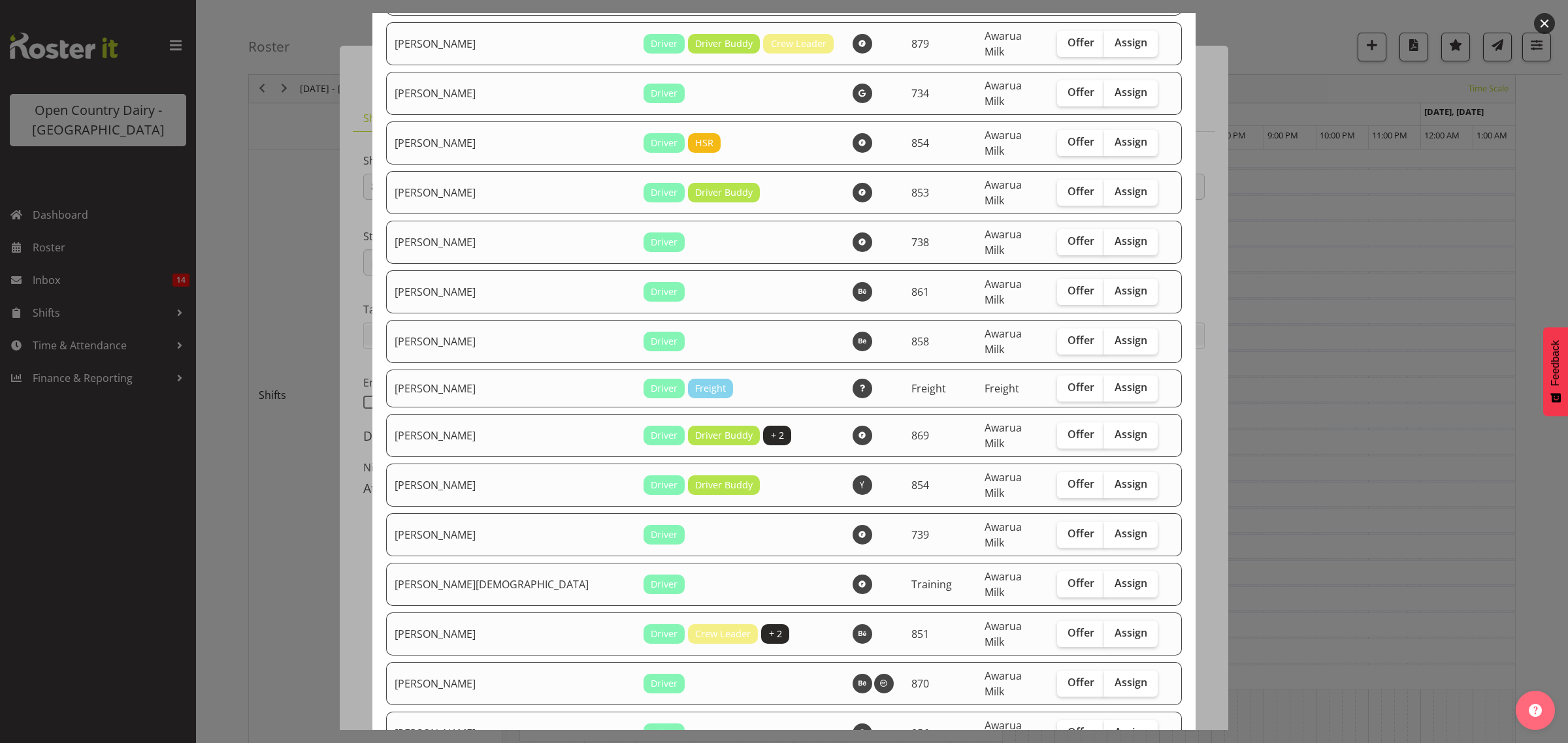
scroll to position [980, 0]
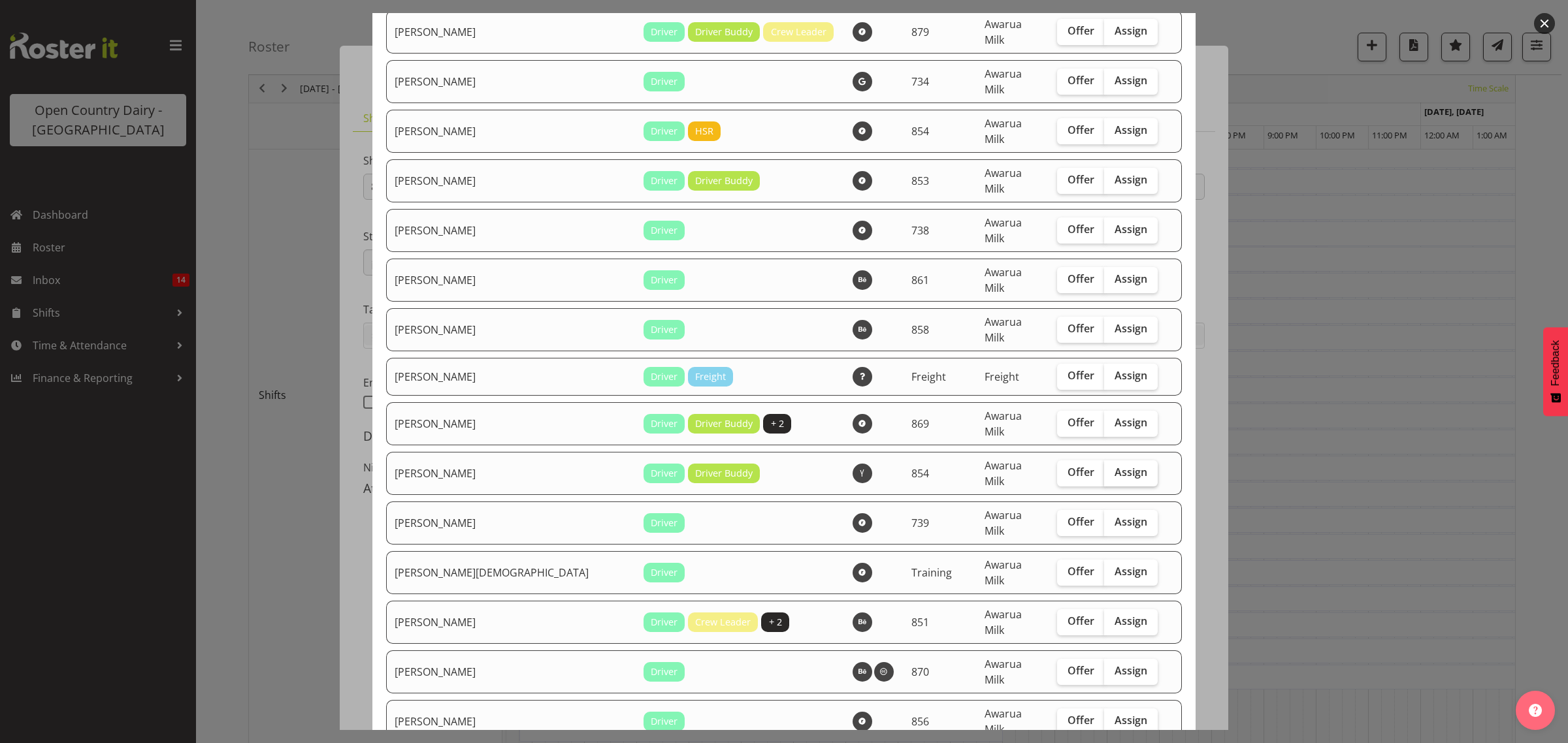
click at [1114, 466] on span "Assign" at bounding box center [1130, 471] width 33 height 13
click at [1104, 468] on input "Assign" at bounding box center [1108, 472] width 9 height 9
checkbox input "true"
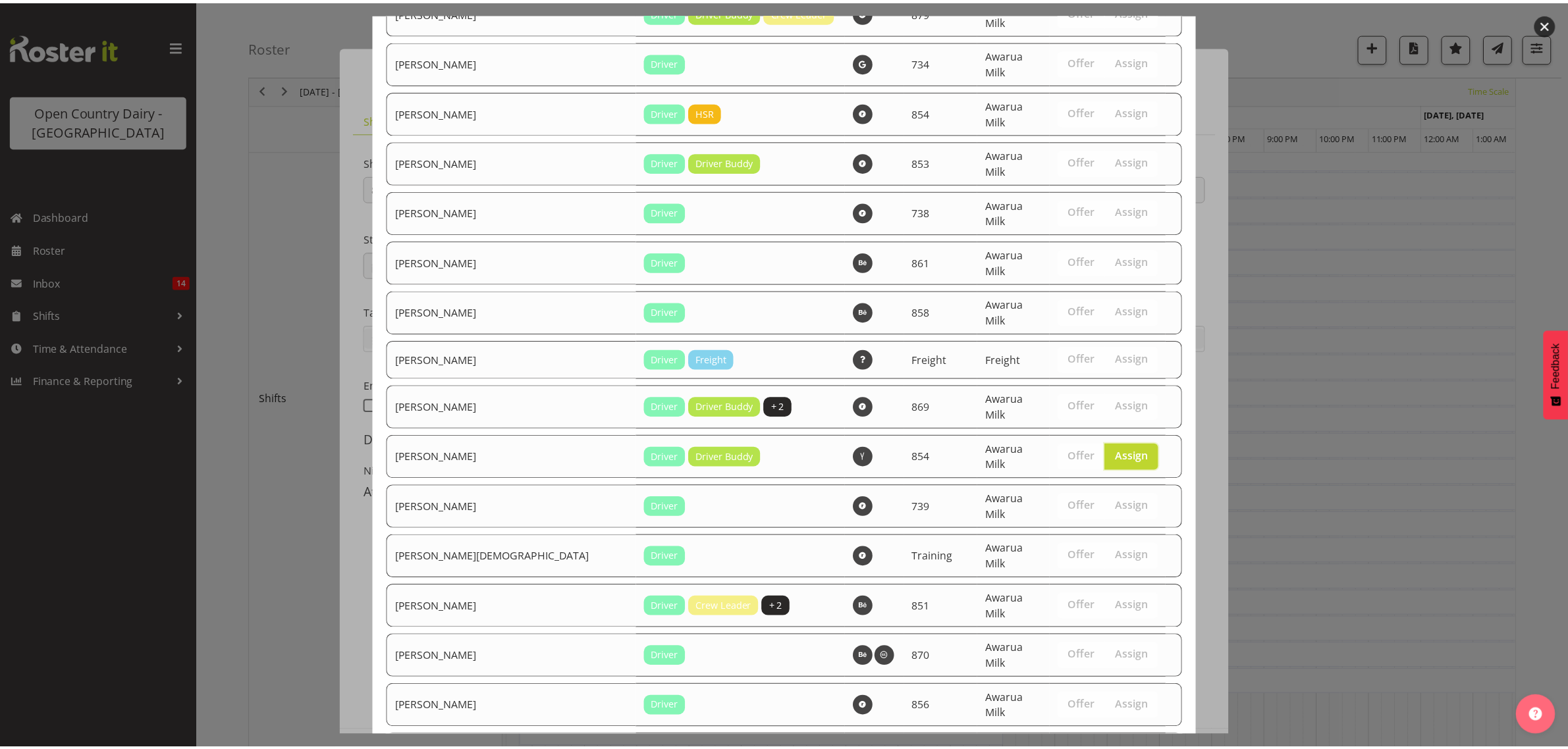
scroll to position [1019, 0]
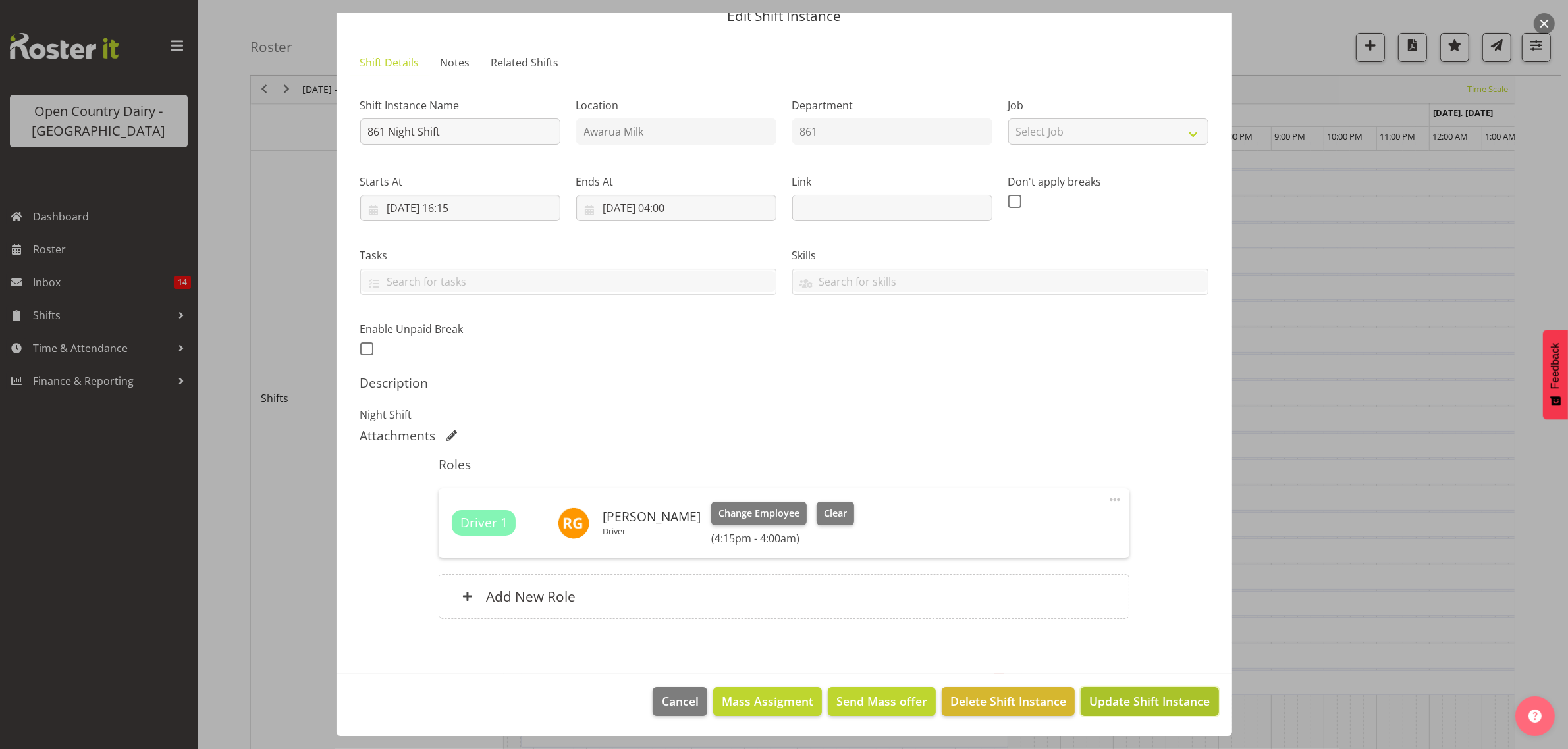
click at [1135, 694] on span "Update Shift Instance" at bounding box center [1148, 701] width 120 height 18
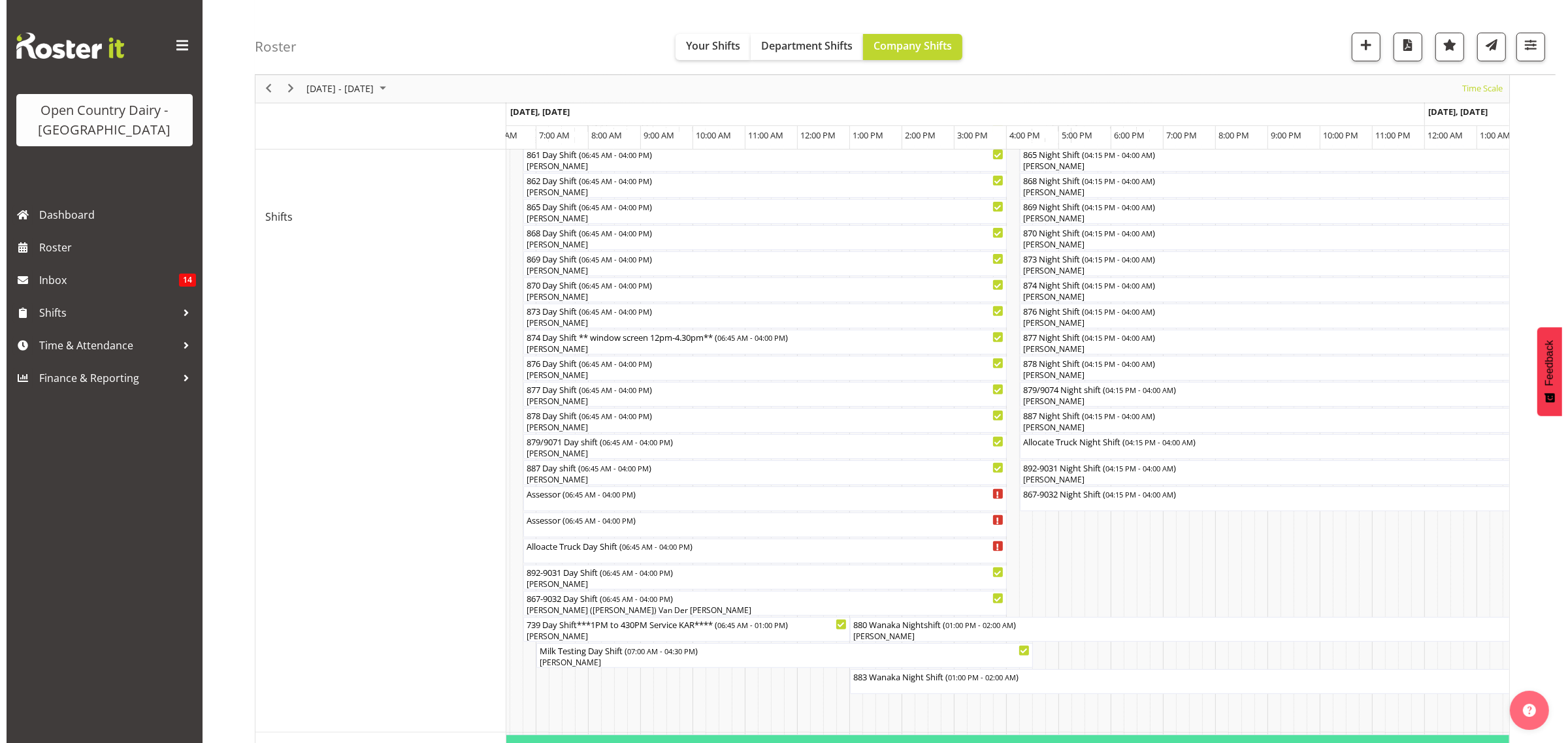
scroll to position [653, 0]
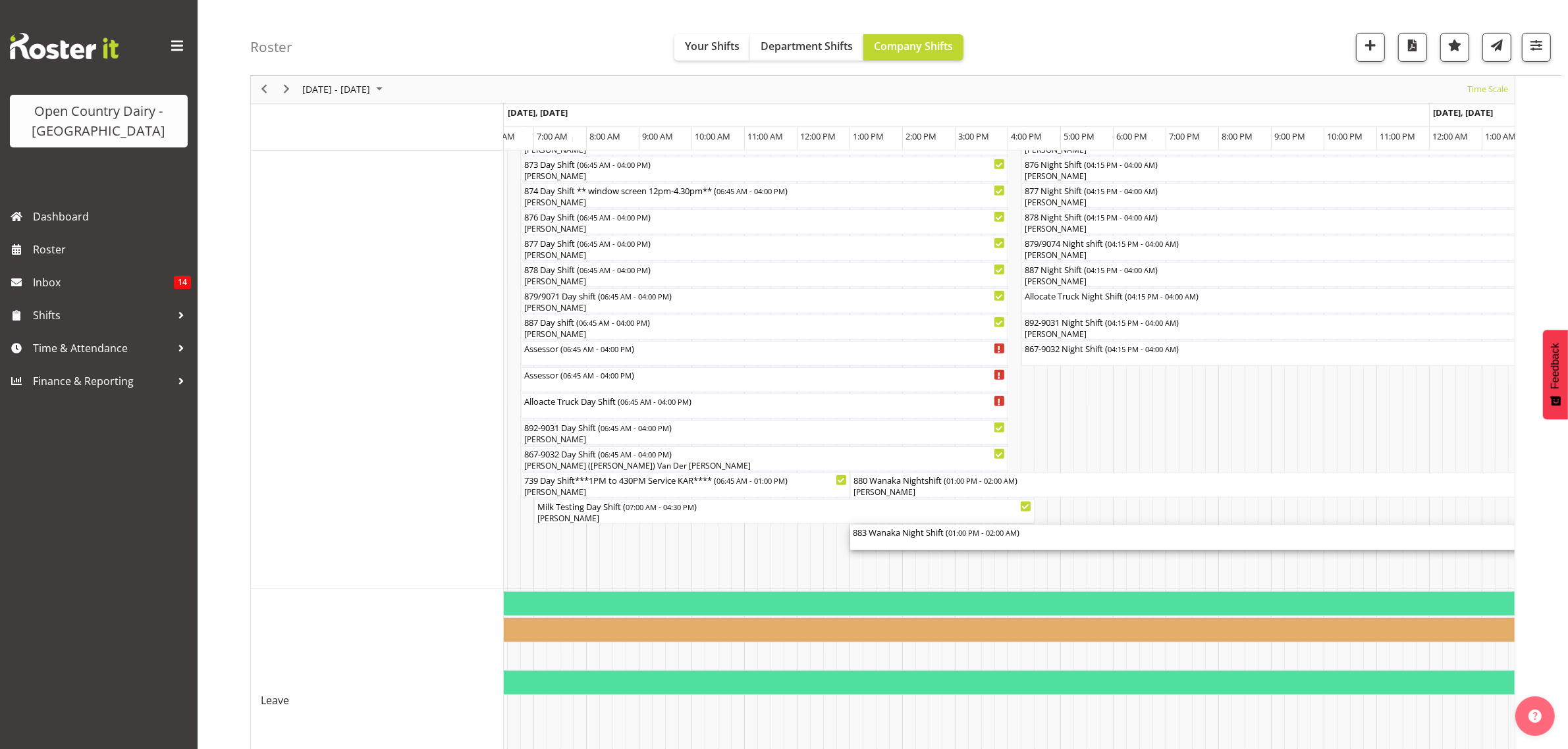
click at [896, 537] on div "883 Wanaka Night Shift ( 01:00 PM - 02:00 AM )" at bounding box center [1192, 531] width 680 height 13
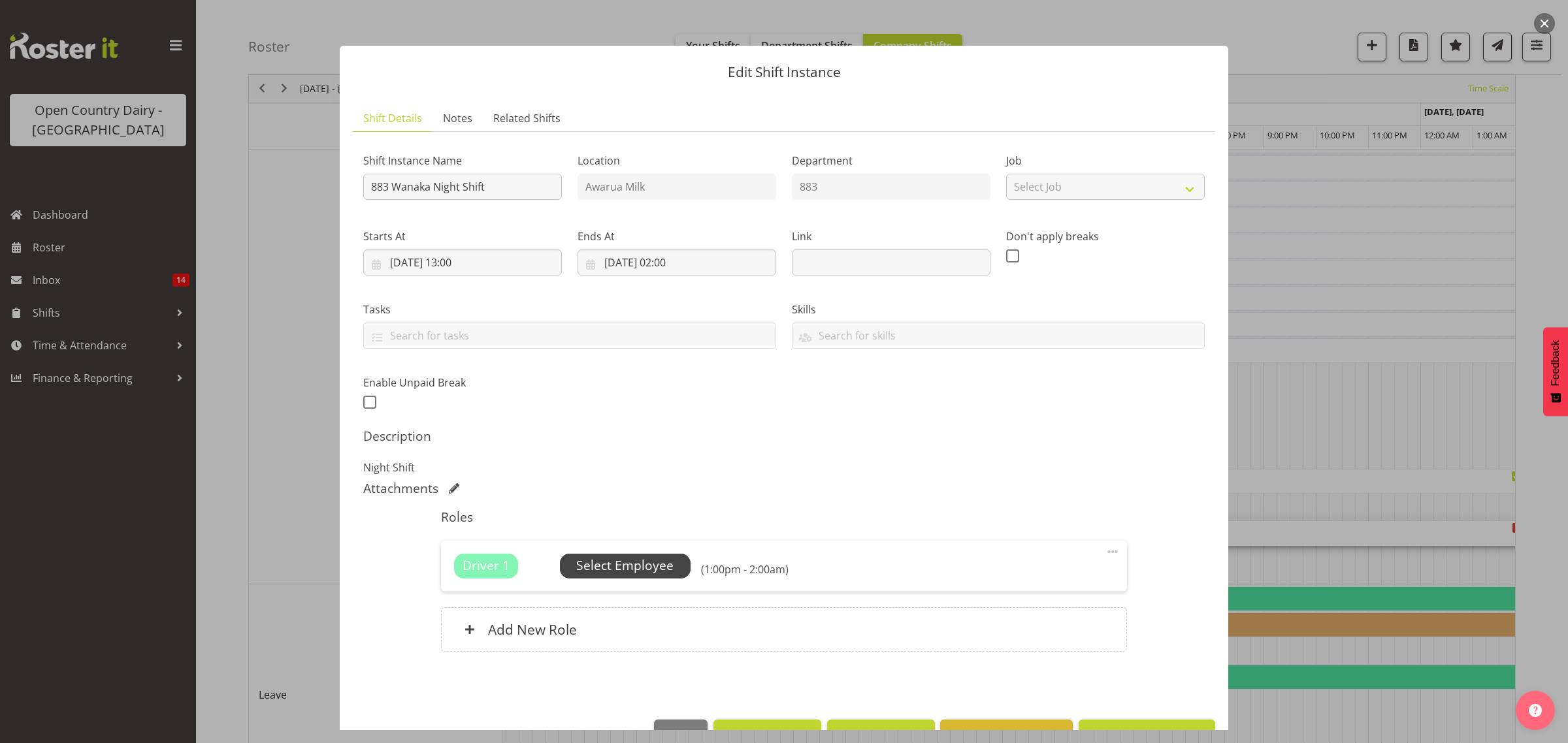
click at [624, 572] on span "Select Employee" at bounding box center [625, 566] width 97 height 19
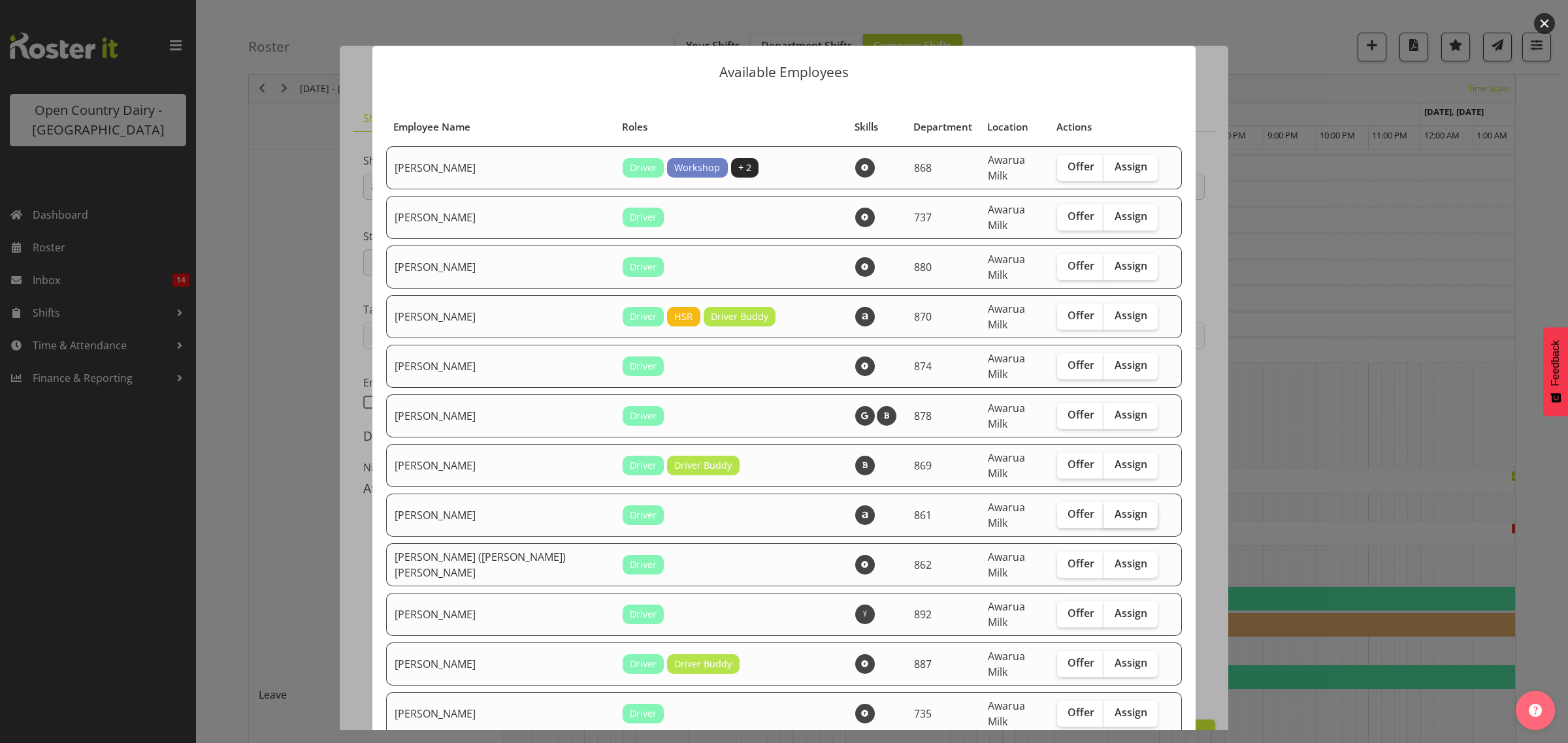
click at [1114, 507] on span "Assign" at bounding box center [1130, 513] width 33 height 13
click at [1104, 510] on input "Assign" at bounding box center [1108, 514] width 9 height 9
checkbox input "true"
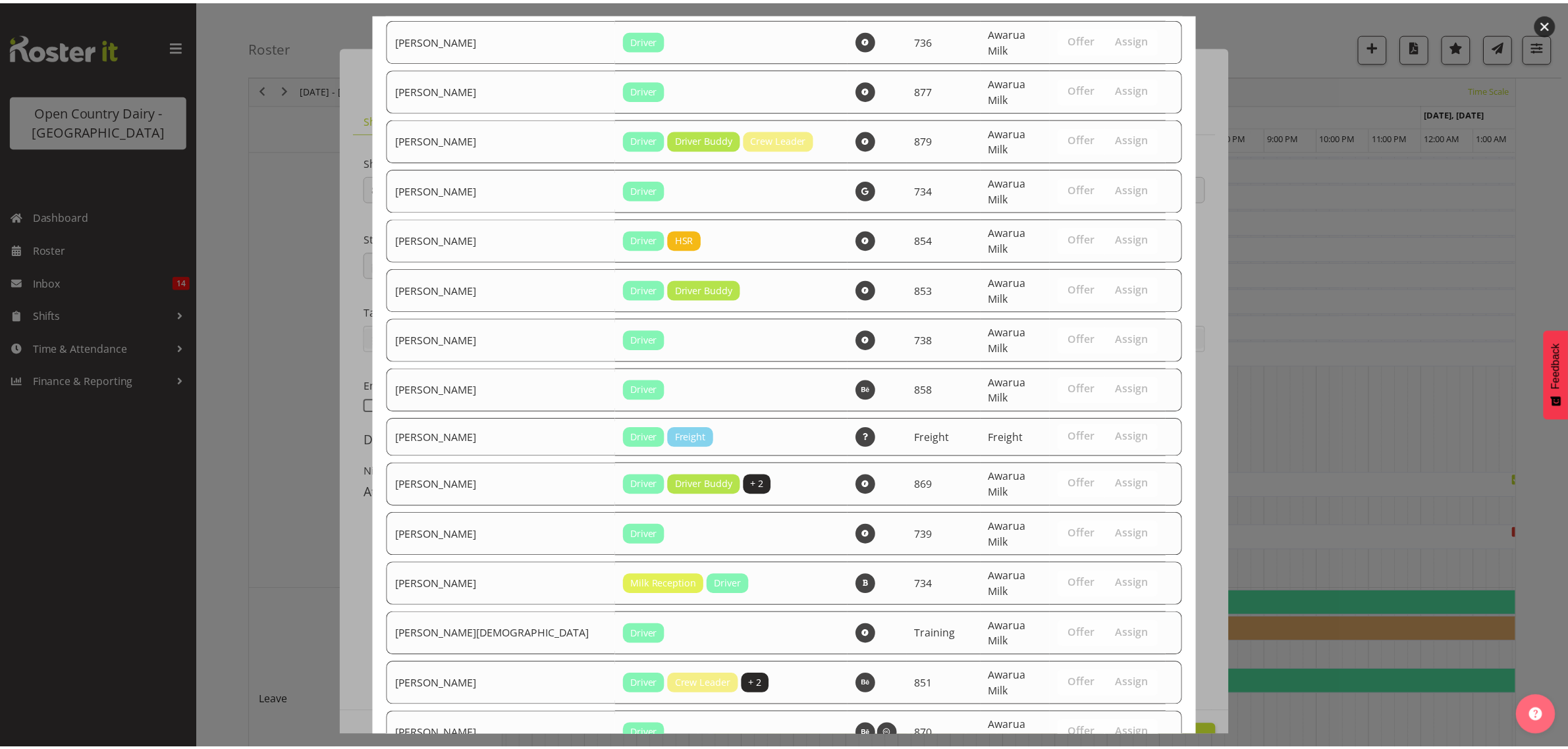
scroll to position [929, 0]
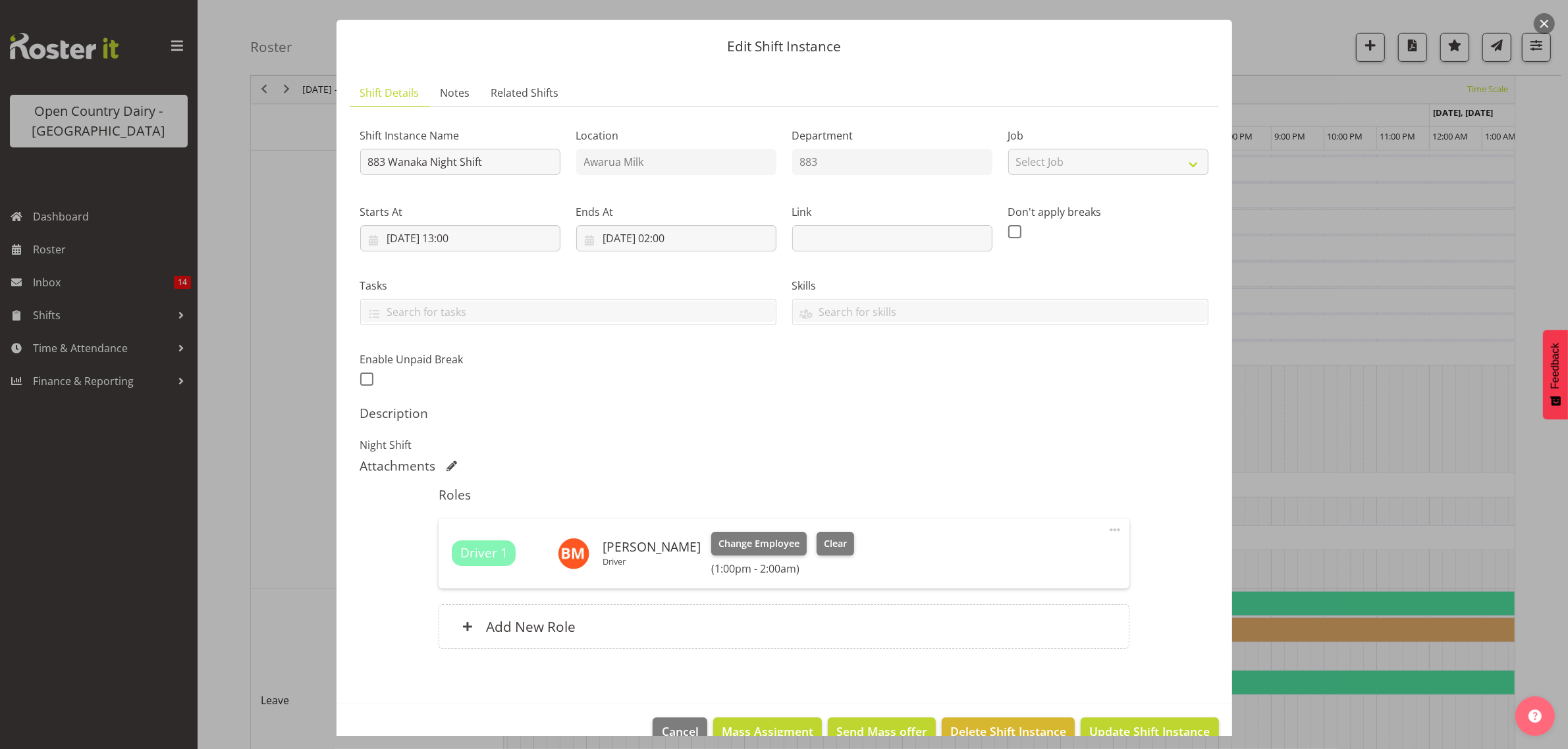
scroll to position [57, 0]
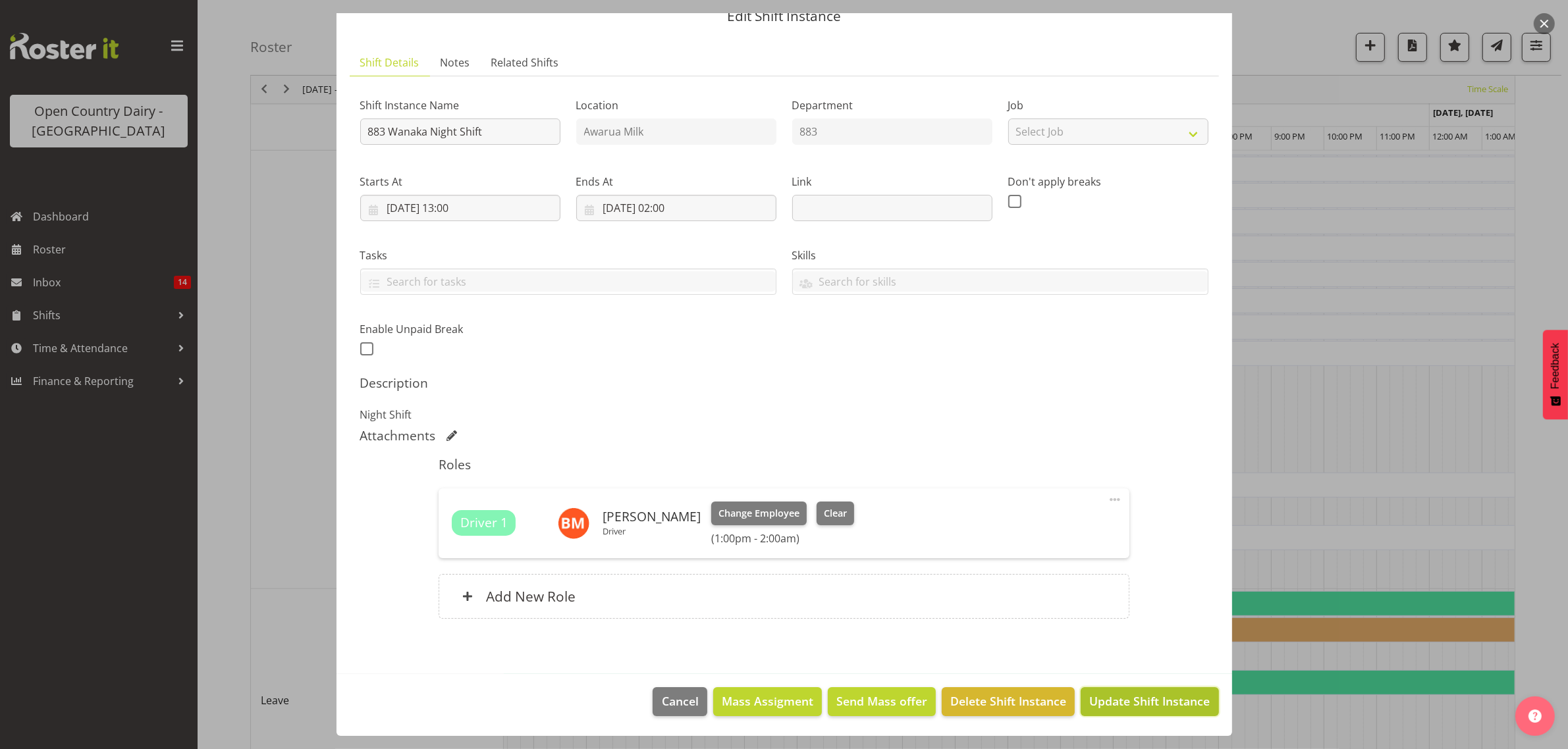
click at [1111, 706] on span "Update Shift Instance" at bounding box center [1148, 701] width 120 height 18
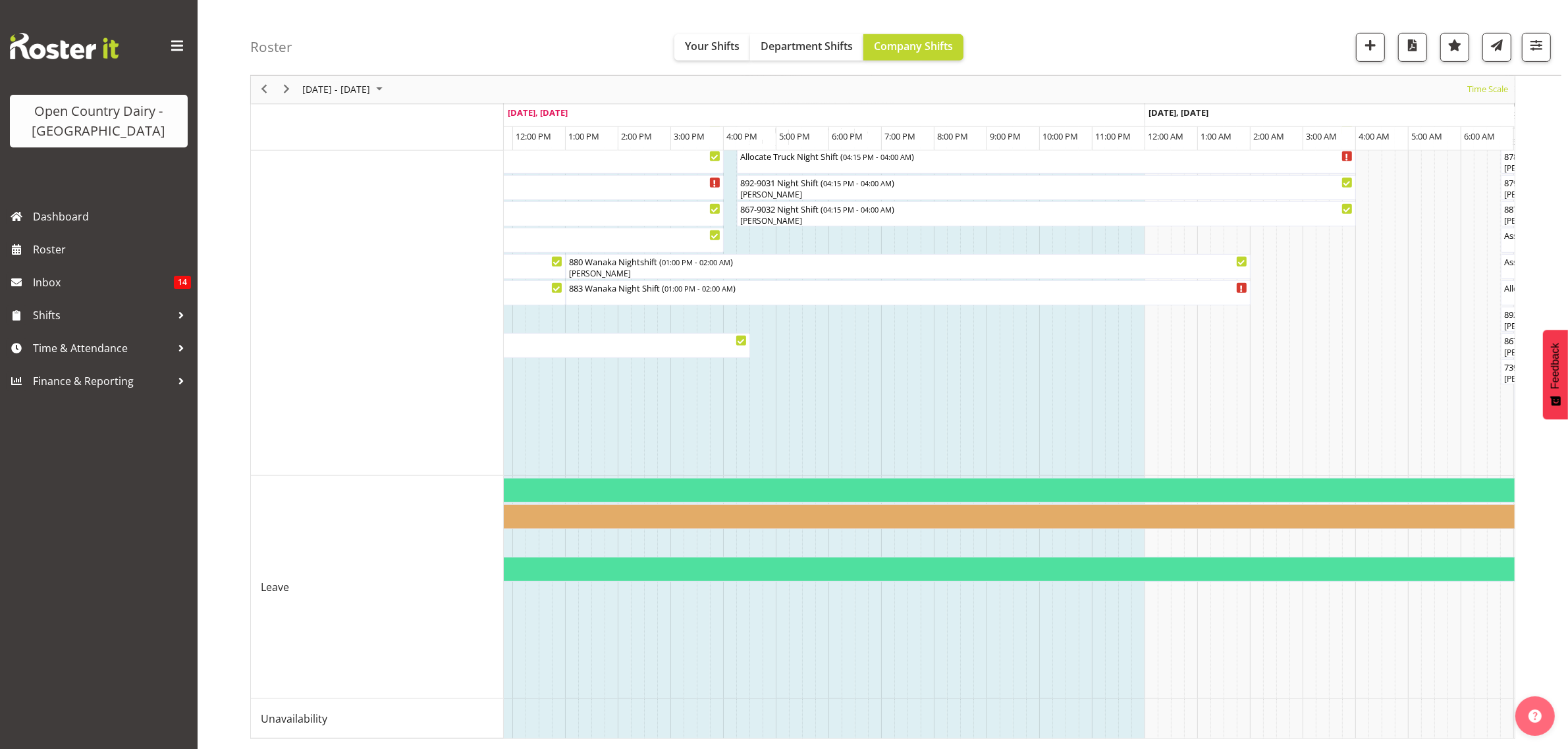
scroll to position [0, 1925]
